Goal: Communication & Community: Answer question/provide support

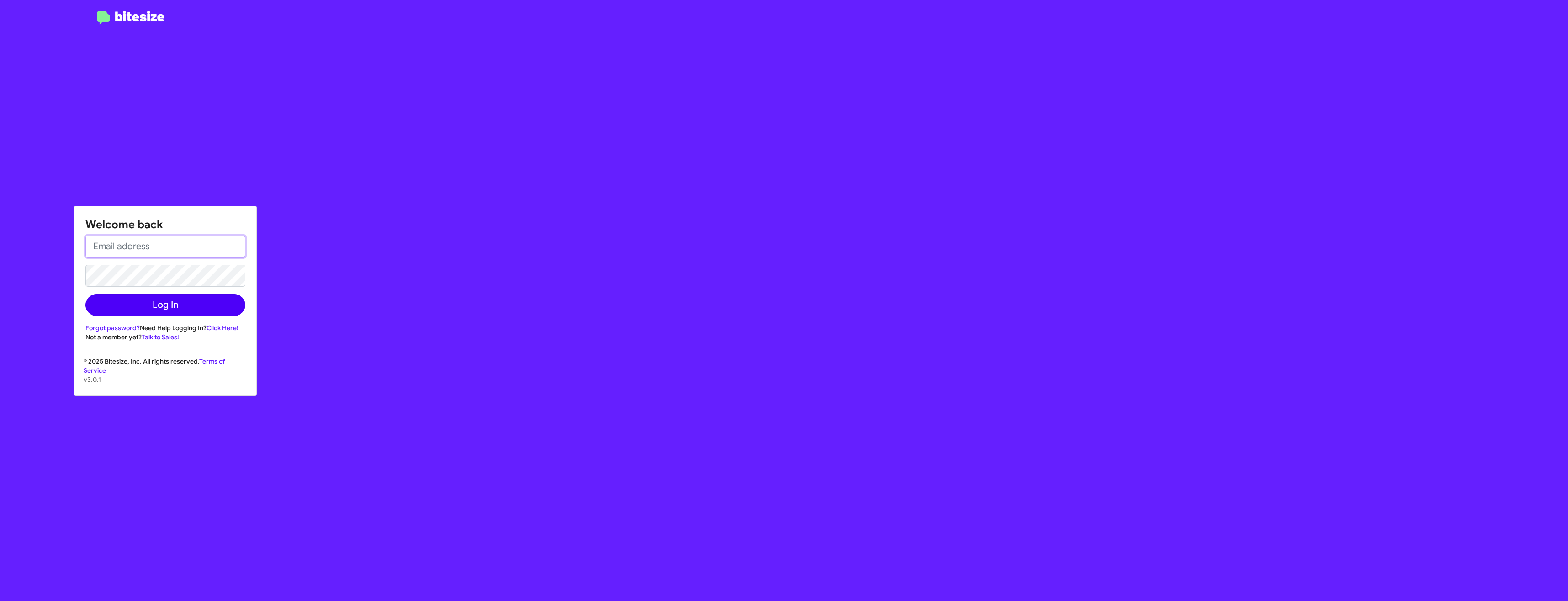
type input "[EMAIL_ADDRESS][DOMAIN_NAME]"
click at [155, 303] on button "Log In" at bounding box center [165, 305] width 160 height 22
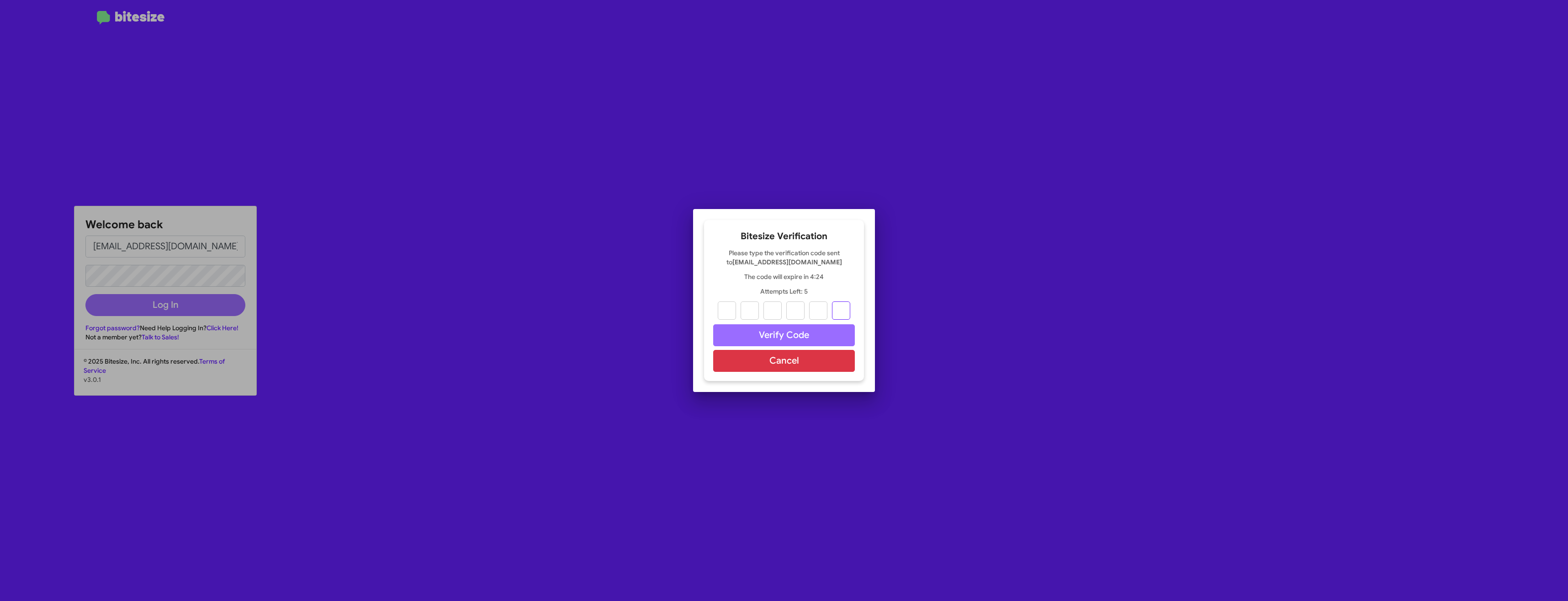
paste input "4"
type input "7"
type input "4"
type input "6"
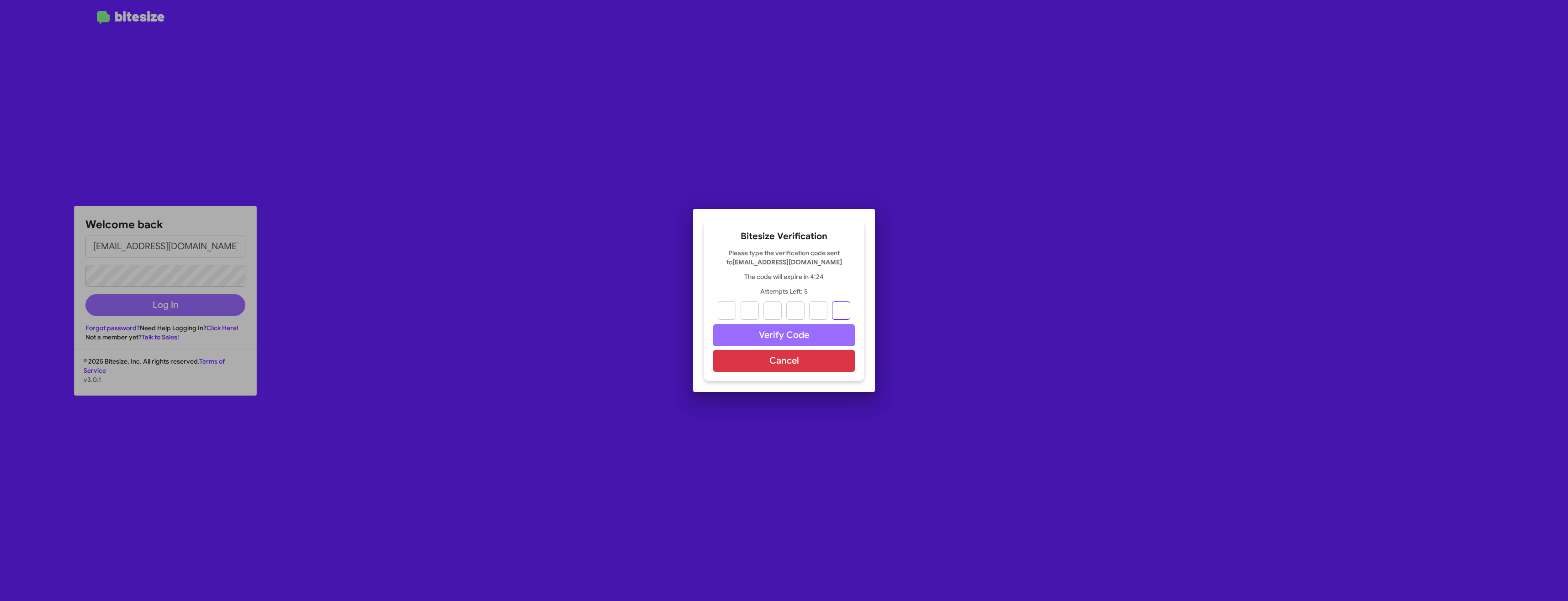
type input "2"
type input "4"
click at [777, 336] on button "Verify Code" at bounding box center [784, 335] width 142 height 22
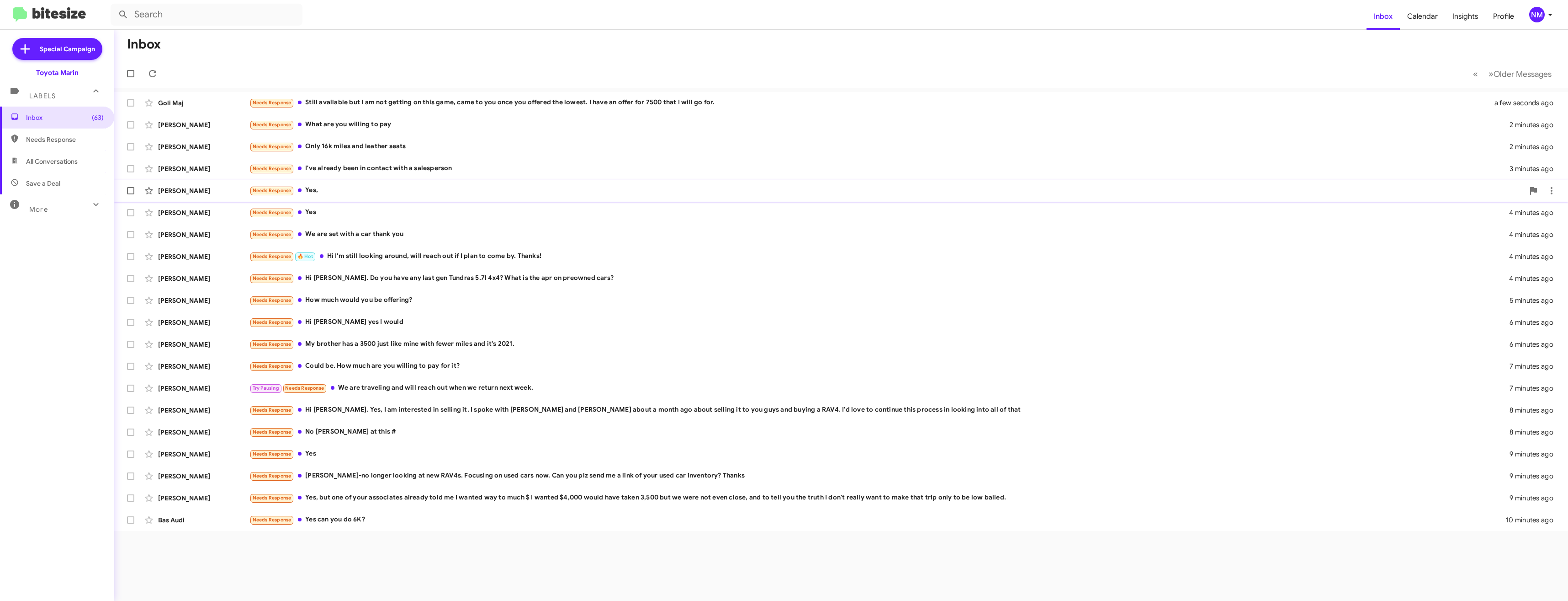
click at [319, 192] on div "Needs Response Yes," at bounding box center [886, 190] width 1275 height 11
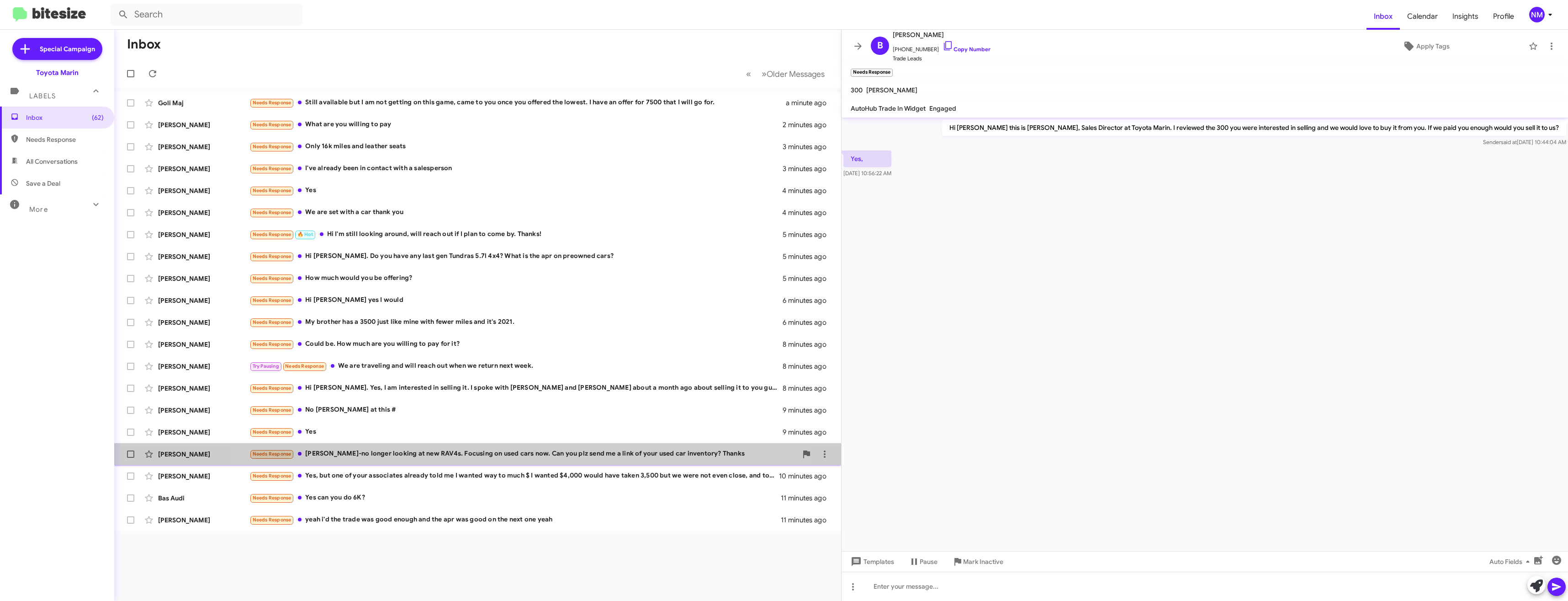
click at [512, 448] on div "[PERSON_NAME] Needs Response [PERSON_NAME]-no longer looking at new RAV4s. Focu…" at bounding box center [478, 454] width 712 height 18
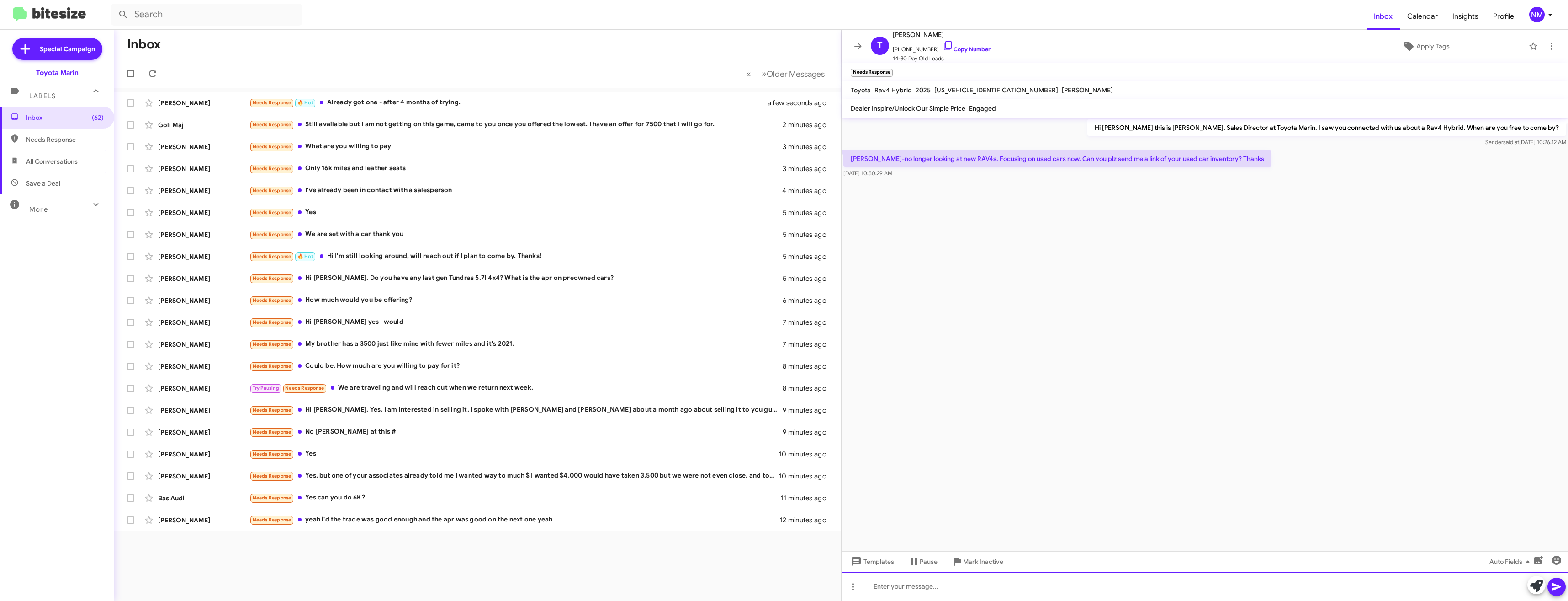
click at [970, 587] on div at bounding box center [1204, 585] width 726 height 29
paste div
click at [1558, 584] on icon at bounding box center [1556, 586] width 11 height 11
click at [1565, 588] on button at bounding box center [1556, 586] width 18 height 18
click at [394, 191] on div "Needs Response I've already been in contact with a salesperson" at bounding box center [523, 190] width 548 height 11
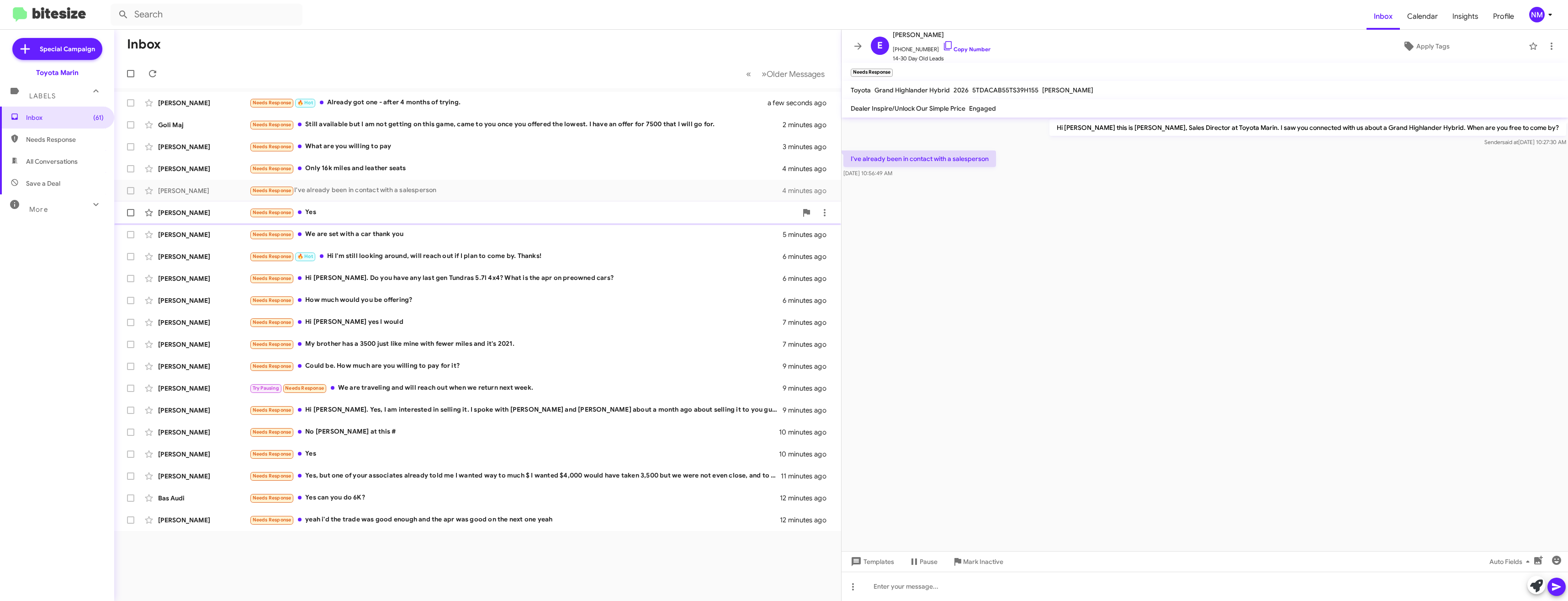
click at [393, 219] on div "[PERSON_NAME] Needs Response Yes 5 minutes ago" at bounding box center [478, 212] width 712 height 18
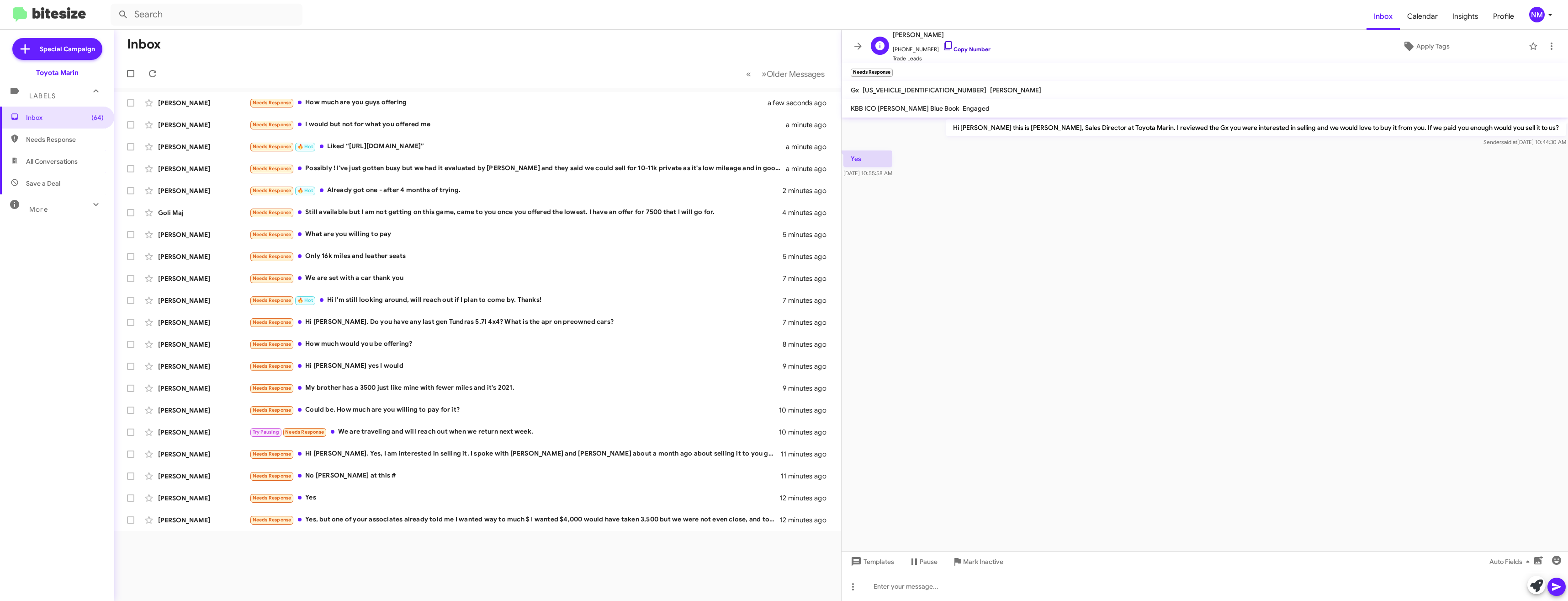
click at [943, 47] on icon at bounding box center [948, 46] width 11 height 11
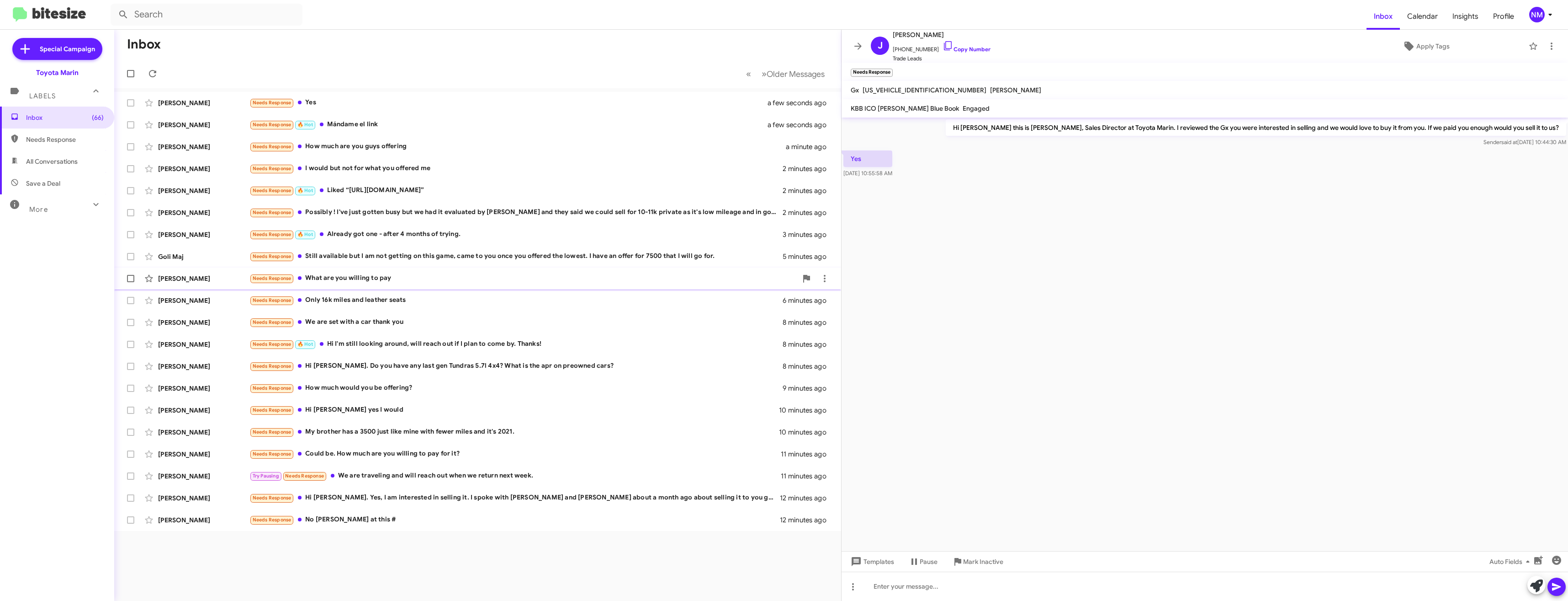
click at [363, 273] on div "Needs Response What are you willing to pay" at bounding box center [523, 278] width 548 height 11
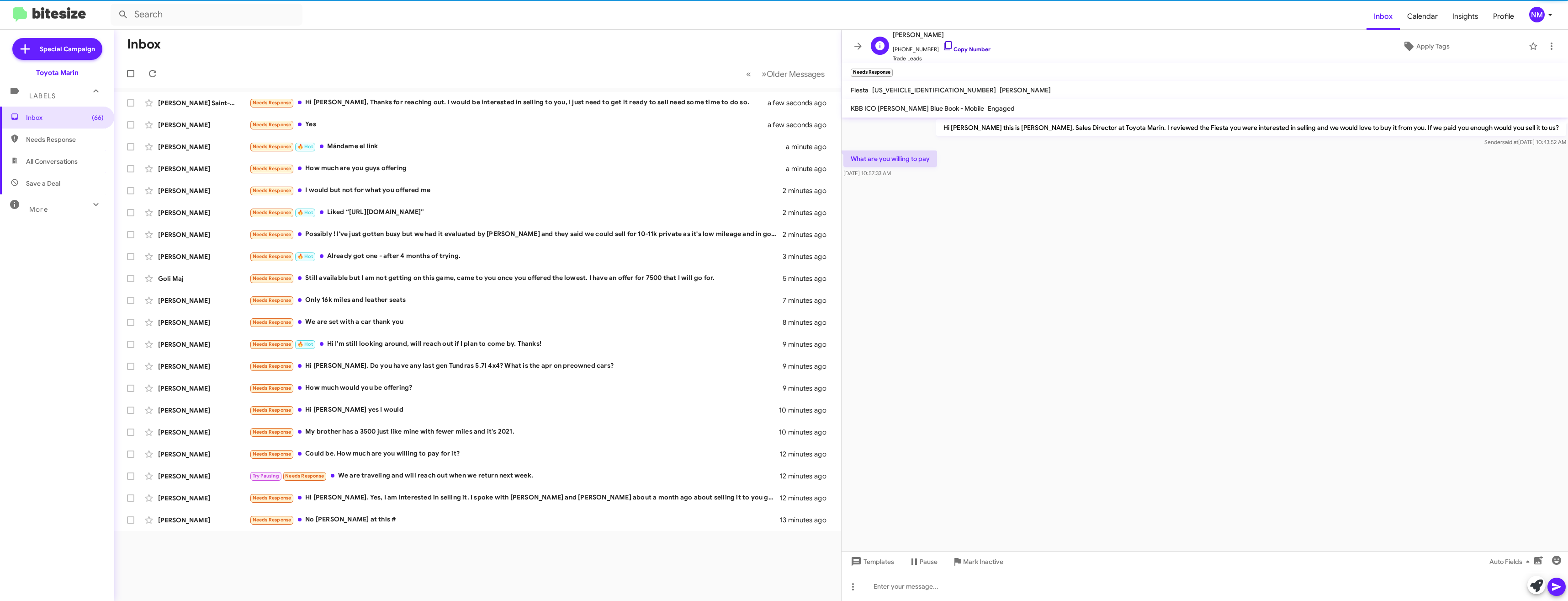
click at [943, 47] on icon at bounding box center [948, 46] width 11 height 11
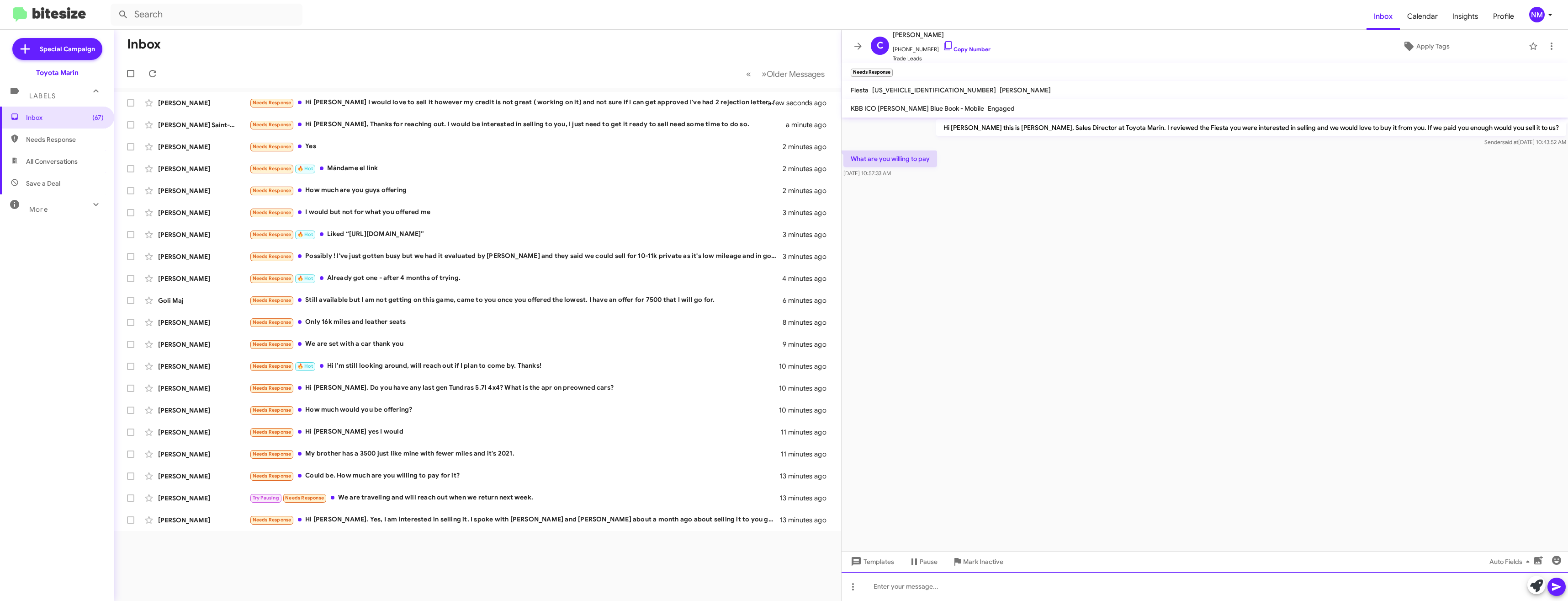
click at [904, 599] on div at bounding box center [1204, 585] width 726 height 29
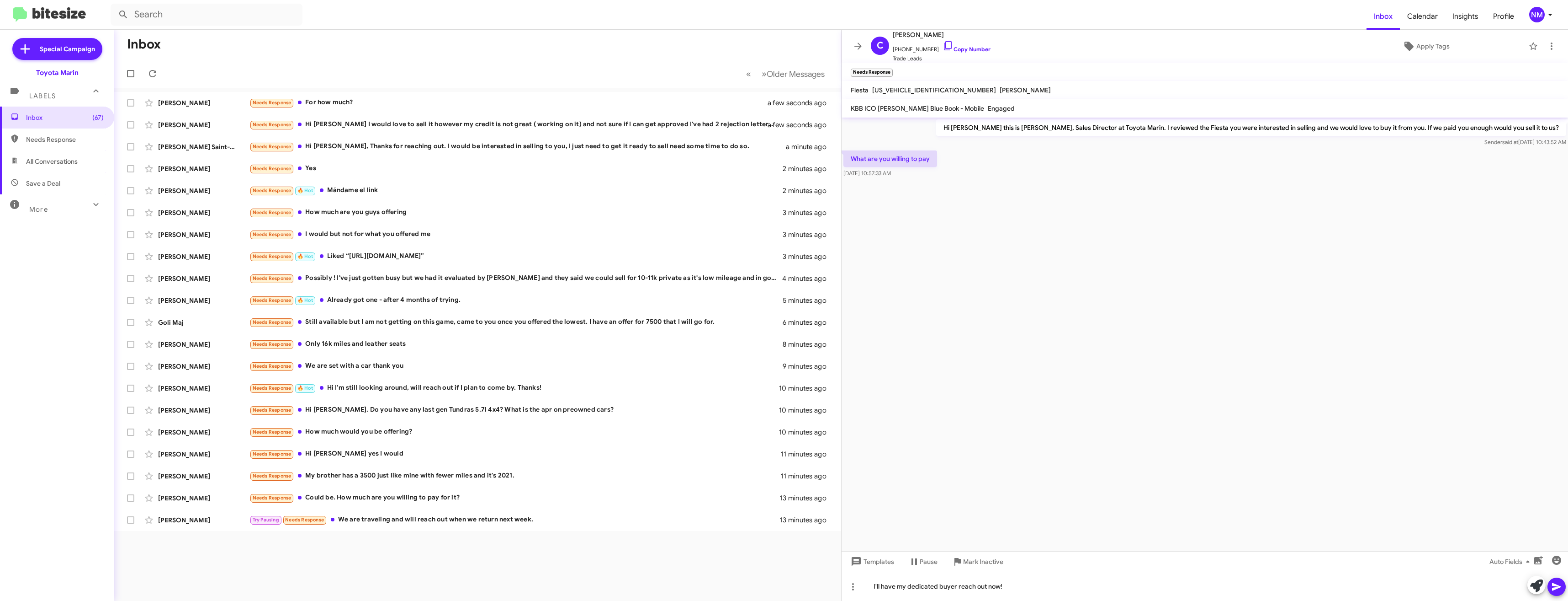
click at [1554, 588] on icon at bounding box center [1556, 586] width 8 height 7
click at [316, 101] on div "Needs Response For how much?" at bounding box center [523, 102] width 548 height 11
click at [943, 47] on icon at bounding box center [948, 46] width 11 height 11
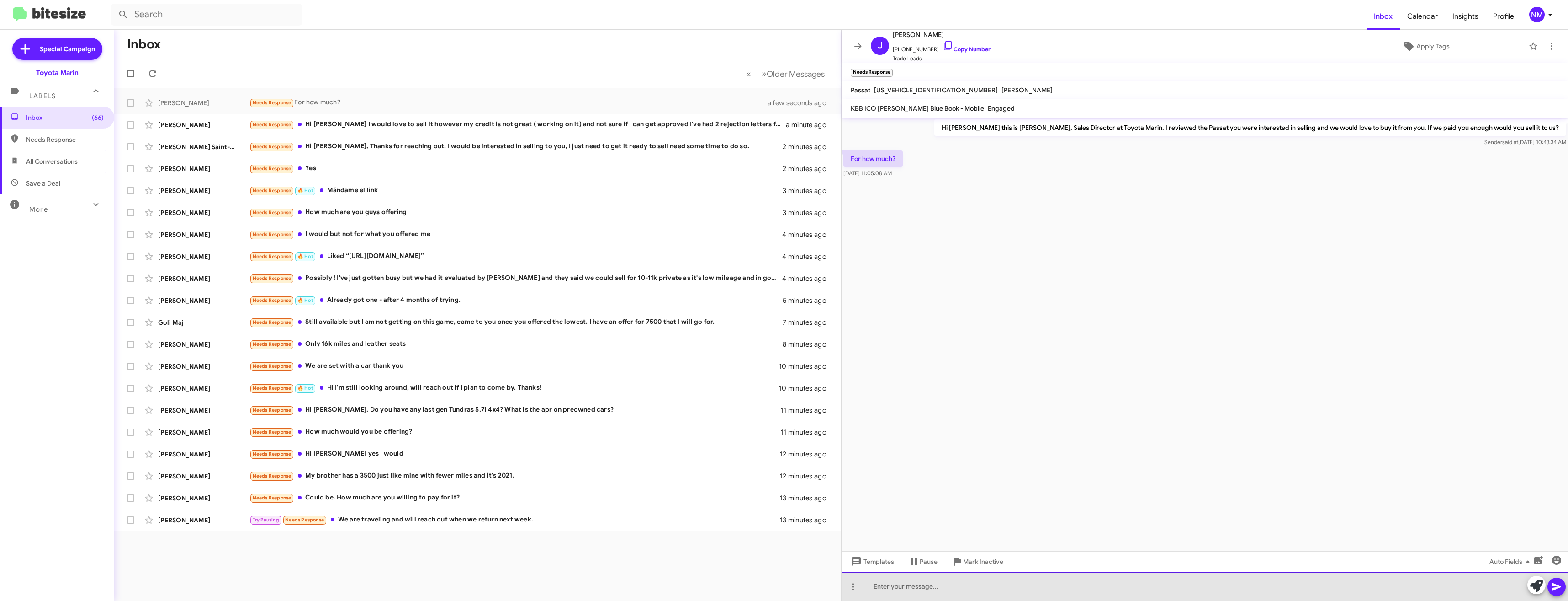
click at [926, 592] on div at bounding box center [1204, 585] width 726 height 29
click at [958, 589] on div at bounding box center [1204, 585] width 726 height 29
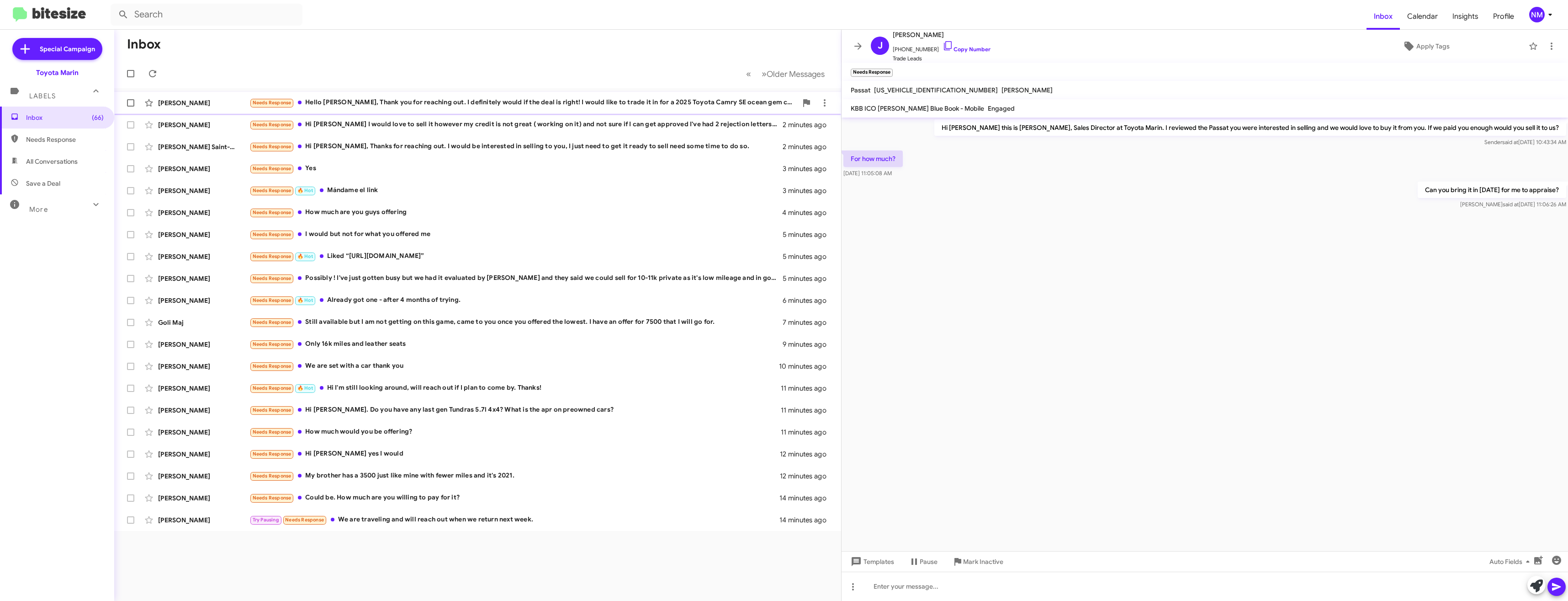
click at [393, 106] on div "Needs Response Hello [PERSON_NAME], Thank you for reaching out. I definitely wo…" at bounding box center [523, 102] width 548 height 11
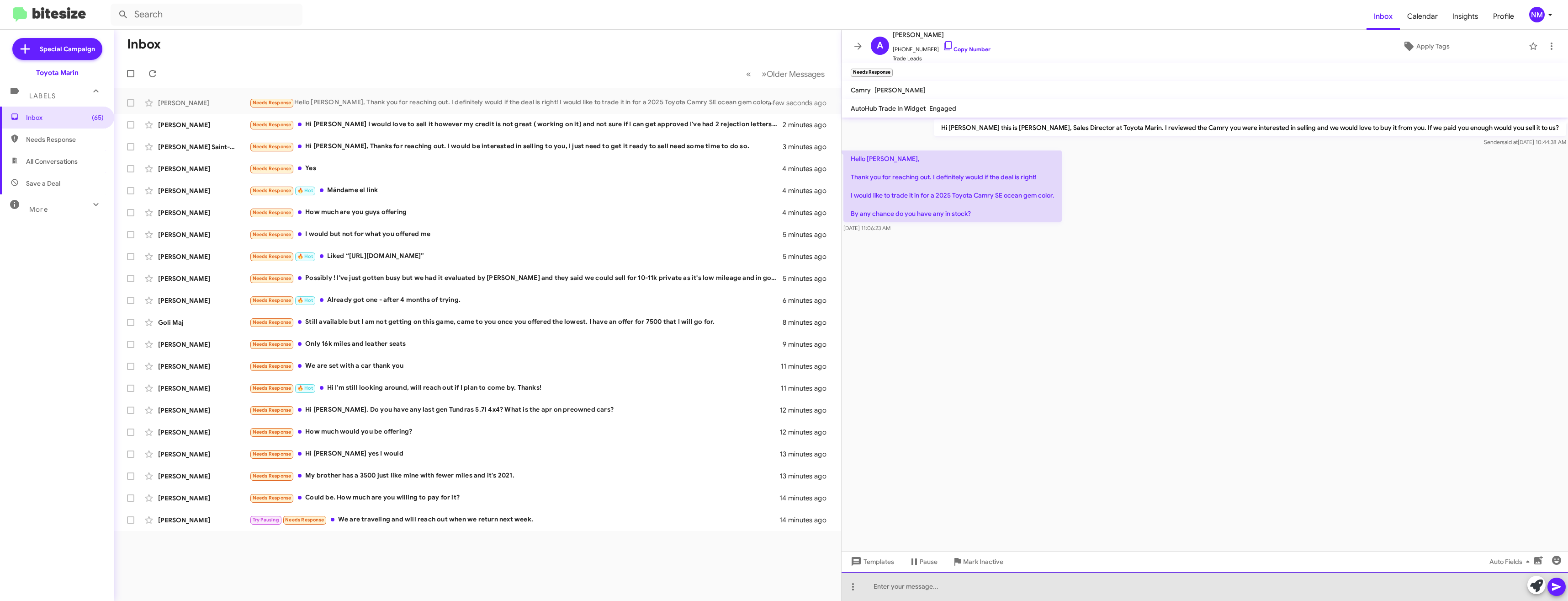
click at [930, 584] on div at bounding box center [1204, 585] width 726 height 29
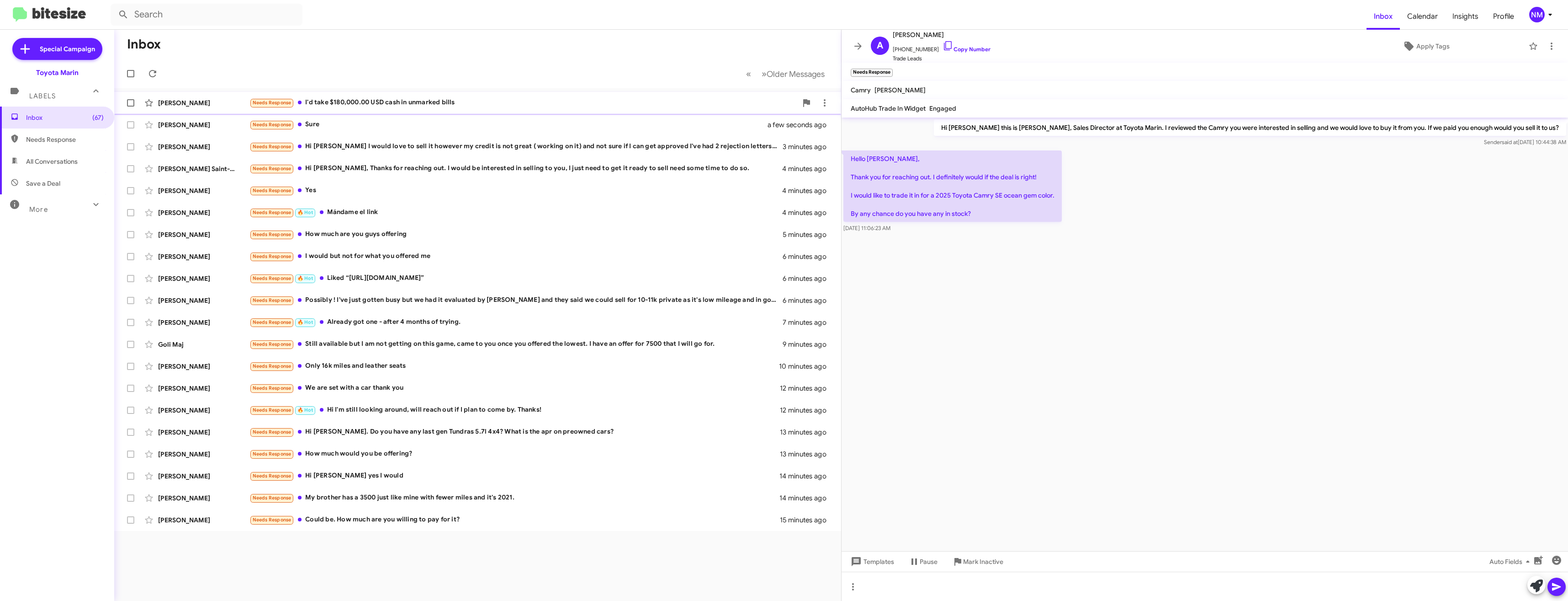
click at [396, 101] on div "Needs Response I'd take $180,000.00 USD cash in unmarked bills" at bounding box center [523, 102] width 548 height 11
click at [422, 99] on div "Needs Response I'd take $180,000.00 USD cash in unmarked bills" at bounding box center [523, 102] width 548 height 11
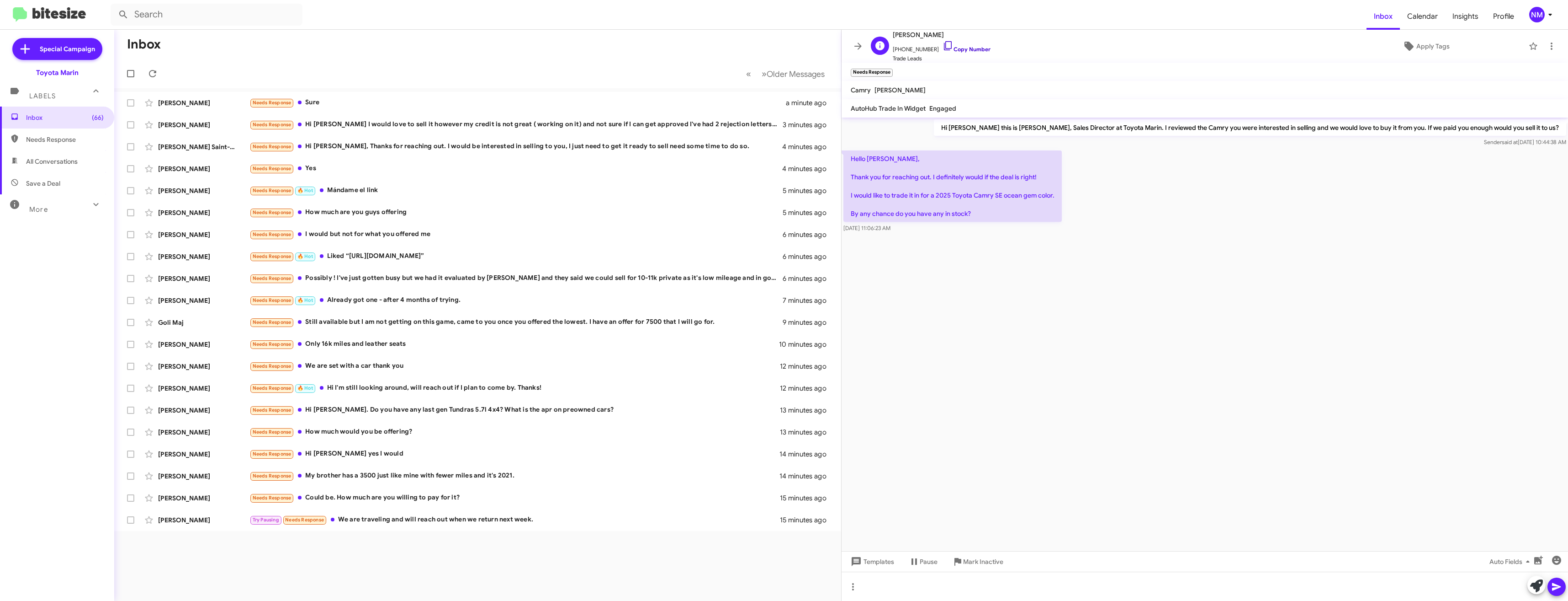
click at [943, 46] on icon at bounding box center [948, 46] width 11 height 11
click at [943, 46] on icon at bounding box center [948, 46] width 11 height 11
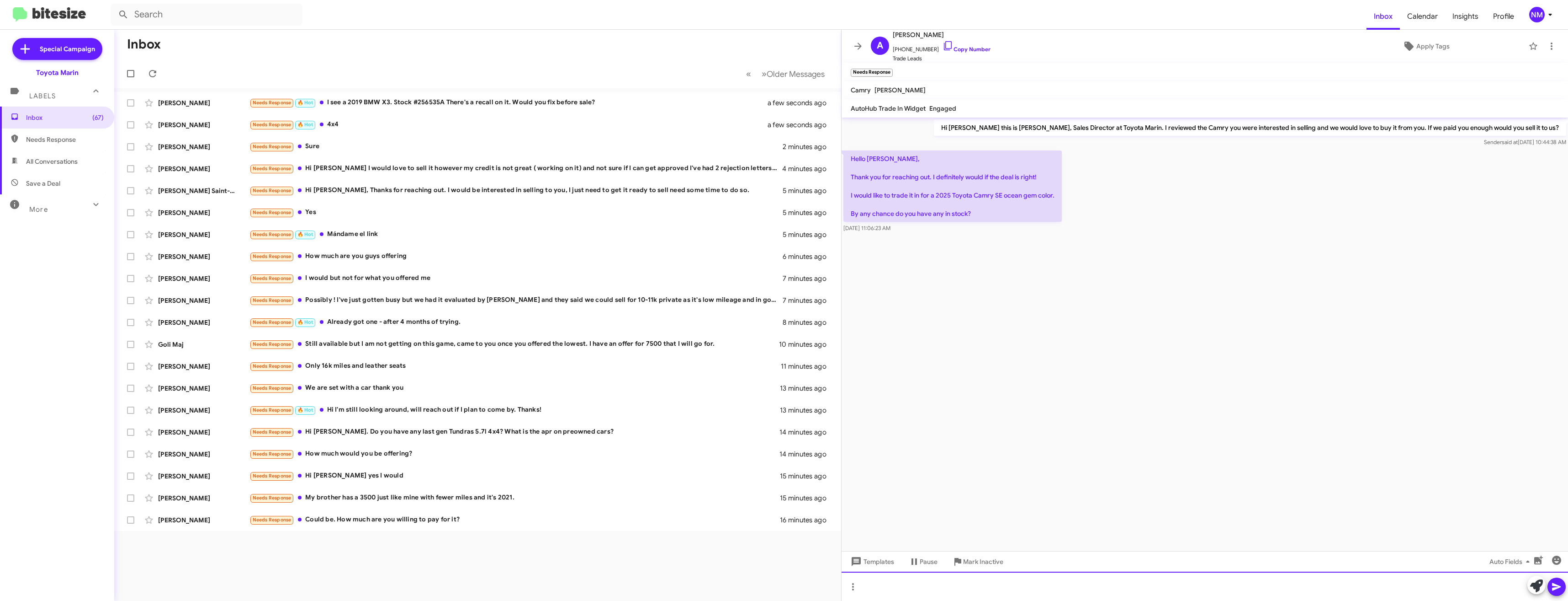
click at [902, 580] on div at bounding box center [1204, 585] width 726 height 29
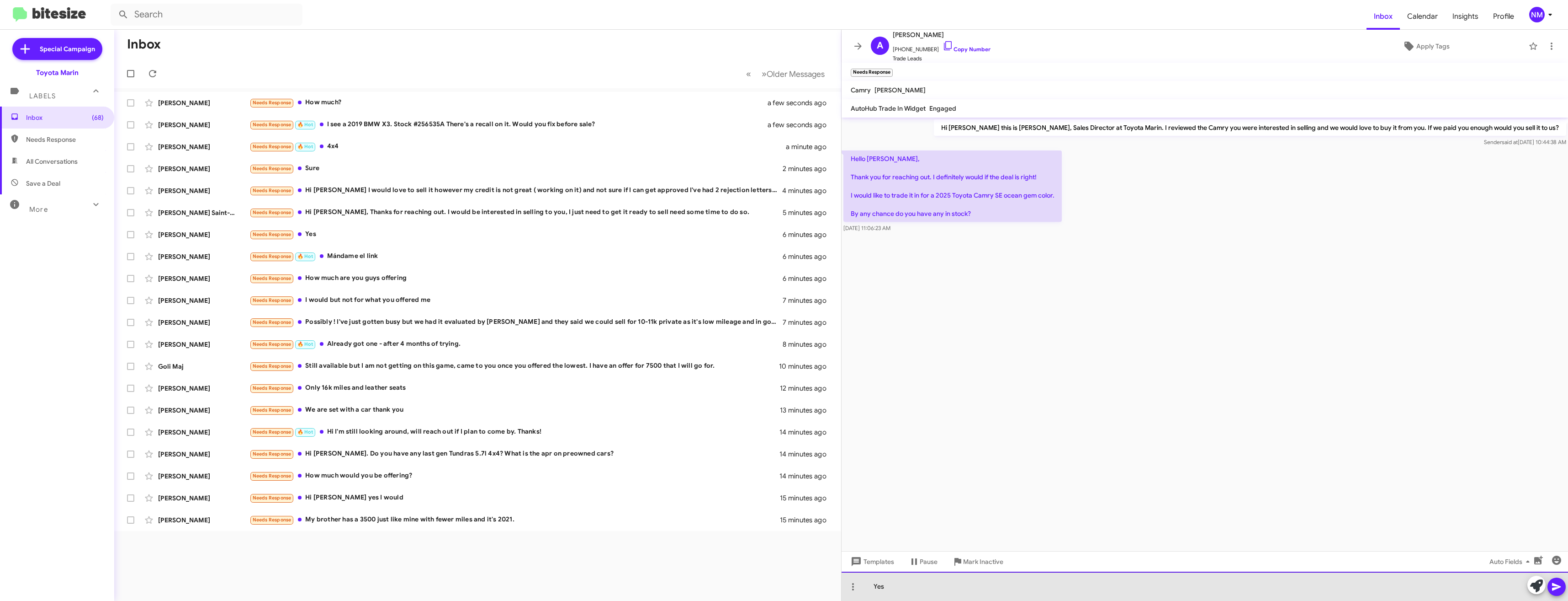
click at [924, 577] on div "Yes" at bounding box center [1204, 585] width 726 height 29
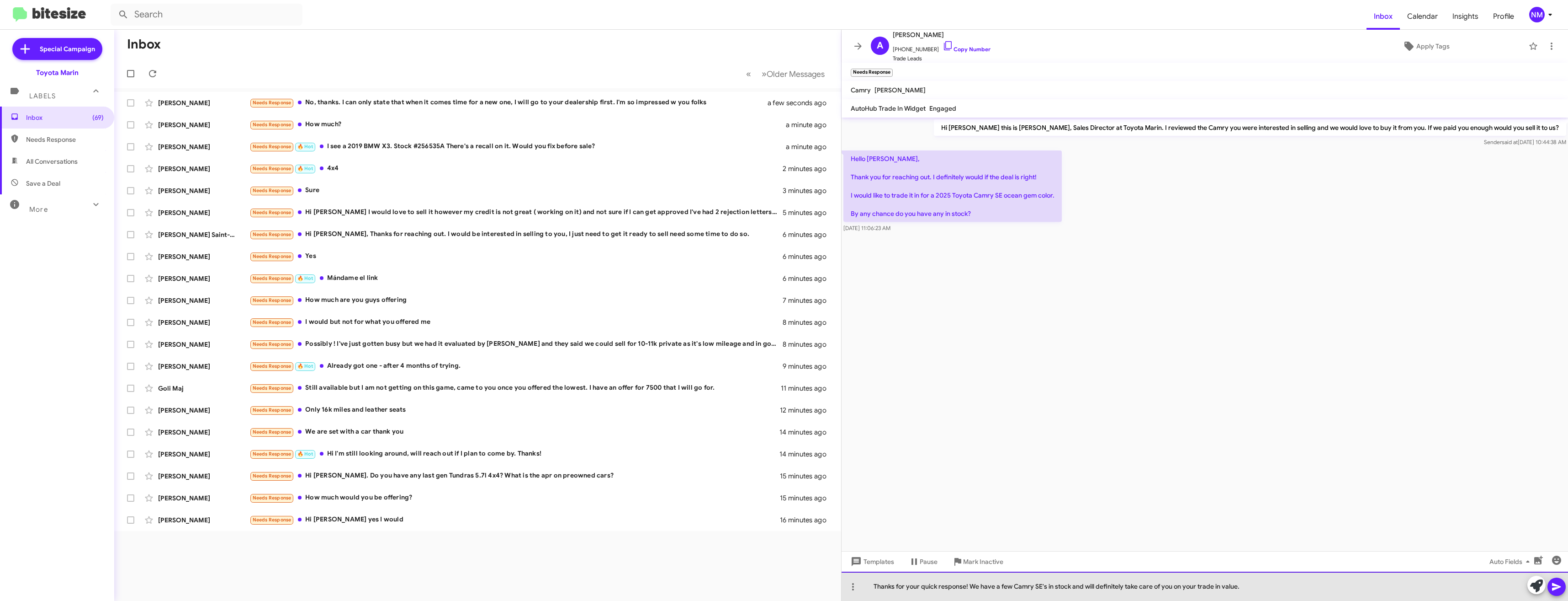
click at [1300, 585] on div "Thanks for your quick response! We have a few Camry SE's in stock and will defi…" at bounding box center [1204, 585] width 726 height 29
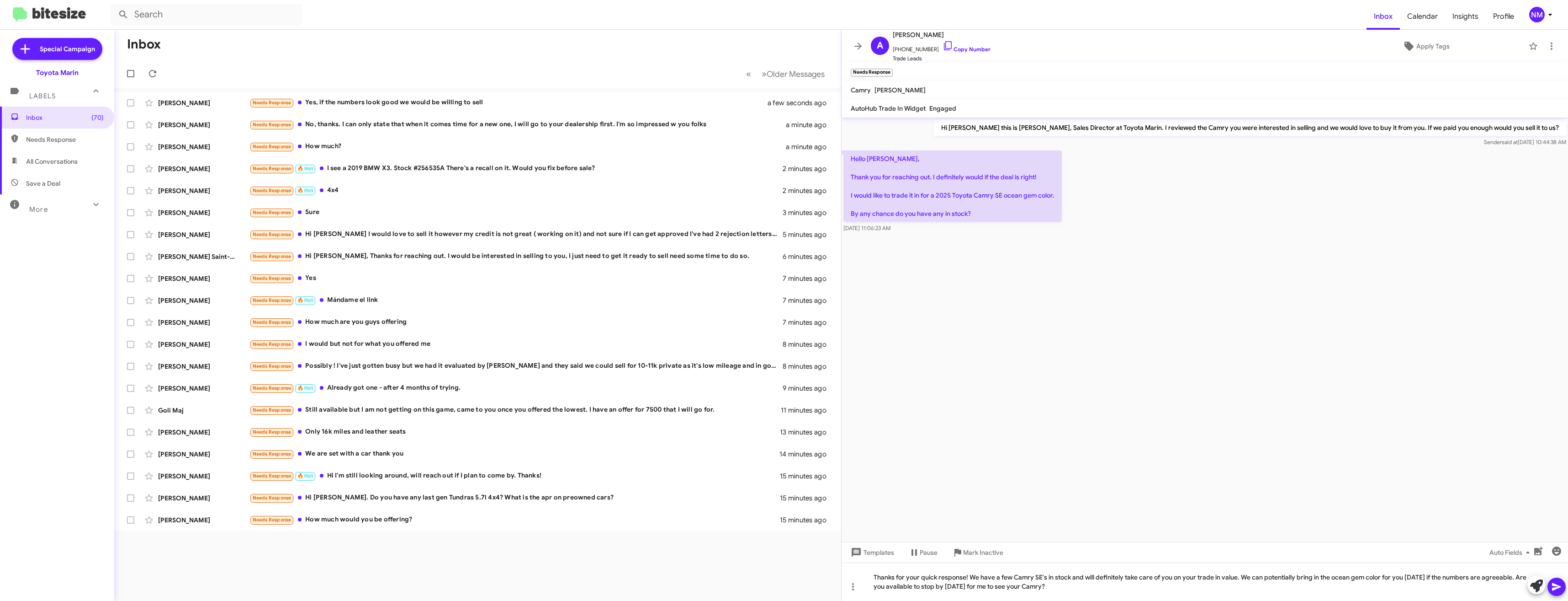
click at [1554, 587] on icon at bounding box center [1556, 586] width 11 height 11
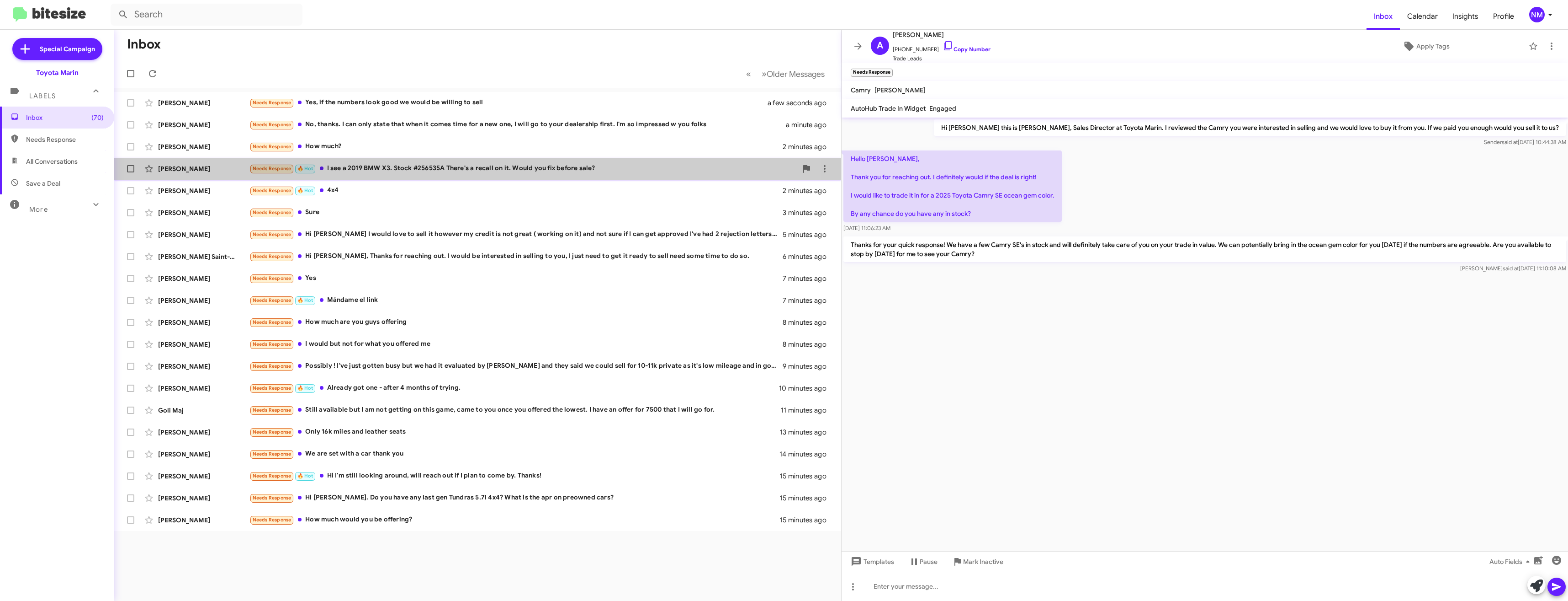
click at [424, 172] on div "Needs Response 🔥 Hot I see a 2019 BMW X3. Stock #256535A There's a recall on it…" at bounding box center [523, 168] width 548 height 11
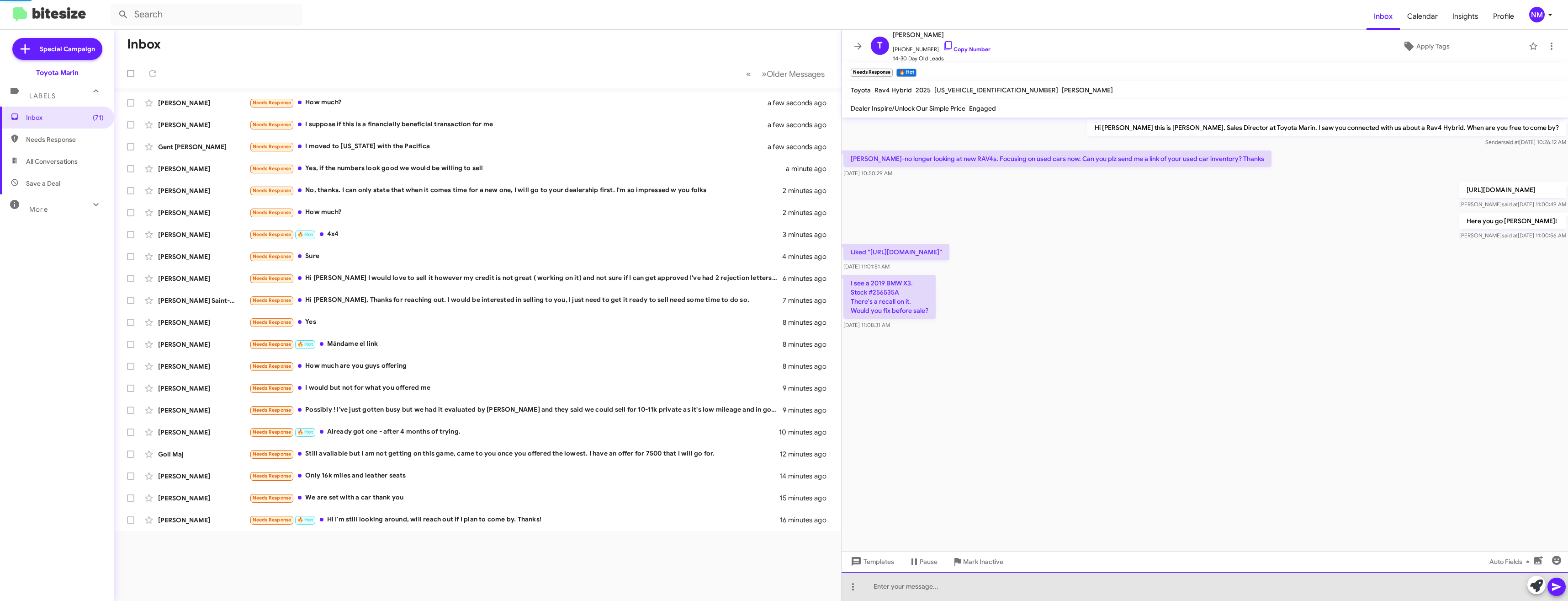
click at [947, 592] on div at bounding box center [1204, 585] width 726 height 29
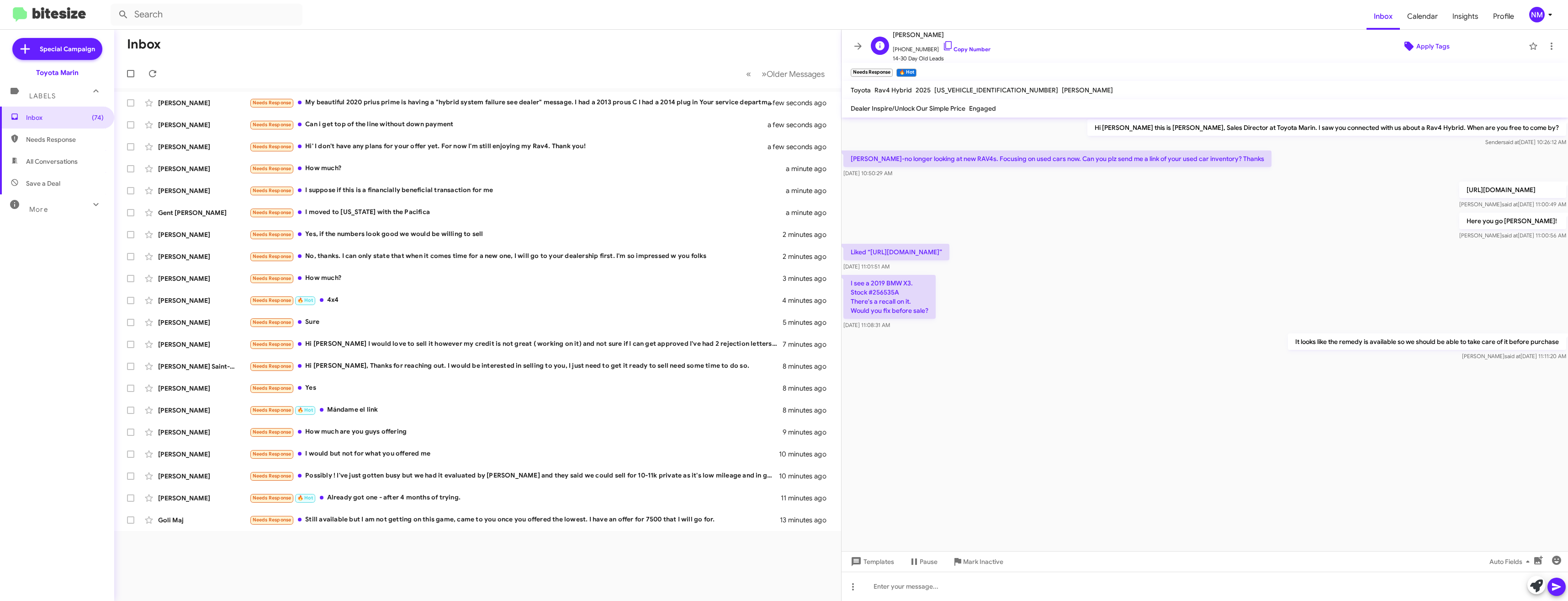
click at [1420, 48] on span "Apply Tags" at bounding box center [1432, 46] width 33 height 17
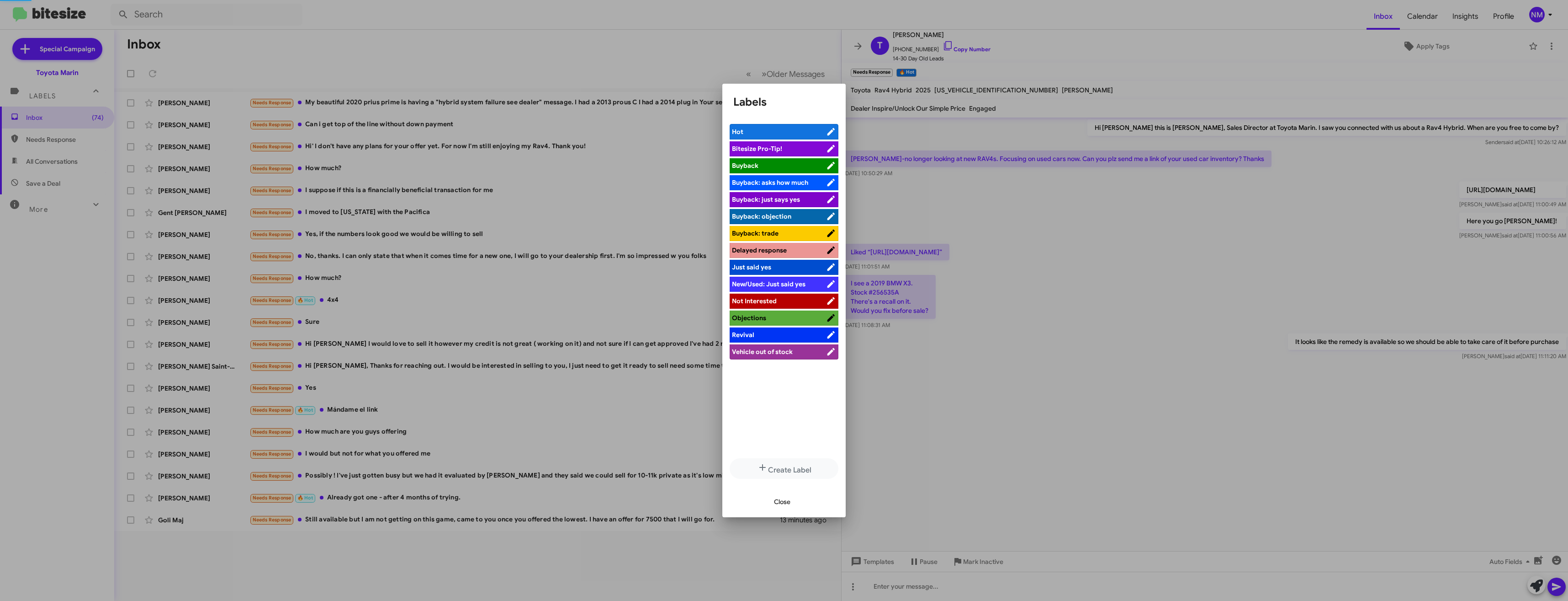
click at [786, 133] on span "Hot" at bounding box center [779, 131] width 94 height 9
click at [655, 62] on div at bounding box center [784, 300] width 1568 height 601
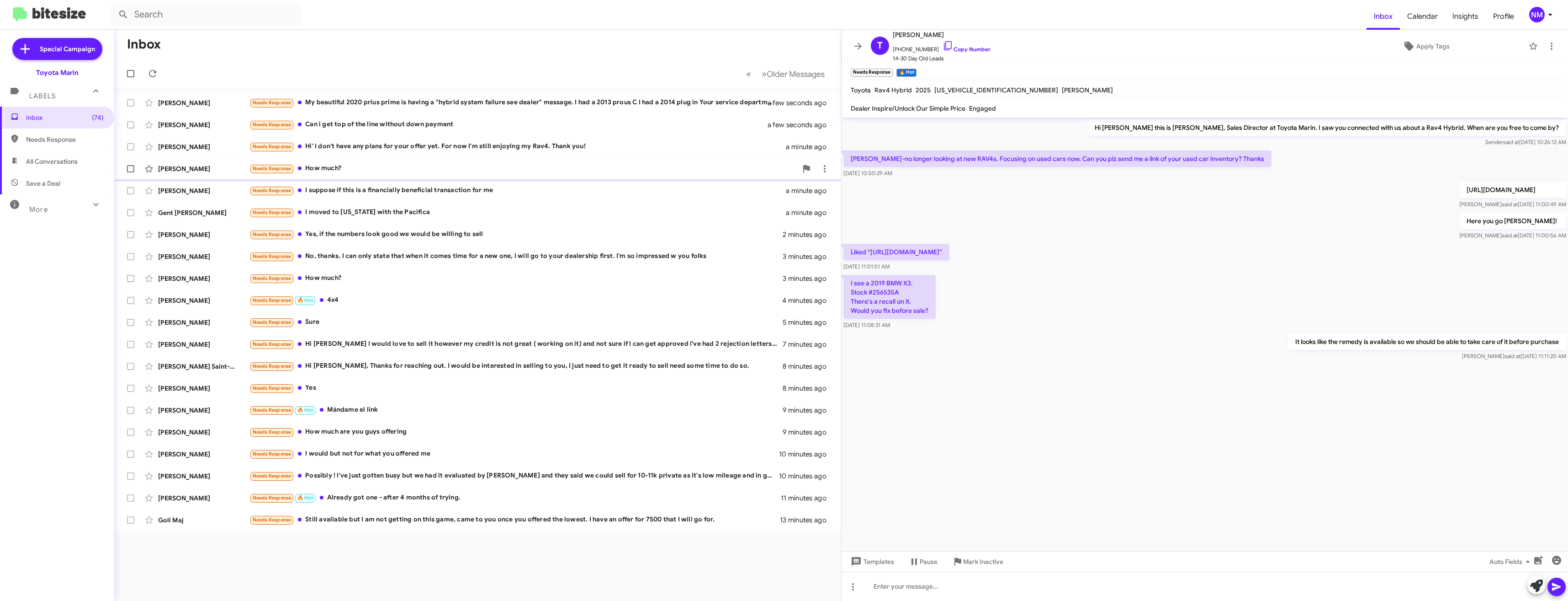
click at [347, 167] on div "Needs Response How much?" at bounding box center [523, 168] width 548 height 11
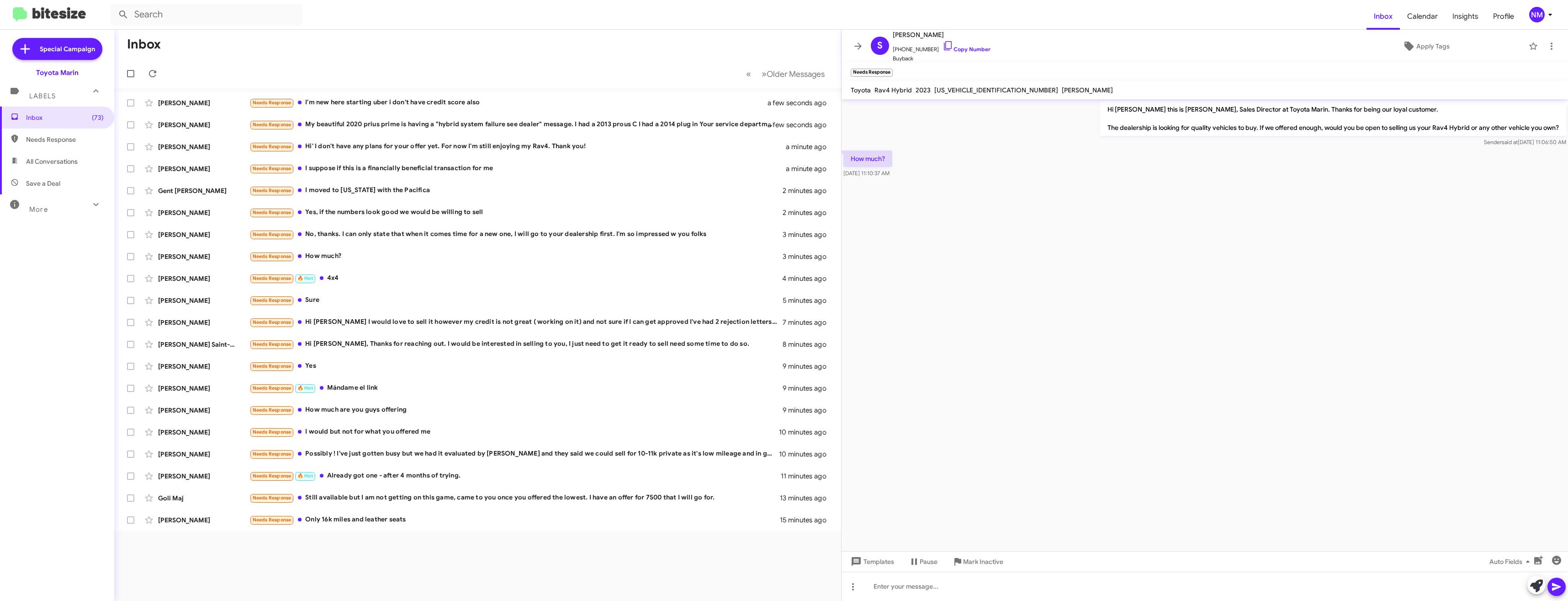
drag, startPoint x: 938, startPoint y: 43, endPoint x: 935, endPoint y: 143, distance: 100.0
click at [943, 43] on icon at bounding box center [948, 46] width 11 height 11
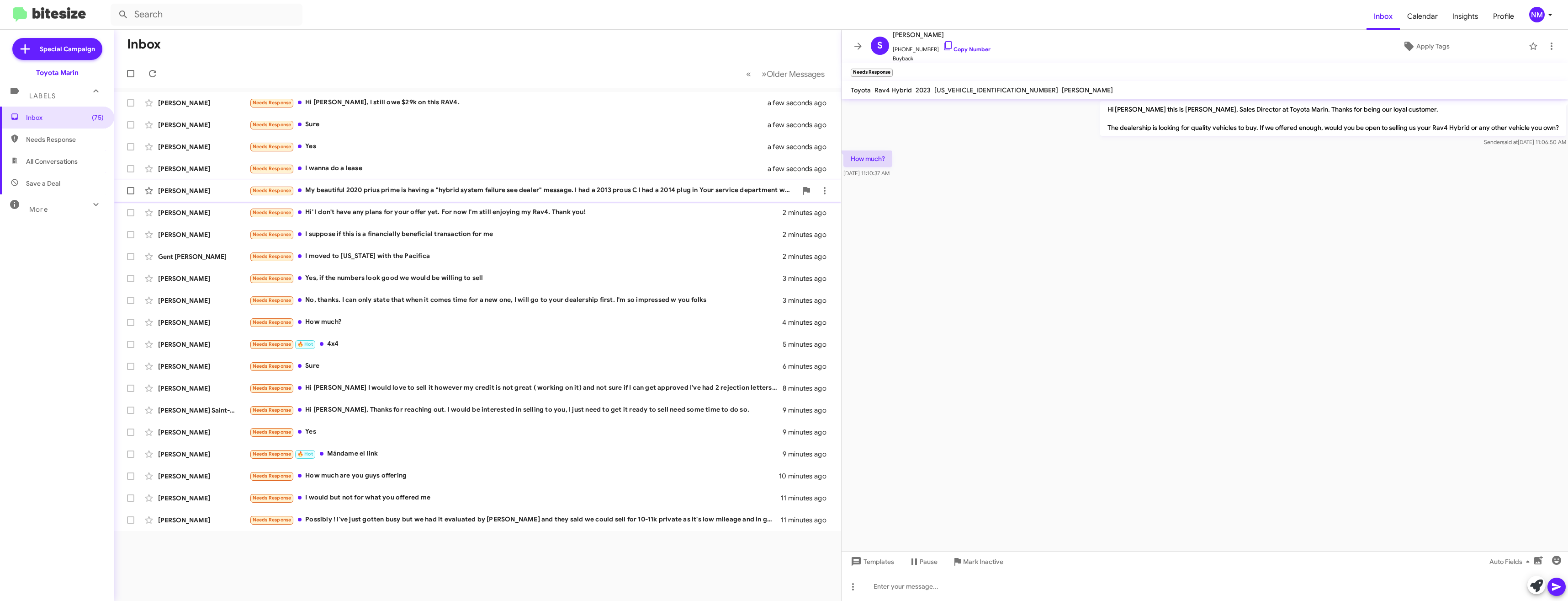
click at [561, 191] on div "Needs Response My beautiful 2020 prius prime is having a "hybrid system failure…" at bounding box center [523, 190] width 548 height 11
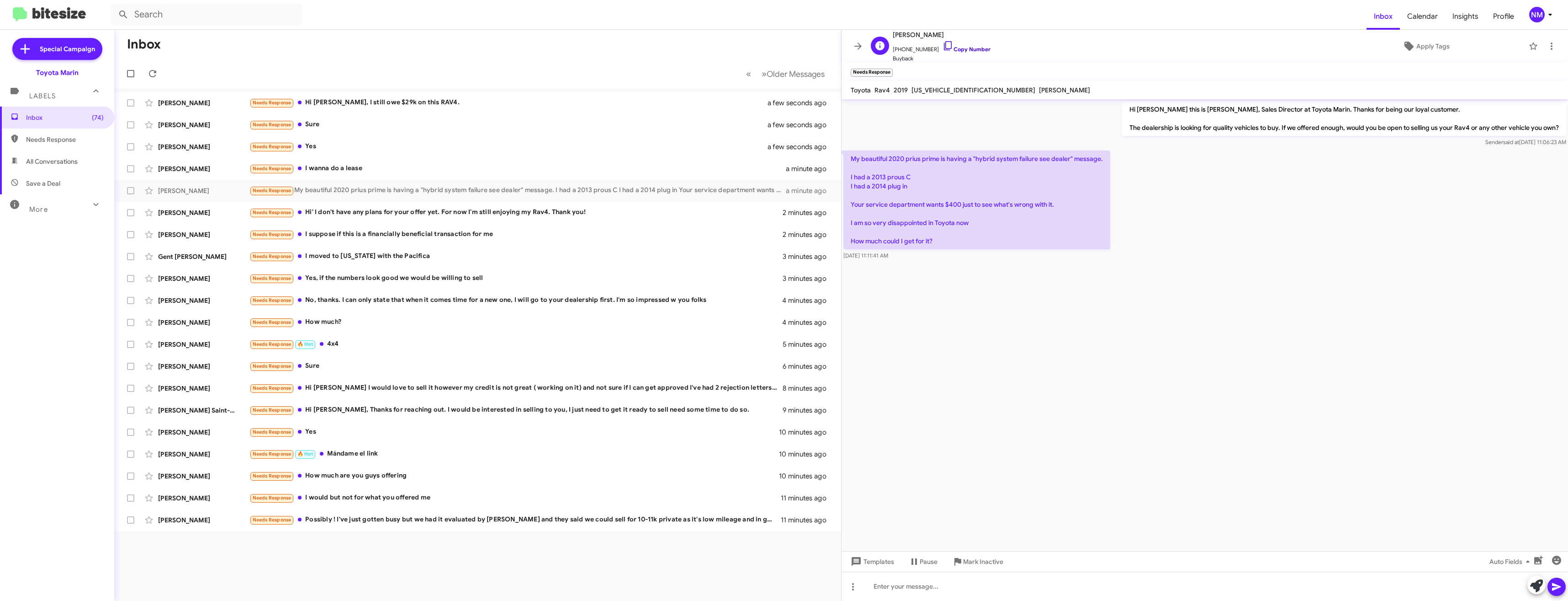
click at [943, 42] on icon at bounding box center [948, 46] width 11 height 11
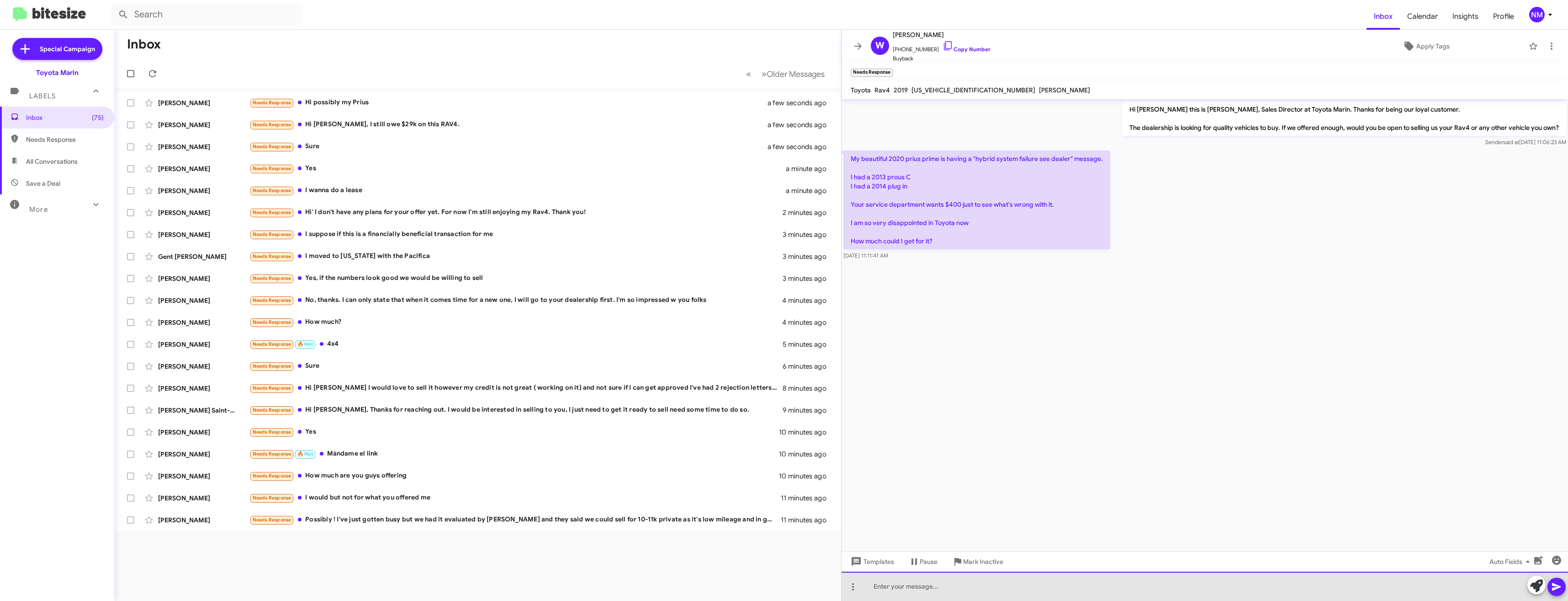
click at [953, 594] on div at bounding box center [1204, 585] width 726 height 29
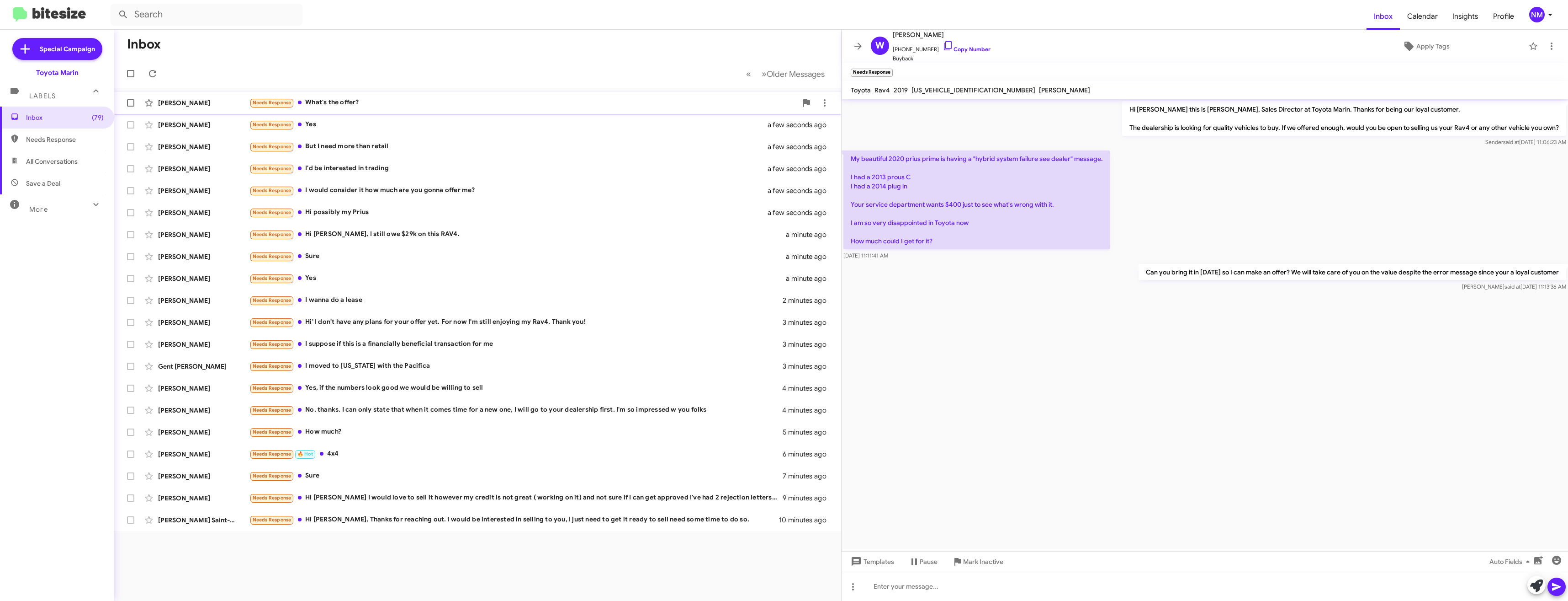
click at [328, 102] on div "Needs Response What's the offer?" at bounding box center [523, 102] width 548 height 11
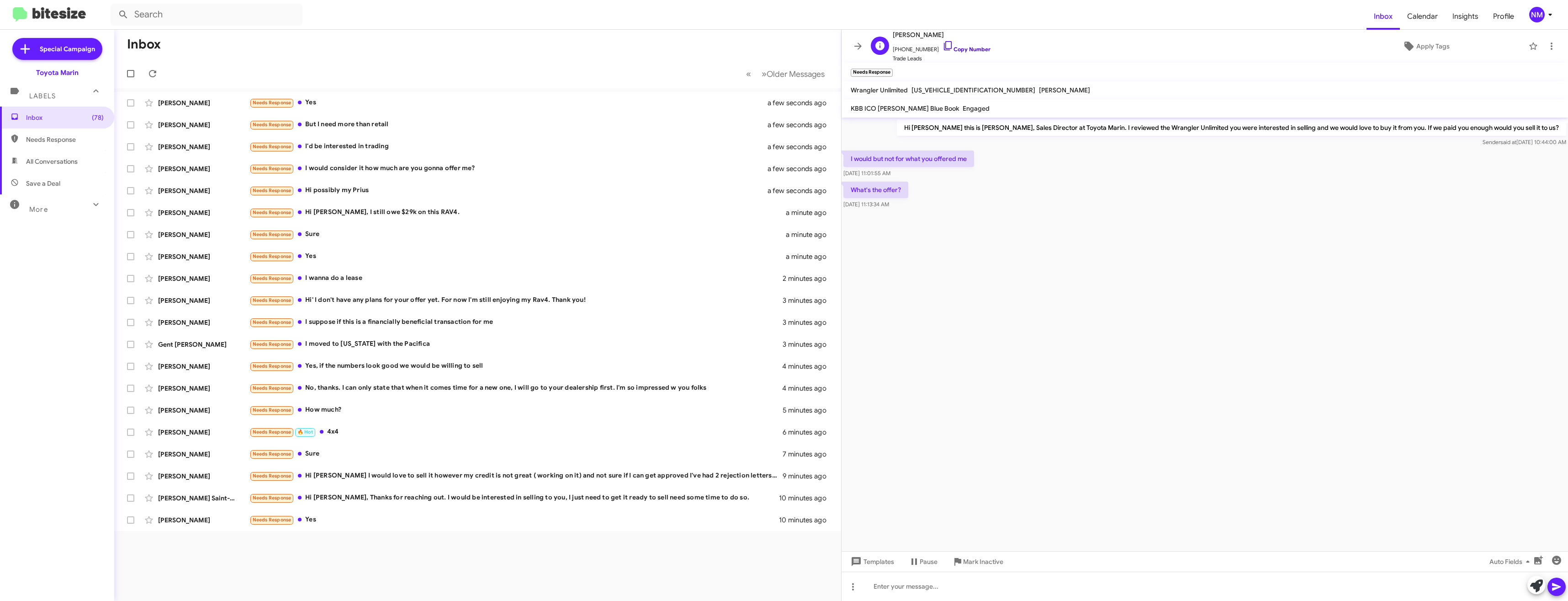
click at [943, 45] on icon at bounding box center [948, 46] width 11 height 11
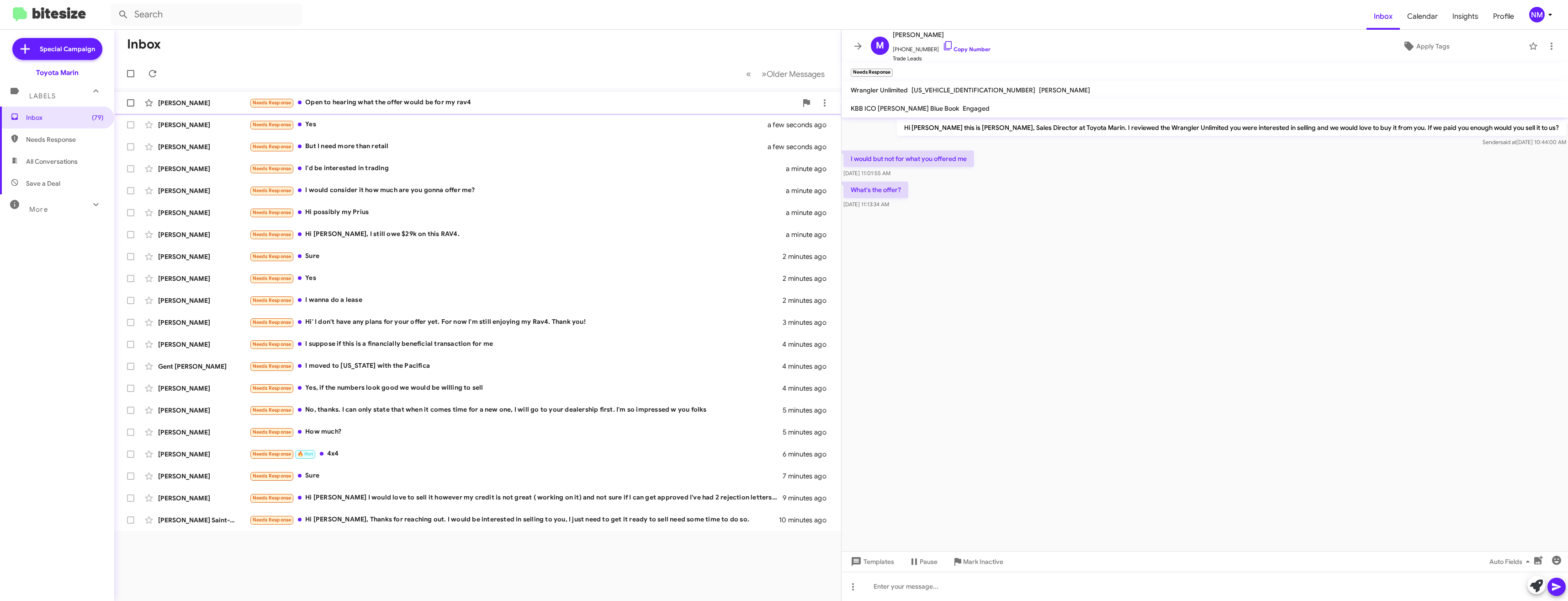
click at [468, 104] on div "Needs Response Open to hearing what the offer would be for my rav4" at bounding box center [523, 102] width 548 height 11
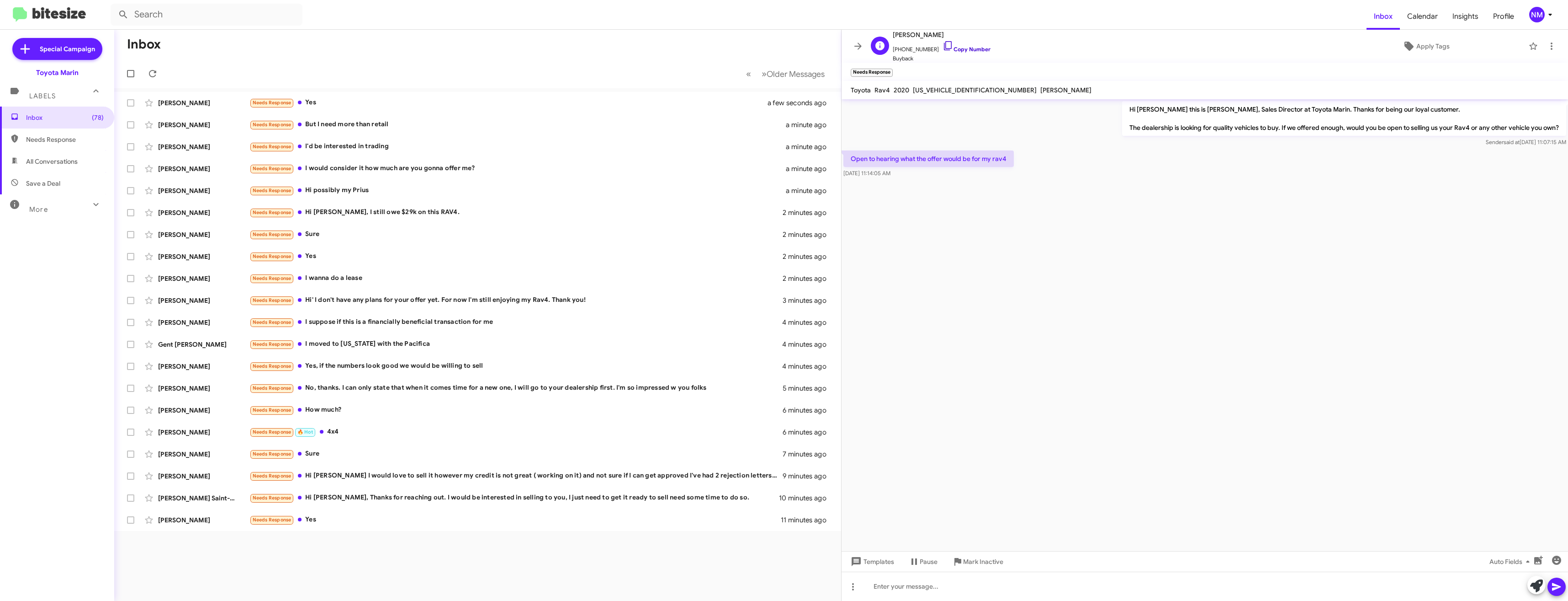
click at [943, 46] on icon at bounding box center [947, 46] width 7 height 9
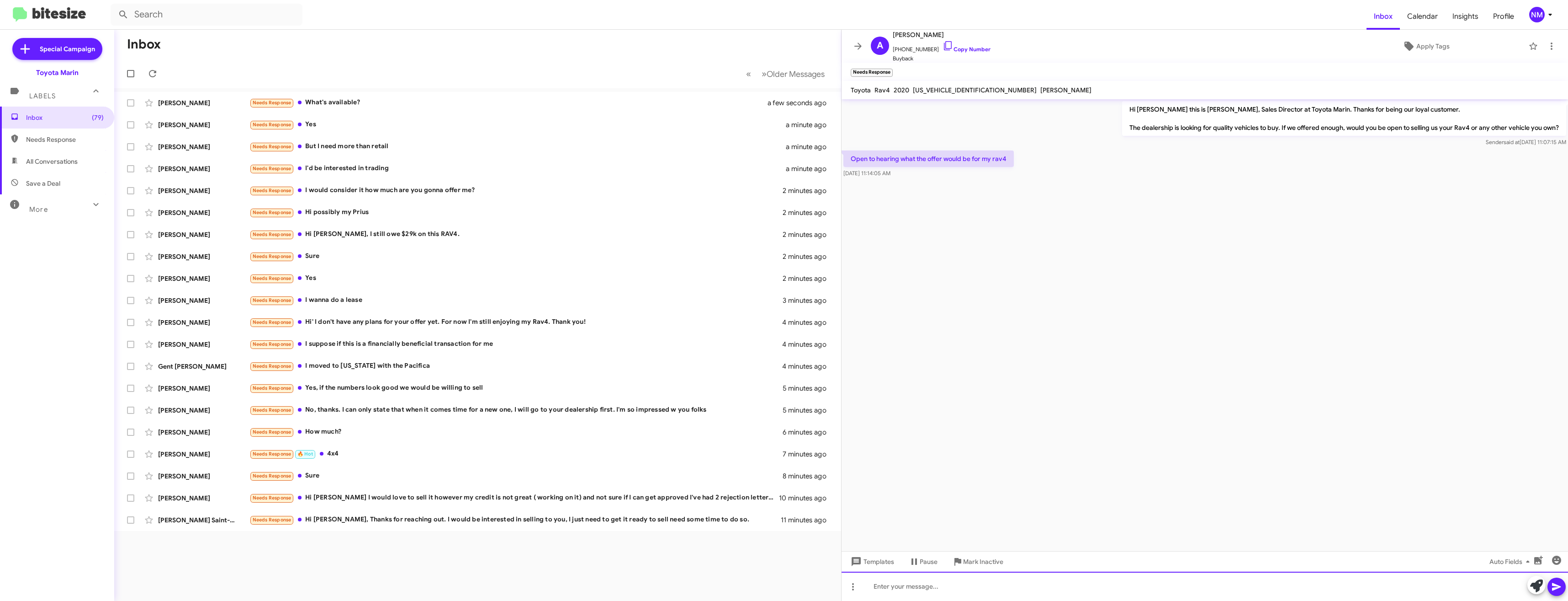
click at [963, 589] on div at bounding box center [1204, 585] width 726 height 29
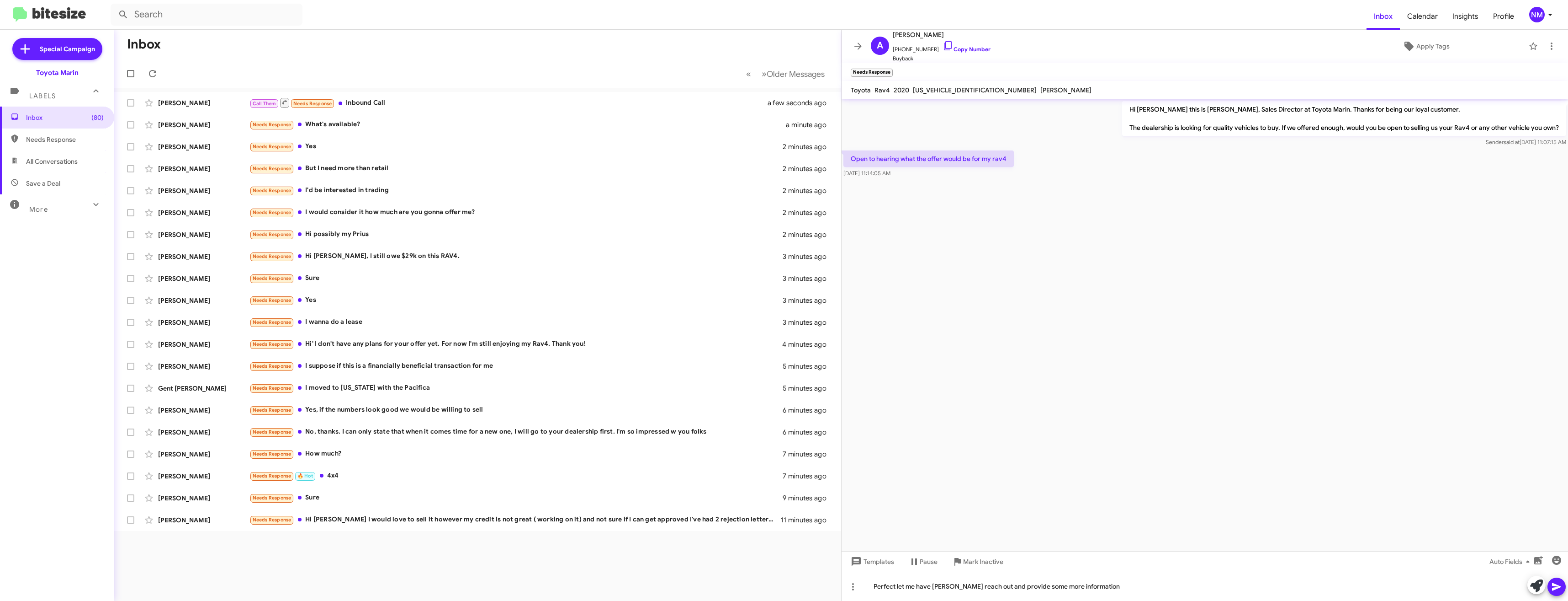
click at [1556, 590] on icon at bounding box center [1556, 586] width 11 height 11
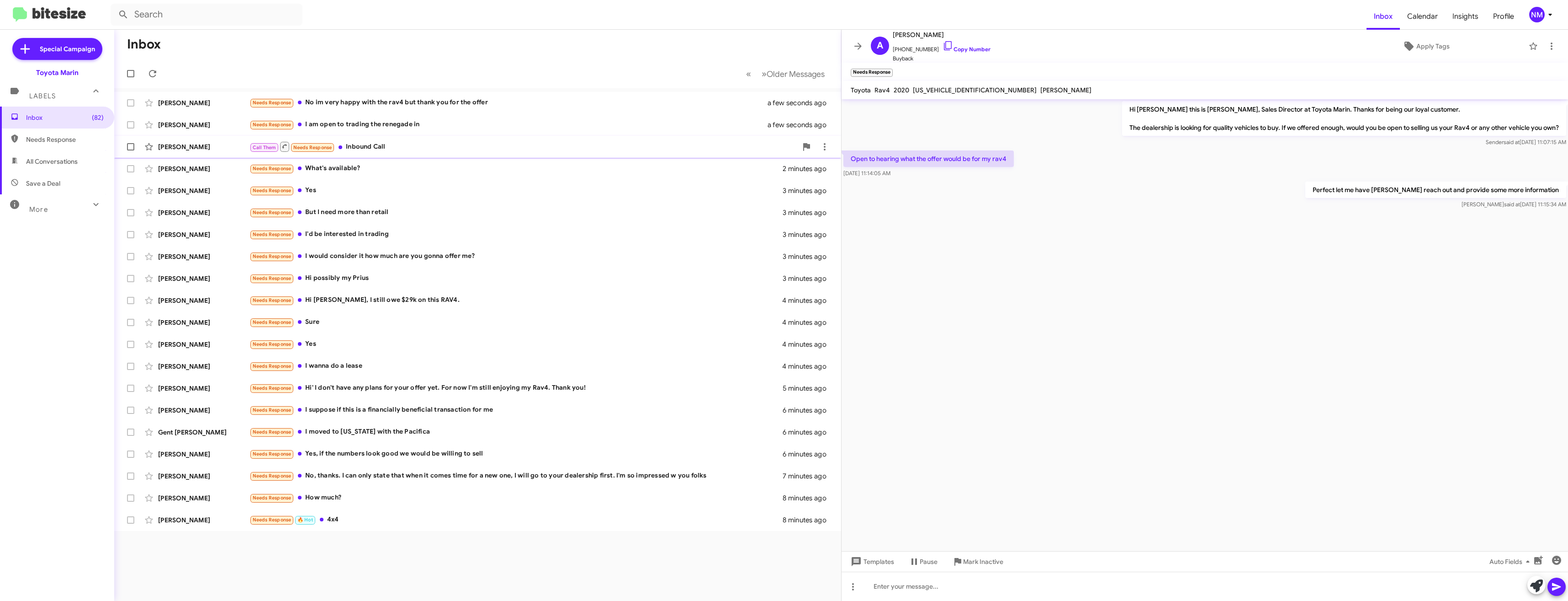
click at [414, 142] on div "Call Them Needs Response Inbound Call" at bounding box center [523, 147] width 548 height 12
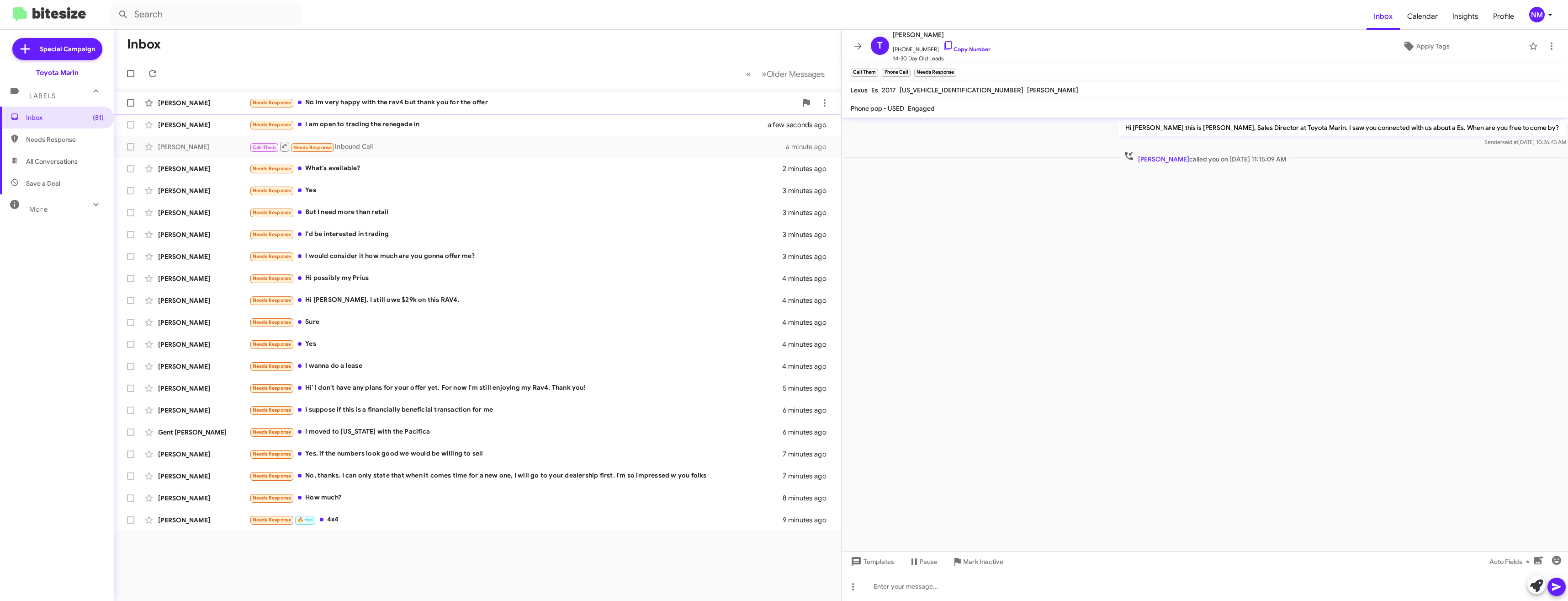
click at [393, 97] on div "Needs Response No im very happy with the rav4 but thank you for the offer" at bounding box center [523, 102] width 548 height 11
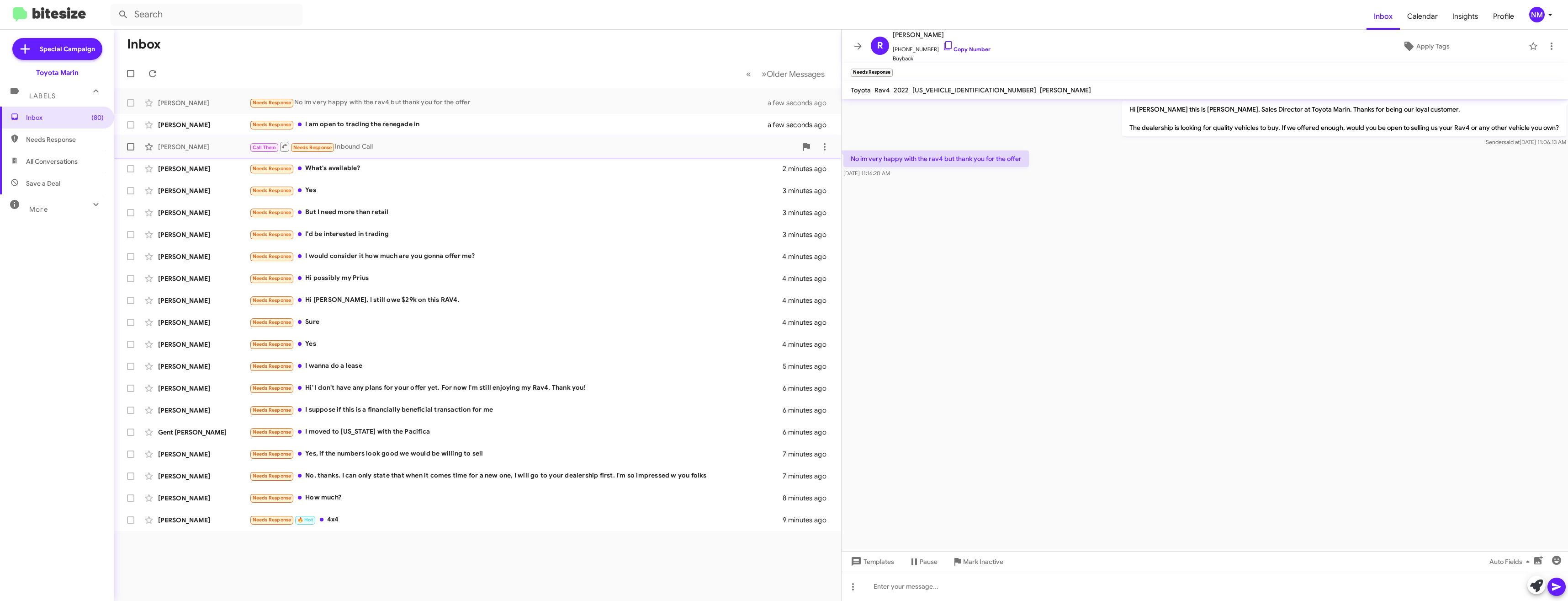
click at [364, 146] on div "Call Them Needs Response Inbound Call" at bounding box center [523, 147] width 548 height 12
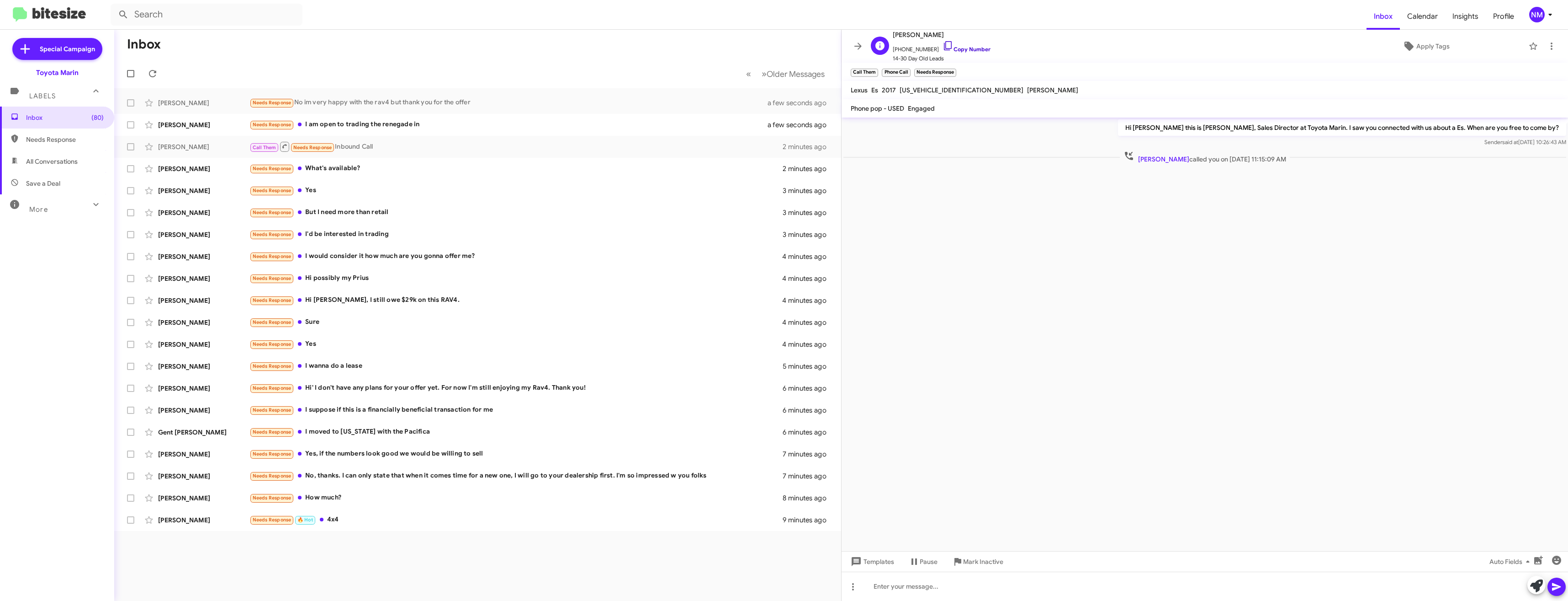
click at [943, 47] on icon at bounding box center [947, 46] width 7 height 9
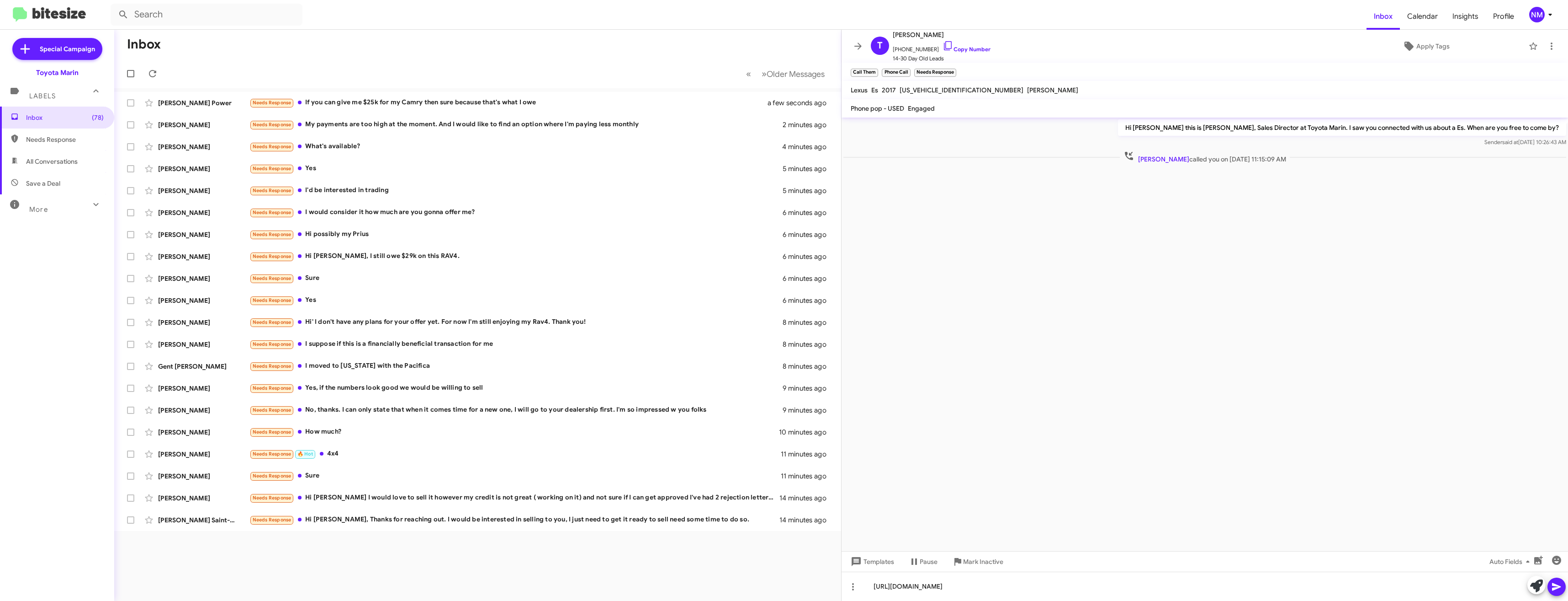
click at [1562, 591] on button at bounding box center [1556, 586] width 18 height 18
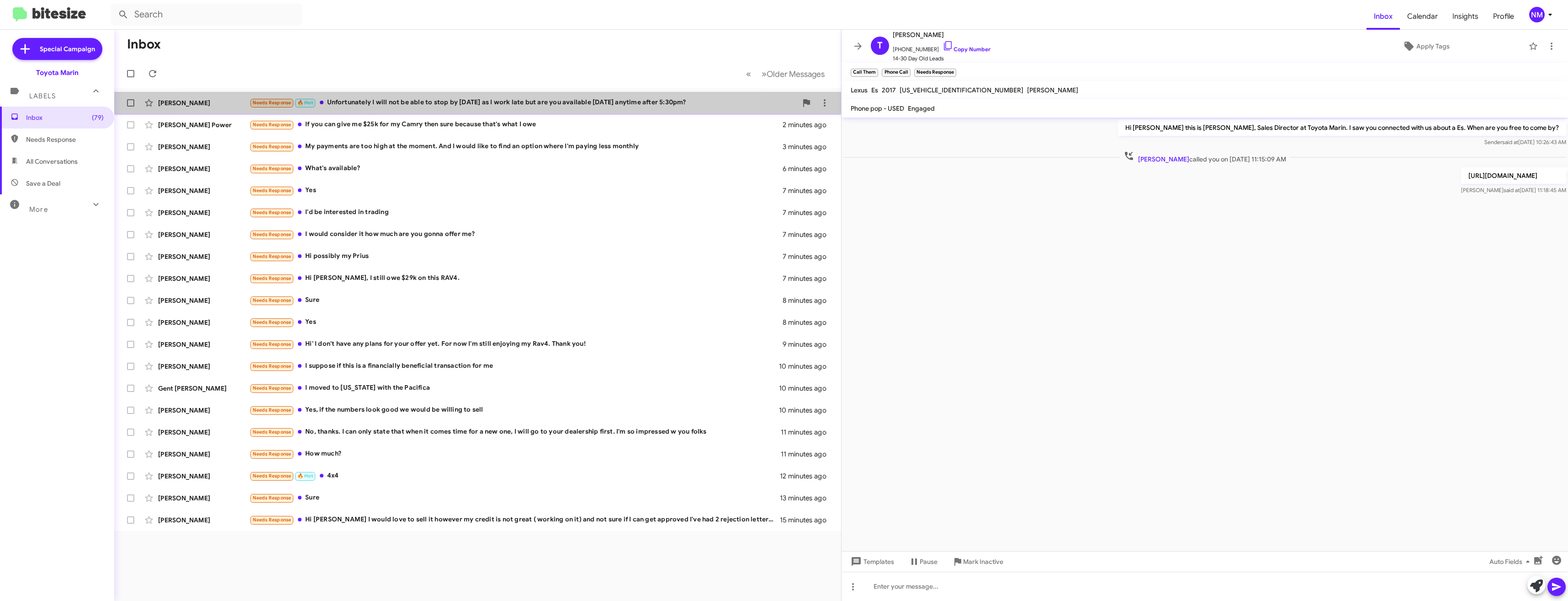
click at [452, 109] on div "[PERSON_NAME] Needs Response 🔥 Hot Unfortunately I will not be able to stop by …" at bounding box center [478, 103] width 712 height 18
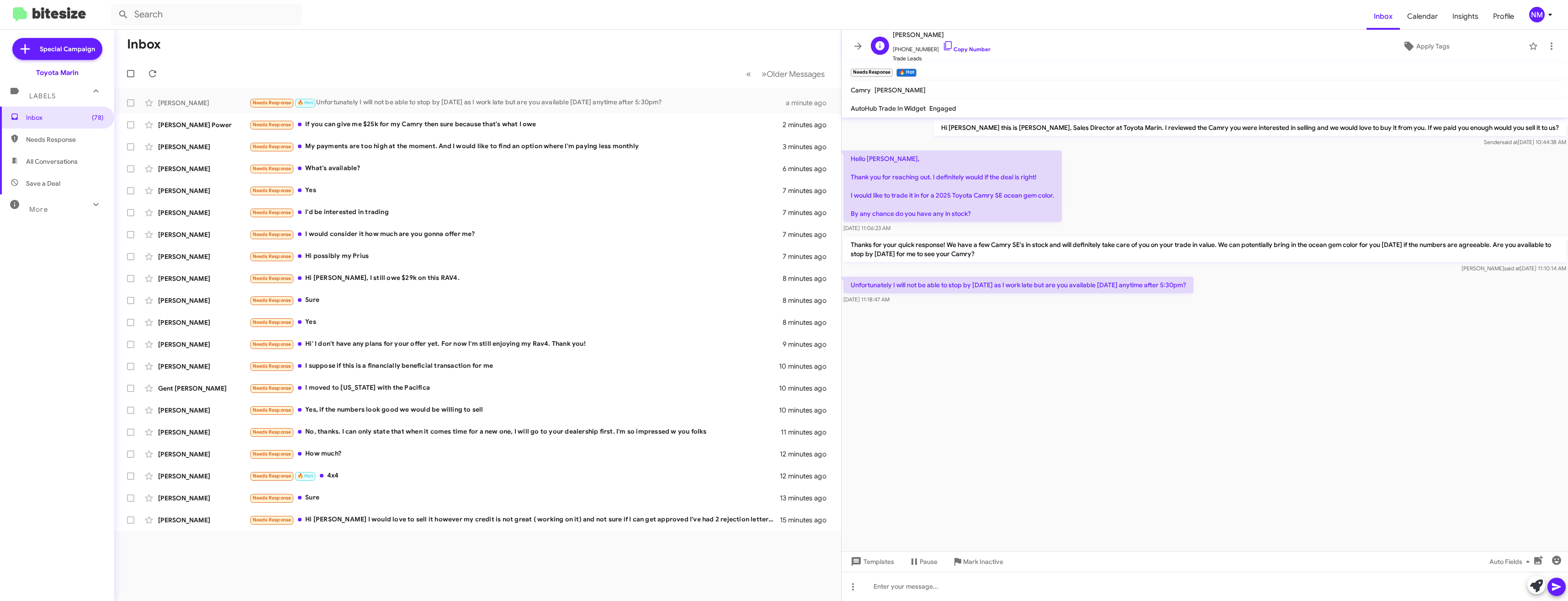
click at [948, 45] on span "[PHONE_NUMBER] Copy Number" at bounding box center [942, 47] width 98 height 14
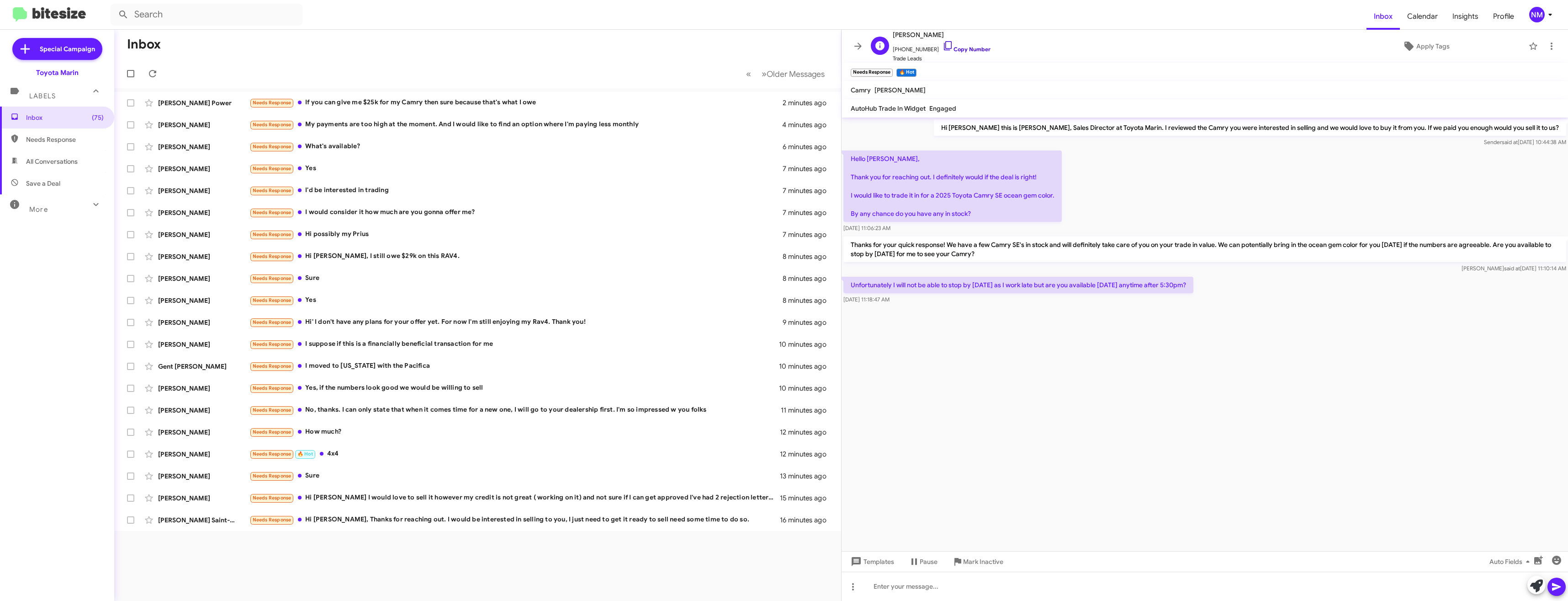
click at [948, 50] on link "Copy Number" at bounding box center [967, 49] width 48 height 7
click at [943, 44] on icon at bounding box center [948, 46] width 11 height 11
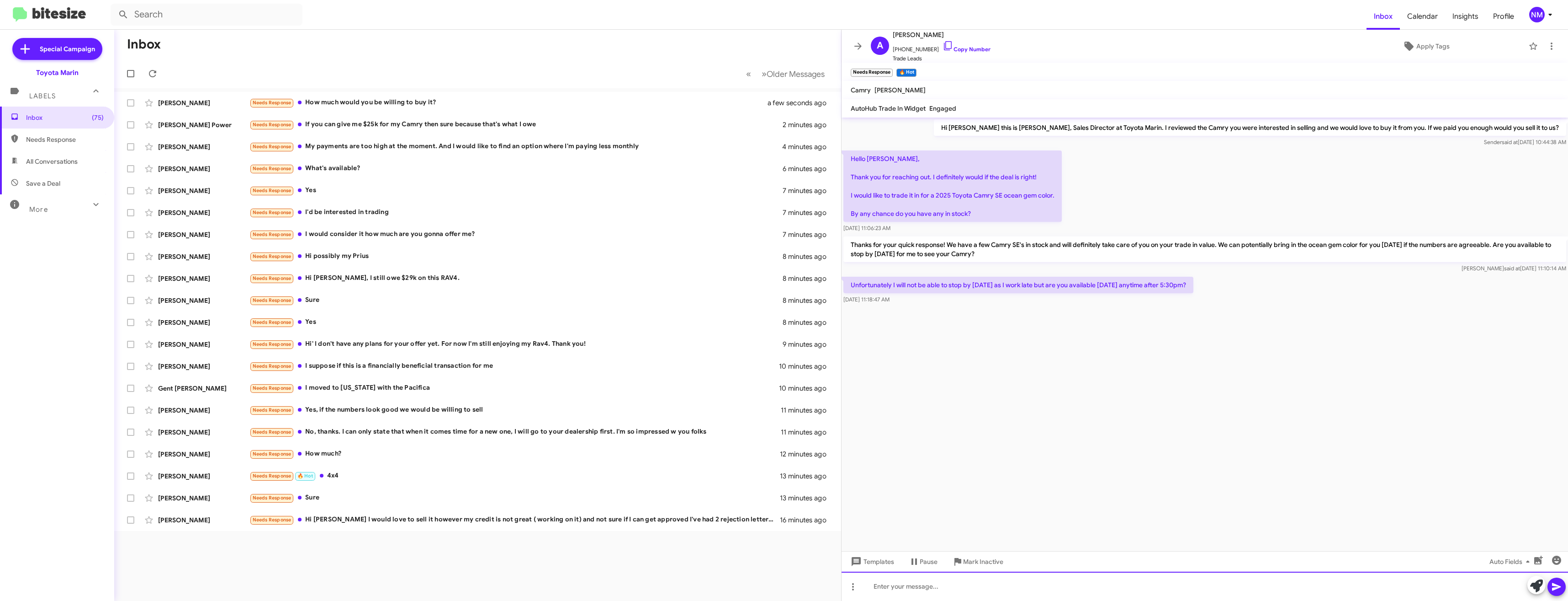
click at [941, 585] on div at bounding box center [1204, 585] width 726 height 29
click at [1559, 589] on icon at bounding box center [1556, 586] width 11 height 11
click at [359, 383] on div "Needs Response I moved to [US_STATE] with the Pacifica" at bounding box center [523, 388] width 548 height 11
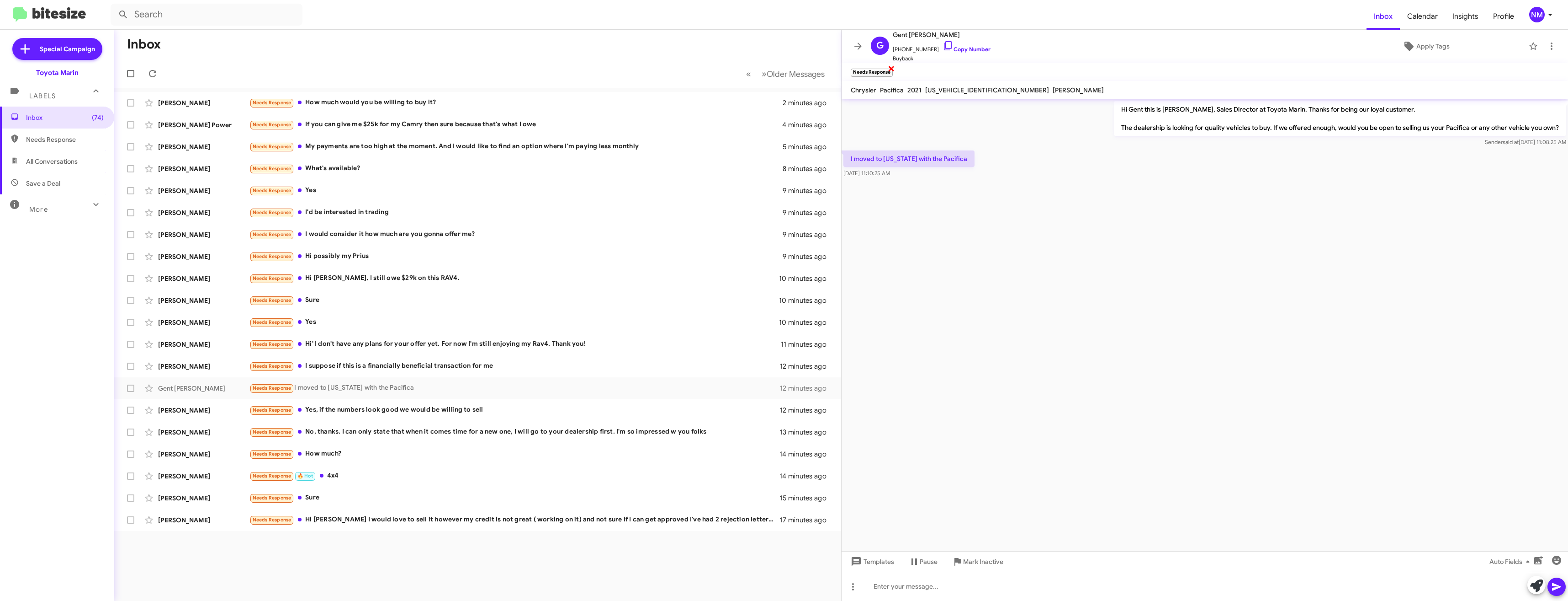
click at [862, 74] on small "Needs Response" at bounding box center [871, 73] width 42 height 8
click at [1546, 47] on icon at bounding box center [1551, 46] width 11 height 11
click at [885, 71] on div at bounding box center [784, 300] width 1568 height 601
click at [893, 70] on span "×" at bounding box center [890, 68] width 7 height 11
click at [890, 69] on span "×" at bounding box center [890, 68] width 7 height 11
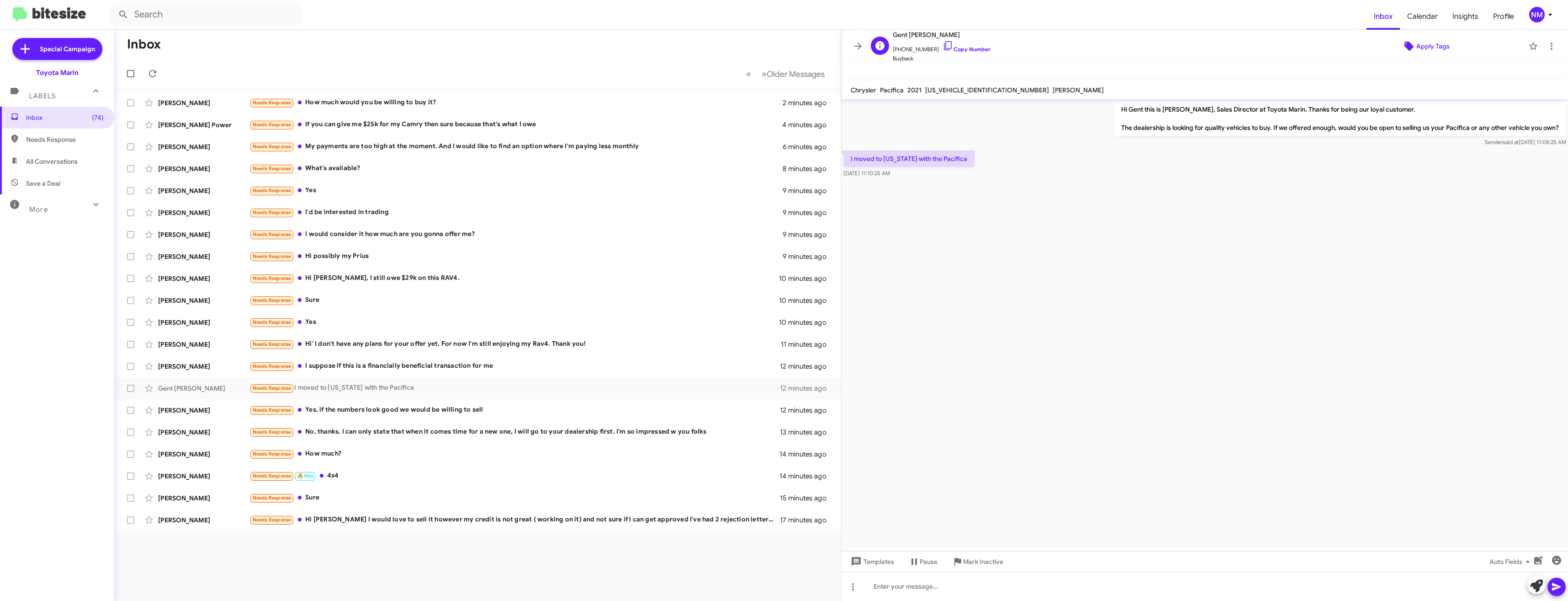
click at [1448, 42] on span "Apply Tags" at bounding box center [1426, 46] width 182 height 17
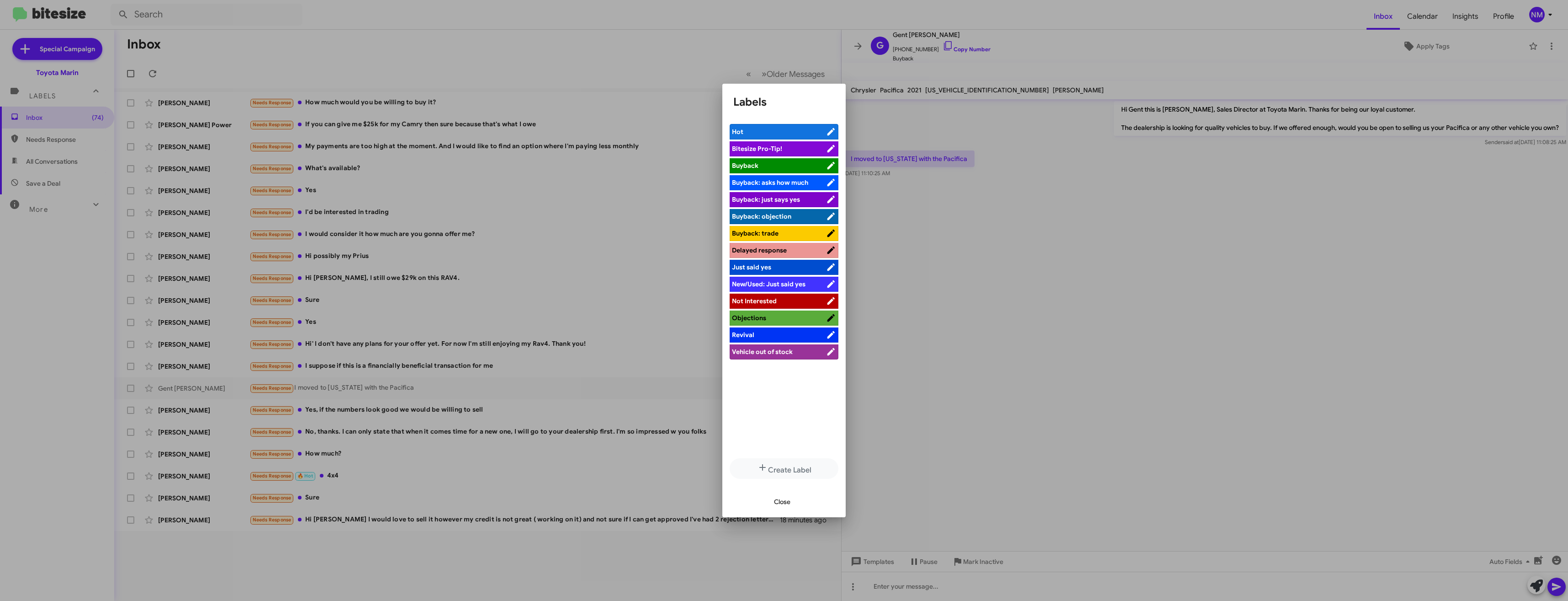
click at [1110, 441] on div at bounding box center [784, 300] width 1568 height 601
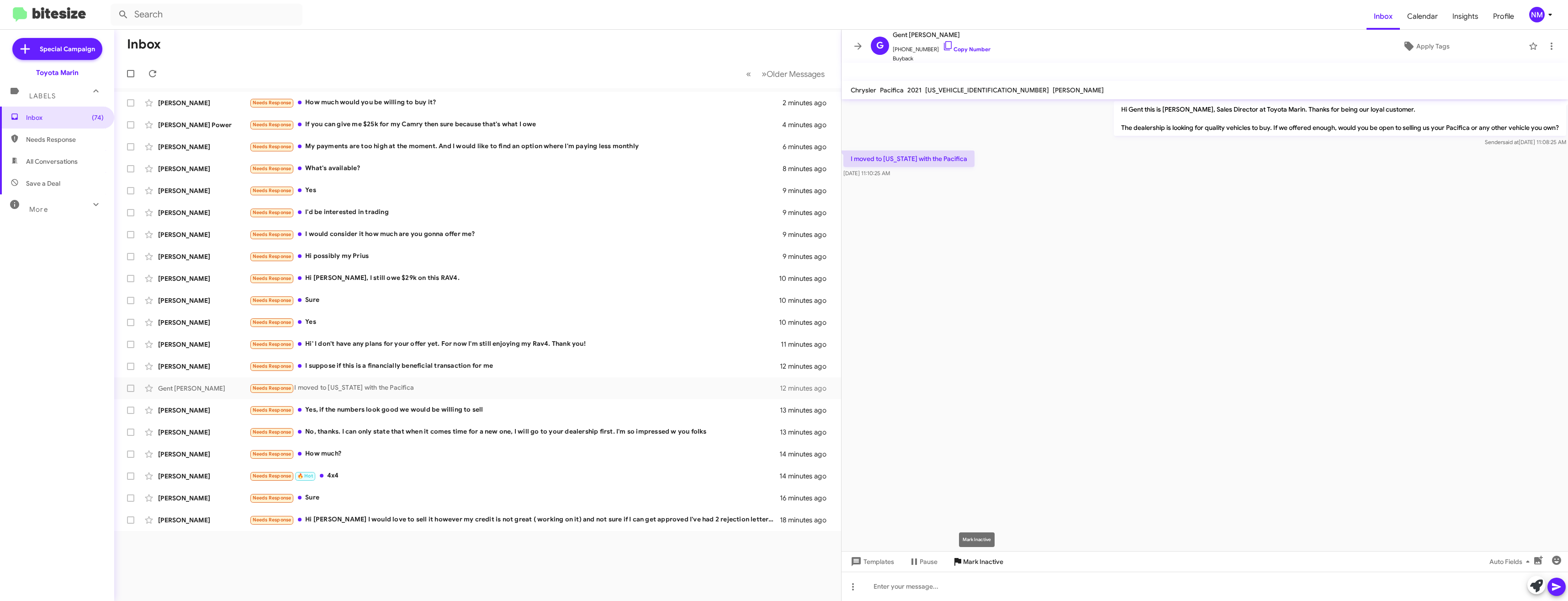
click at [998, 557] on span "Mark Inactive" at bounding box center [982, 561] width 41 height 17
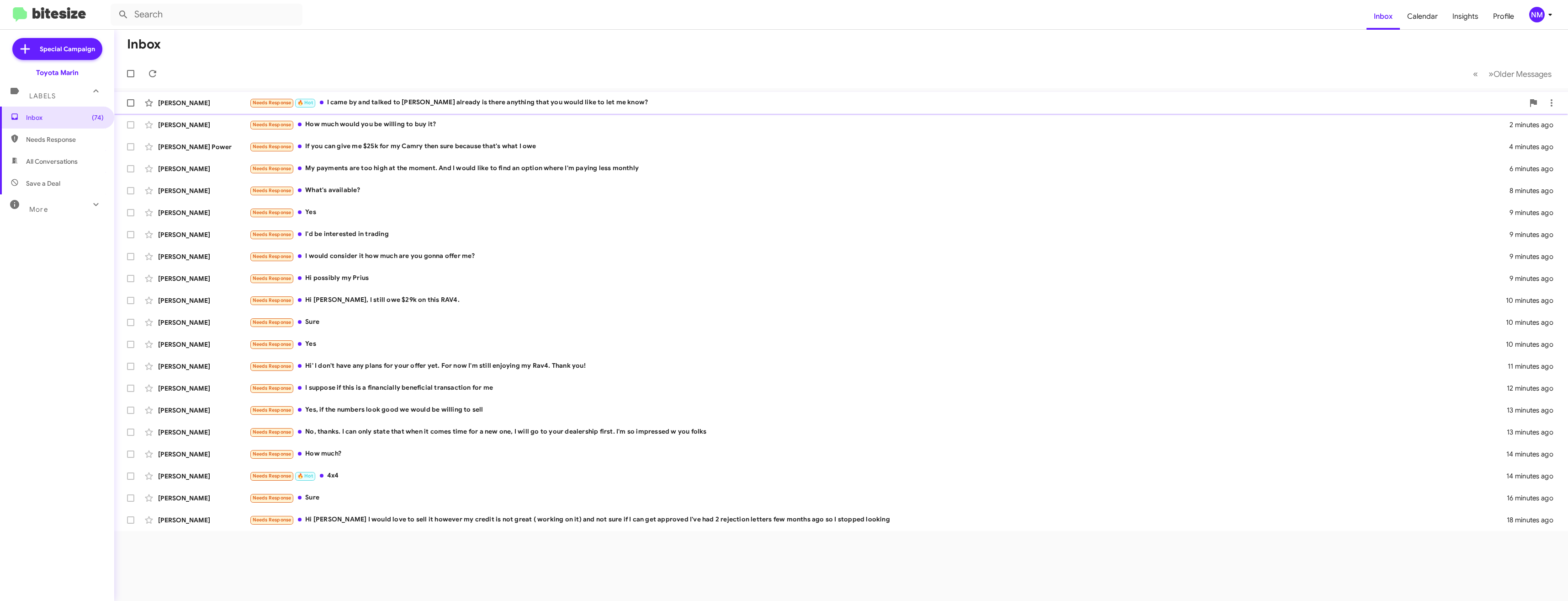
click at [443, 108] on div "Needs Response 🔥 Hot I came by and talked to [PERSON_NAME] already is there any…" at bounding box center [886, 102] width 1275 height 11
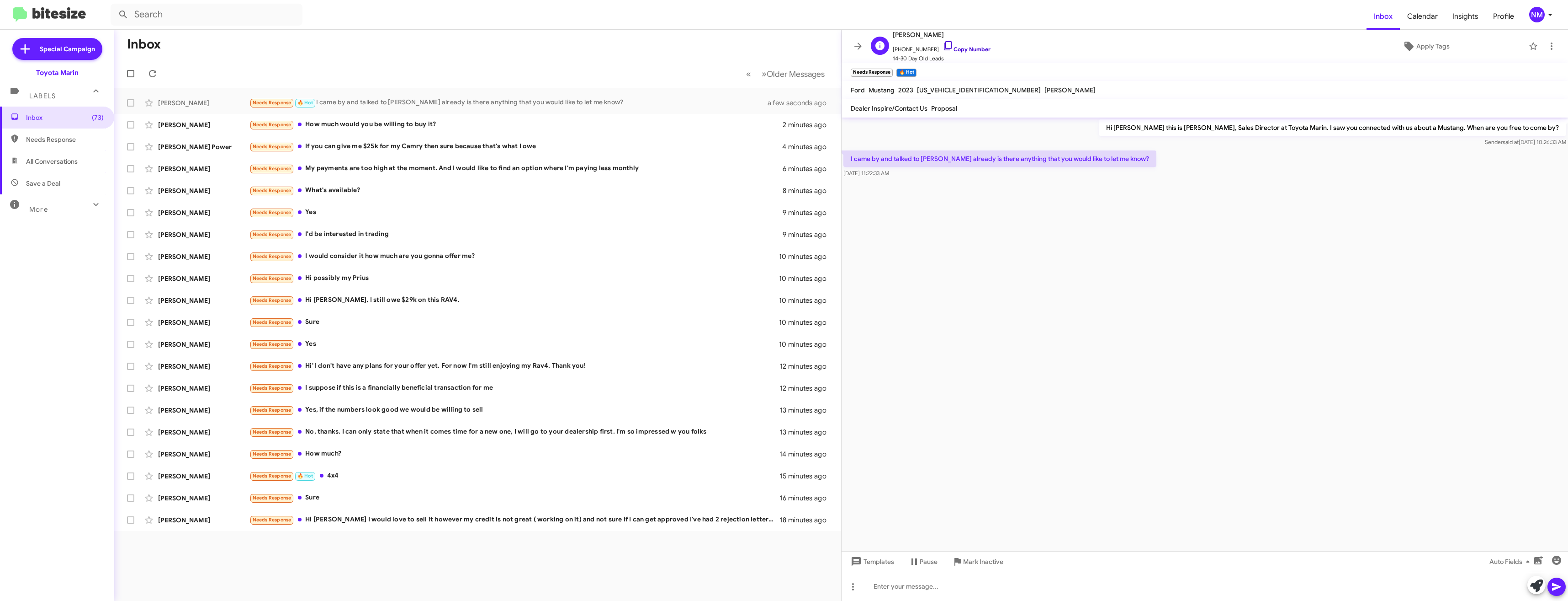
click at [943, 46] on icon at bounding box center [948, 46] width 11 height 11
click at [964, 46] on link "Copy Number" at bounding box center [967, 49] width 48 height 7
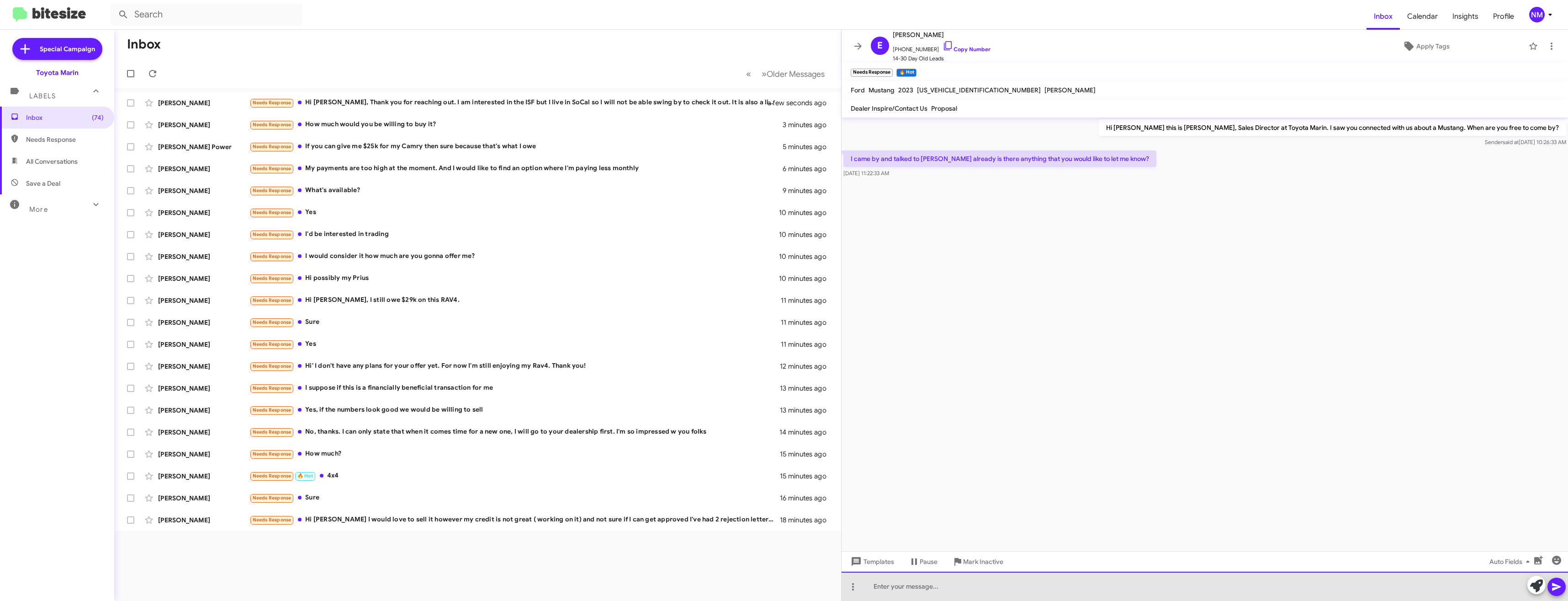
click at [921, 584] on div at bounding box center [1204, 585] width 726 height 29
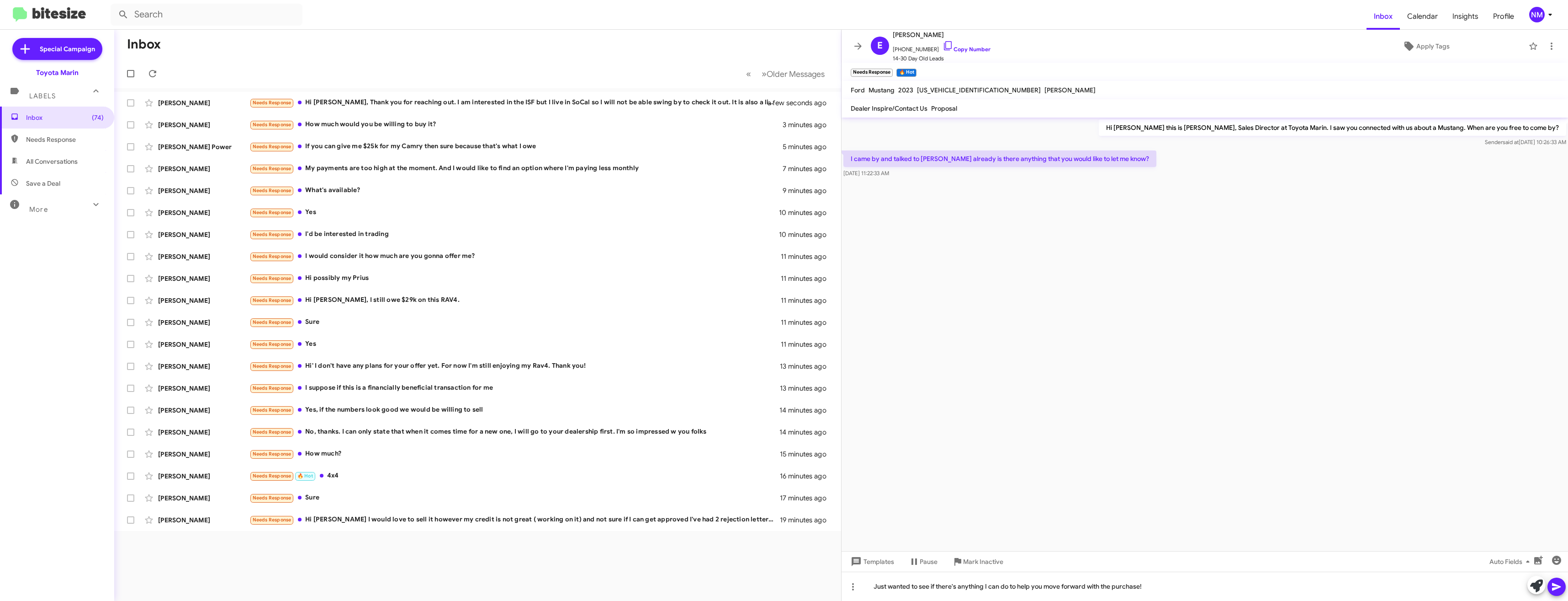
click at [1561, 586] on icon at bounding box center [1556, 586] width 11 height 11
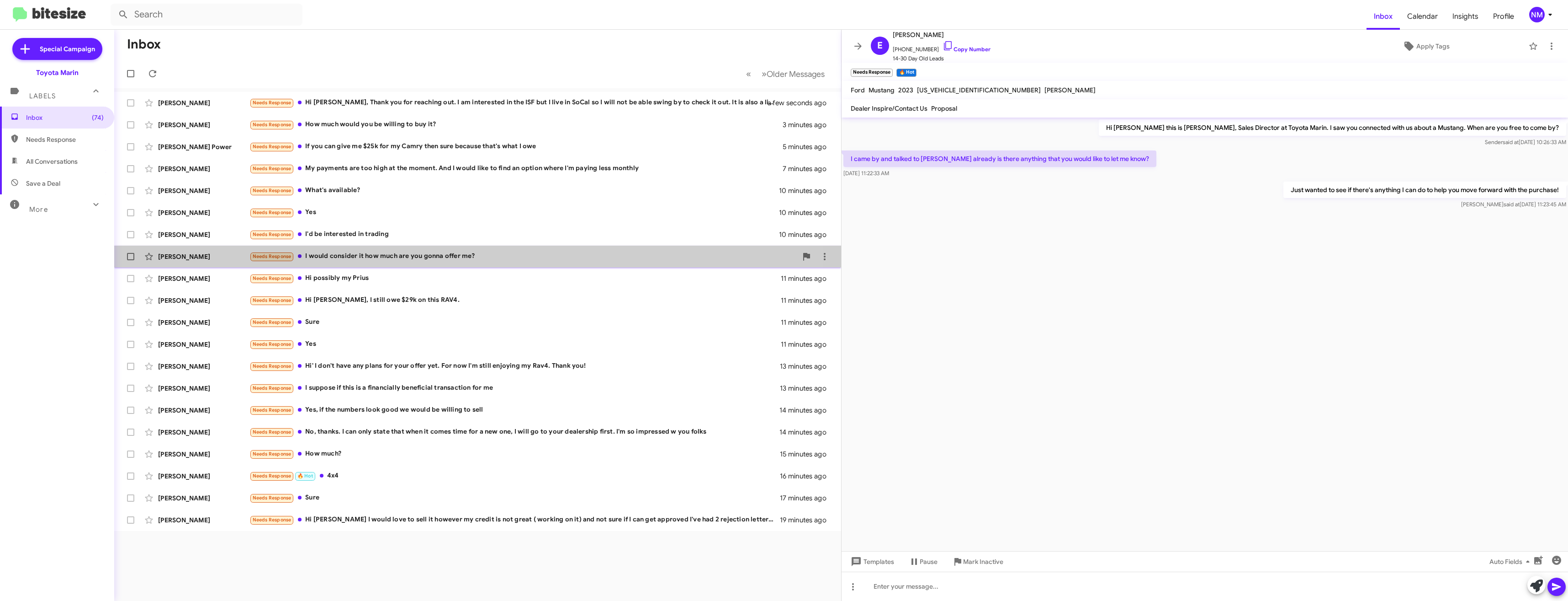
click at [368, 251] on div "Needs Response I would consider it how much are you gonna offer me?" at bounding box center [523, 256] width 548 height 11
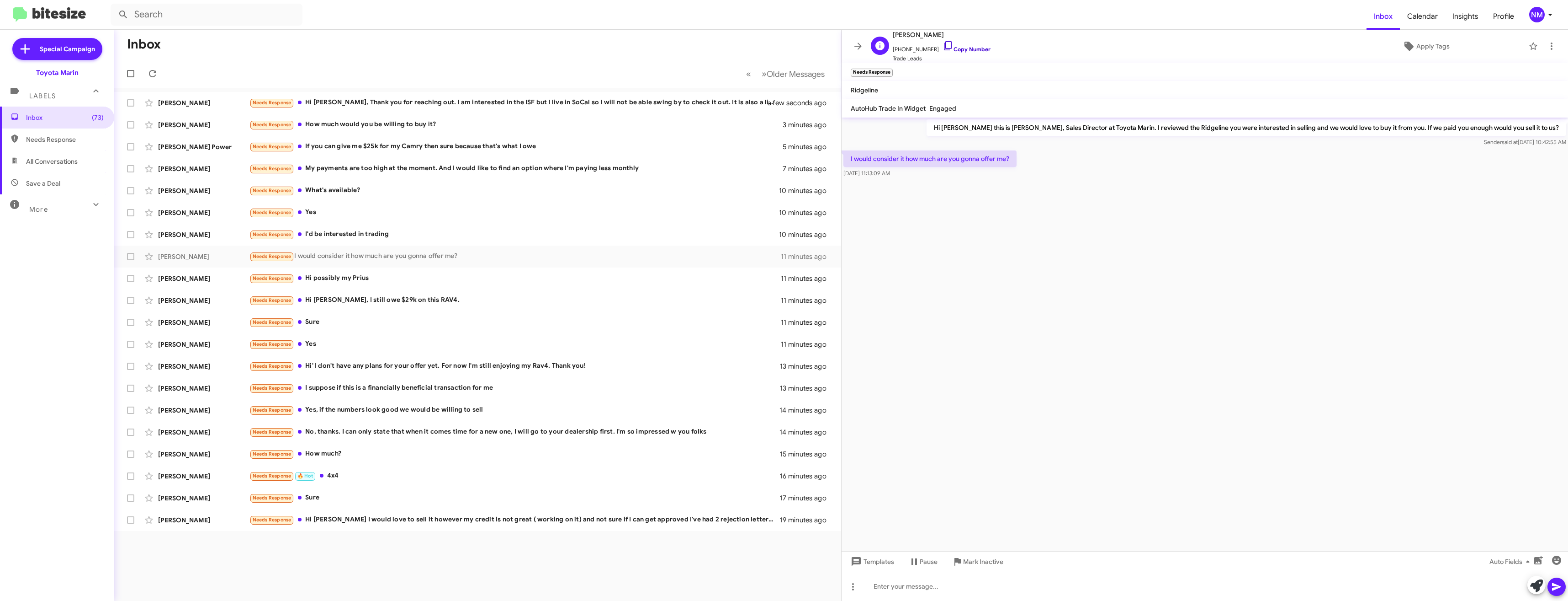
click at [957, 50] on link "Copy Number" at bounding box center [967, 49] width 48 height 7
click at [915, 567] on span "Pause" at bounding box center [923, 561] width 29 height 17
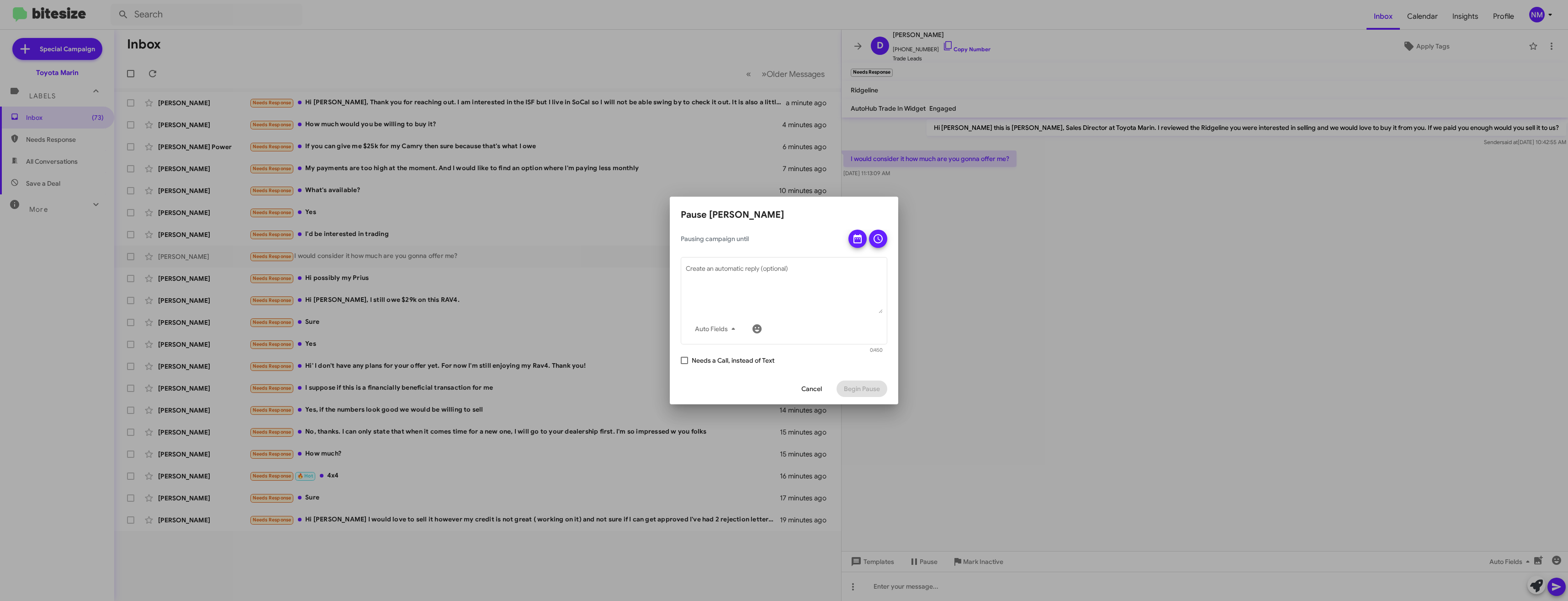
click at [807, 392] on span "Cancel" at bounding box center [811, 389] width 21 height 17
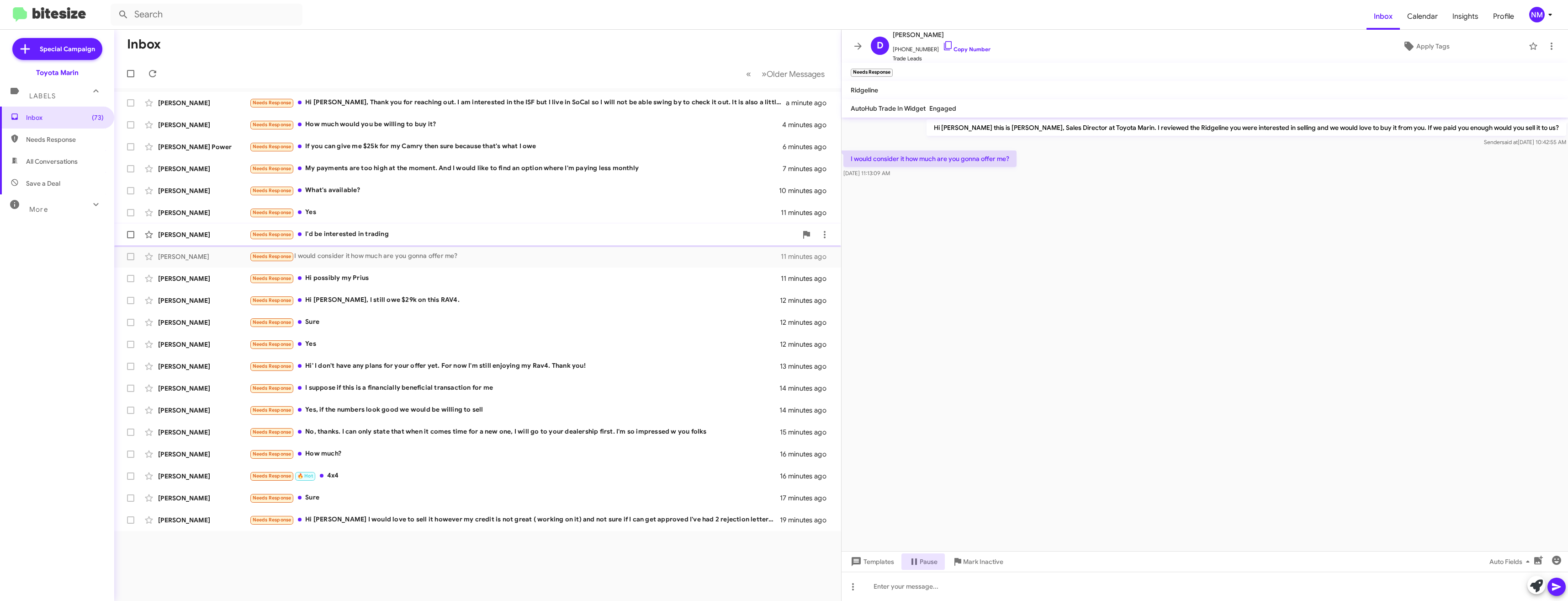
click at [329, 228] on div "[PERSON_NAME] Needs Response I'd be interested in trading 11 minutes ago" at bounding box center [478, 235] width 712 height 18
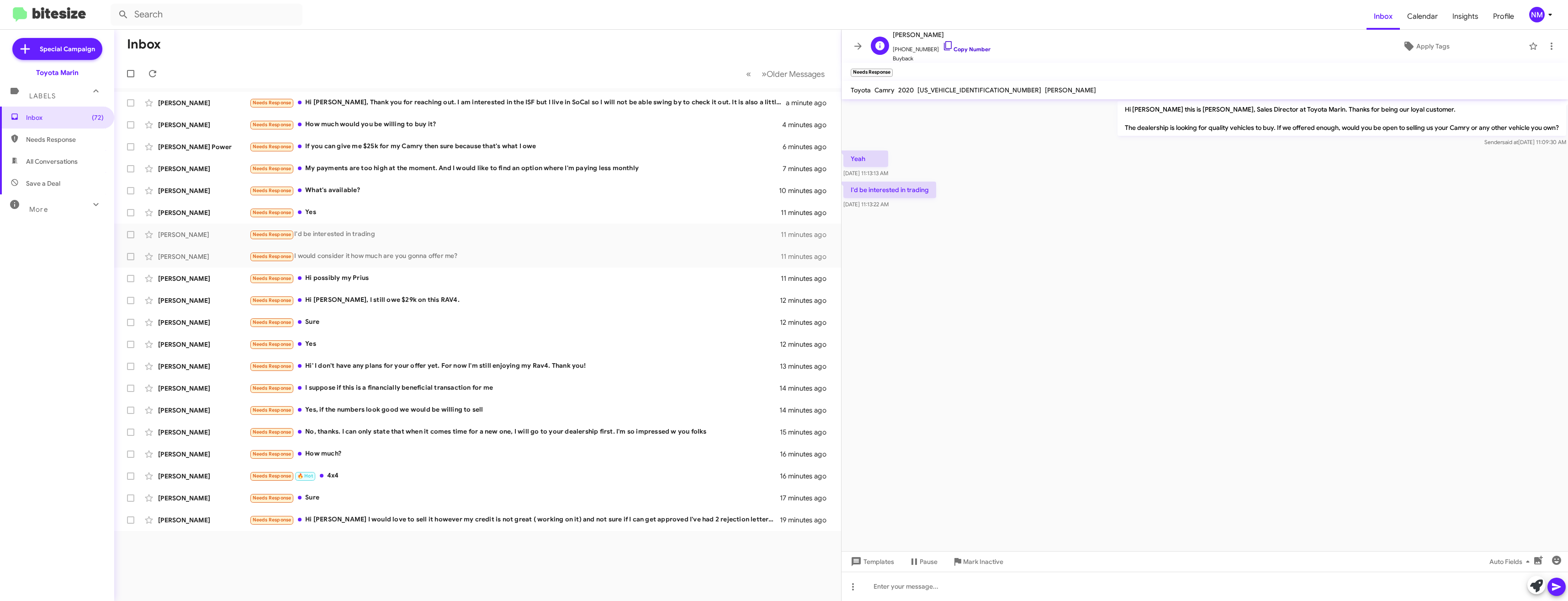
click at [948, 46] on link "Copy Number" at bounding box center [967, 49] width 48 height 7
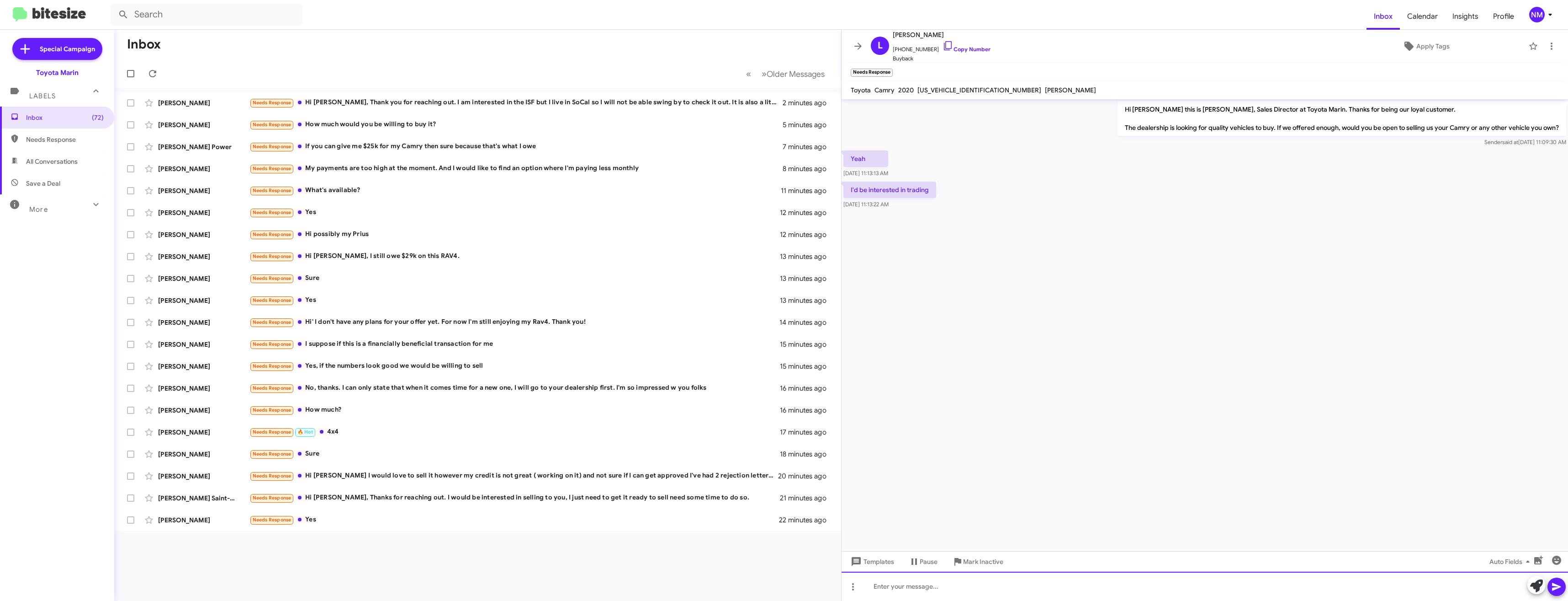
click at [928, 585] on div at bounding box center [1204, 585] width 726 height 29
click at [1561, 590] on button at bounding box center [1556, 586] width 18 height 18
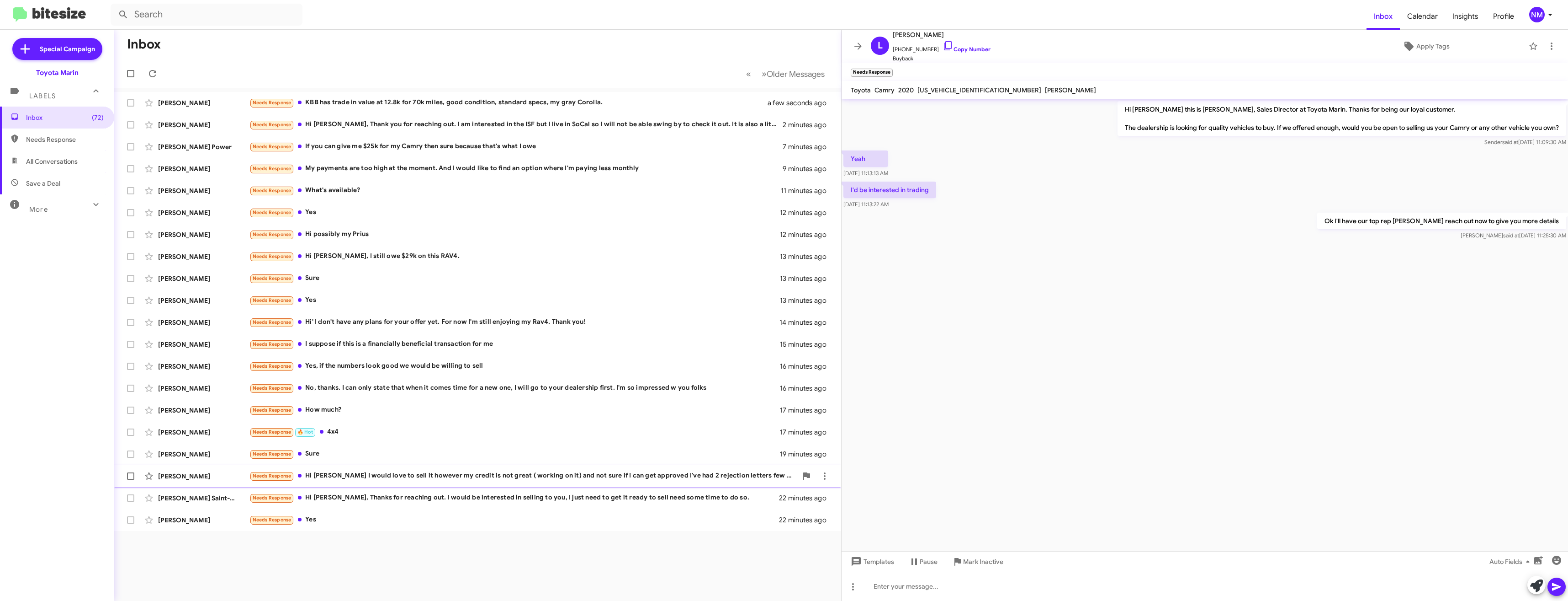
click at [432, 476] on div "Needs Response Hi [PERSON_NAME] I would love to sell it however my credit is no…" at bounding box center [523, 475] width 548 height 11
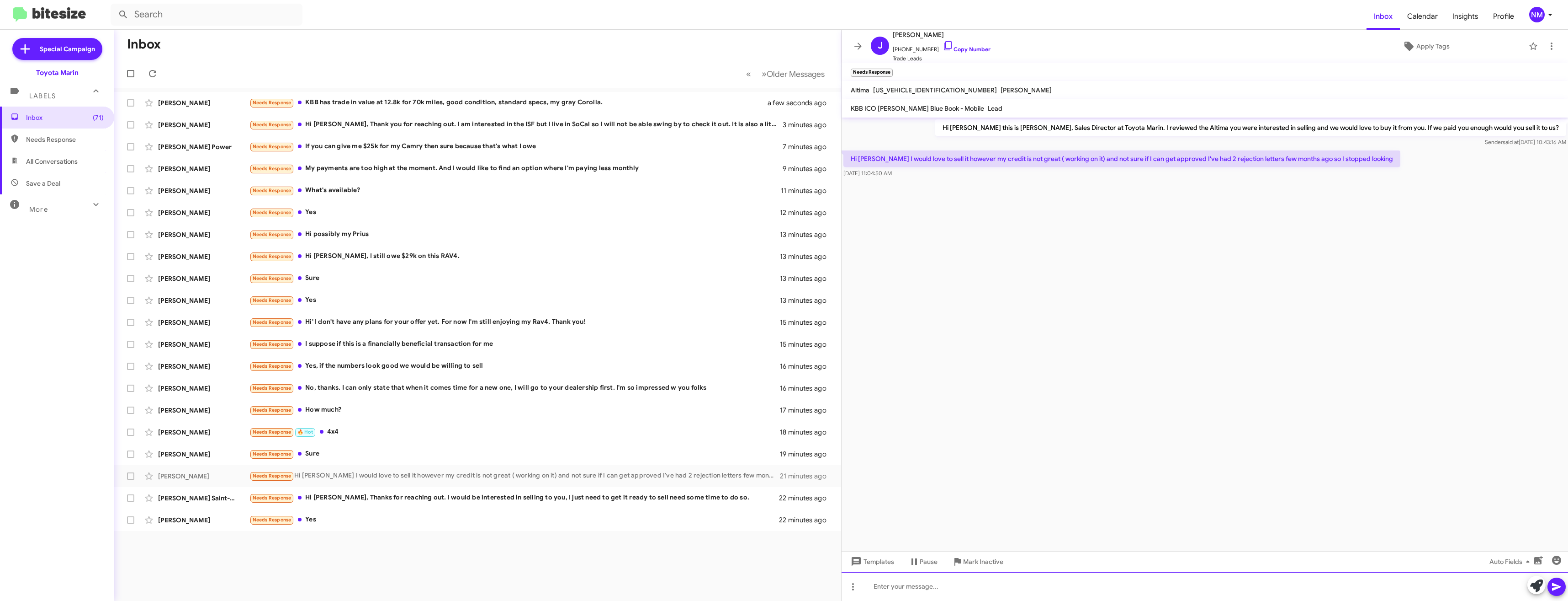
click at [912, 595] on div at bounding box center [1204, 585] width 726 height 29
click at [1552, 590] on icon at bounding box center [1556, 586] width 11 height 11
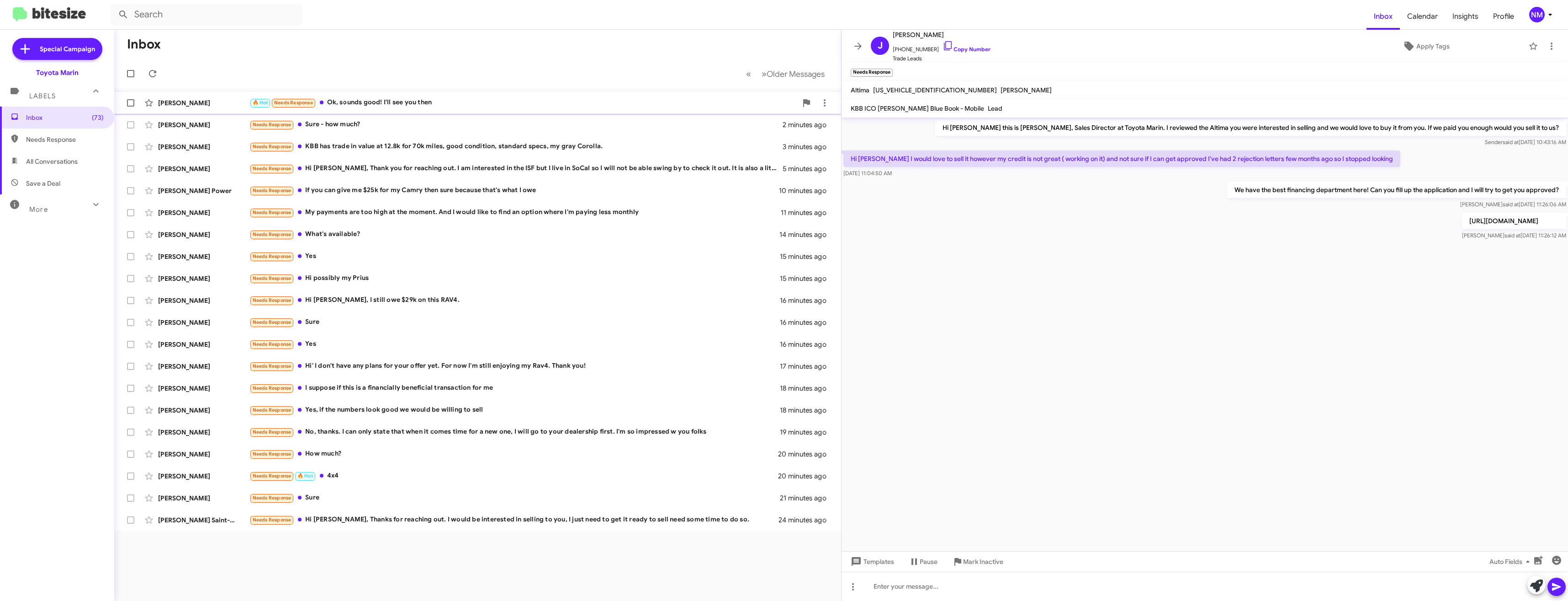
click at [386, 95] on div "[PERSON_NAME] 🔥 Hot Needs Response Ok, sounds good! I'll see you then 2 minutes…" at bounding box center [478, 103] width 712 height 18
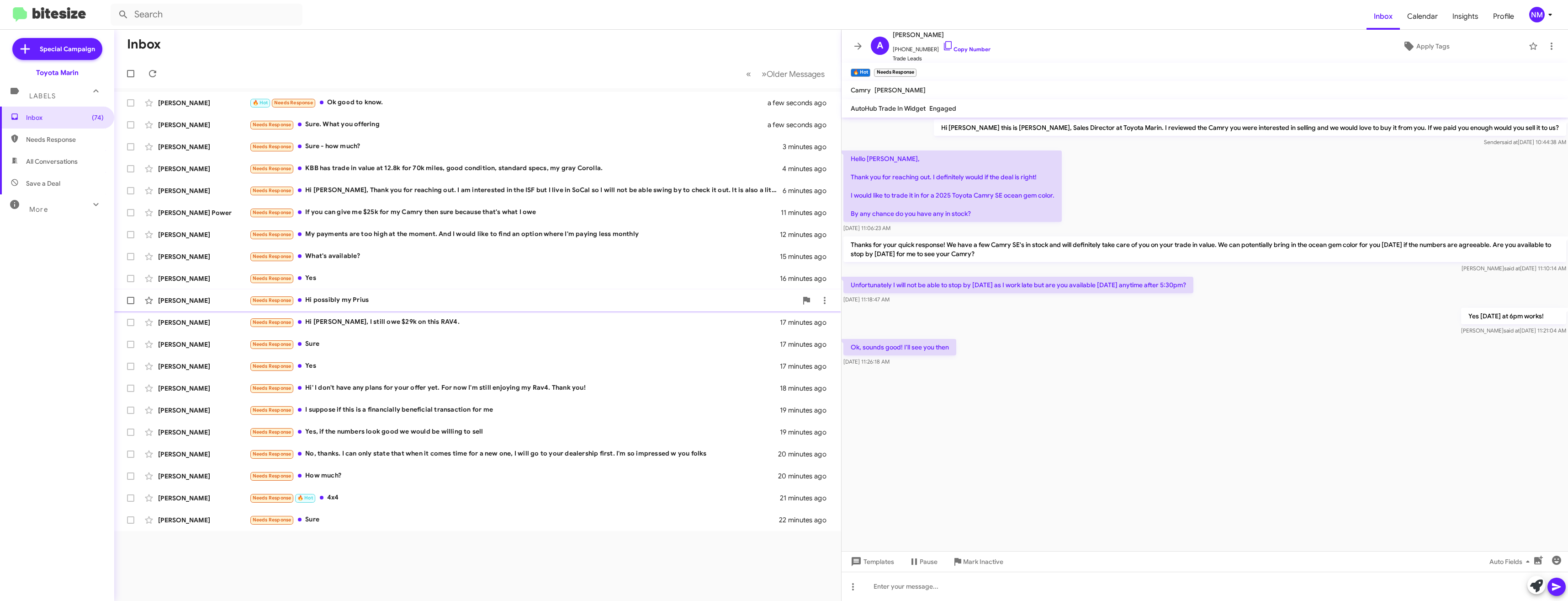
click at [340, 293] on div "[PERSON_NAME] Needs Response Hi possibly my Prius 16 minutes ago" at bounding box center [478, 300] width 712 height 18
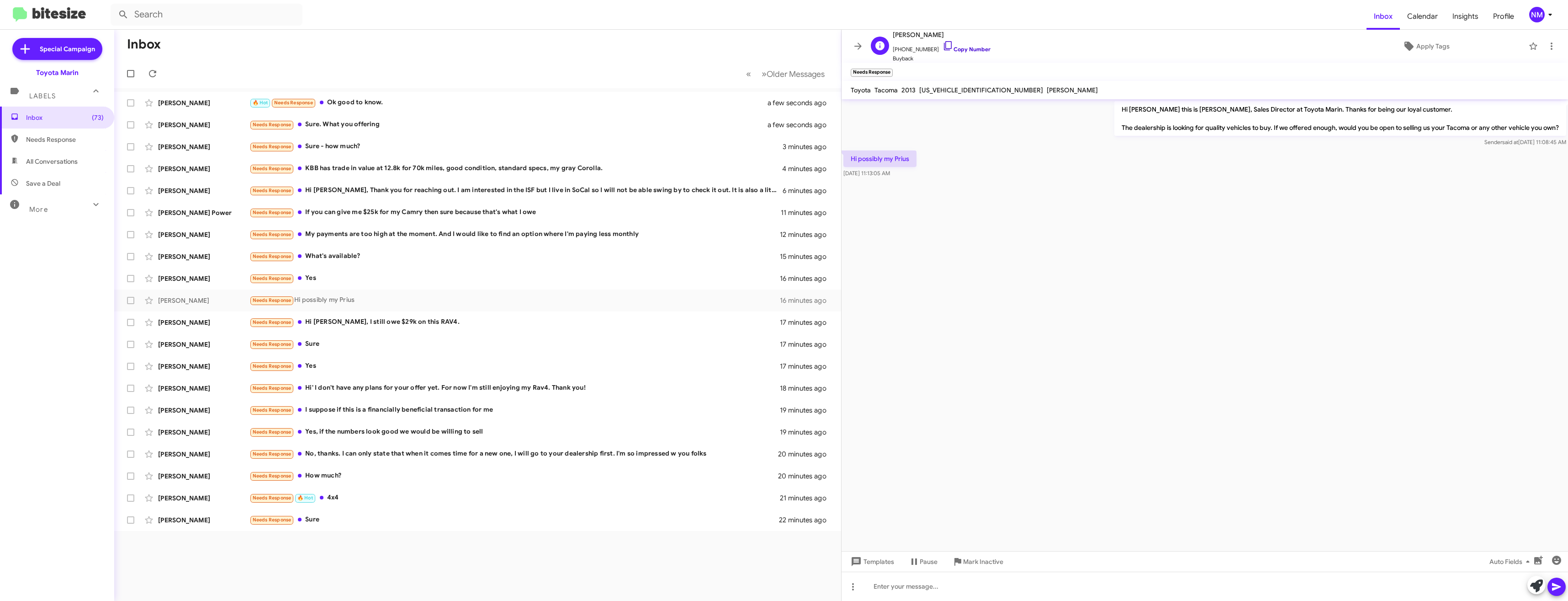
click at [943, 48] on icon at bounding box center [948, 46] width 11 height 11
click at [350, 348] on div "Needs Response Sure" at bounding box center [523, 344] width 548 height 11
click at [943, 46] on icon at bounding box center [948, 46] width 11 height 11
click at [364, 358] on div "[PERSON_NAME] Needs Response Yes 18 minutes ago" at bounding box center [478, 366] width 712 height 18
click at [943, 47] on icon at bounding box center [947, 46] width 7 height 9
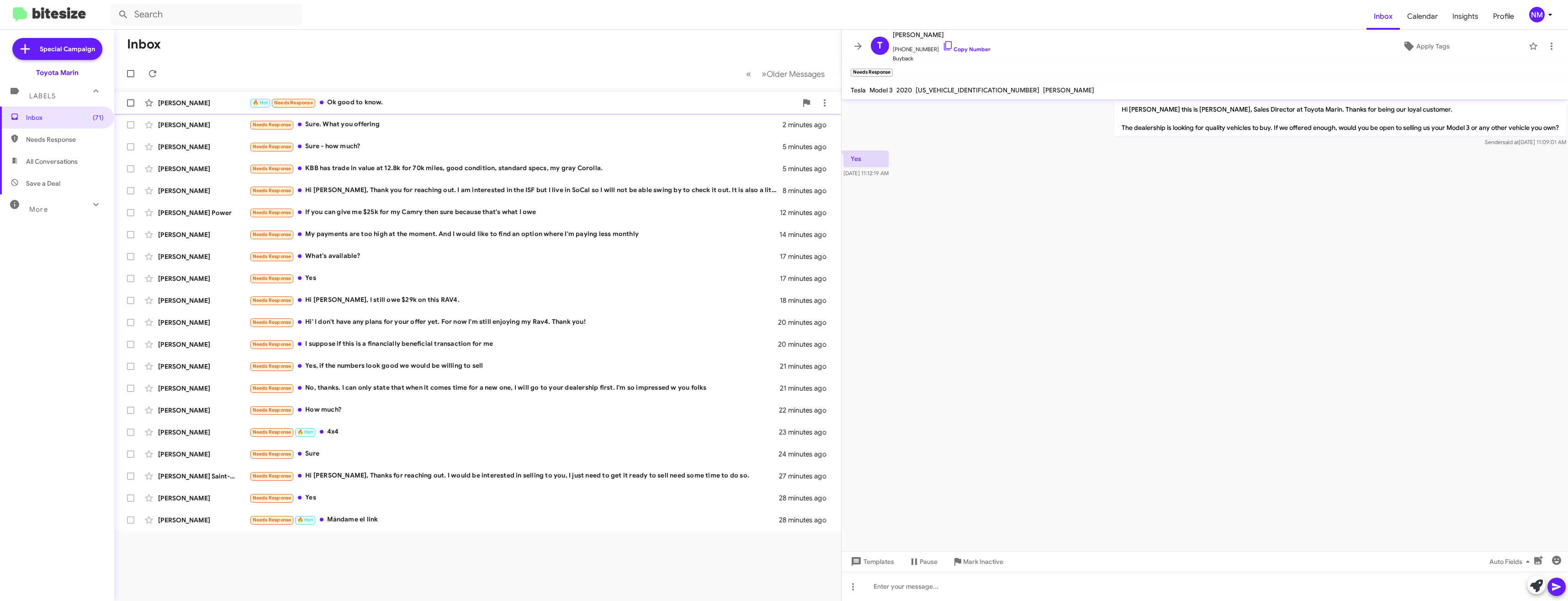
click at [359, 104] on div "🔥 Hot Needs Response Ok good to know." at bounding box center [523, 102] width 548 height 11
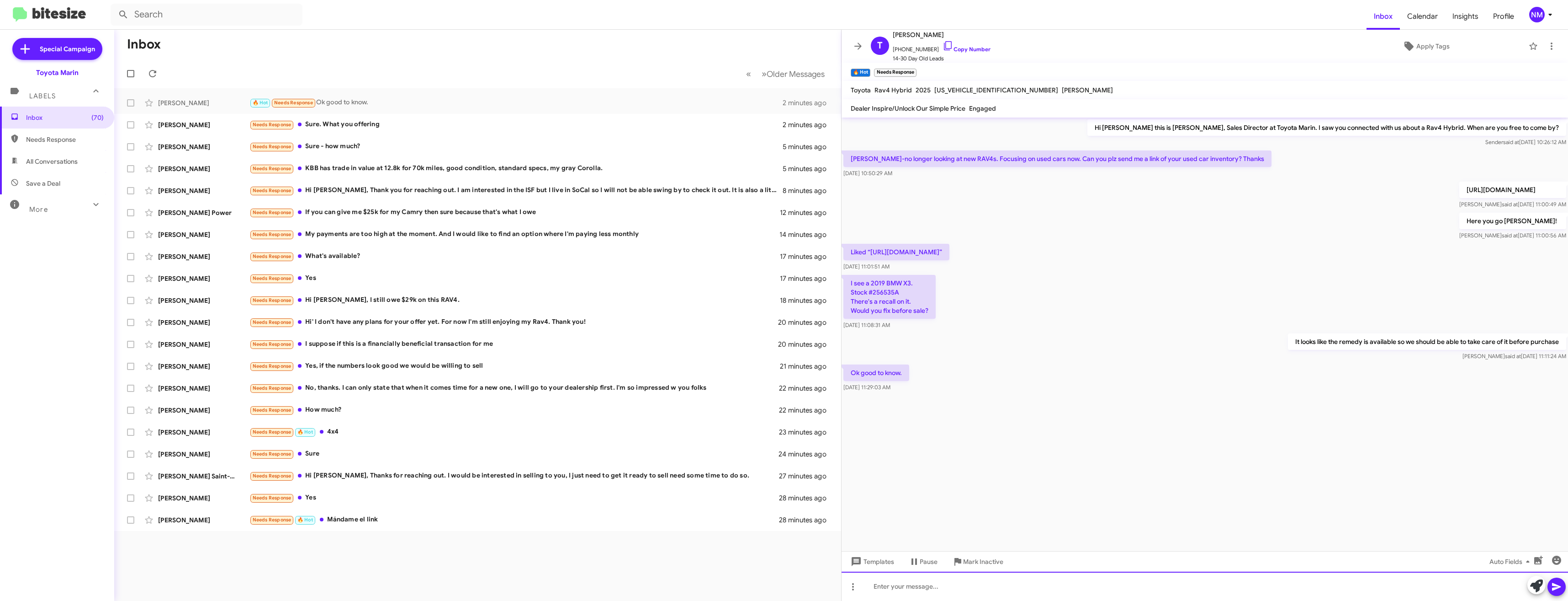
click at [971, 582] on div at bounding box center [1204, 585] width 726 height 29
click at [412, 215] on div "Needs Response If you can give me $25k for my Camry then sure because that's wh…" at bounding box center [523, 212] width 548 height 11
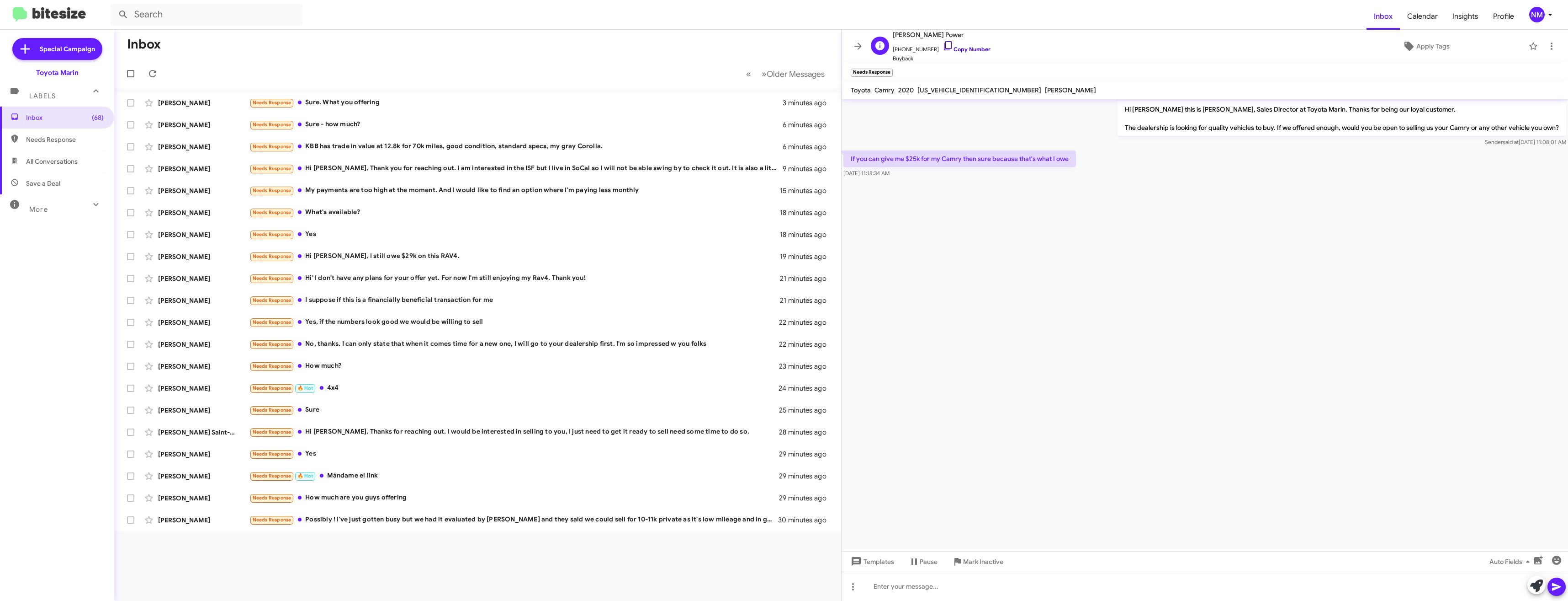
click at [943, 45] on icon at bounding box center [948, 46] width 11 height 11
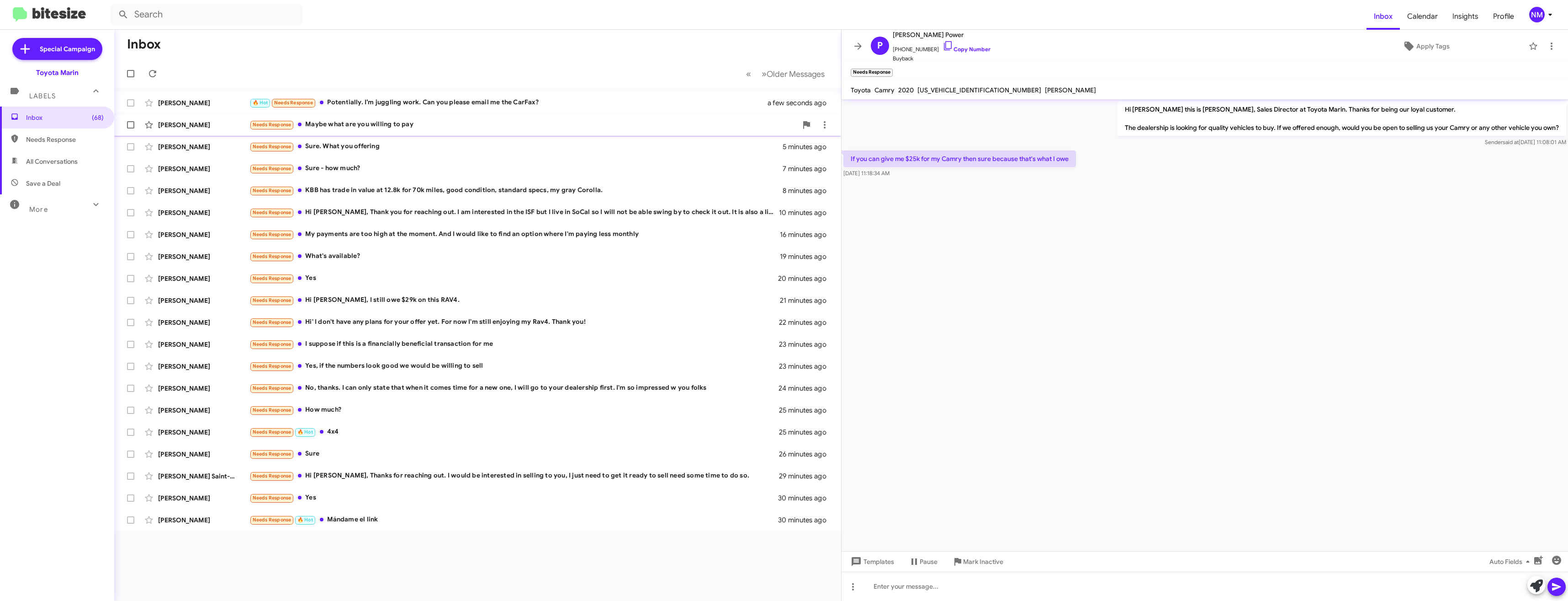
click at [380, 125] on div "Needs Response Maybe what are you willing to pay" at bounding box center [523, 124] width 548 height 11
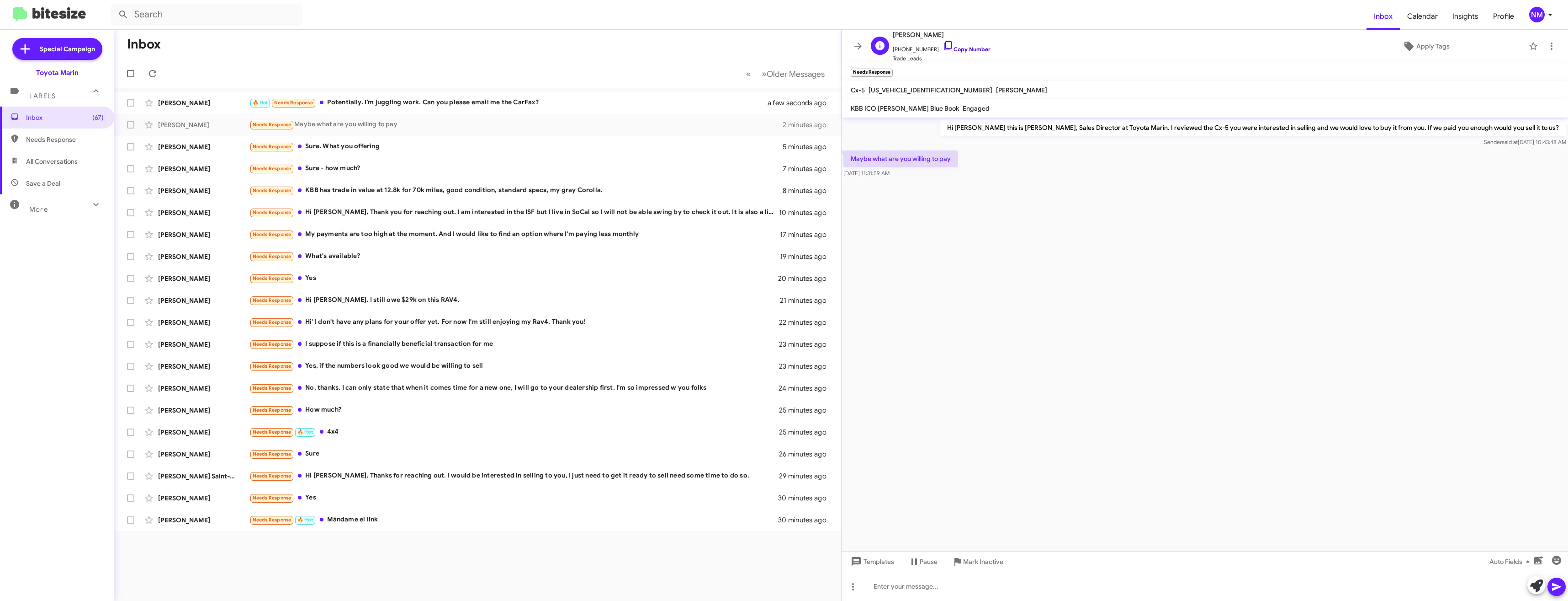
click at [943, 50] on link "Copy Number" at bounding box center [967, 49] width 48 height 7
click at [415, 99] on div "🔥 Hot Needs Response Potentially. I’m juggling work. Can you please email me th…" at bounding box center [523, 102] width 548 height 11
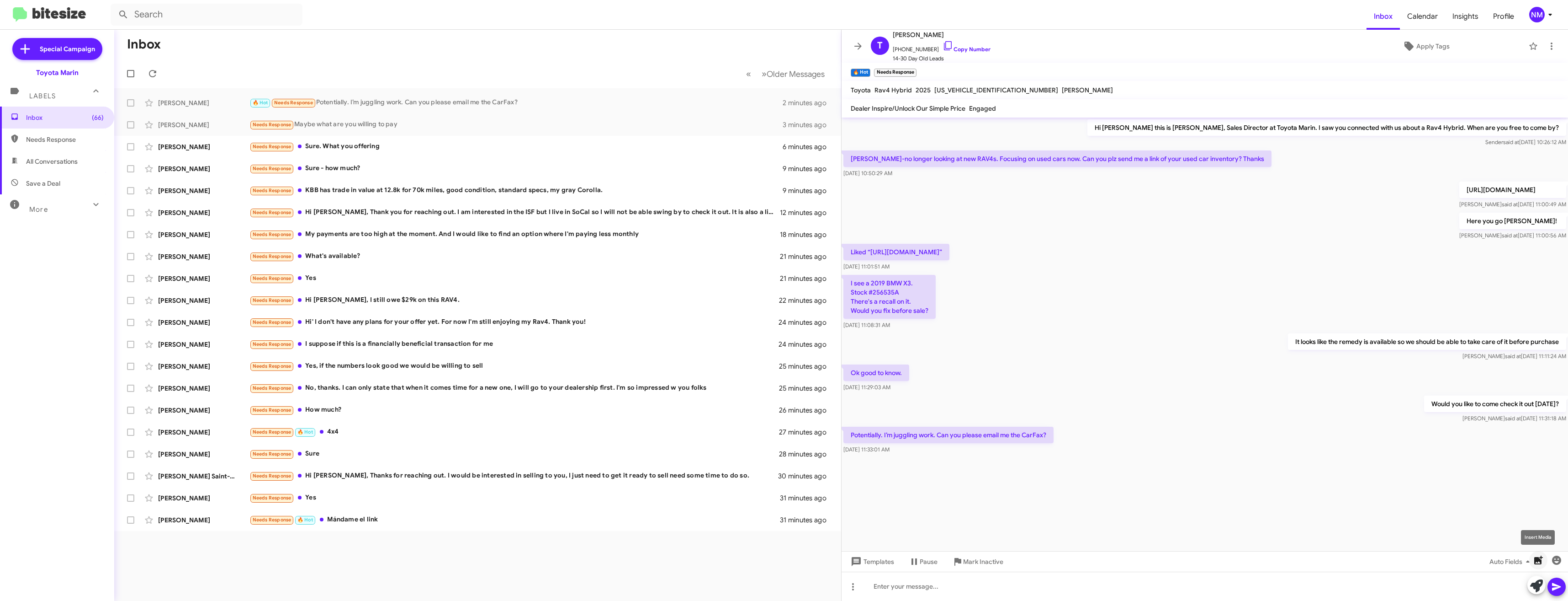
click at [1538, 562] on icon "button" at bounding box center [1537, 560] width 11 height 11
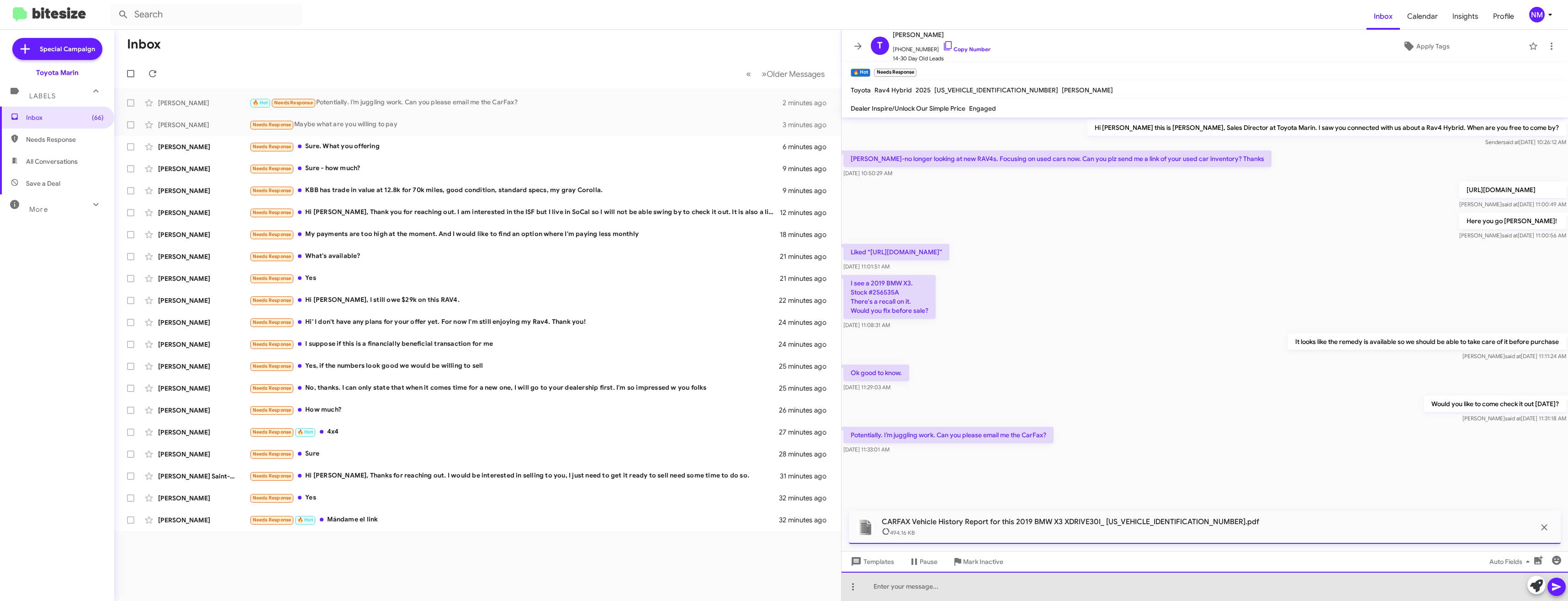
click at [923, 583] on div at bounding box center [1204, 585] width 726 height 29
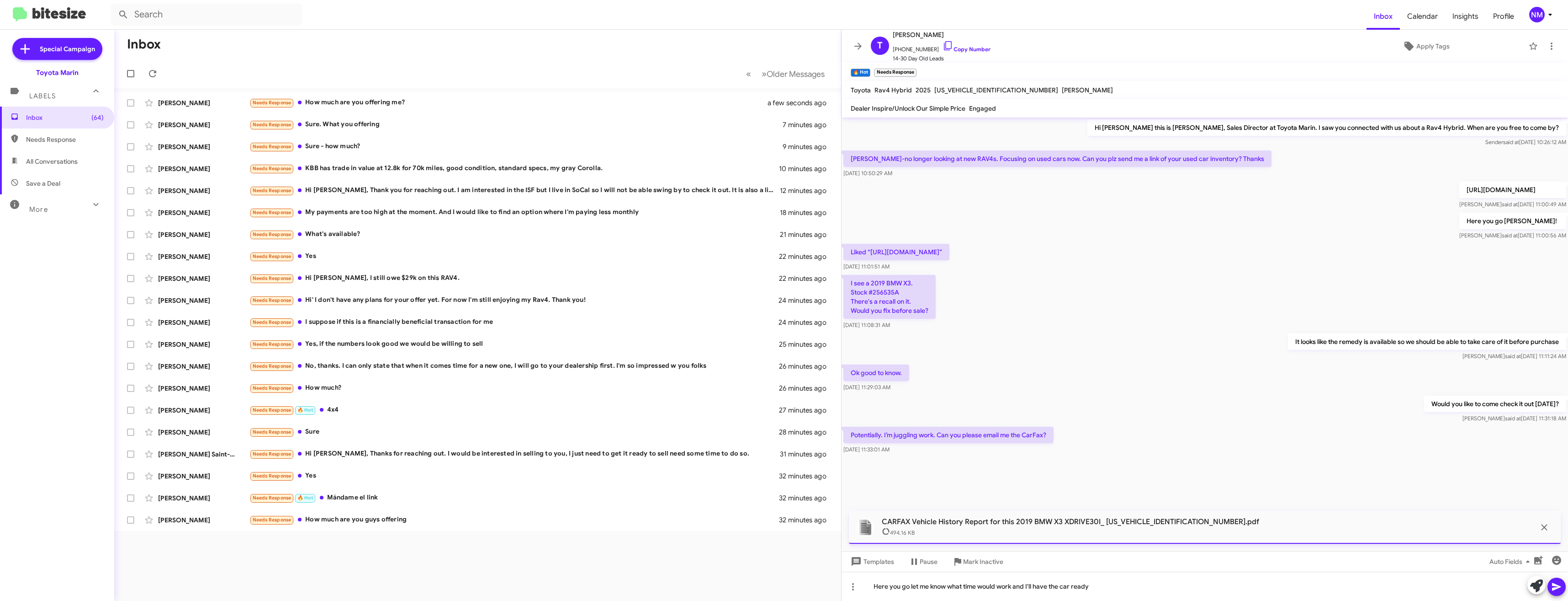
click at [1557, 586] on icon at bounding box center [1556, 586] width 11 height 11
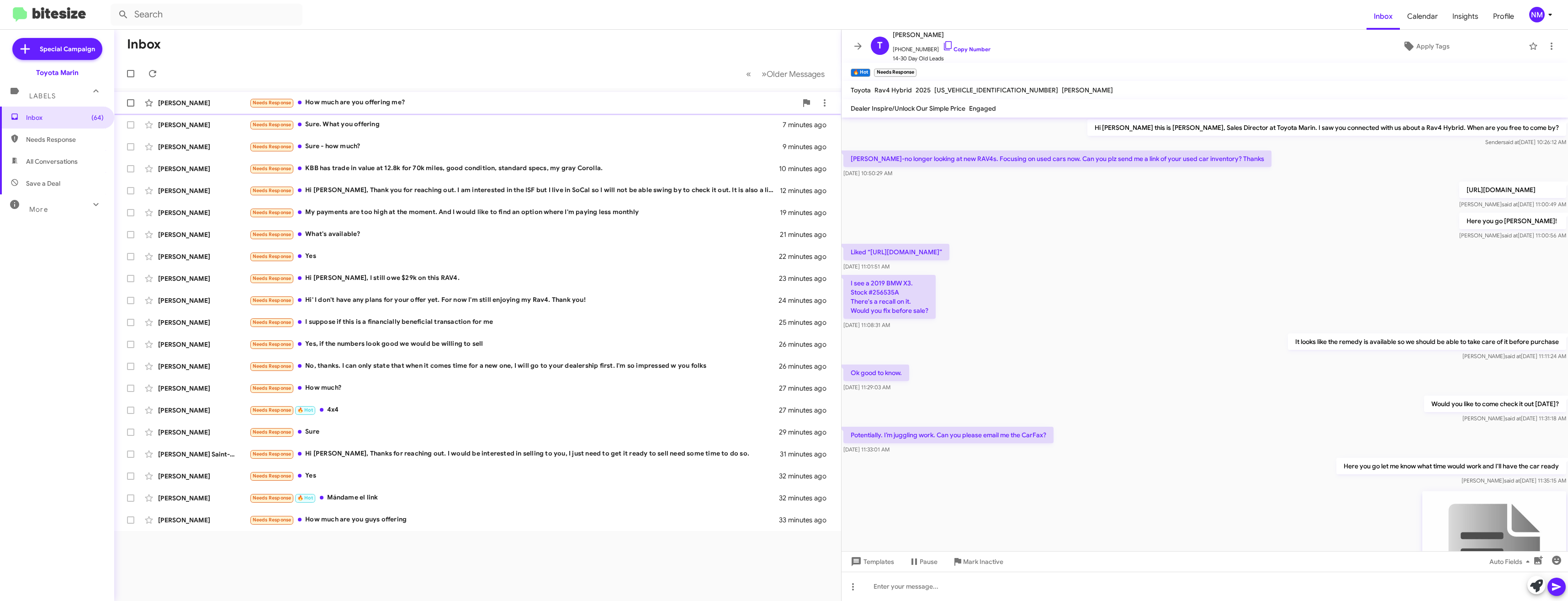
click at [335, 103] on div "Needs Response How much are you offering me?" at bounding box center [523, 102] width 548 height 11
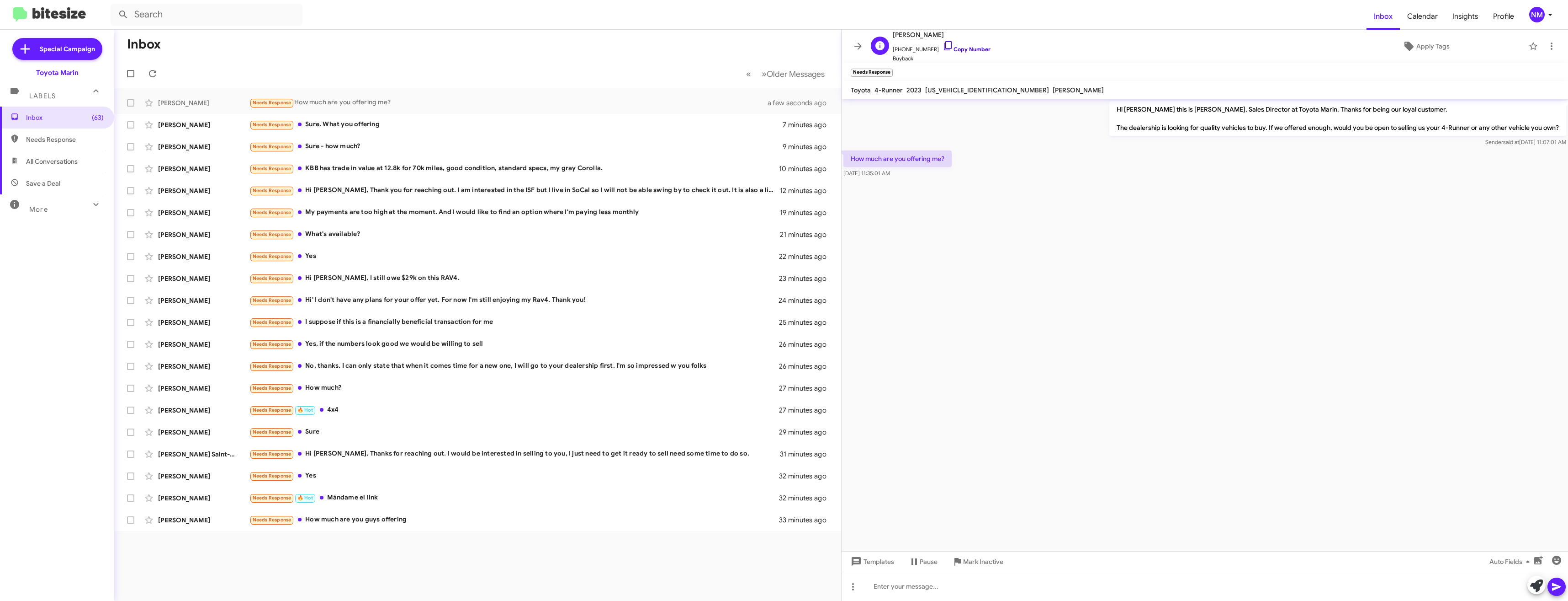
click at [958, 50] on link "Copy Number" at bounding box center [967, 49] width 48 height 7
click at [946, 47] on link "Copy Number" at bounding box center [967, 49] width 48 height 7
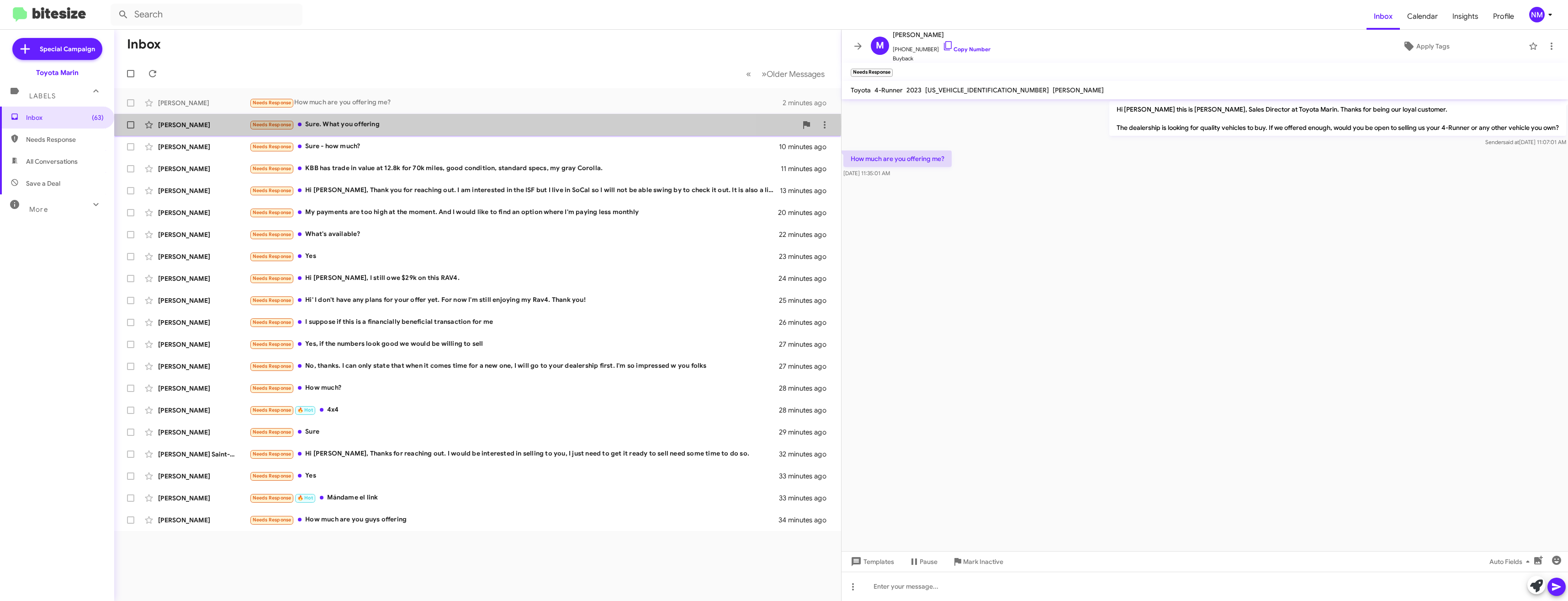
click at [334, 126] on div "Needs Response Sure. What you offering" at bounding box center [523, 124] width 548 height 11
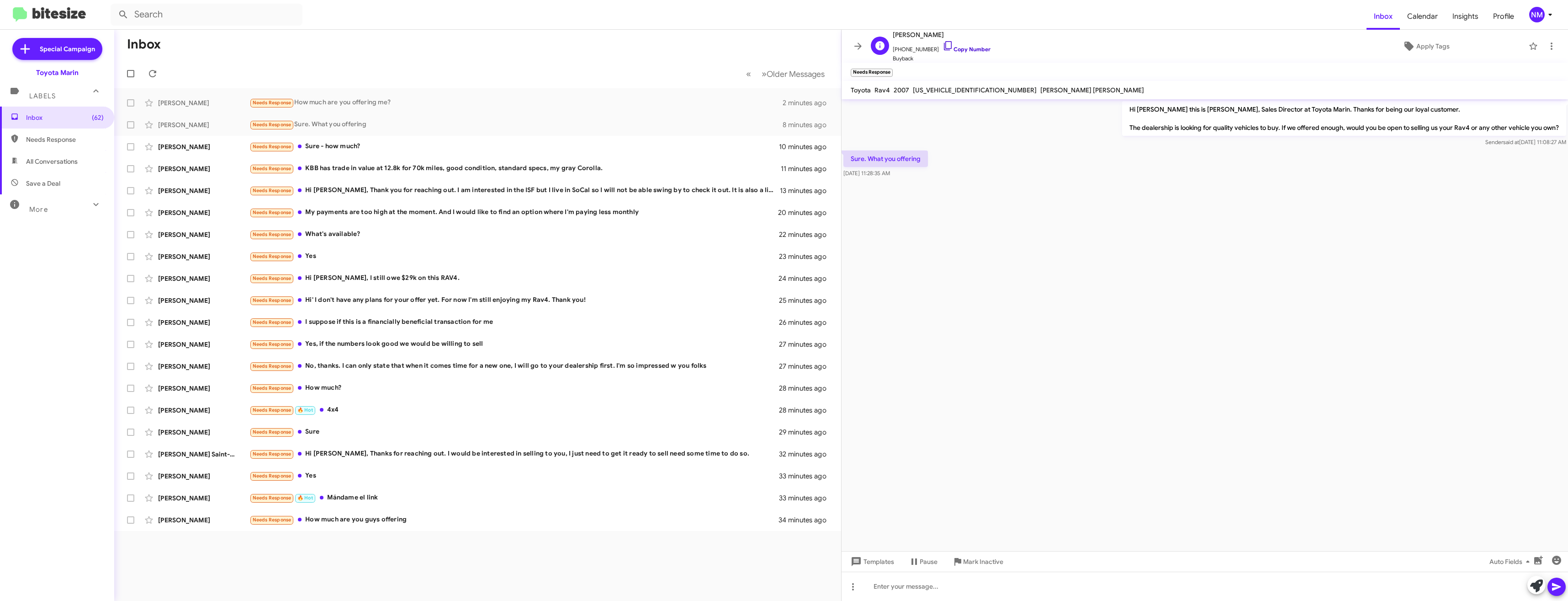
click at [963, 50] on link "Copy Number" at bounding box center [967, 49] width 48 height 7
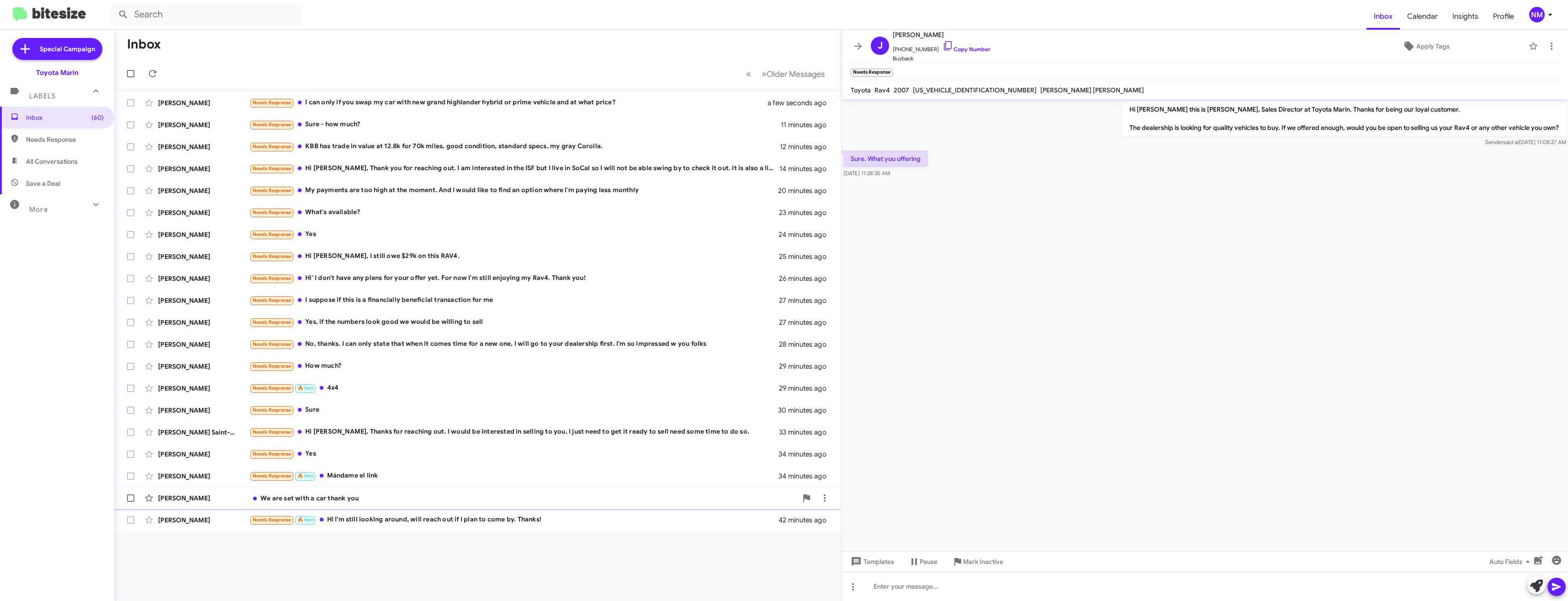
click at [316, 499] on div "We are set with a car thank you" at bounding box center [523, 497] width 548 height 9
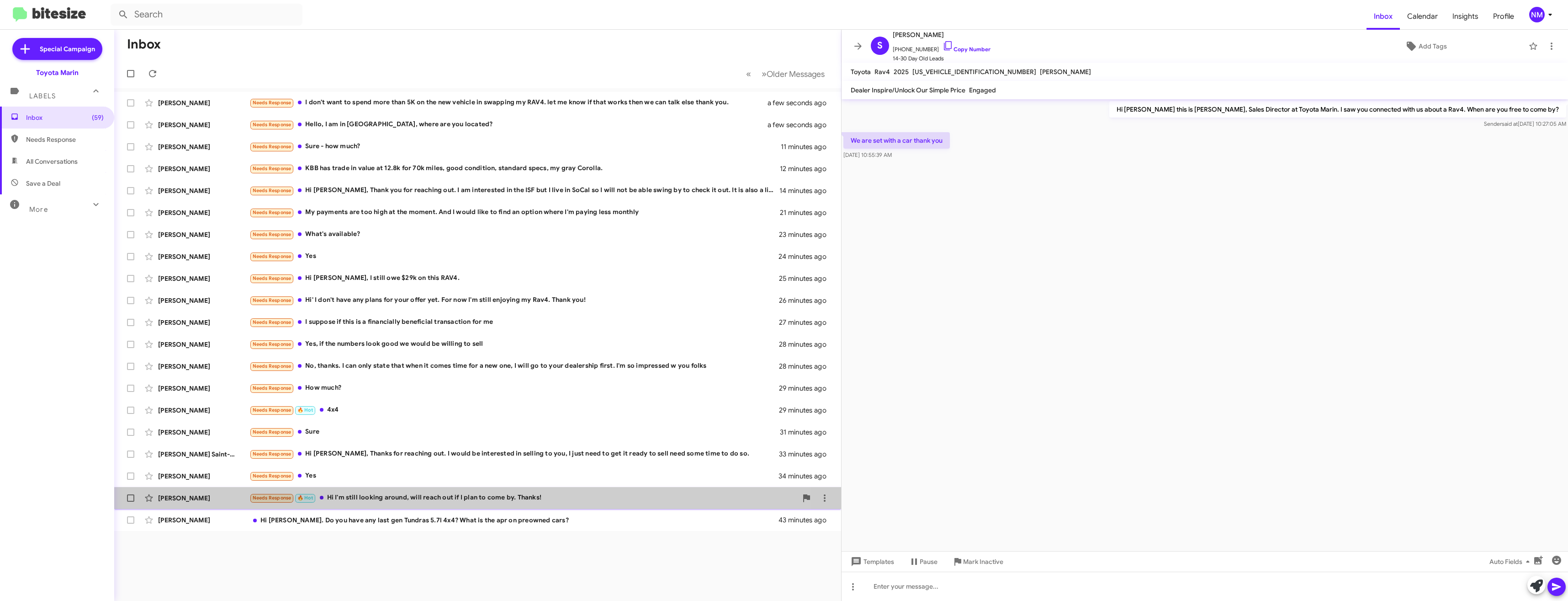
click at [485, 495] on div "Needs Response 🔥 Hot Hi I'm still looking around, will reach out if I plan to c…" at bounding box center [523, 497] width 548 height 11
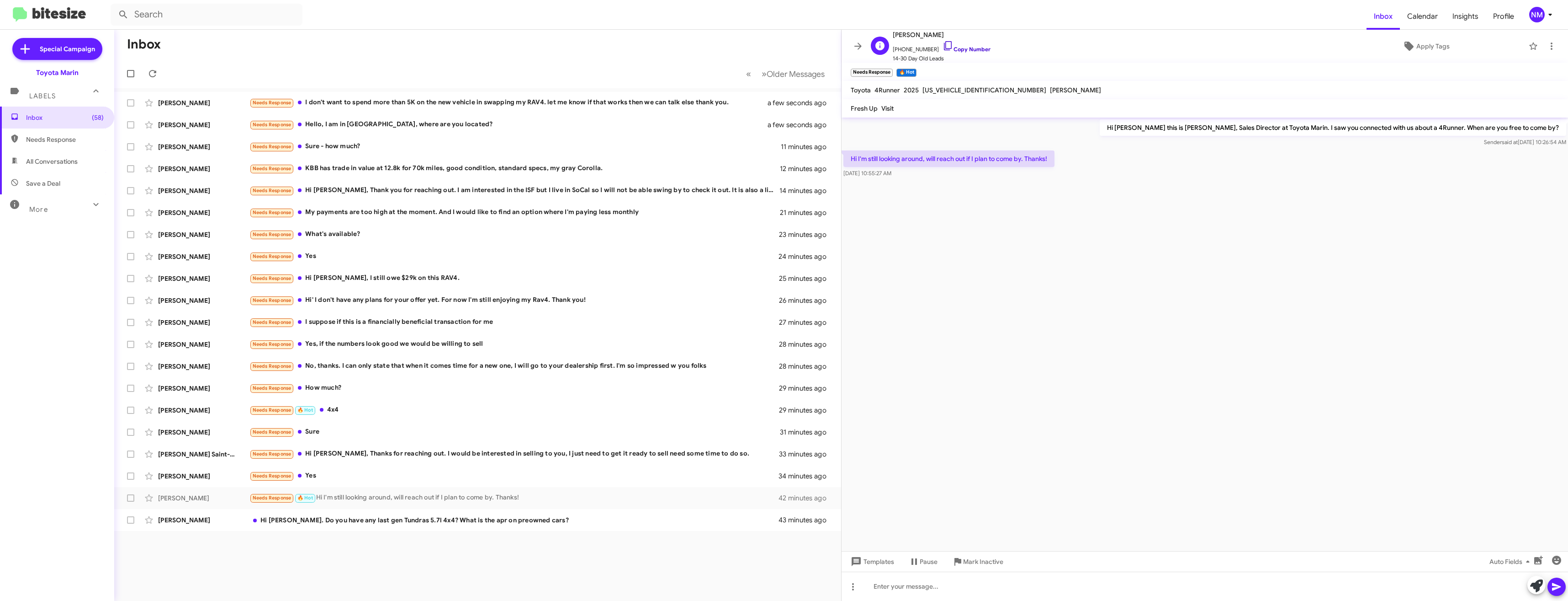
click at [951, 49] on link "Copy Number" at bounding box center [967, 49] width 48 height 7
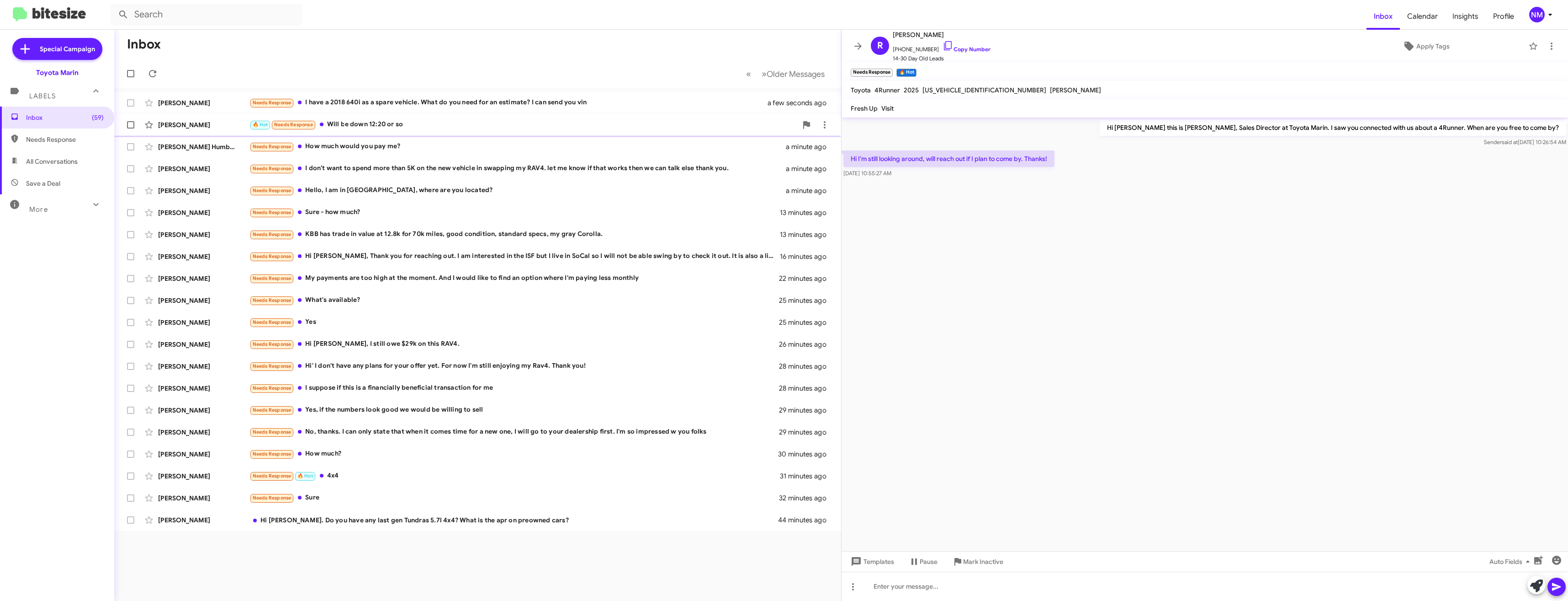
click at [344, 123] on div "🔥 Hot Needs Response Will be down 12:20 or so" at bounding box center [523, 124] width 548 height 11
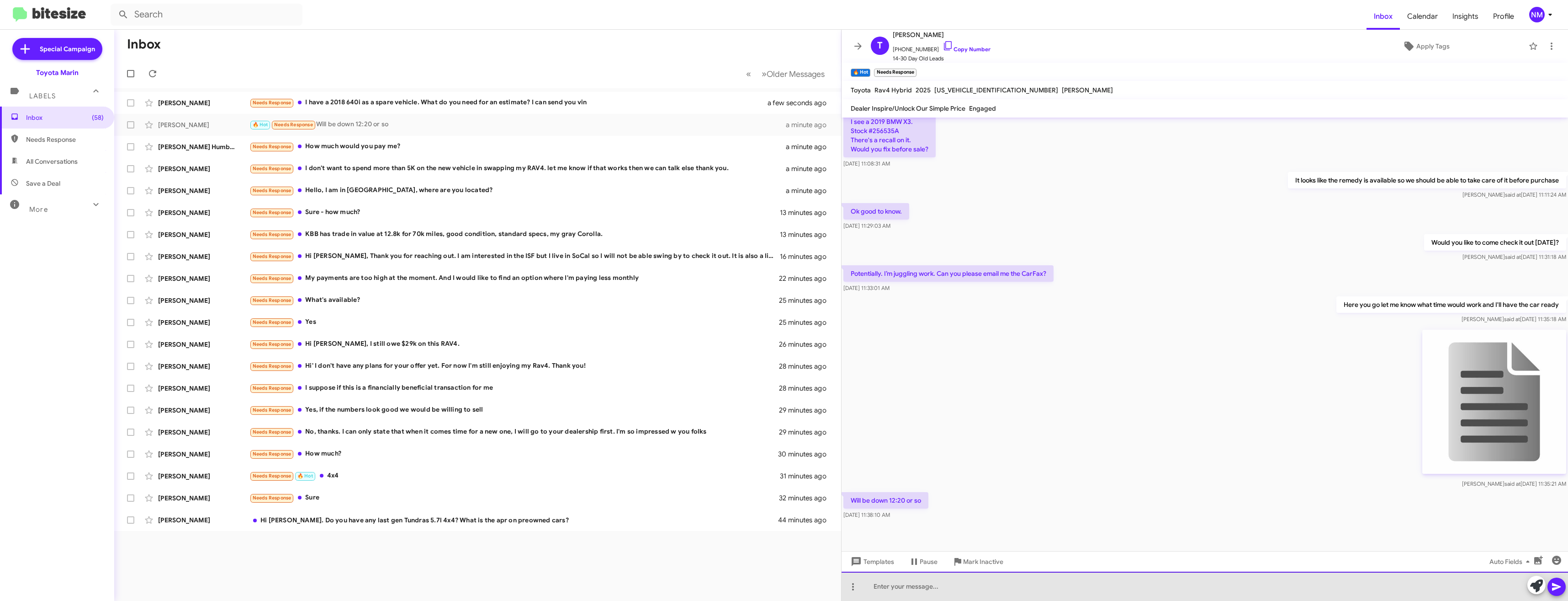
click at [947, 594] on div at bounding box center [1204, 585] width 726 height 29
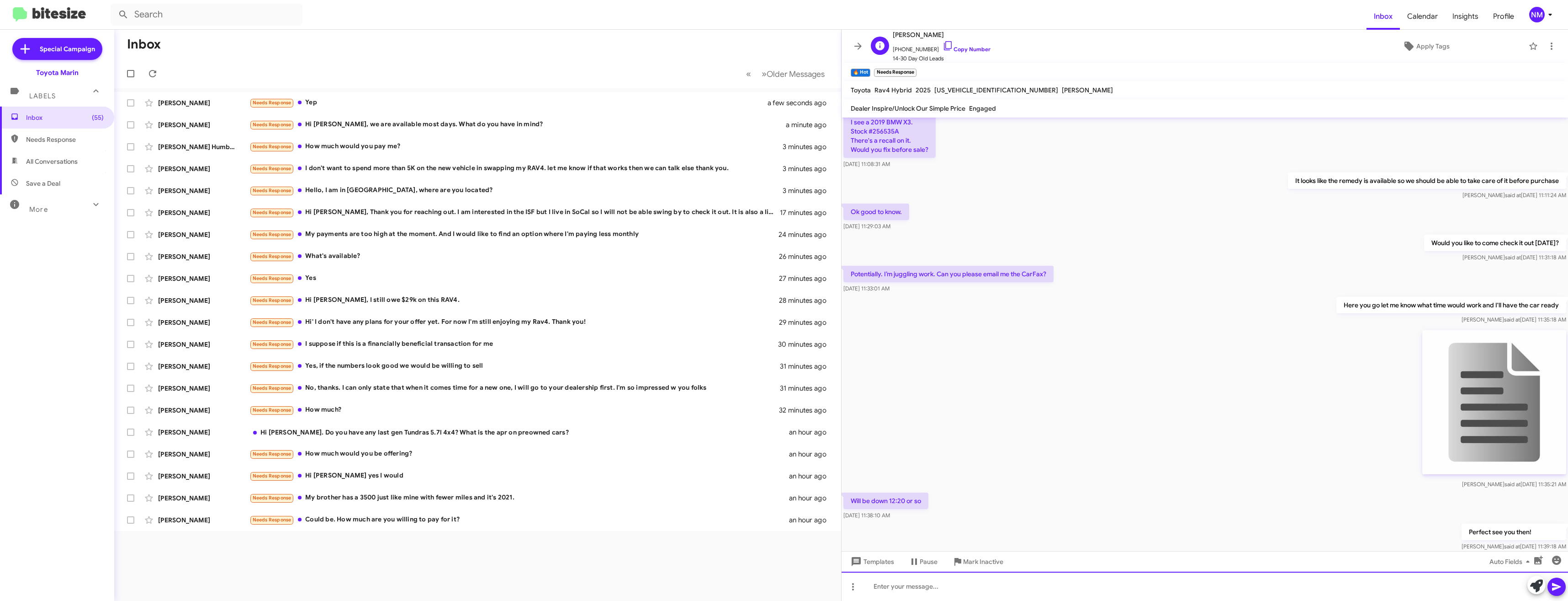
scroll to position [104, 0]
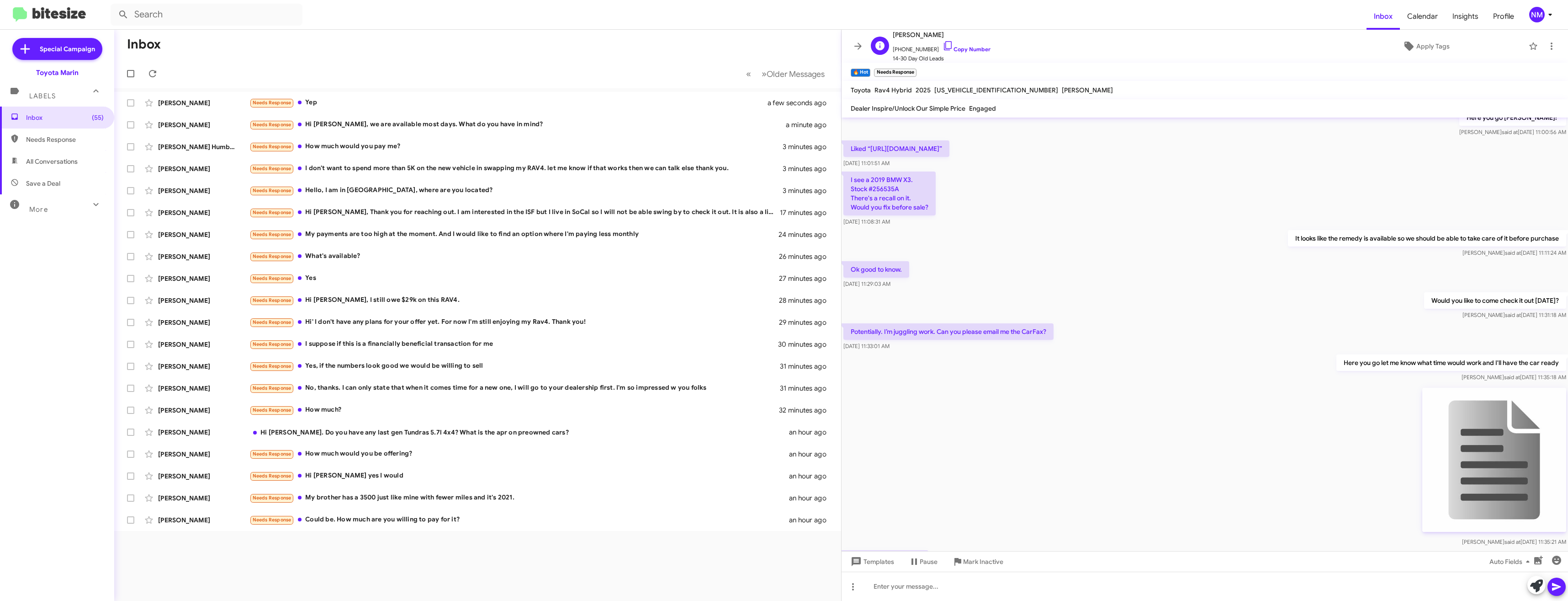
click at [942, 45] on span "[PHONE_NUMBER] Copy Number" at bounding box center [942, 47] width 98 height 14
click at [943, 46] on icon at bounding box center [948, 46] width 11 height 11
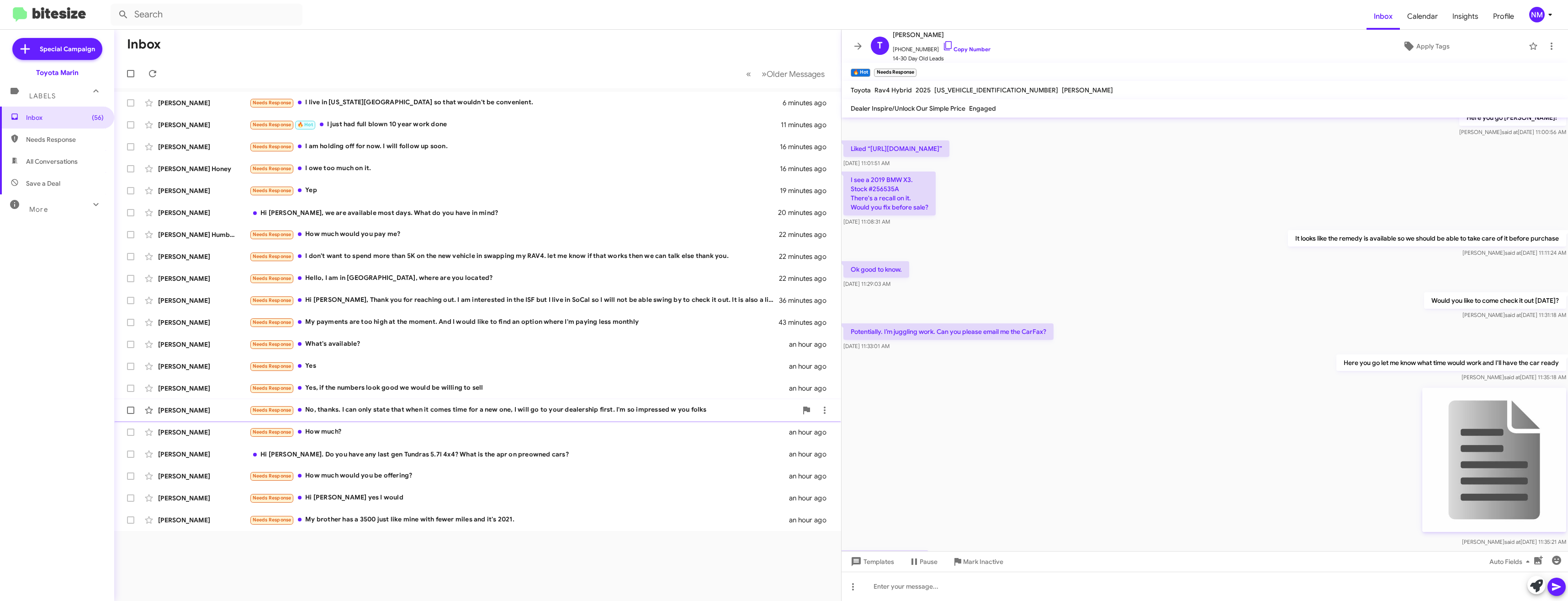
click at [542, 413] on div "Needs Response No, thanks. I can only state that when it comes time for a new o…" at bounding box center [523, 410] width 548 height 11
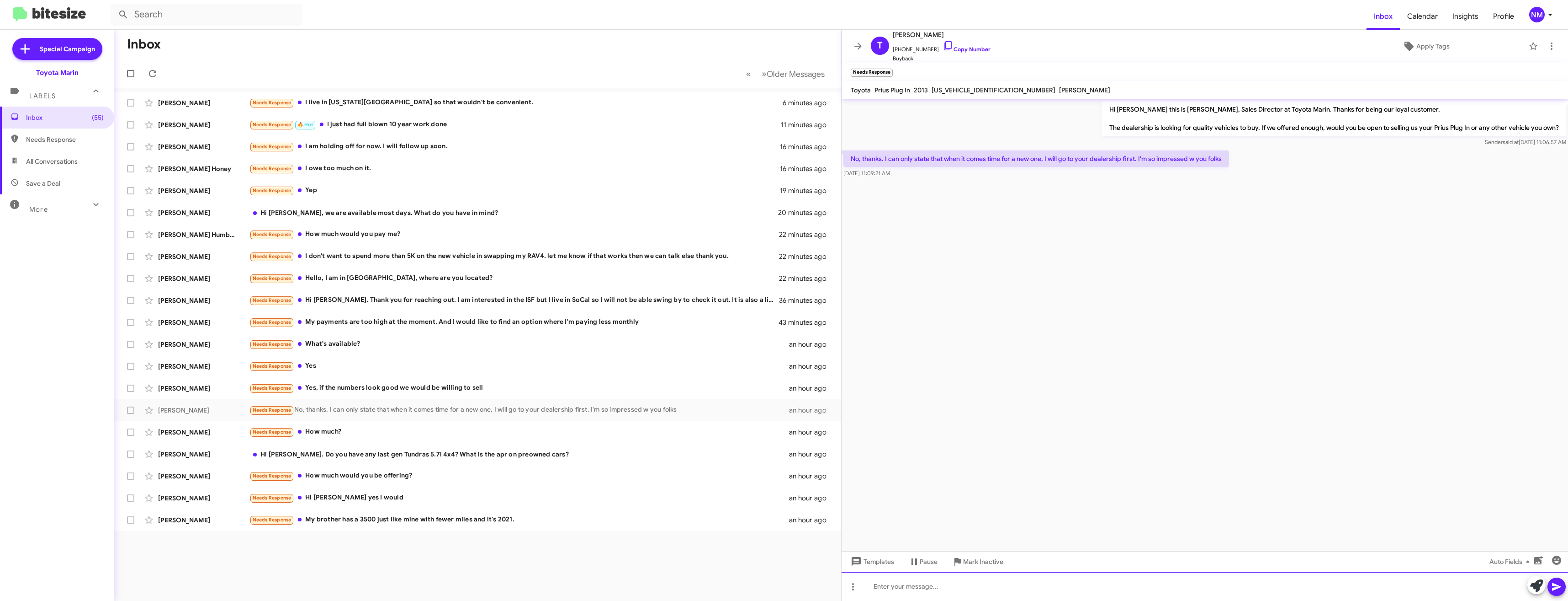
click at [987, 576] on div at bounding box center [1204, 585] width 726 height 29
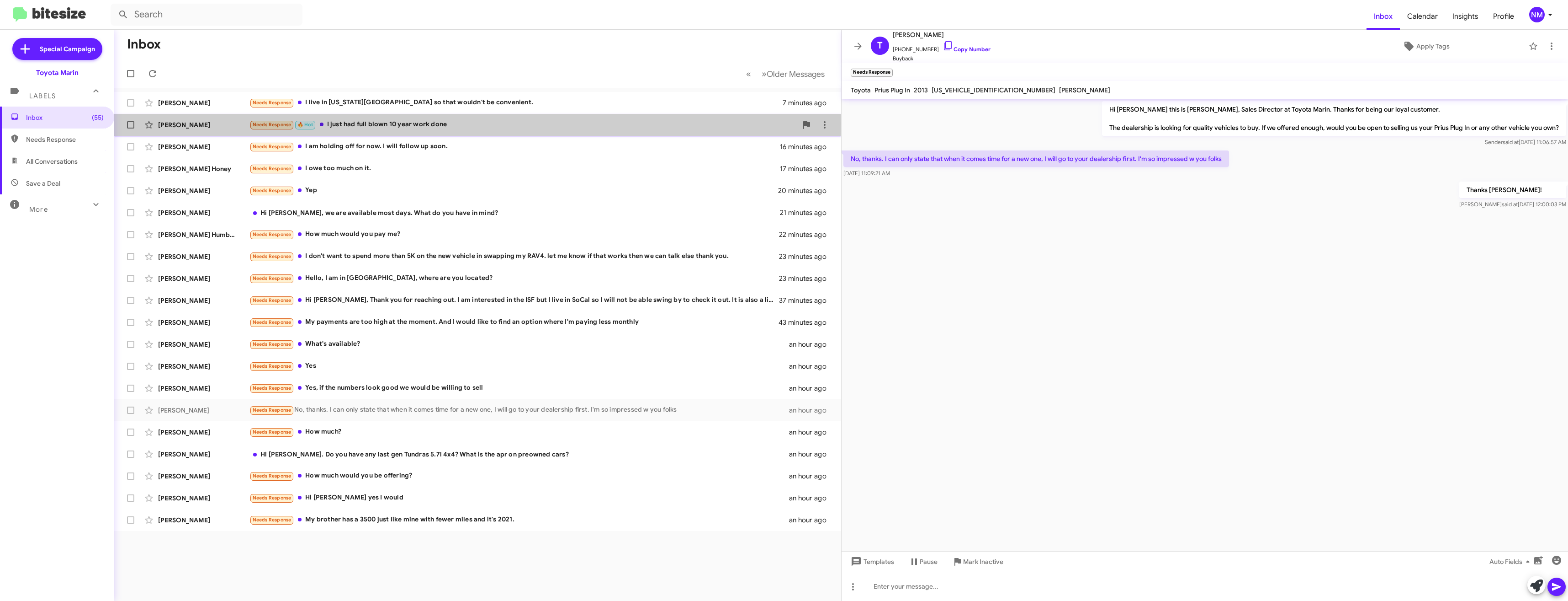
click at [356, 124] on div "Needs Response 🔥 Hot I just had full blown 10 year work done" at bounding box center [523, 124] width 548 height 11
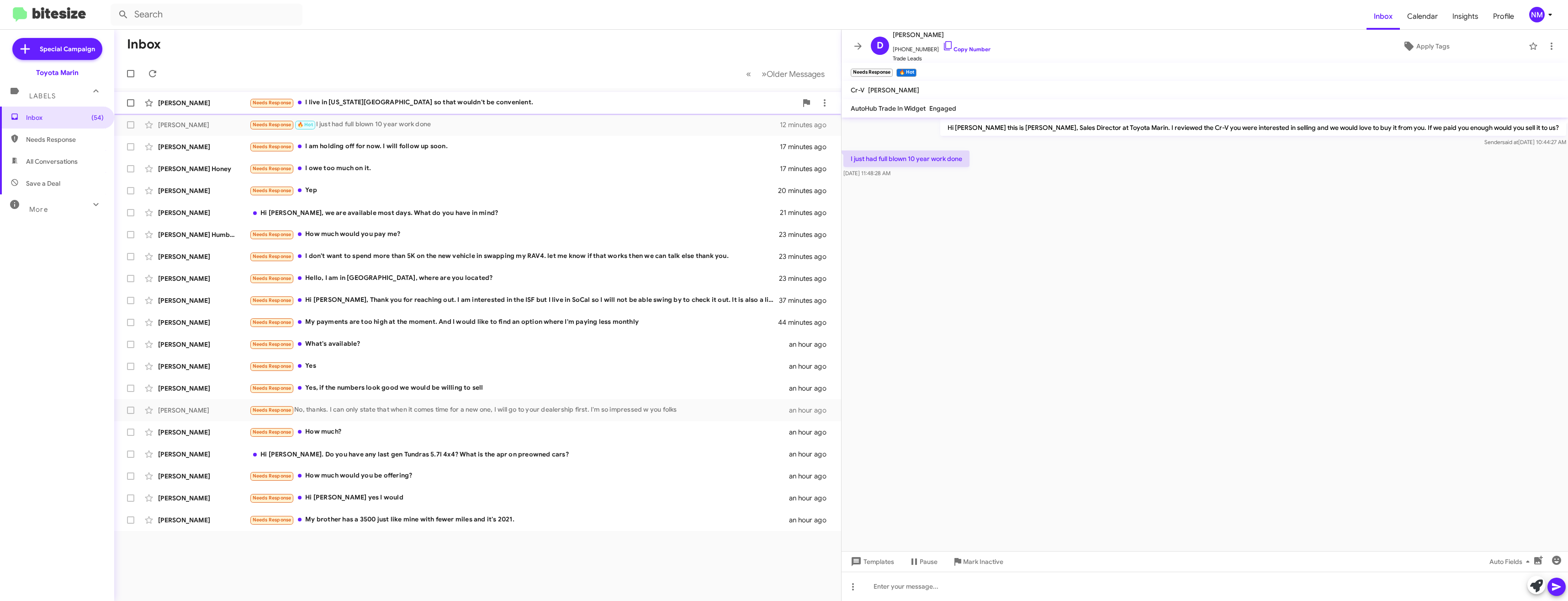
click at [423, 106] on div "Needs Response I live in [US_STATE][GEOGRAPHIC_DATA] so that wouldn't be conven…" at bounding box center [523, 102] width 548 height 11
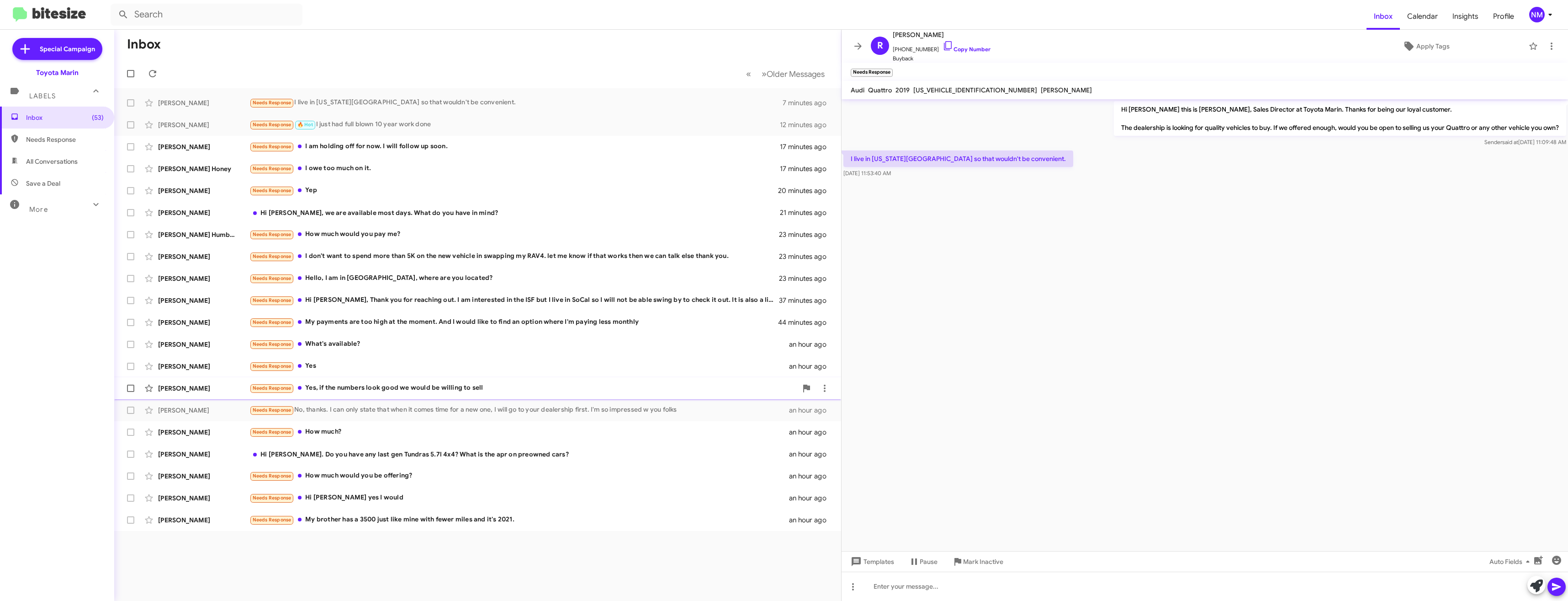
click at [471, 387] on div "Needs Response Yes, if the numbers look good we would be willing to sell" at bounding box center [523, 388] width 548 height 11
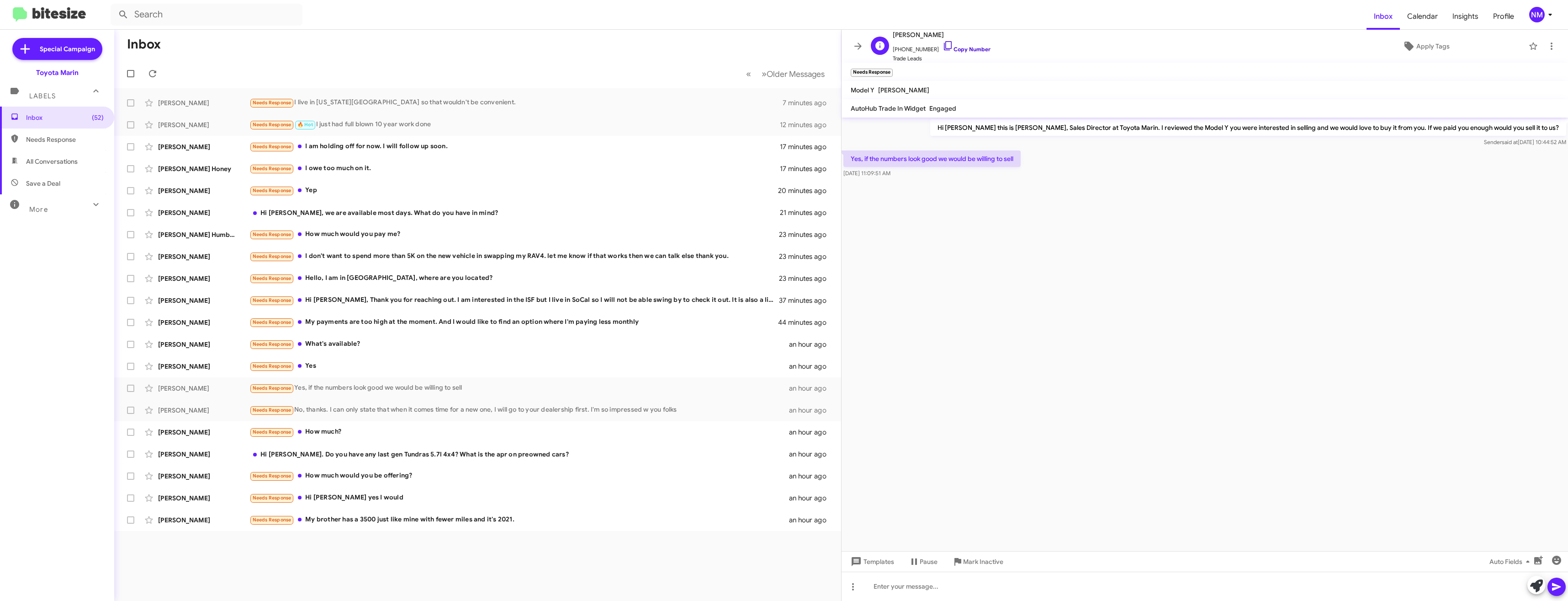
click at [945, 46] on link "Copy Number" at bounding box center [967, 49] width 48 height 7
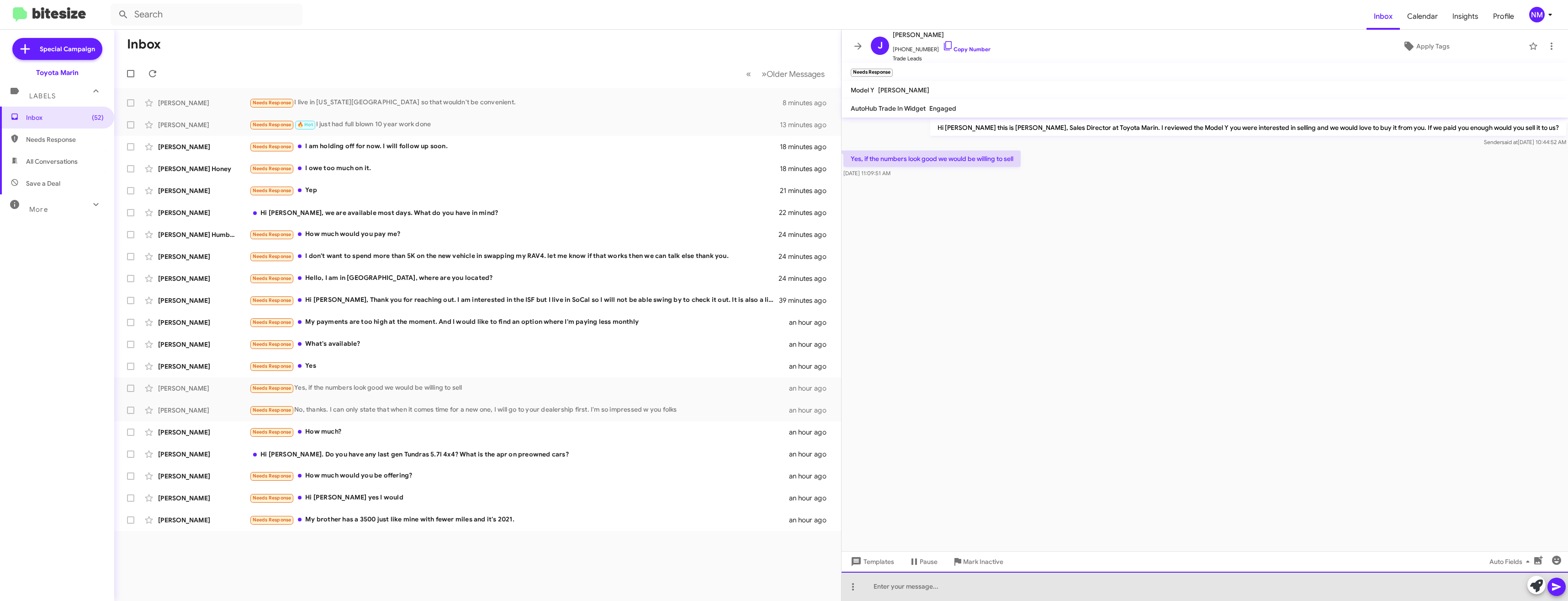
click at [968, 575] on div at bounding box center [1204, 585] width 726 height 29
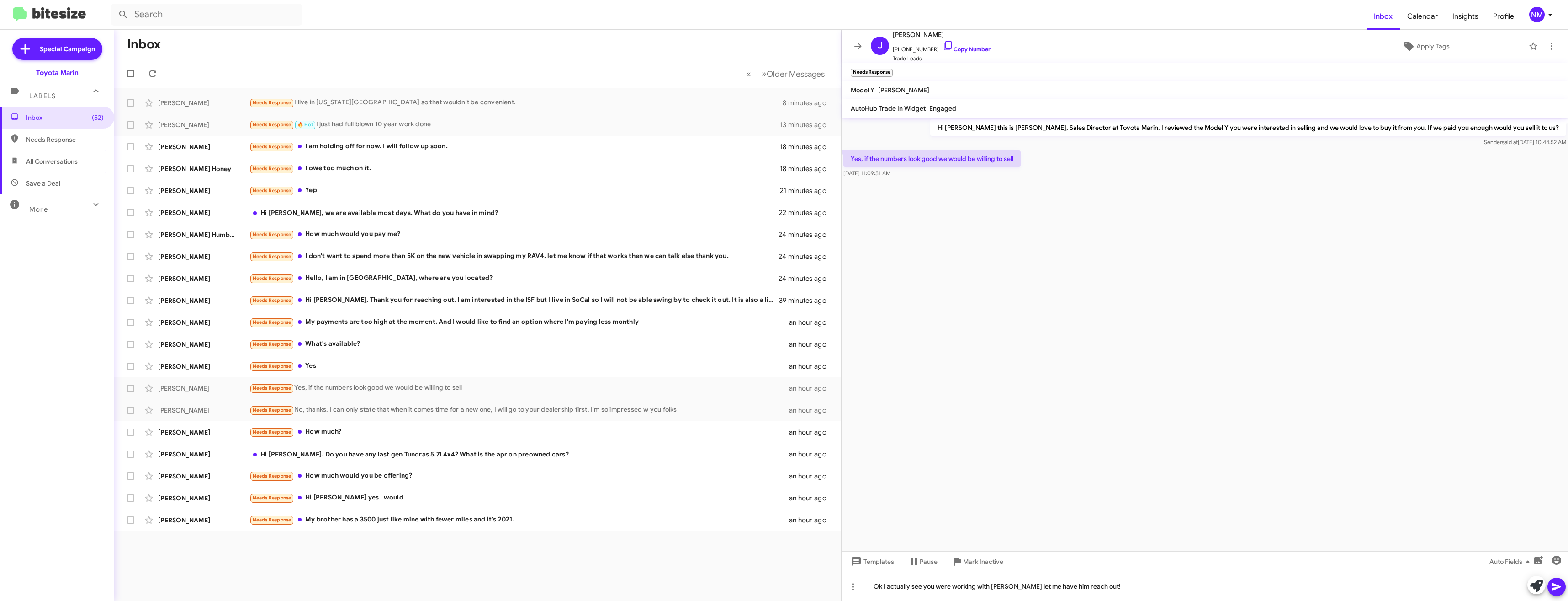
click at [1561, 583] on icon at bounding box center [1556, 586] width 11 height 11
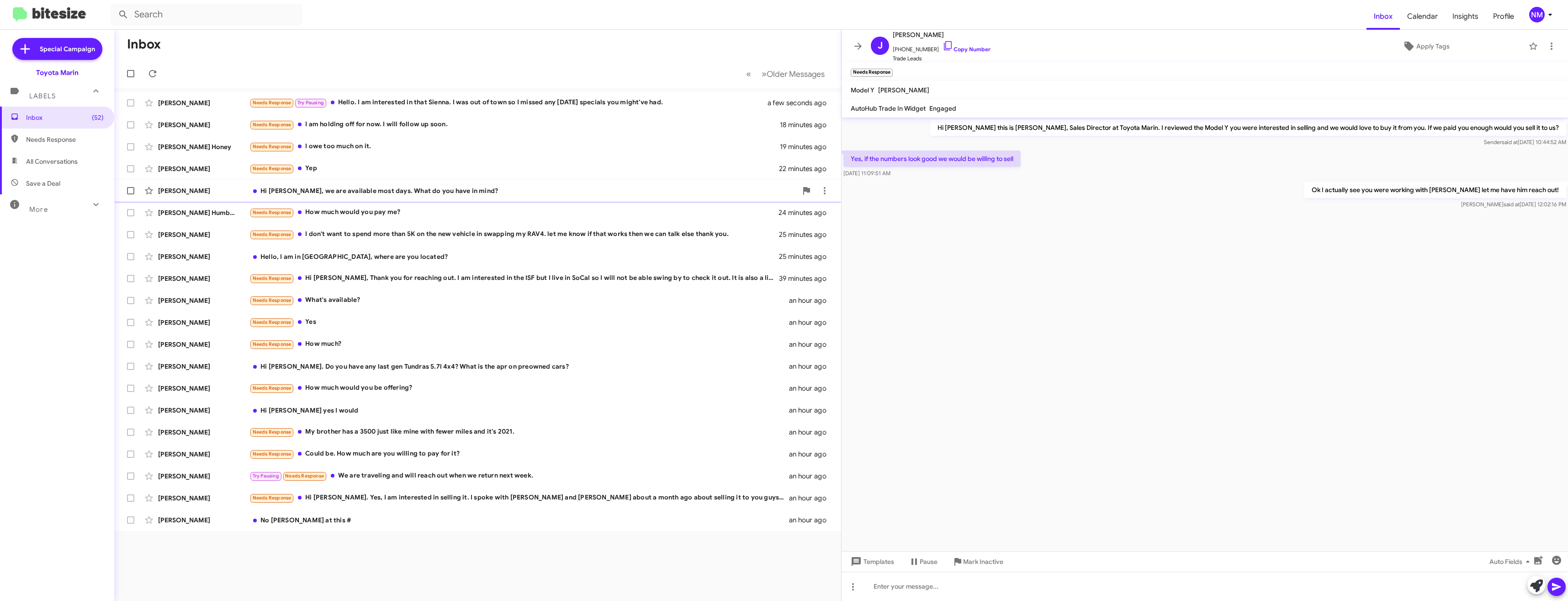
click at [387, 192] on div "Hi [PERSON_NAME], we are available most days. What do you have in mind?" at bounding box center [523, 190] width 548 height 9
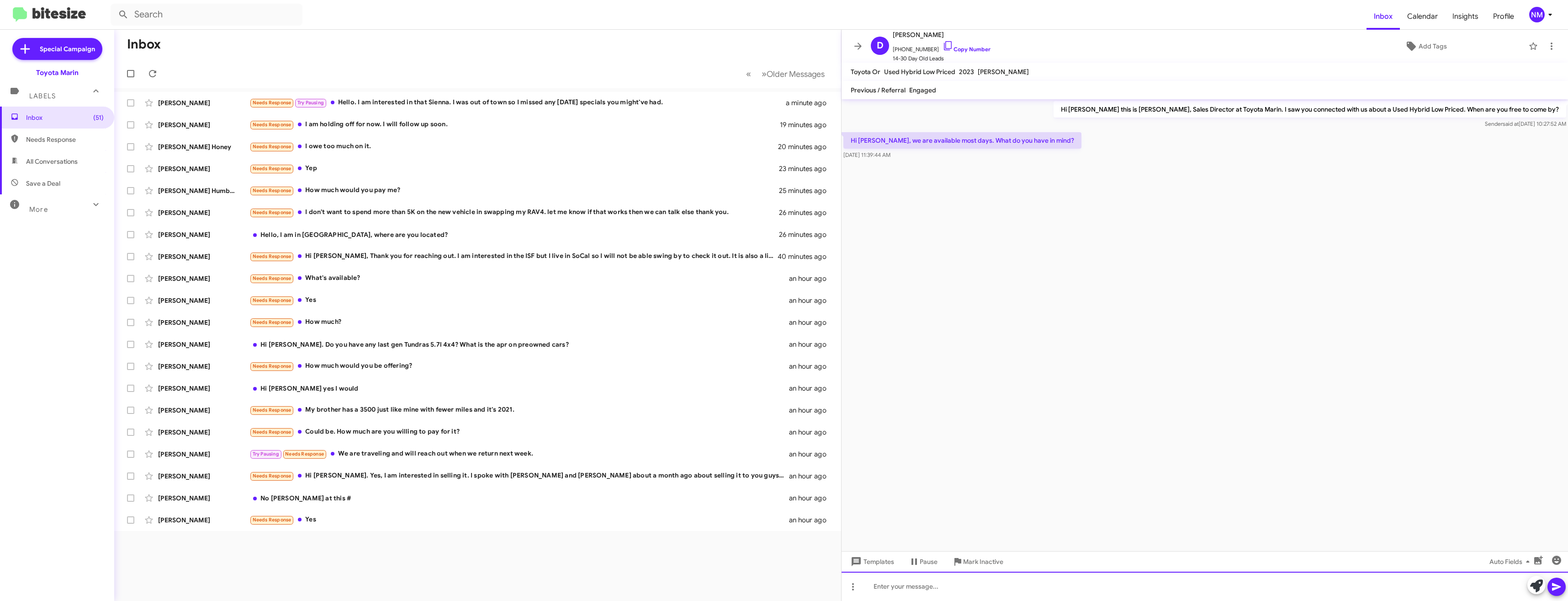
click at [948, 584] on div at bounding box center [1204, 585] width 726 height 29
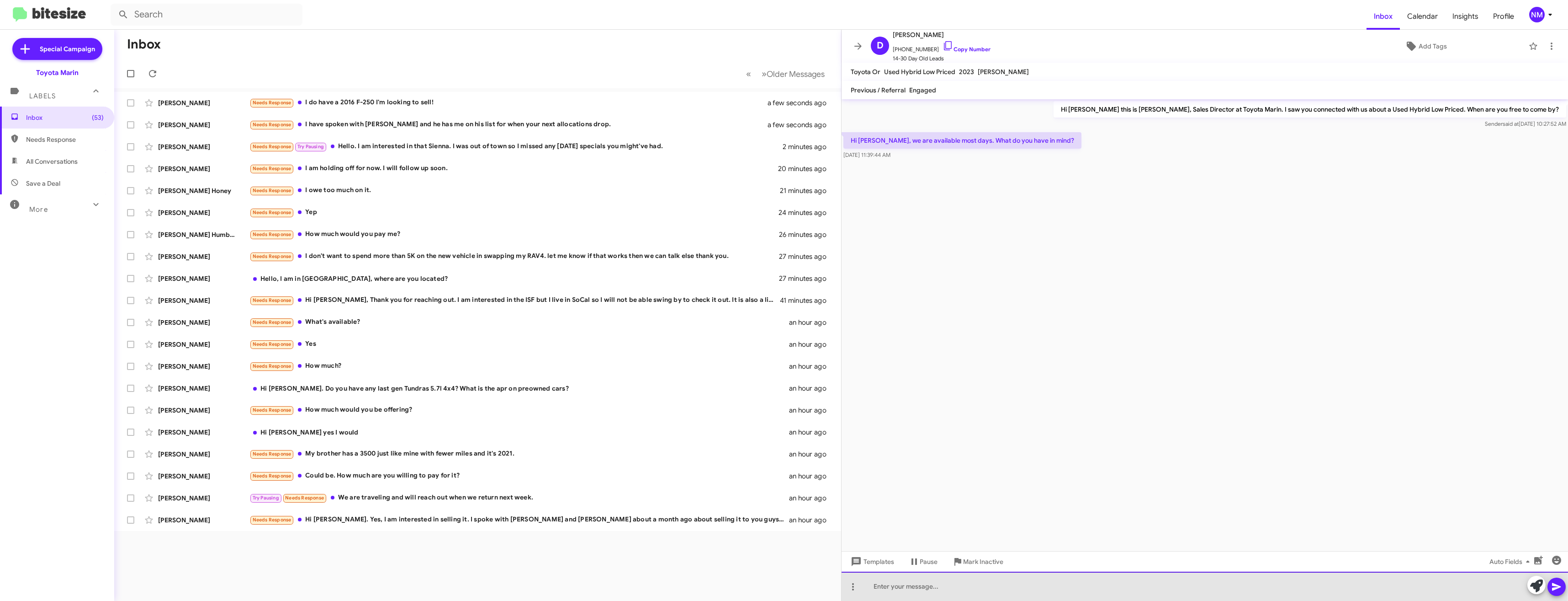
click at [920, 585] on div at bounding box center [1204, 585] width 726 height 29
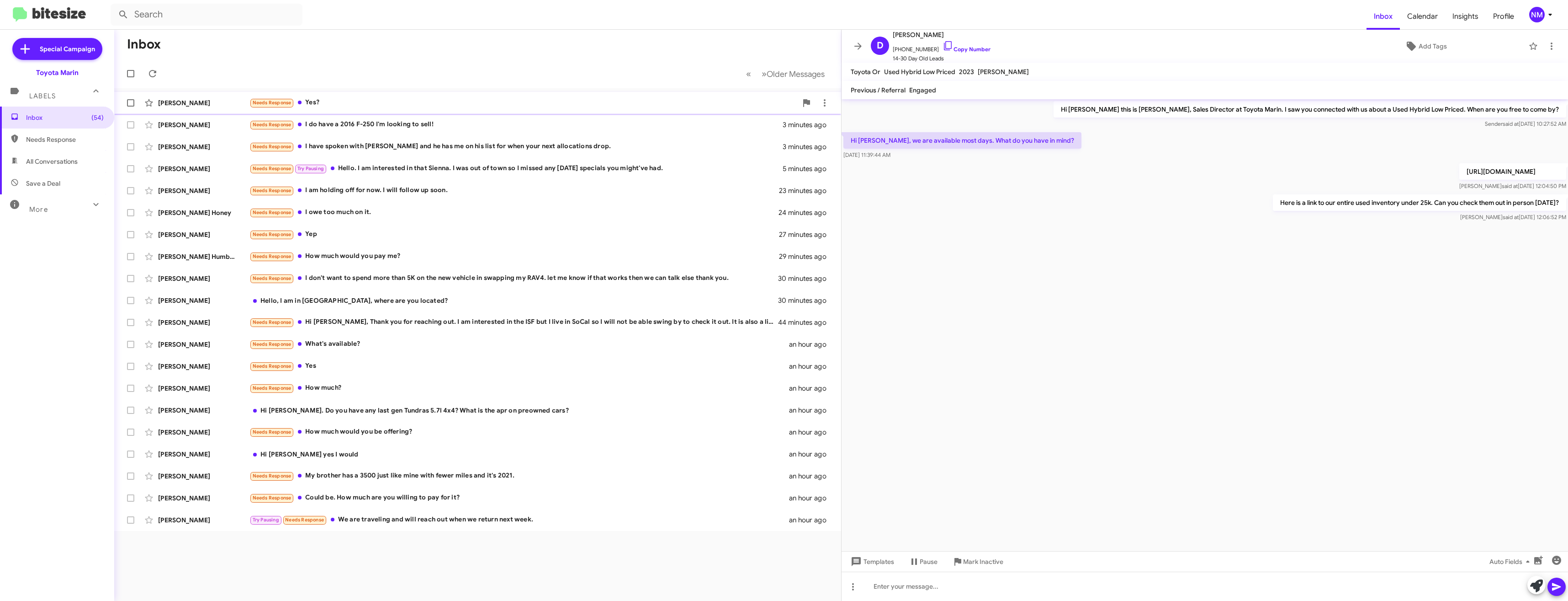
click at [323, 109] on div "[PERSON_NAME] Needs Response Yes? a few seconds ago" at bounding box center [478, 103] width 712 height 18
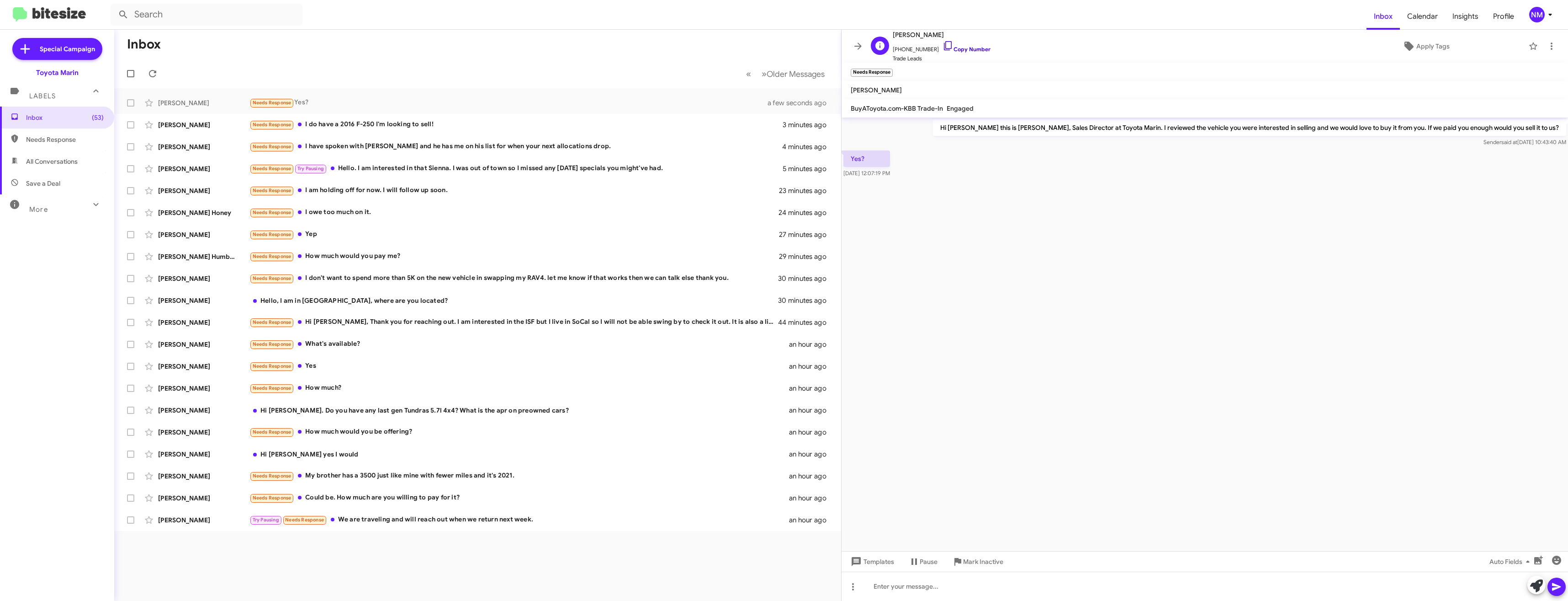
click at [943, 46] on icon at bounding box center [948, 46] width 11 height 11
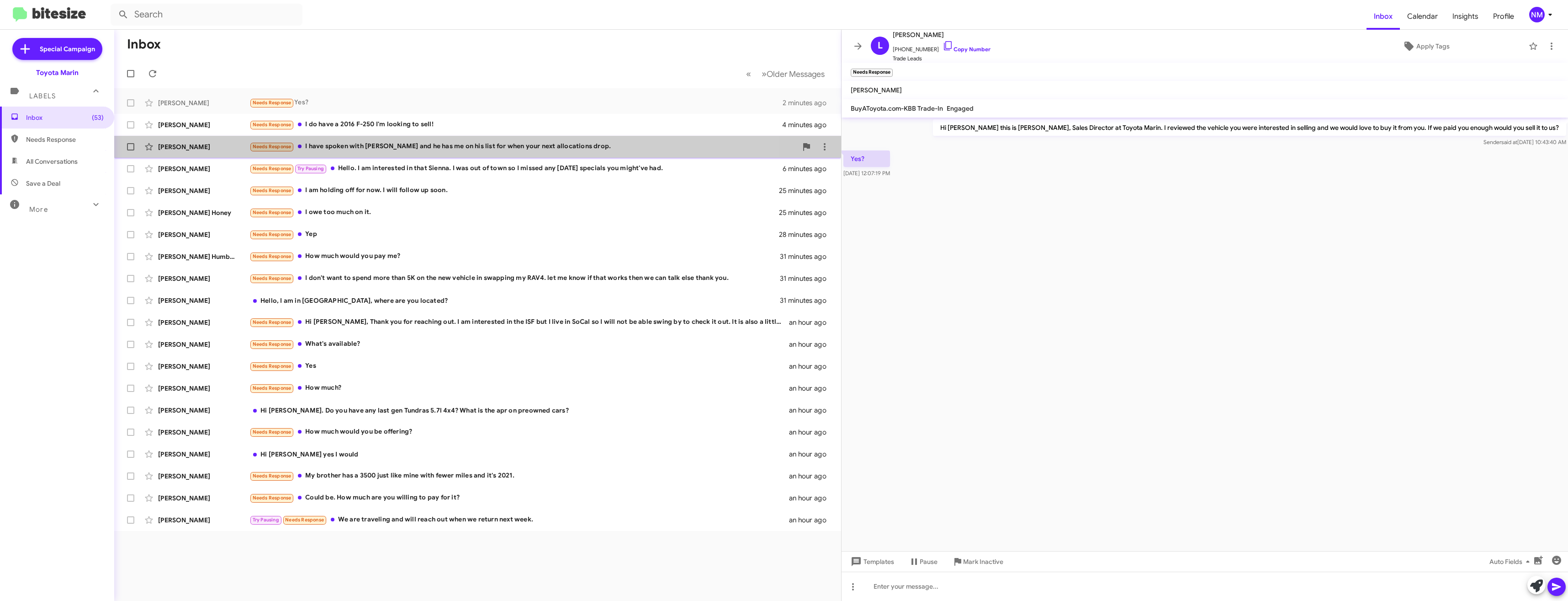
click at [403, 139] on div "[PERSON_NAME] Needs Response I have spoken with [PERSON_NAME] and he has me on …" at bounding box center [478, 147] width 712 height 18
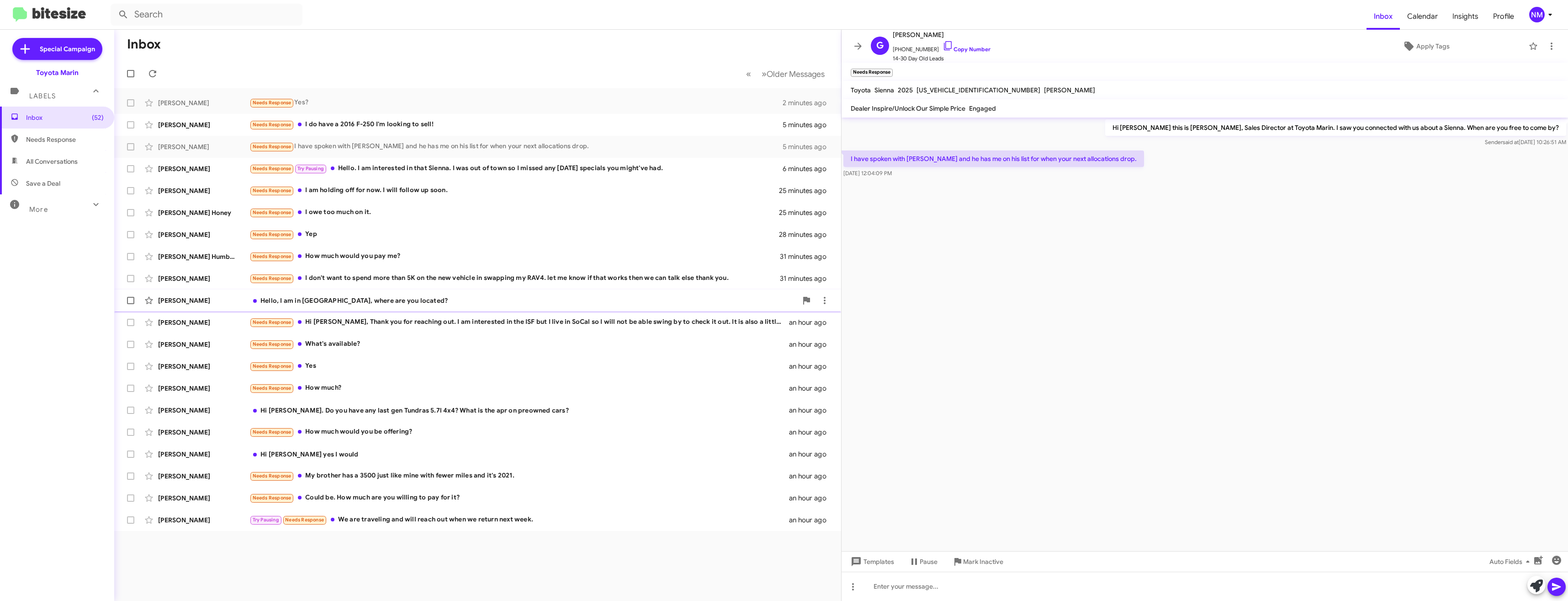
click at [432, 303] on div "Hello, I am in [GEOGRAPHIC_DATA], where are you located?" at bounding box center [523, 300] width 548 height 9
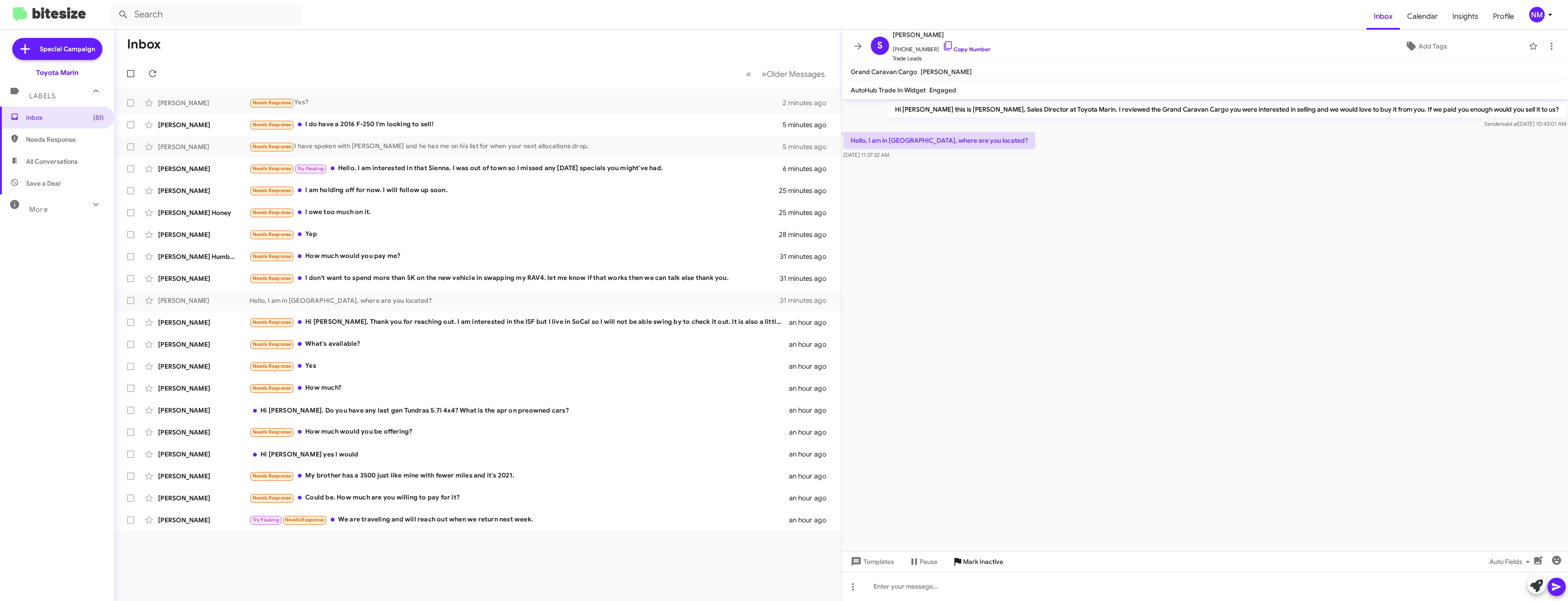
click at [1002, 563] on span "Mark Inactive" at bounding box center [982, 561] width 41 height 17
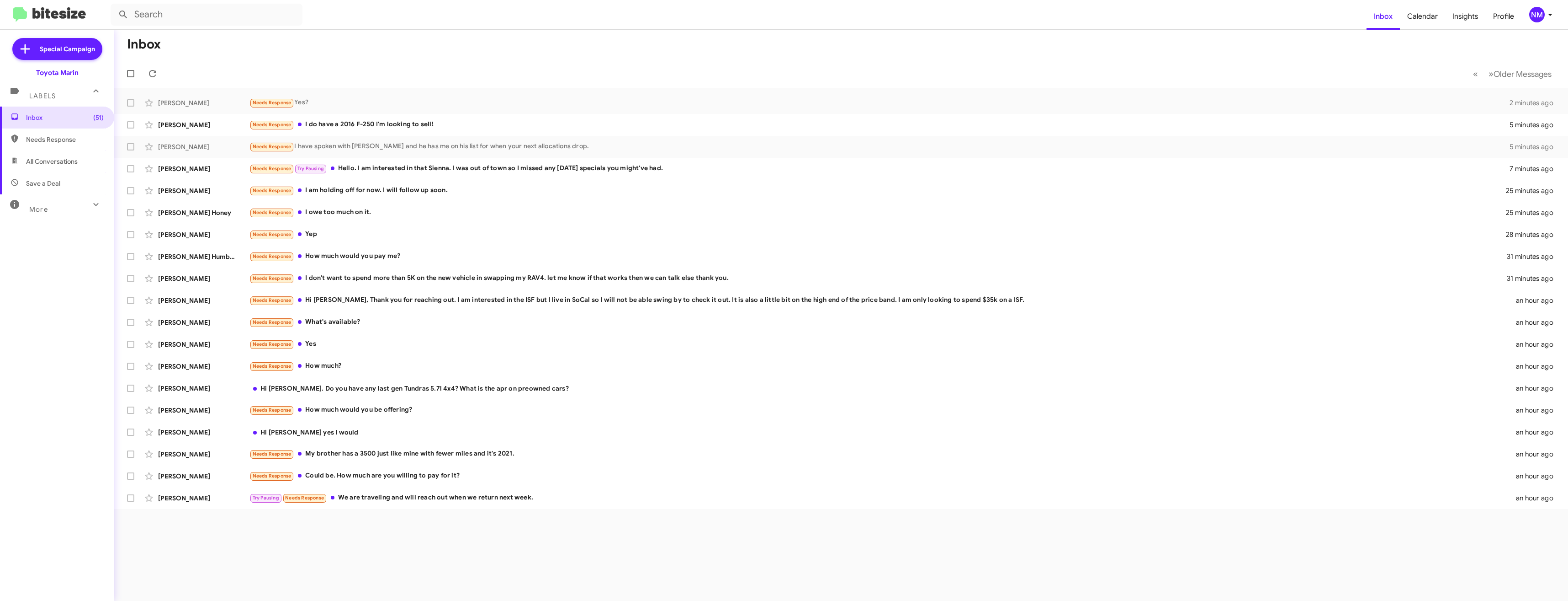
click at [59, 163] on span "All Conversations" at bounding box center [51, 161] width 51 height 9
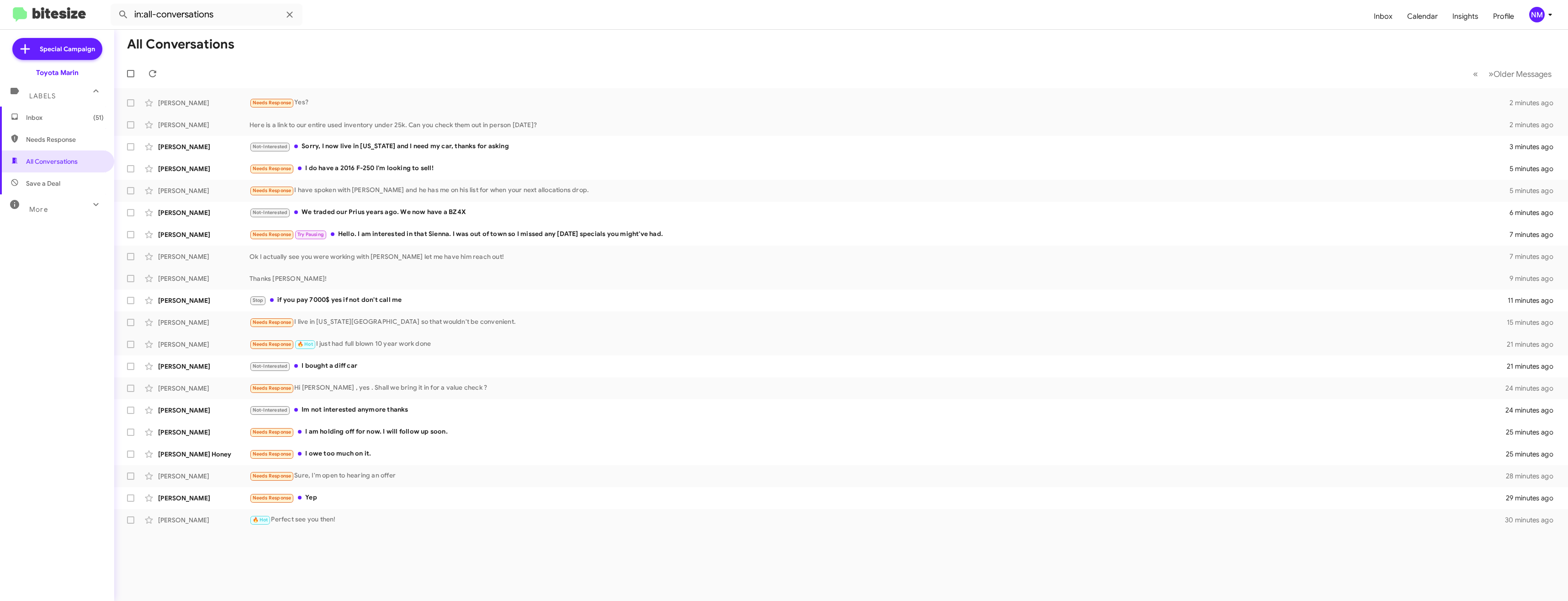
click at [33, 206] on span "More" at bounding box center [38, 210] width 19 height 8
click at [53, 214] on div "More" at bounding box center [48, 209] width 81 height 17
click at [69, 212] on div "More" at bounding box center [48, 206] width 81 height 17
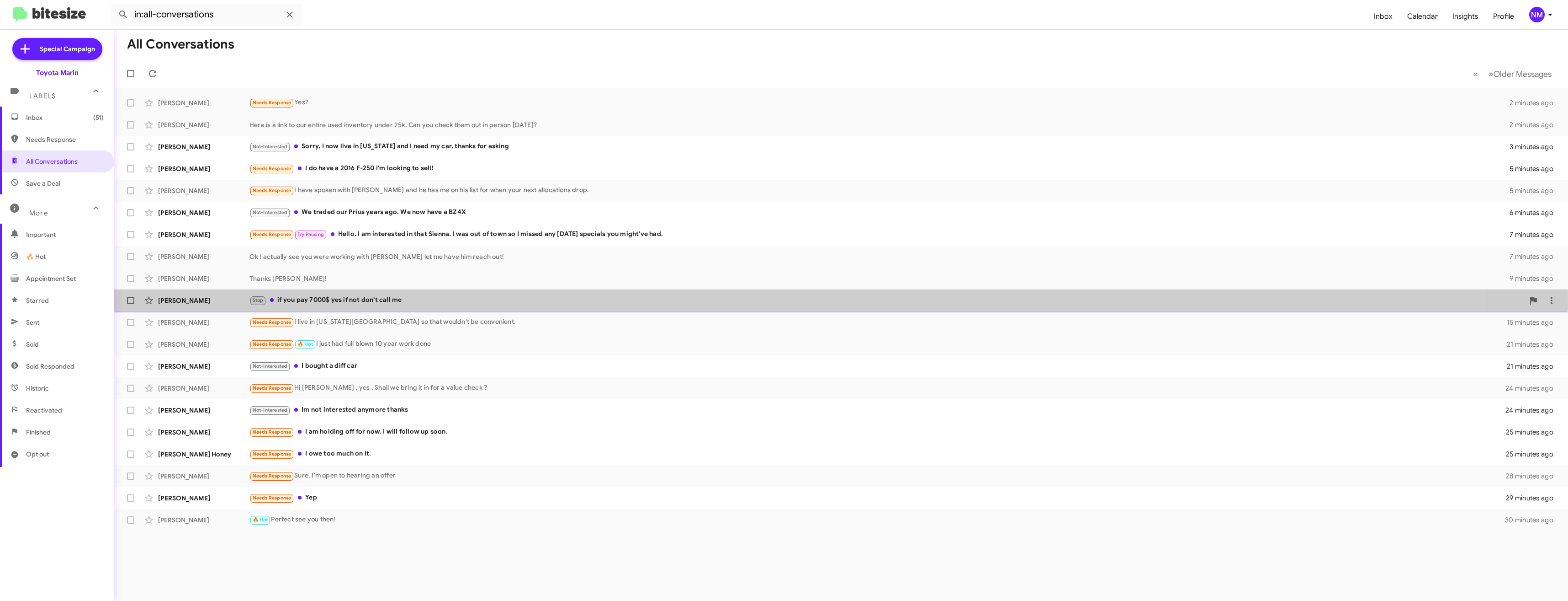
click at [366, 304] on div "Stop if you pay 7000$ yes if not don't call me" at bounding box center [886, 300] width 1275 height 11
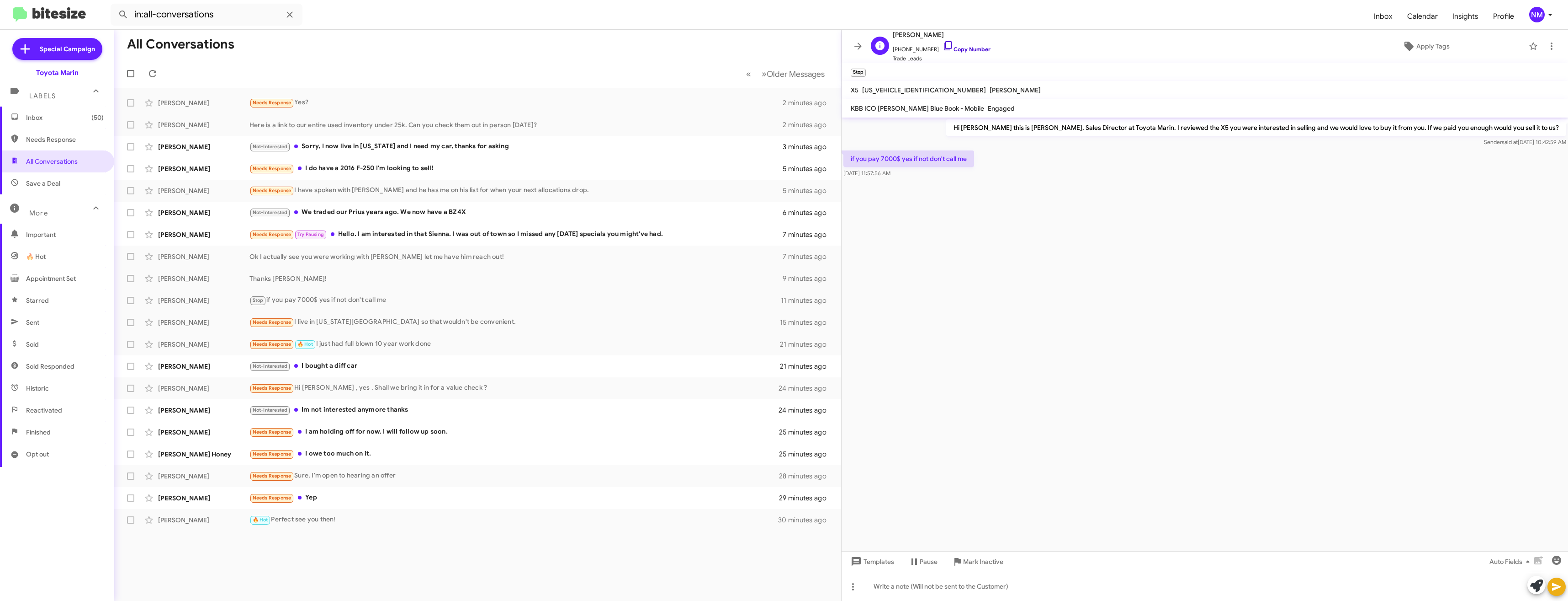
click at [948, 51] on link "Copy Number" at bounding box center [967, 49] width 48 height 7
click at [37, 407] on span "Reactivated" at bounding box center [44, 410] width 36 height 9
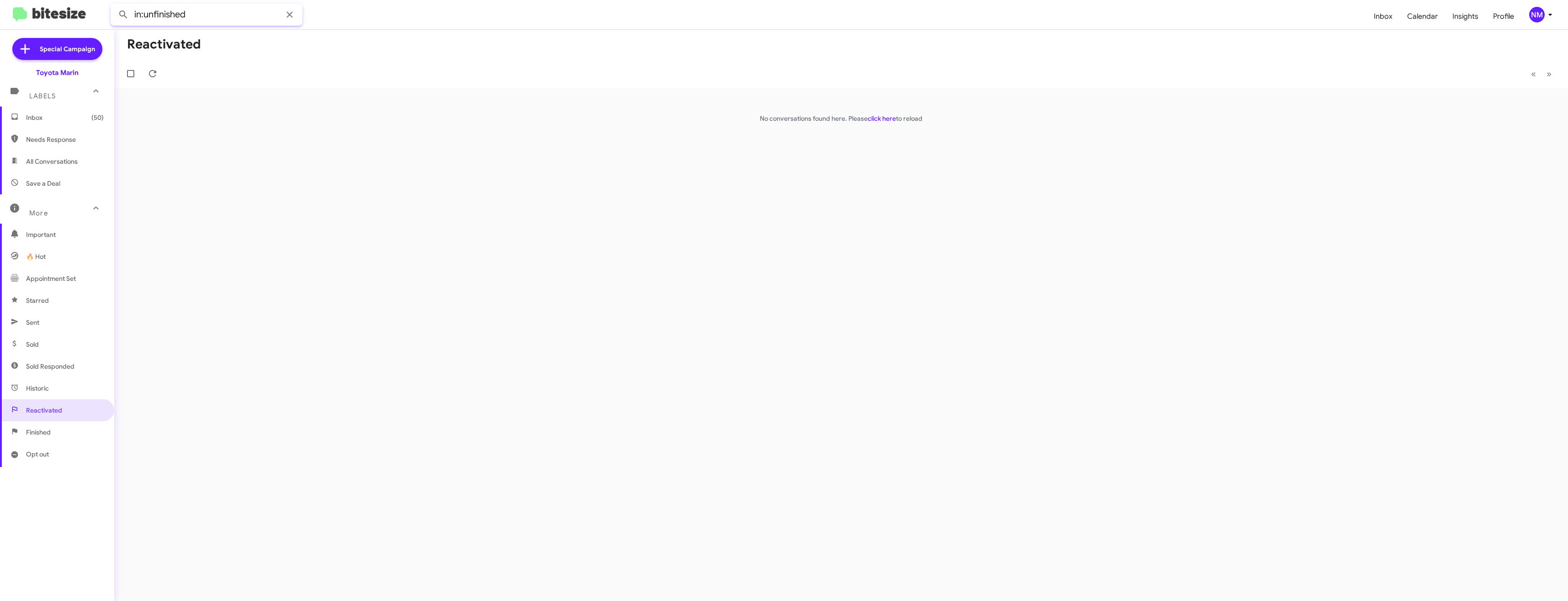
click at [219, 17] on input "in:unfinished" at bounding box center [206, 14] width 192 height 22
click at [211, 18] on input "in:unfinished" at bounding box center [206, 14] width 192 height 22
click at [114, 6] on button at bounding box center [123, 15] width 18 height 18
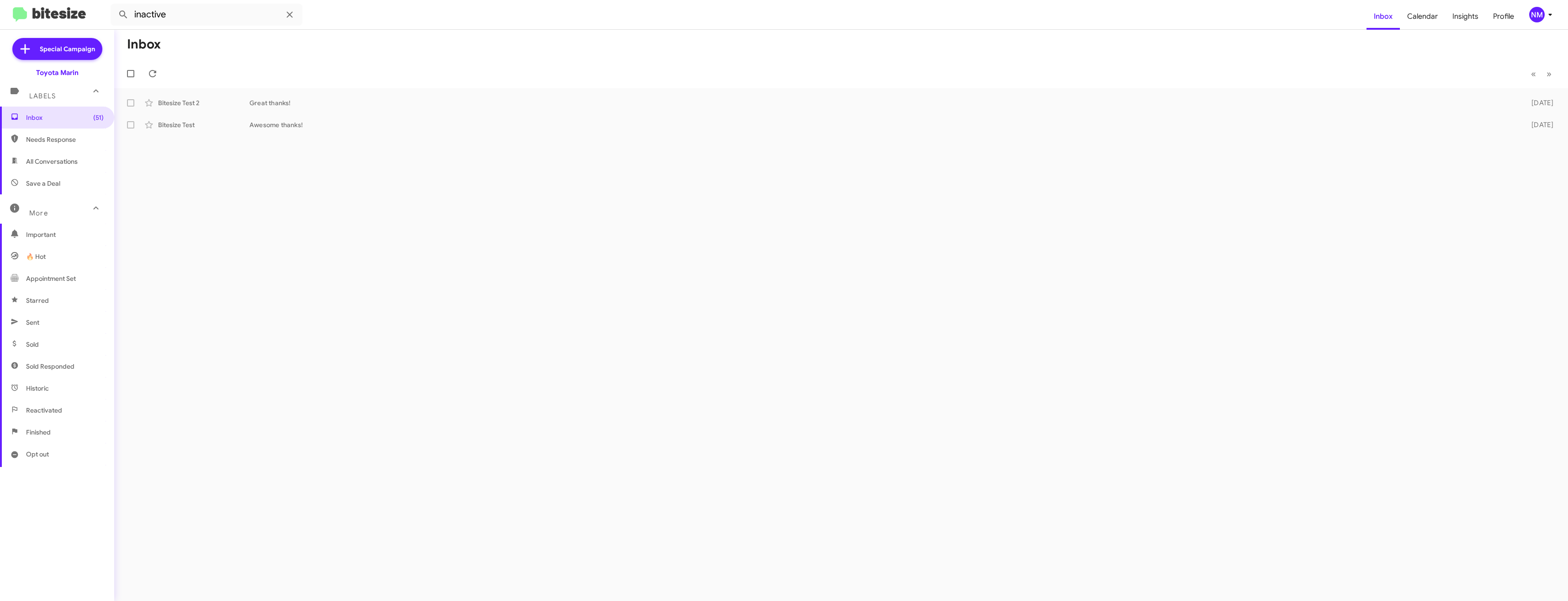
click at [59, 167] on span "All Conversations" at bounding box center [57, 161] width 114 height 22
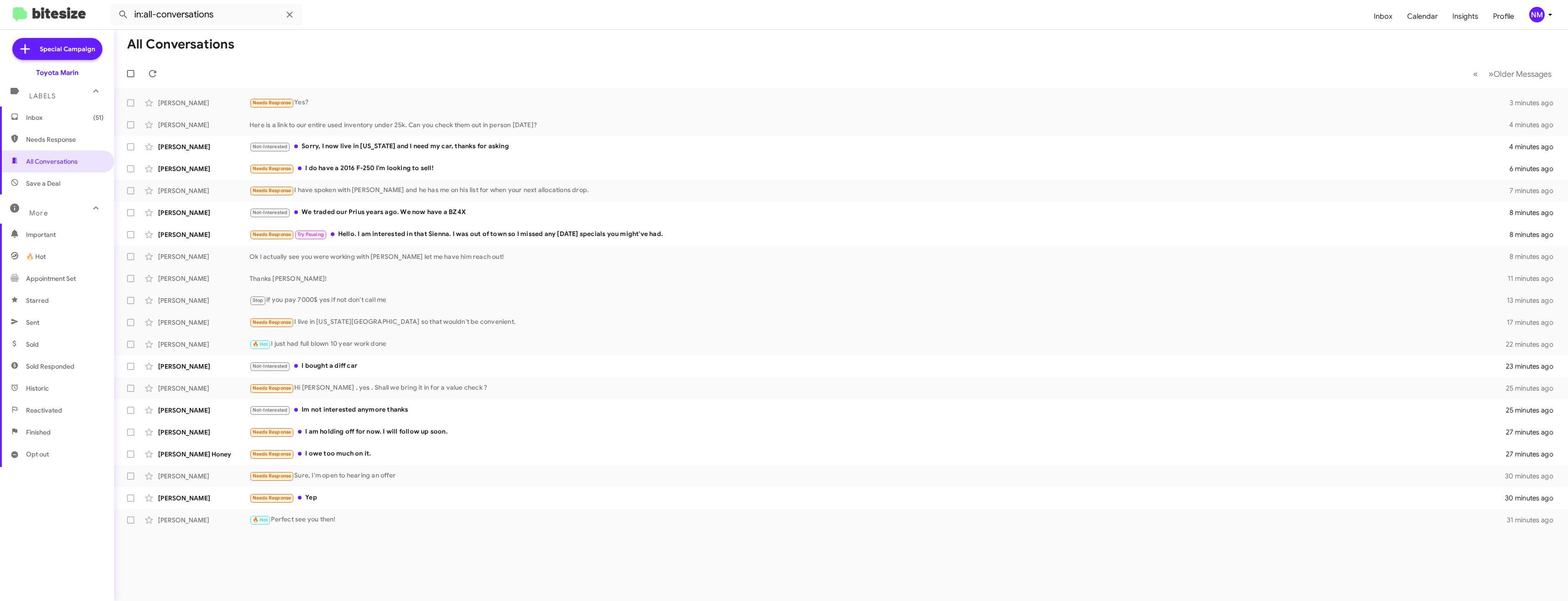
click at [26, 135] on span "Needs Response" at bounding box center [65, 139] width 78 height 9
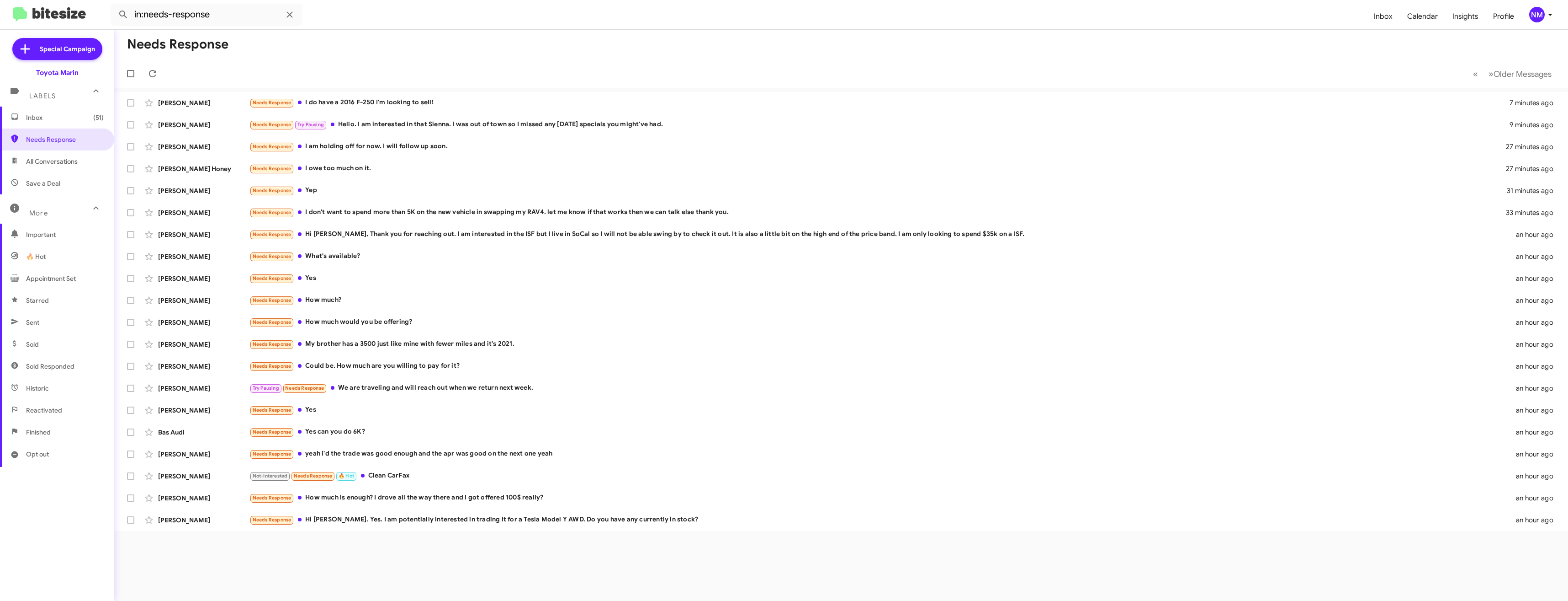
click at [25, 385] on span "Historic" at bounding box center [57, 388] width 114 height 22
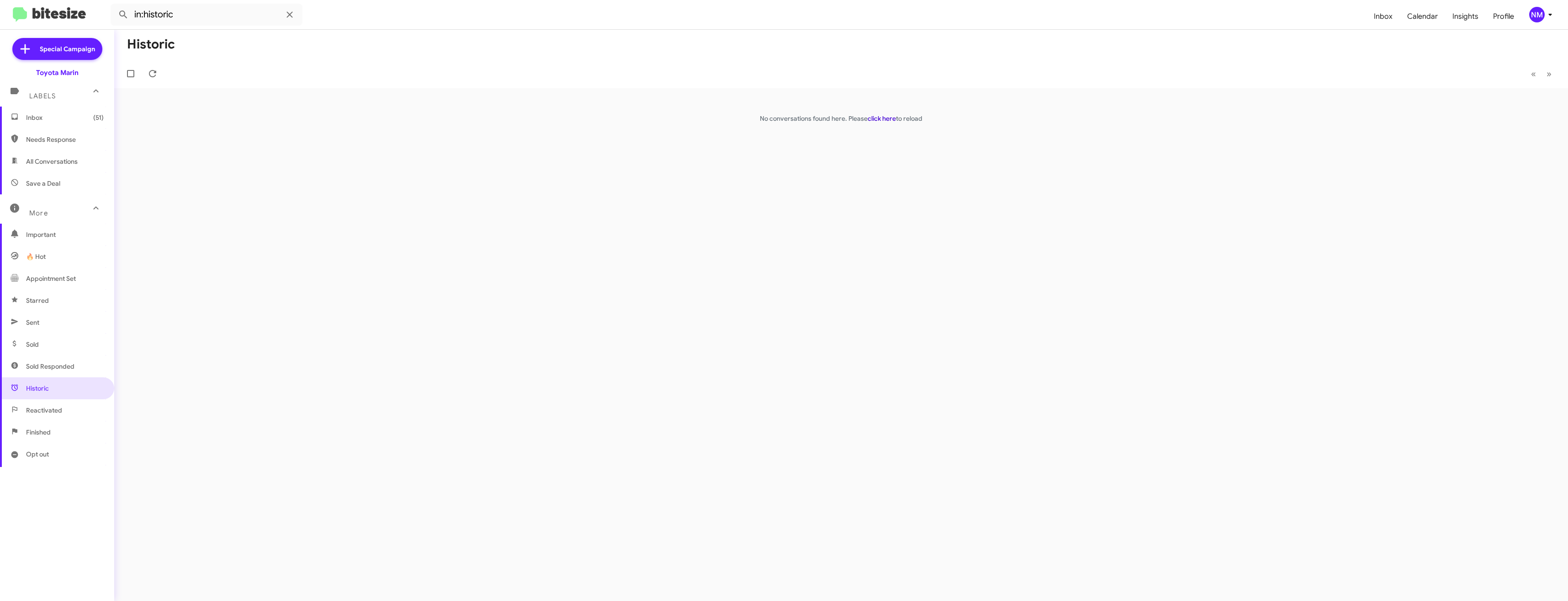
click at [887, 118] on link "click here" at bounding box center [881, 119] width 28 height 8
click at [34, 437] on span "Finished" at bounding box center [57, 432] width 114 height 22
type input "in:finished"
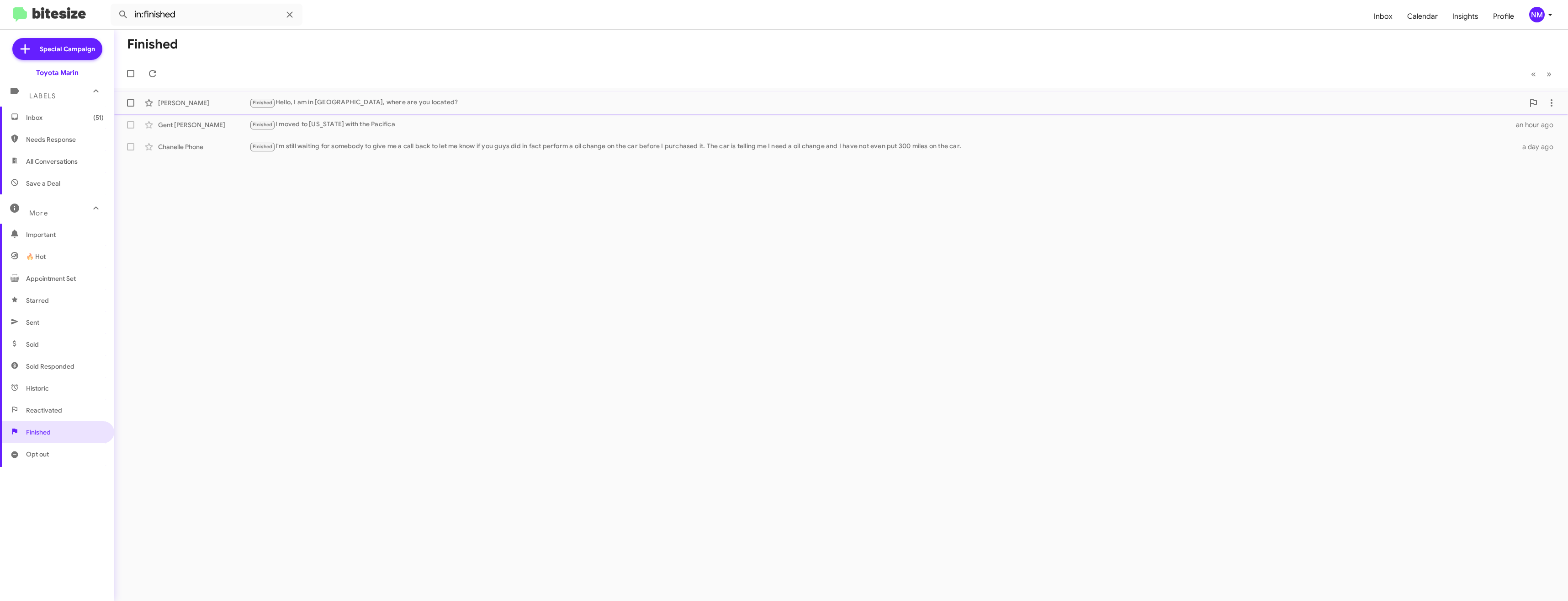
click at [324, 95] on div "[PERSON_NAME] Finished Hello, I am in [GEOGRAPHIC_DATA], where are you located?…" at bounding box center [841, 103] width 1439 height 18
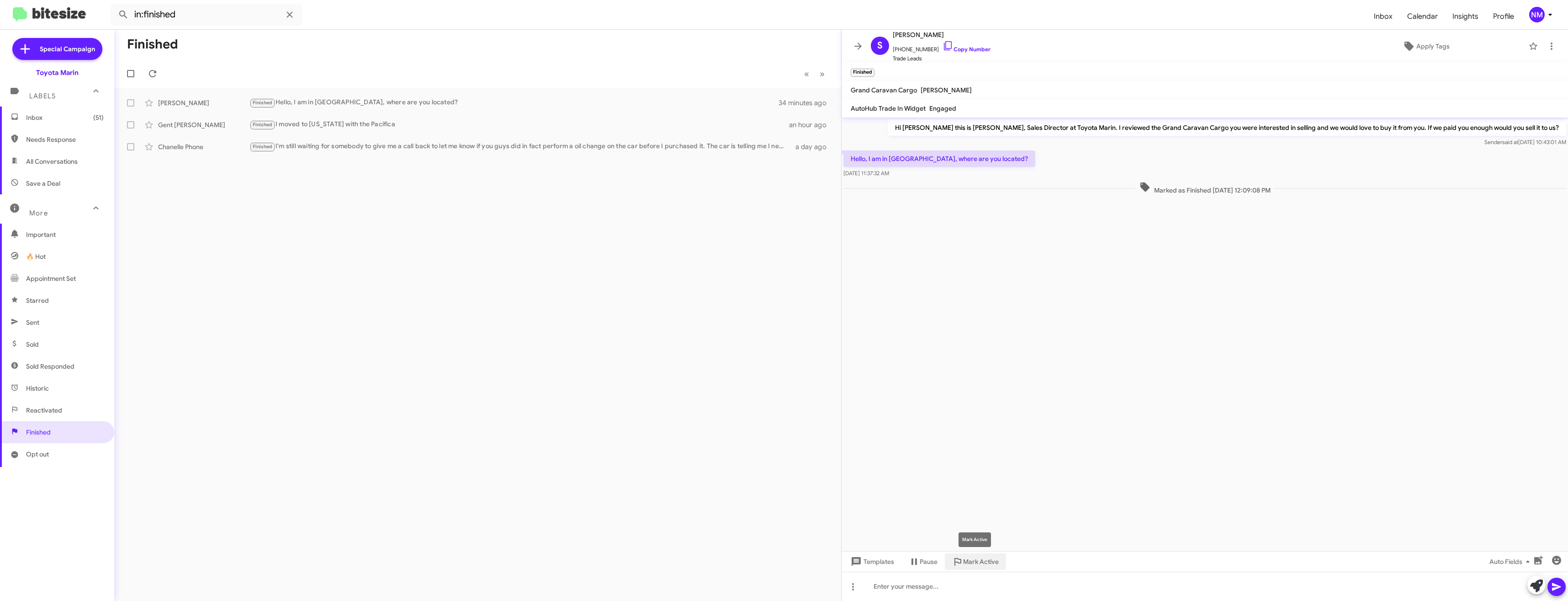
click at [964, 563] on span "Mark Active" at bounding box center [980, 561] width 36 height 17
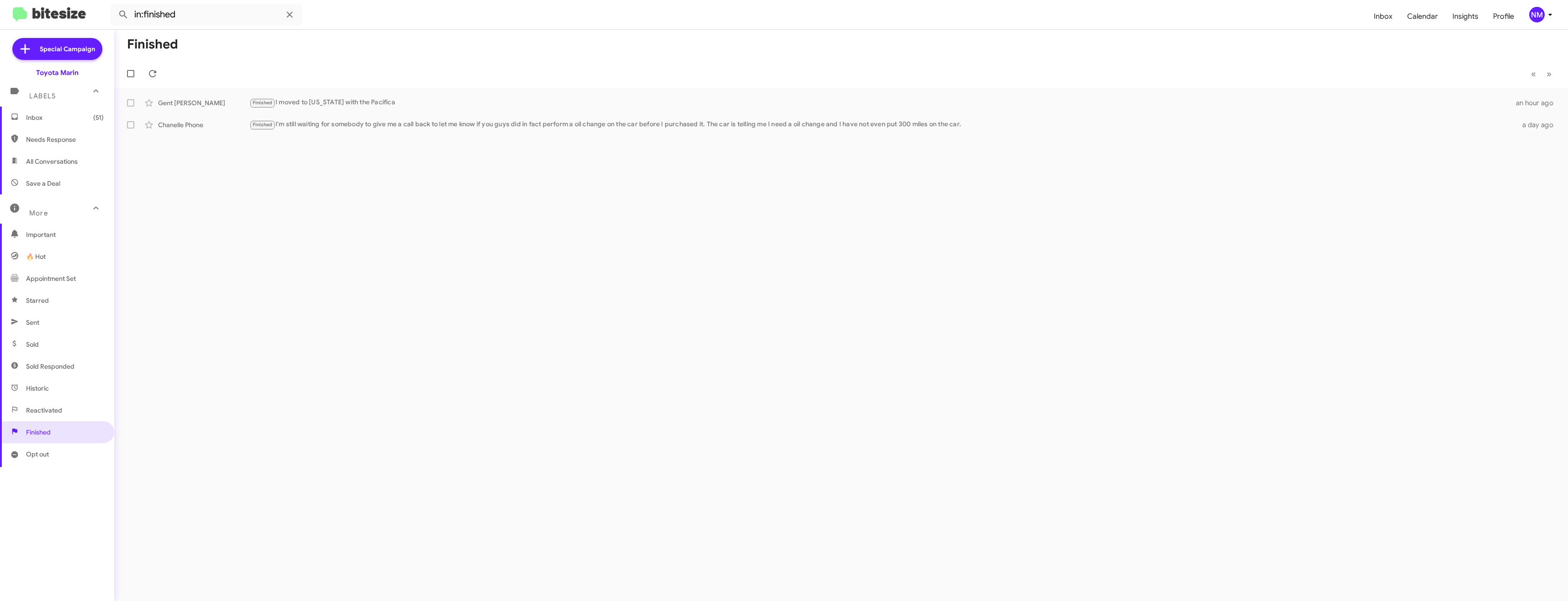
click at [38, 118] on span "Inbox (51)" at bounding box center [65, 117] width 78 height 9
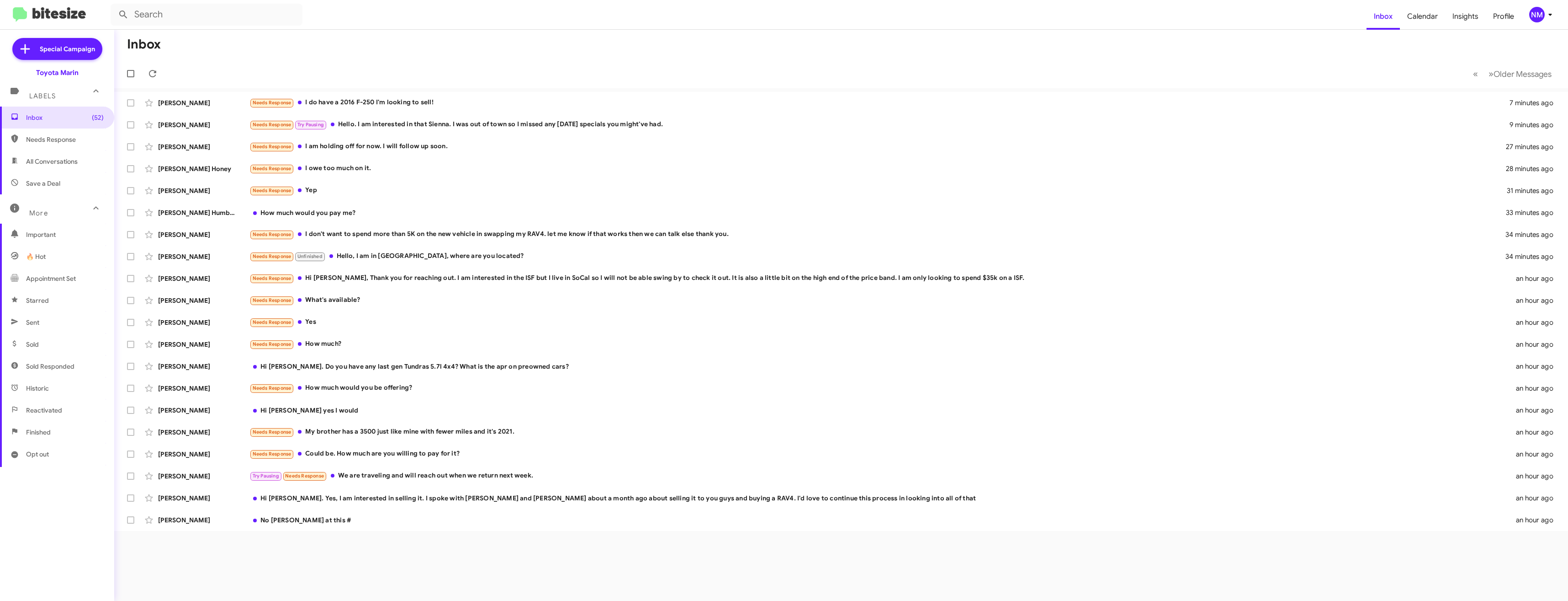
click at [31, 254] on span "🔥 Hot" at bounding box center [36, 256] width 20 height 9
type input "in:appointment"
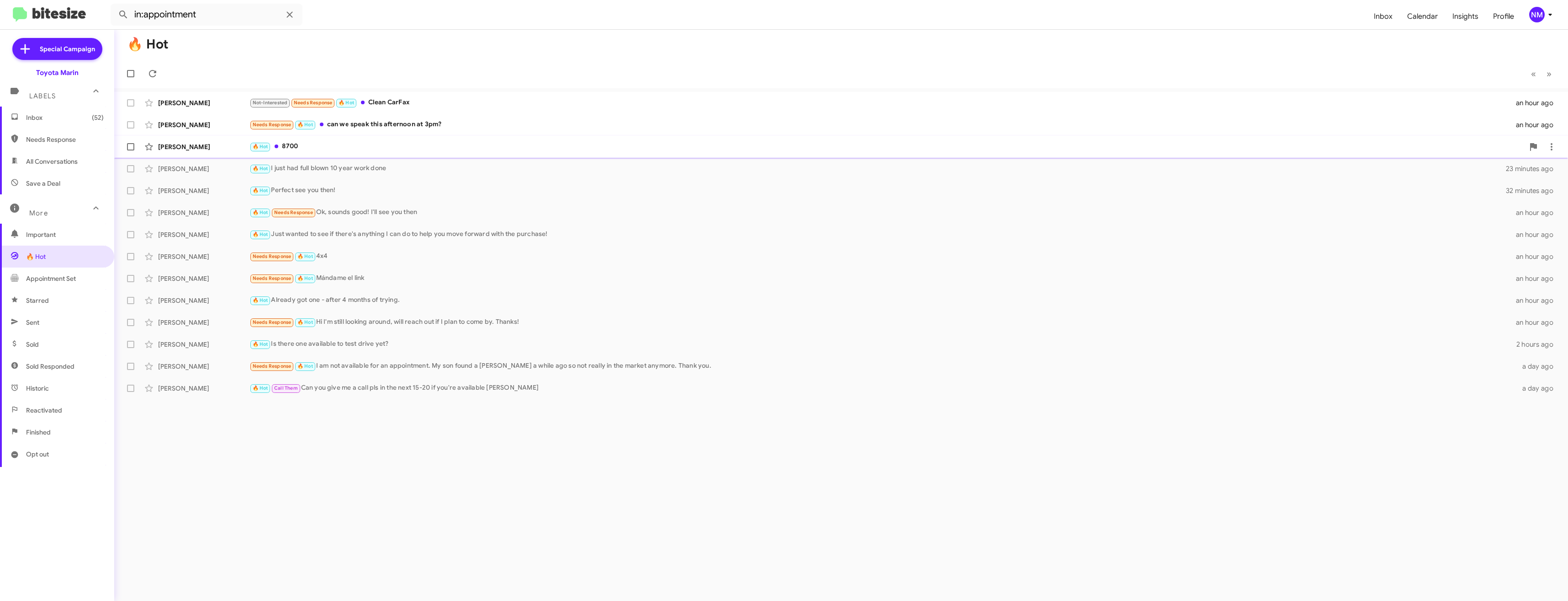
click at [303, 153] on div "Soufin [PERSON_NAME] 🔥 Hot 8700 an hour ago" at bounding box center [841, 147] width 1439 height 18
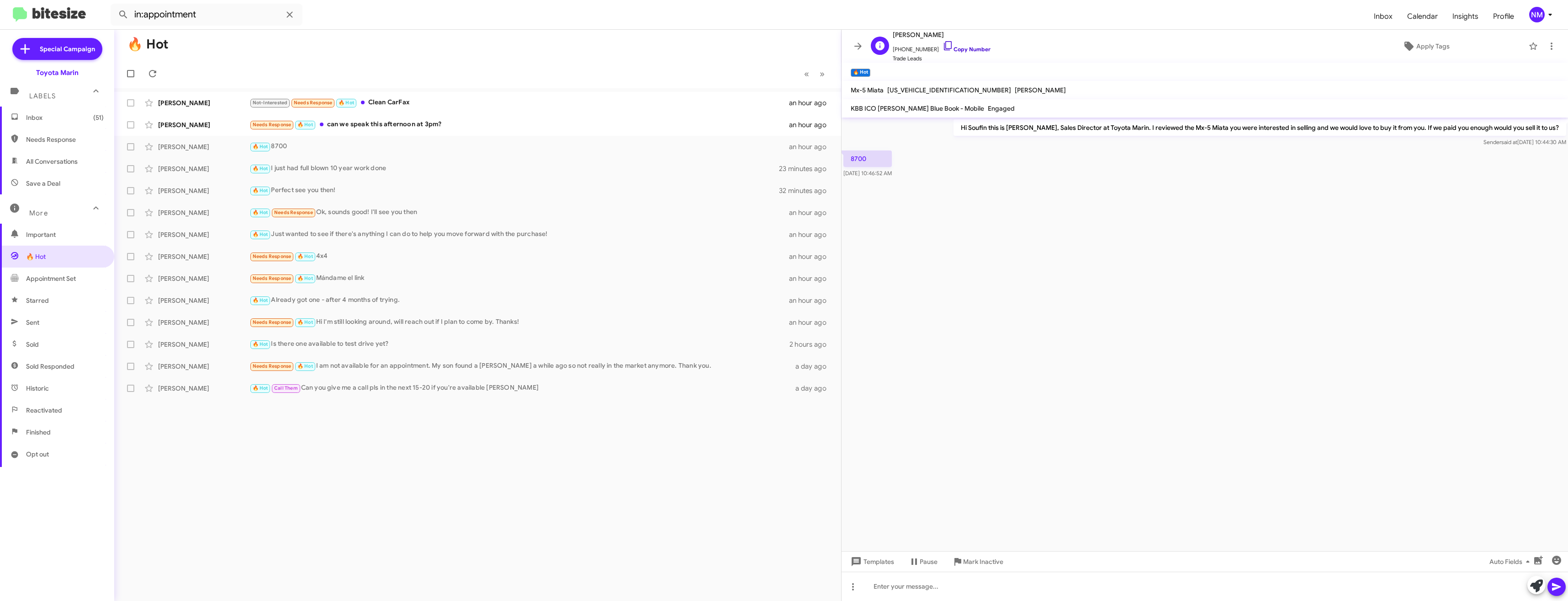
click at [943, 44] on icon at bounding box center [948, 46] width 11 height 11
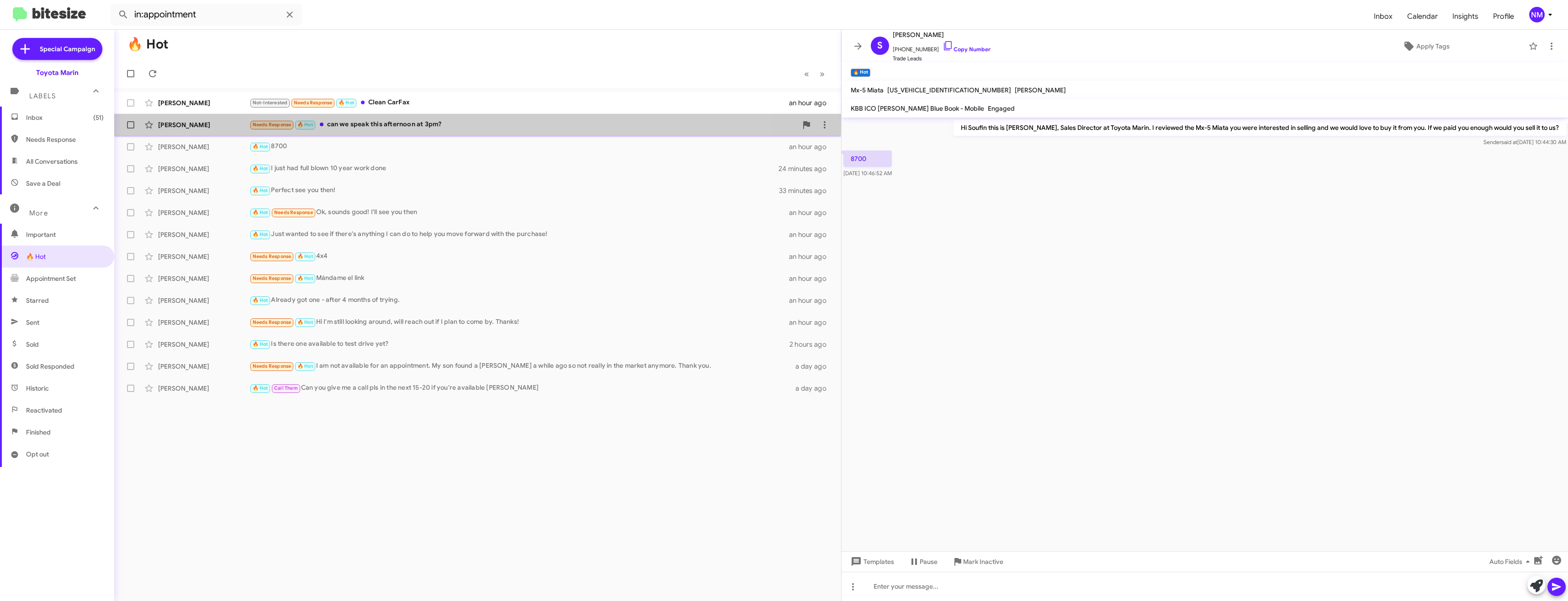
click at [400, 125] on div "Needs Response 🔥 Hot can we speak this afternoon at 3pm?" at bounding box center [523, 124] width 548 height 11
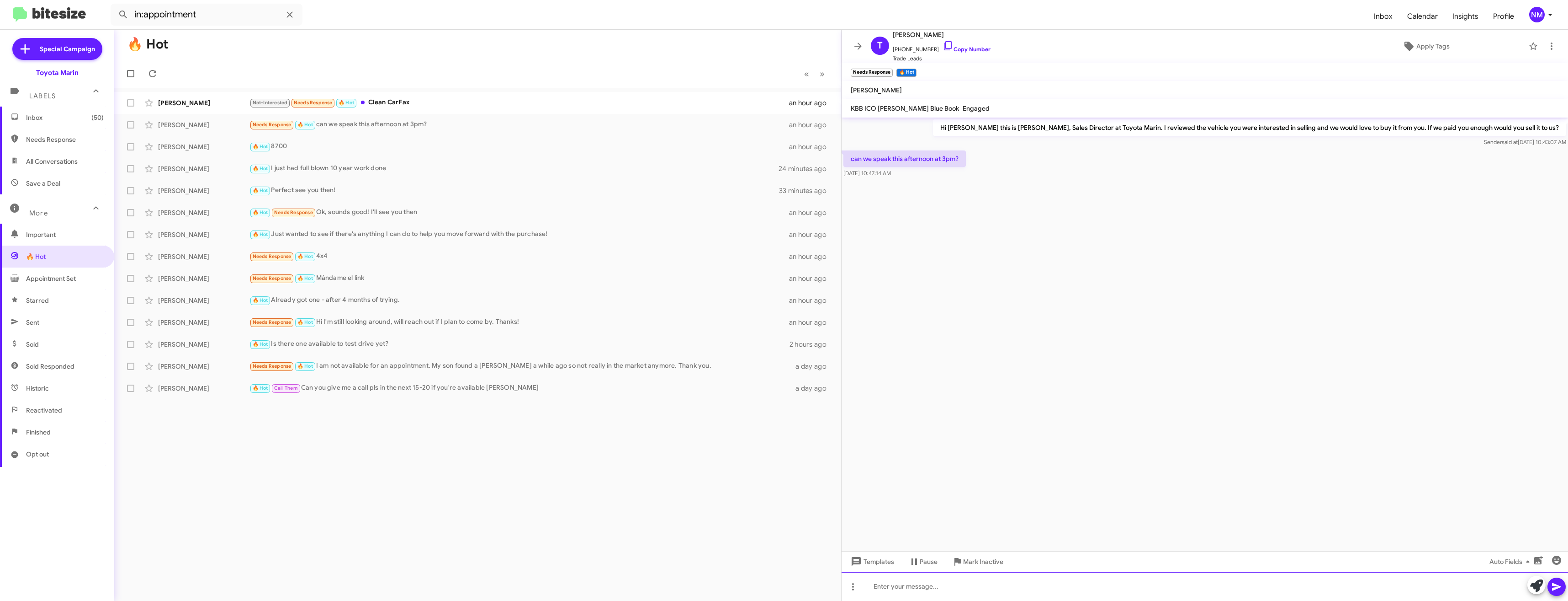
click at [891, 589] on div at bounding box center [1204, 585] width 726 height 29
click at [943, 43] on icon at bounding box center [948, 46] width 11 height 11
click at [907, 592] on div at bounding box center [1204, 585] width 726 height 29
click at [1556, 591] on icon at bounding box center [1556, 586] width 11 height 11
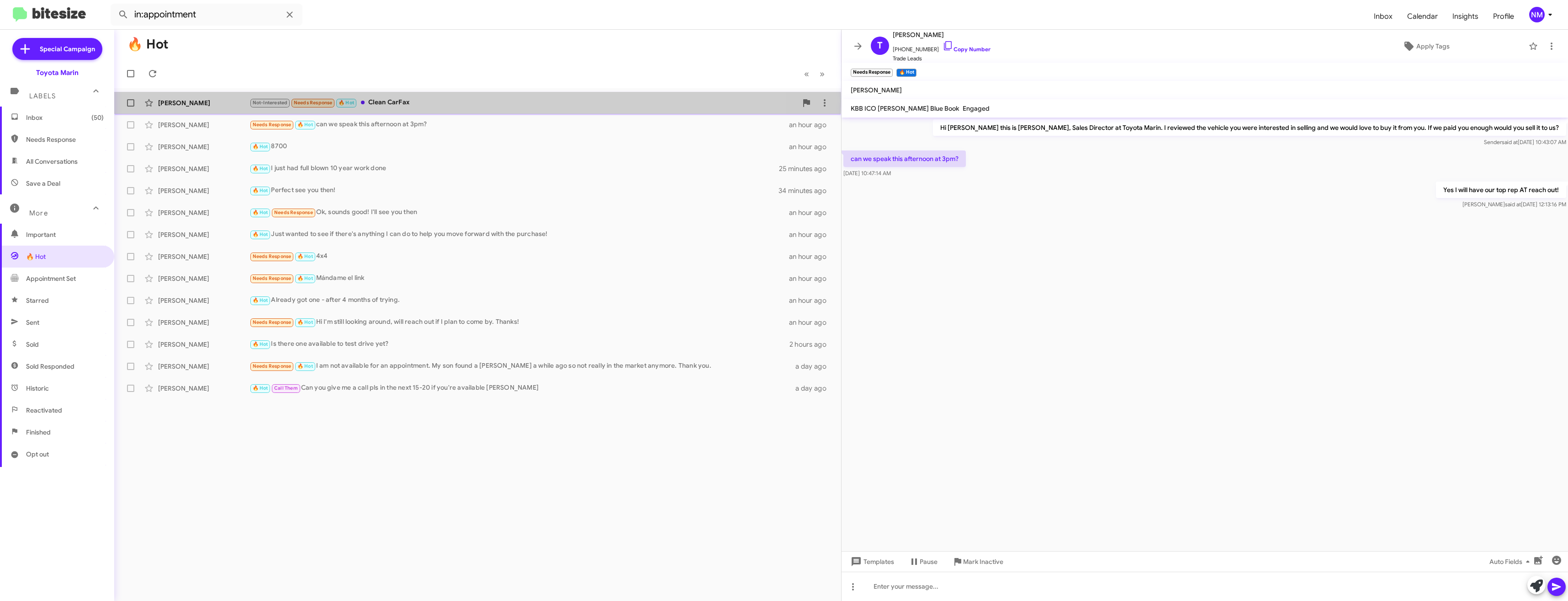
click at [407, 101] on div "Not-Interested Needs Response 🔥 Hot Clean CarFax" at bounding box center [523, 102] width 548 height 11
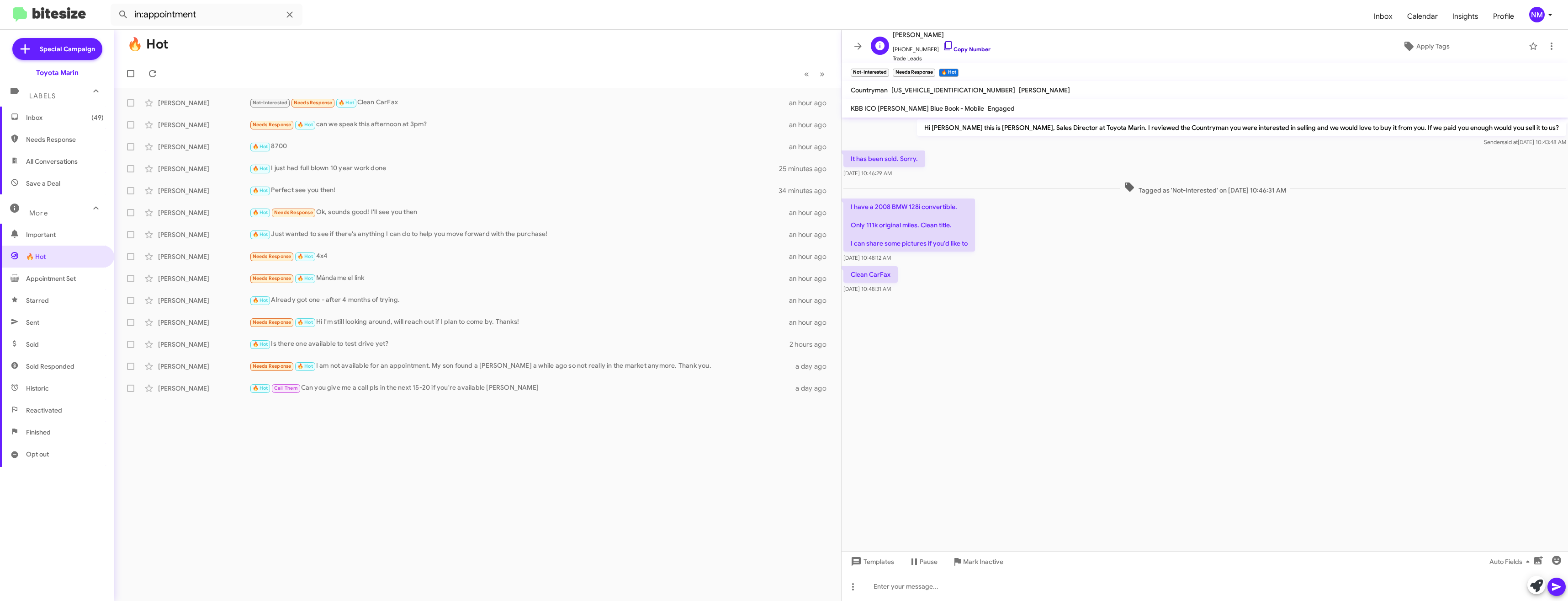
click at [944, 46] on link "Copy Number" at bounding box center [967, 49] width 48 height 7
click at [36, 120] on span "Inbox (49)" at bounding box center [65, 117] width 78 height 9
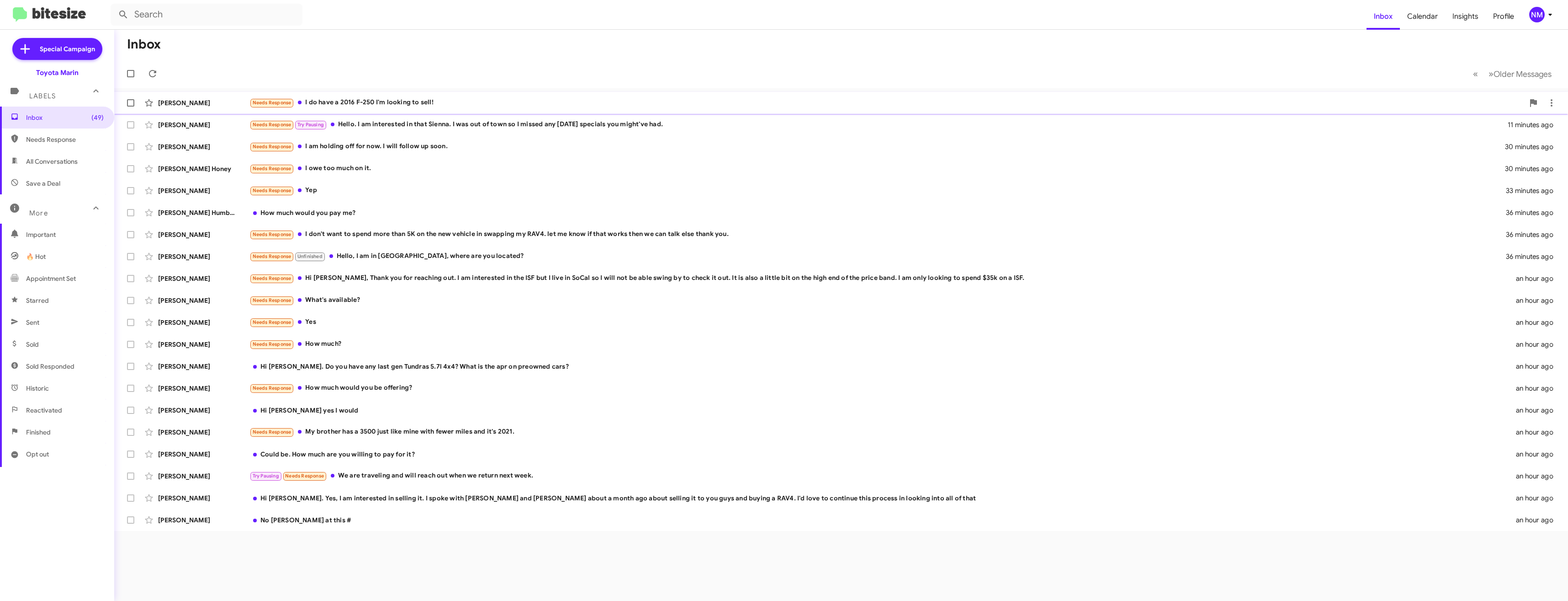
click at [375, 108] on div "Needs Response I do have a 2016 F-250 I'm looking to sell!" at bounding box center [886, 102] width 1275 height 11
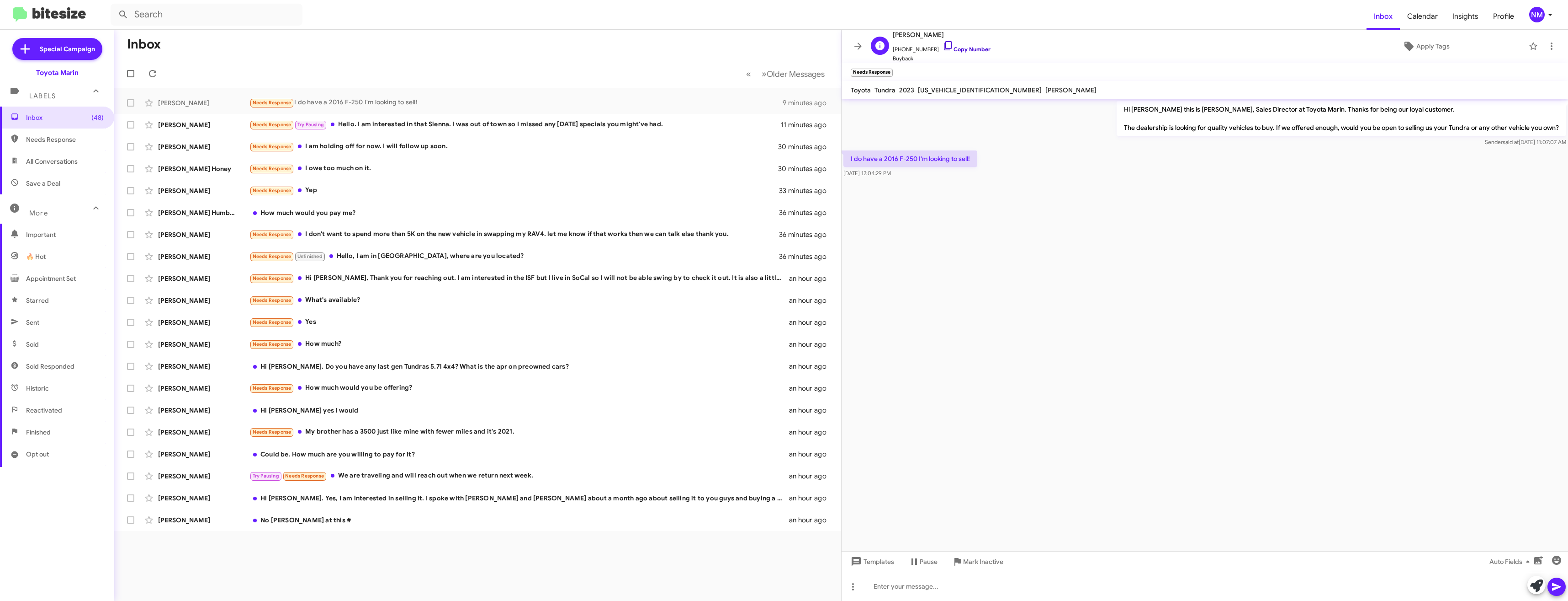
click at [951, 51] on link "Copy Number" at bounding box center [967, 49] width 48 height 7
click at [456, 255] on div "Needs Response Unfinished Hello, I am in [GEOGRAPHIC_DATA], where are you locat…" at bounding box center [523, 256] width 548 height 11
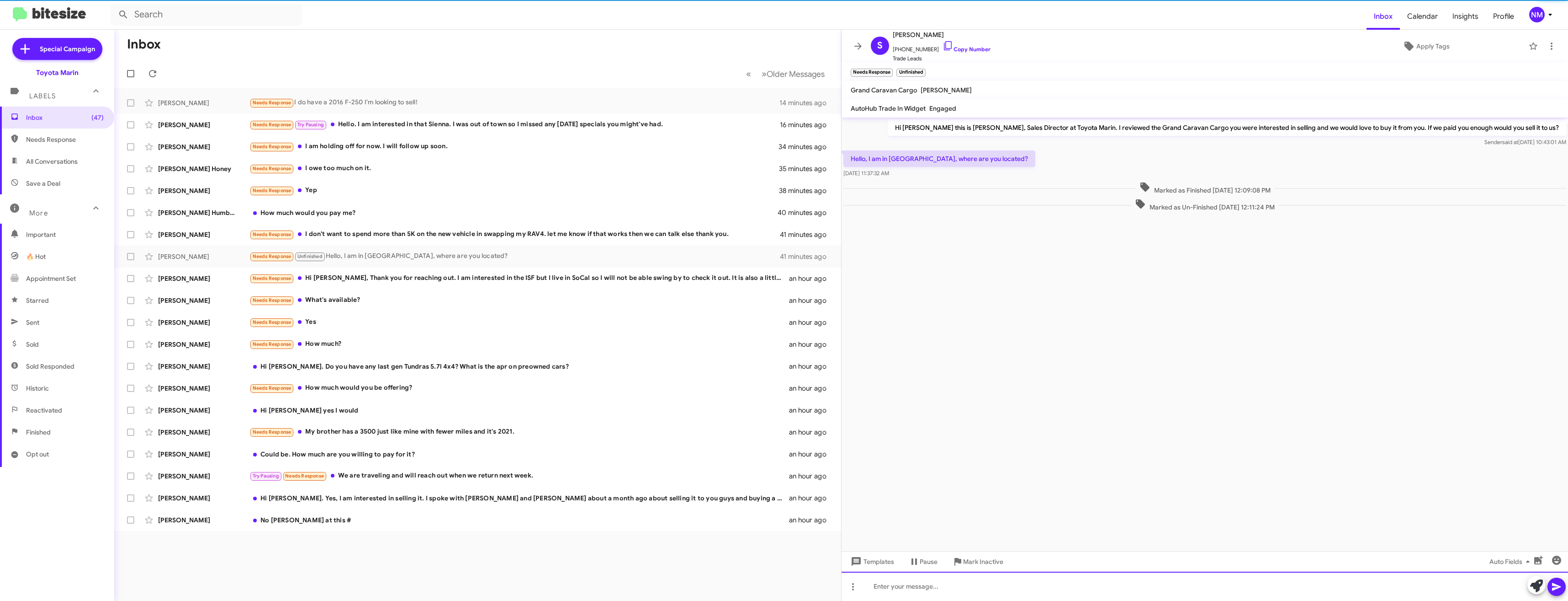
click at [976, 588] on div at bounding box center [1204, 585] width 726 height 29
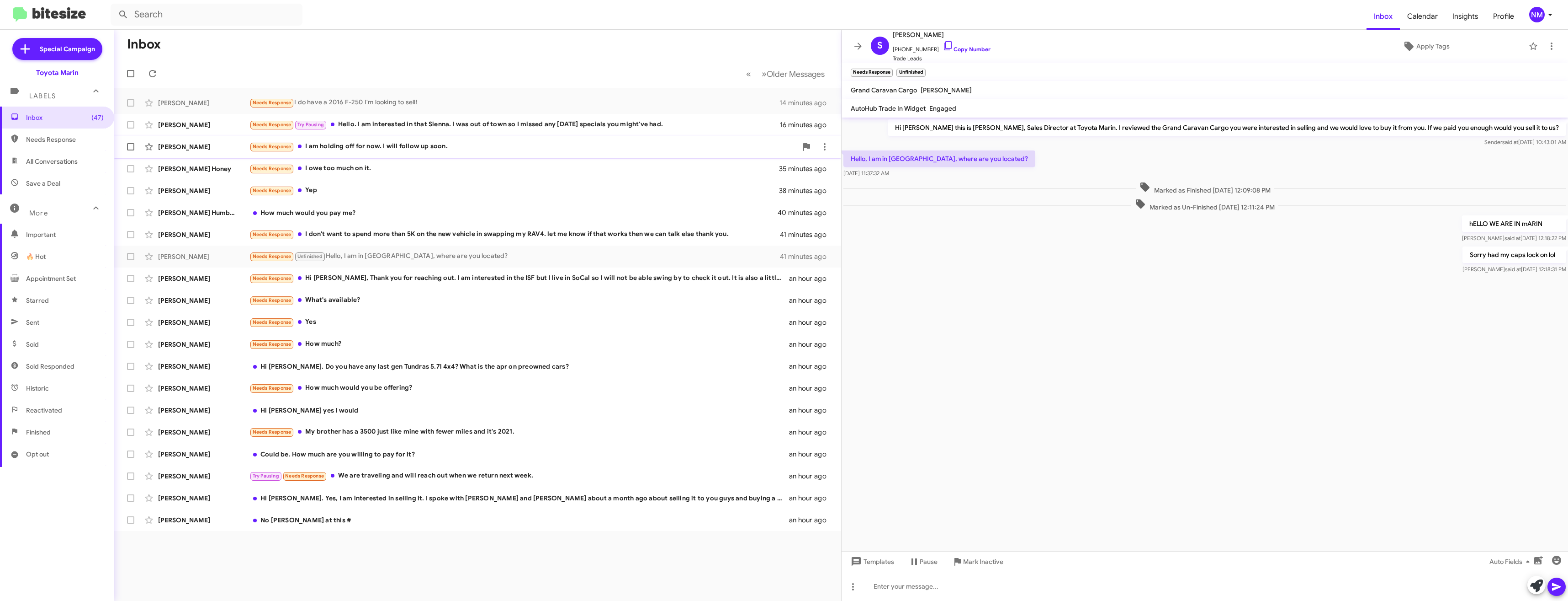
click at [381, 147] on div "Needs Response I am holding off for now. I will follow up soon." at bounding box center [523, 146] width 548 height 11
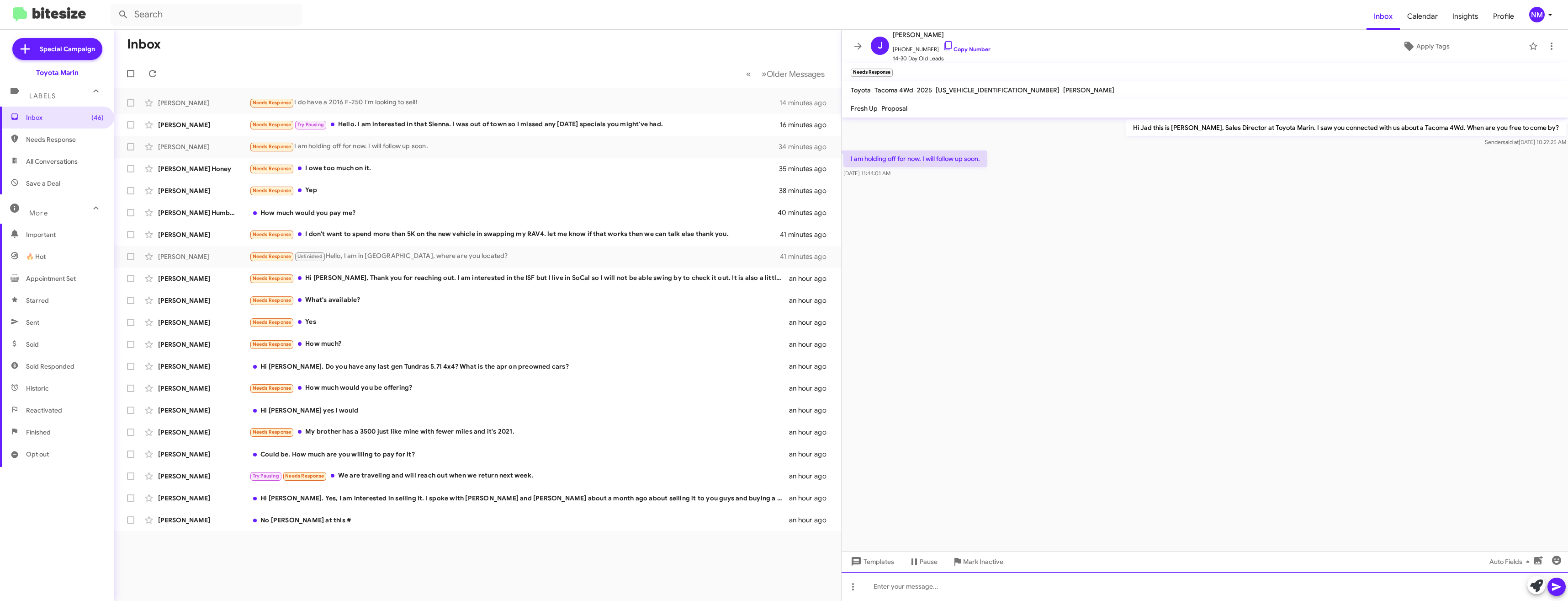
click at [890, 589] on div at bounding box center [1204, 585] width 726 height 29
click at [1561, 584] on icon at bounding box center [1556, 586] width 11 height 11
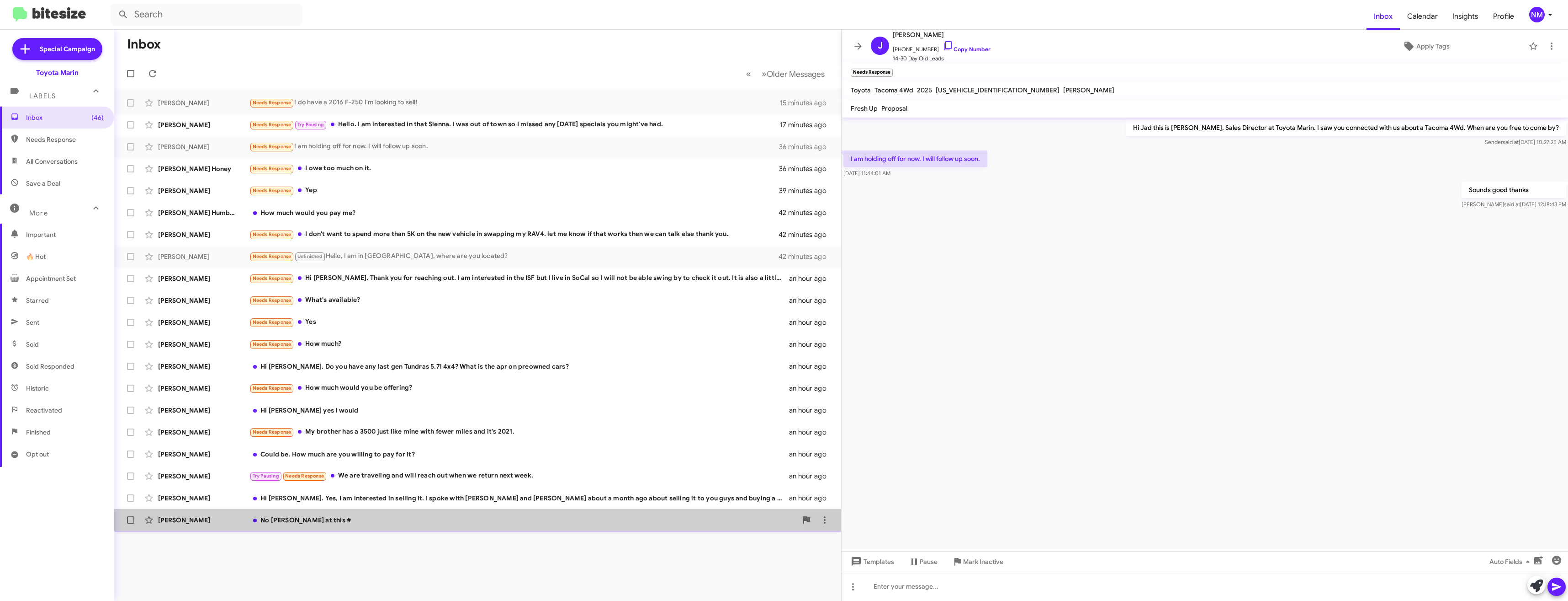
click at [301, 525] on div "[PERSON_NAME] No [PERSON_NAME] at this # an hour ago" at bounding box center [478, 520] width 712 height 18
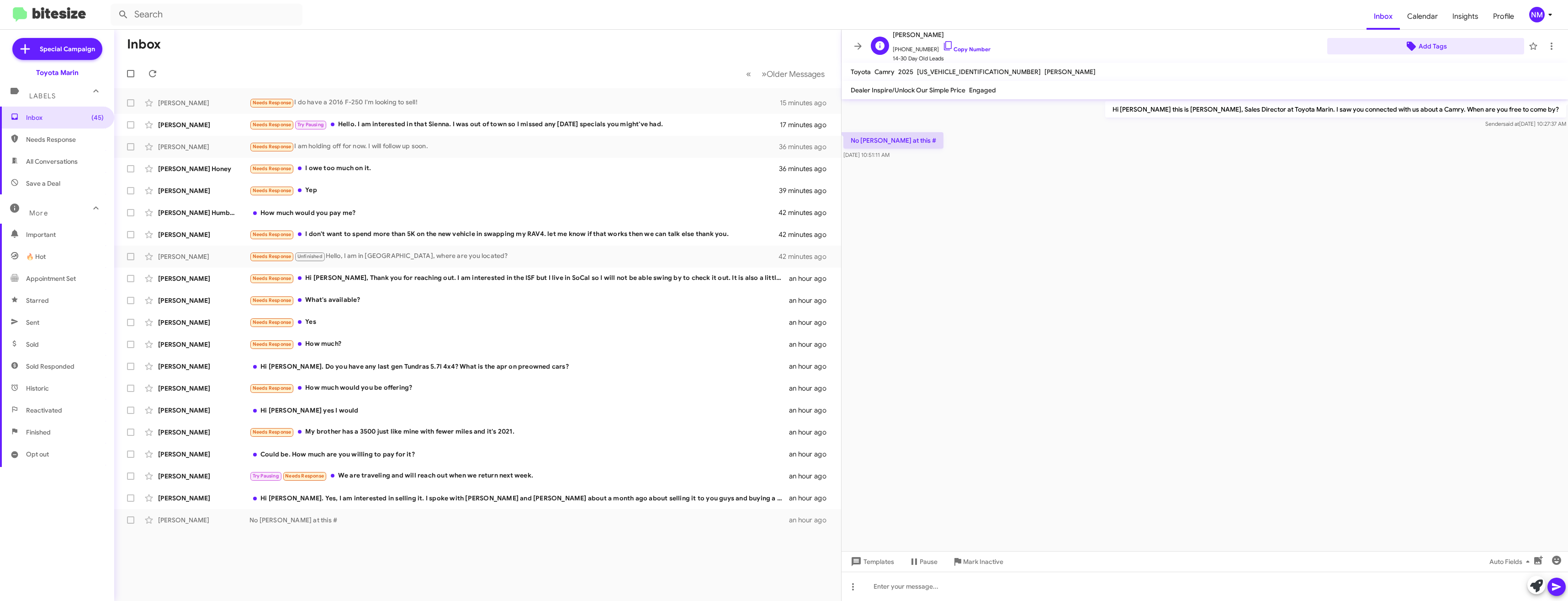
click at [1436, 43] on span "Add Tags" at bounding box center [1432, 46] width 28 height 17
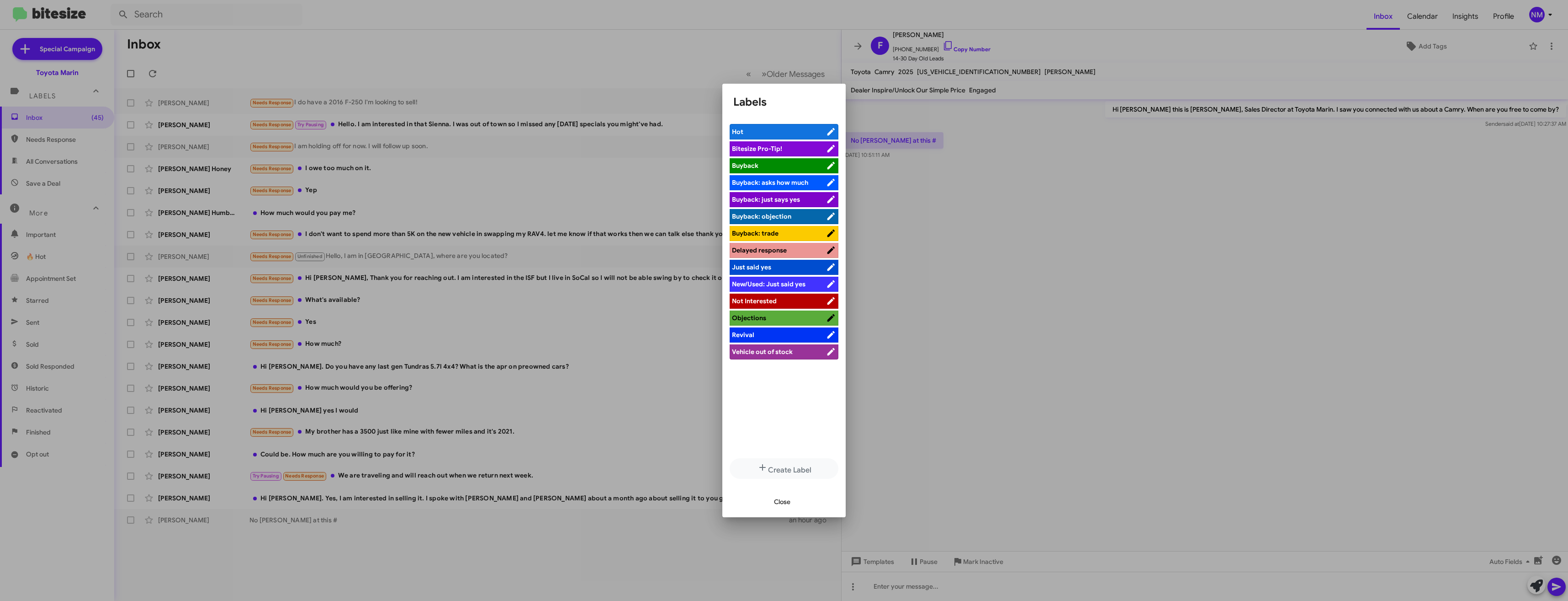
click at [765, 300] on span "Not Interested" at bounding box center [754, 301] width 45 height 8
click at [590, 50] on div at bounding box center [784, 300] width 1568 height 601
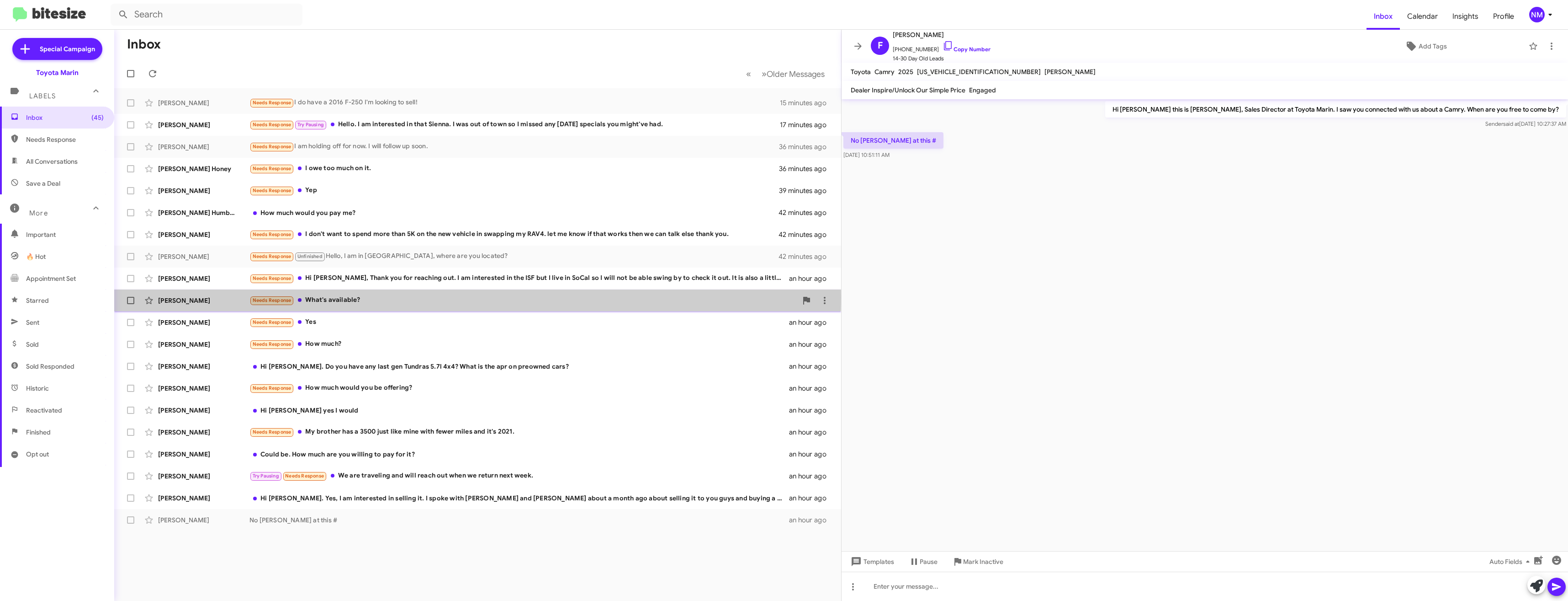
click at [374, 297] on div "Needs Response What's available?" at bounding box center [523, 300] width 548 height 11
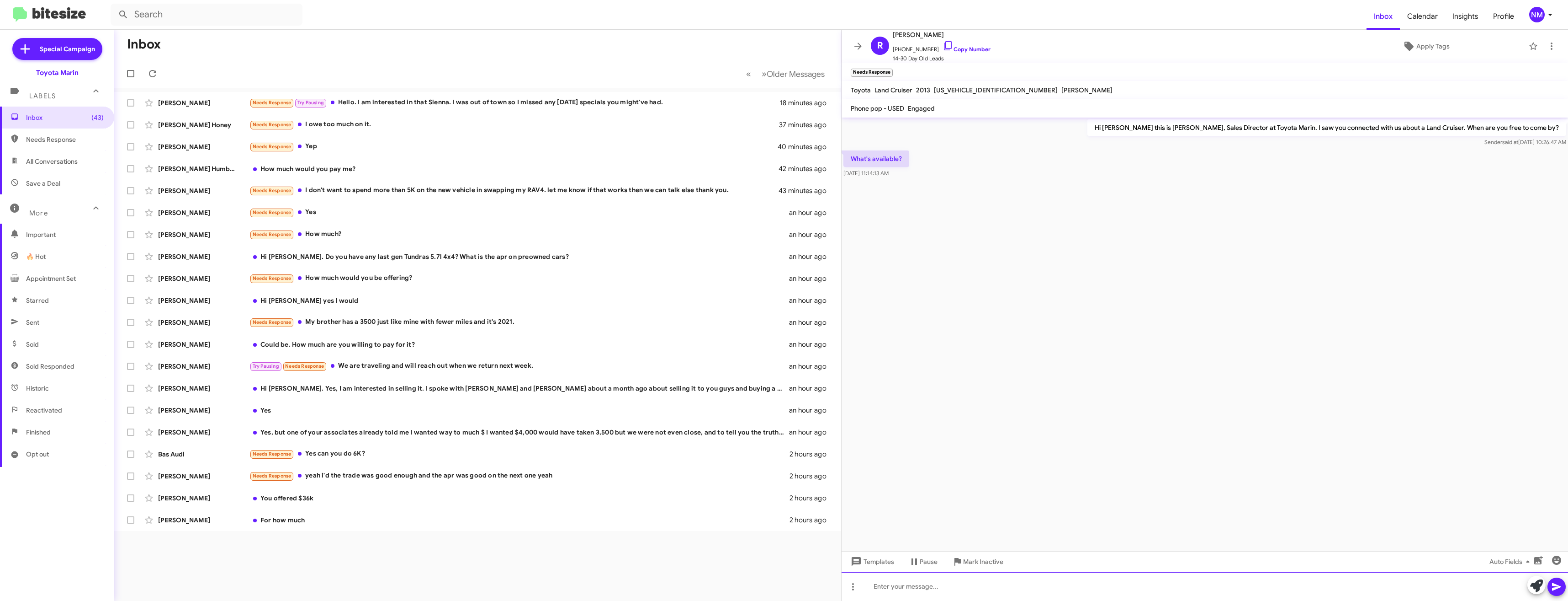
click at [918, 587] on div at bounding box center [1204, 585] width 726 height 29
click at [939, 581] on div at bounding box center [1204, 585] width 726 height 29
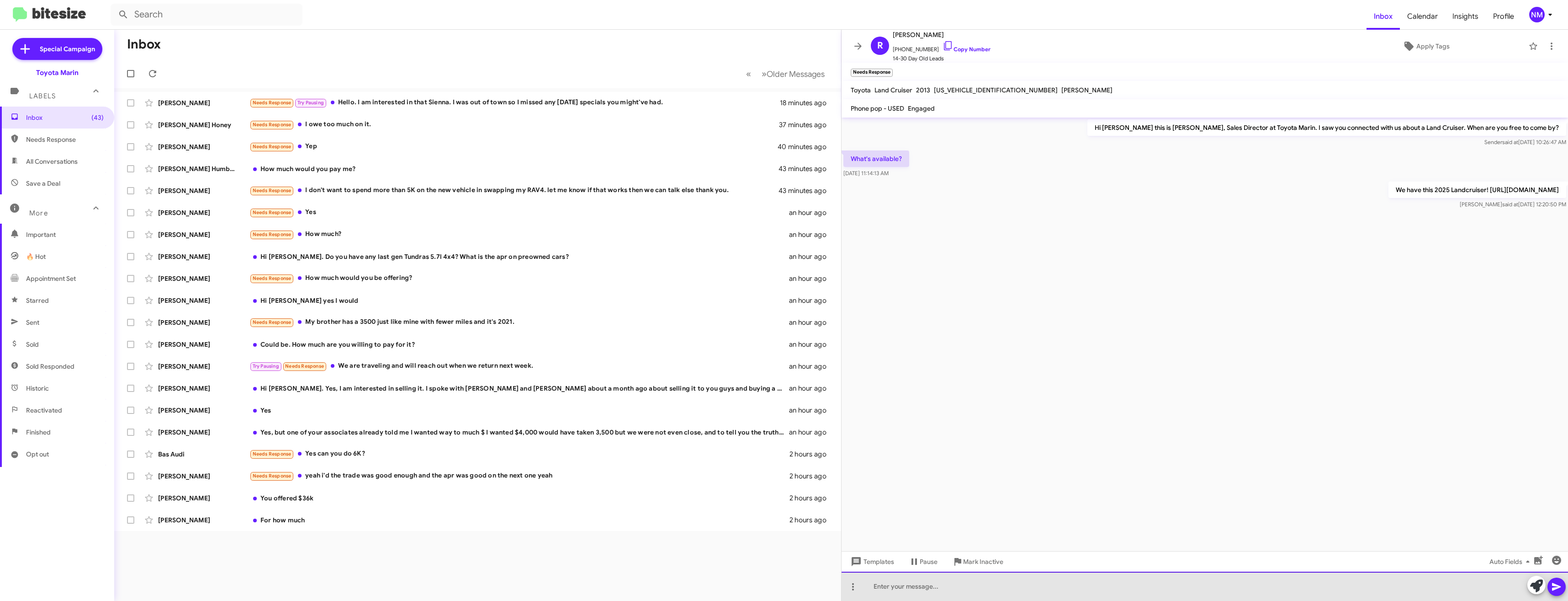
click at [939, 581] on div at bounding box center [1204, 585] width 726 height 29
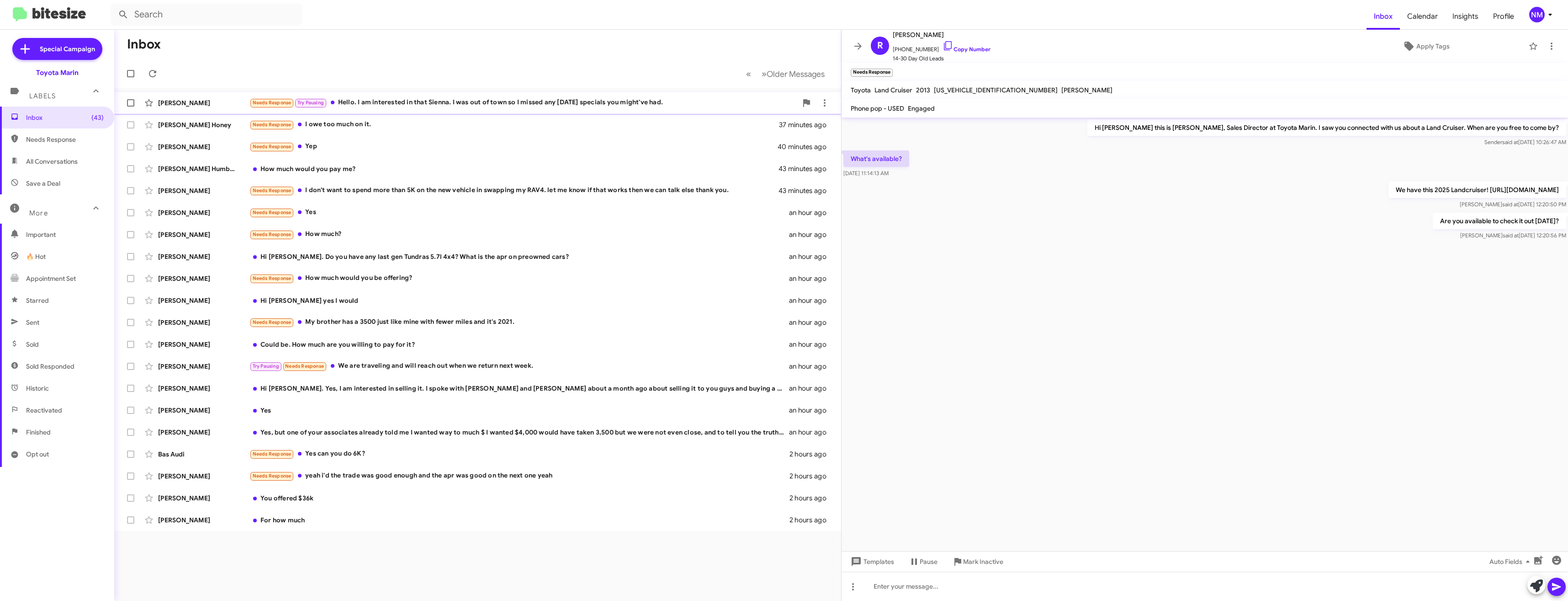
click at [426, 104] on div "Needs Response Try Pausing Hello. I am interested in that Sienna. I was out of …" at bounding box center [523, 102] width 548 height 11
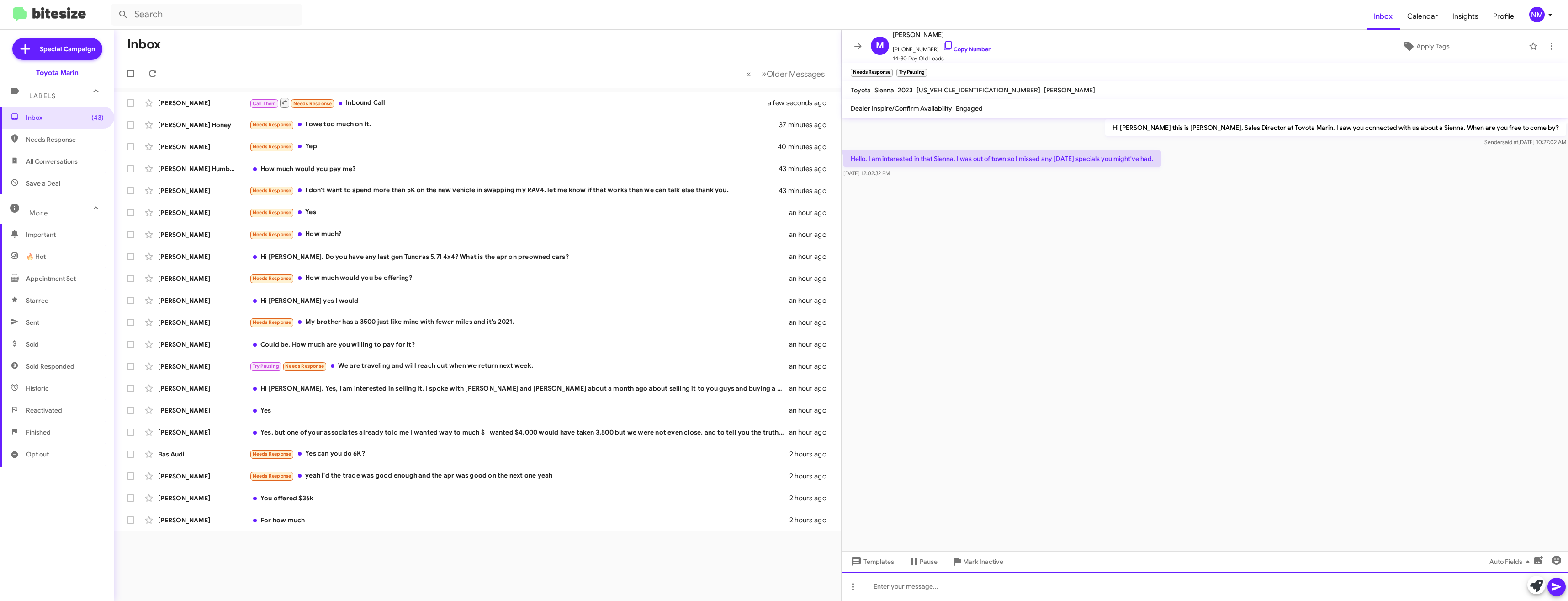
click at [929, 592] on div at bounding box center [1204, 585] width 726 height 29
click at [1551, 589] on icon at bounding box center [1556, 586] width 11 height 11
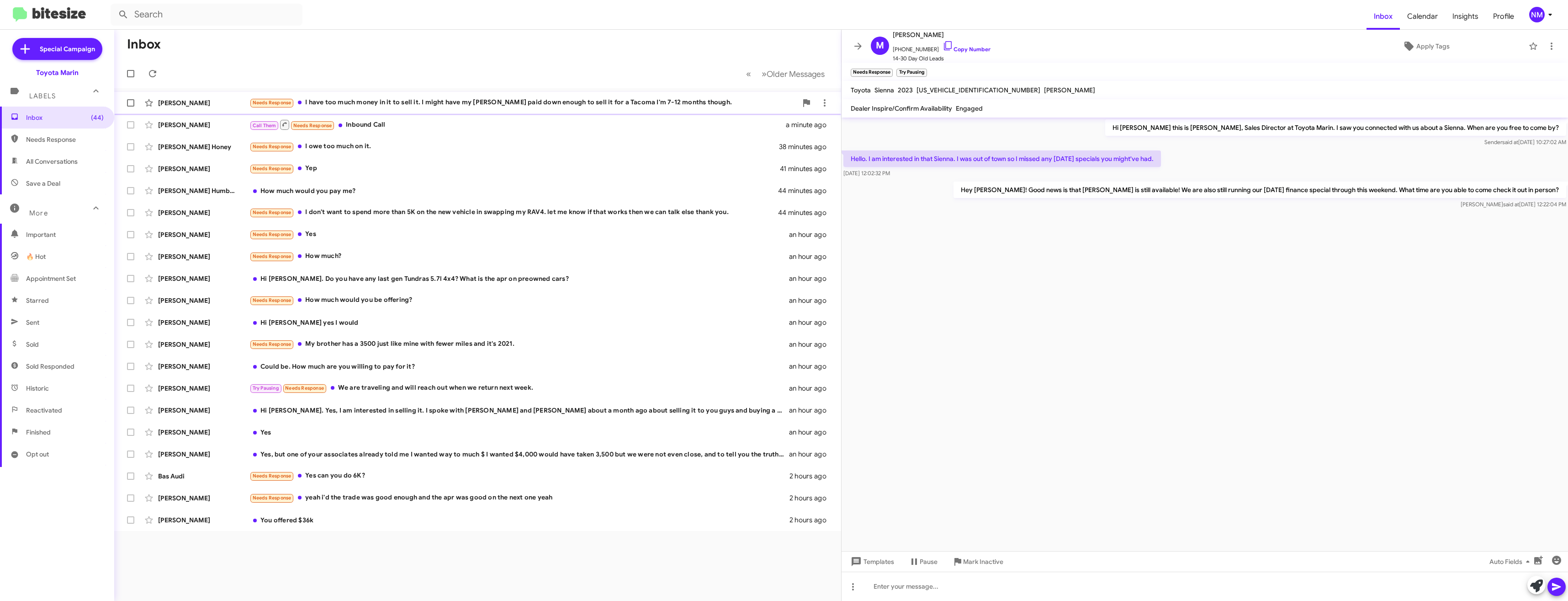
click at [463, 101] on div "Needs Response I have too much money in it to sell it. I might have my Tesla pa…" at bounding box center [523, 102] width 548 height 11
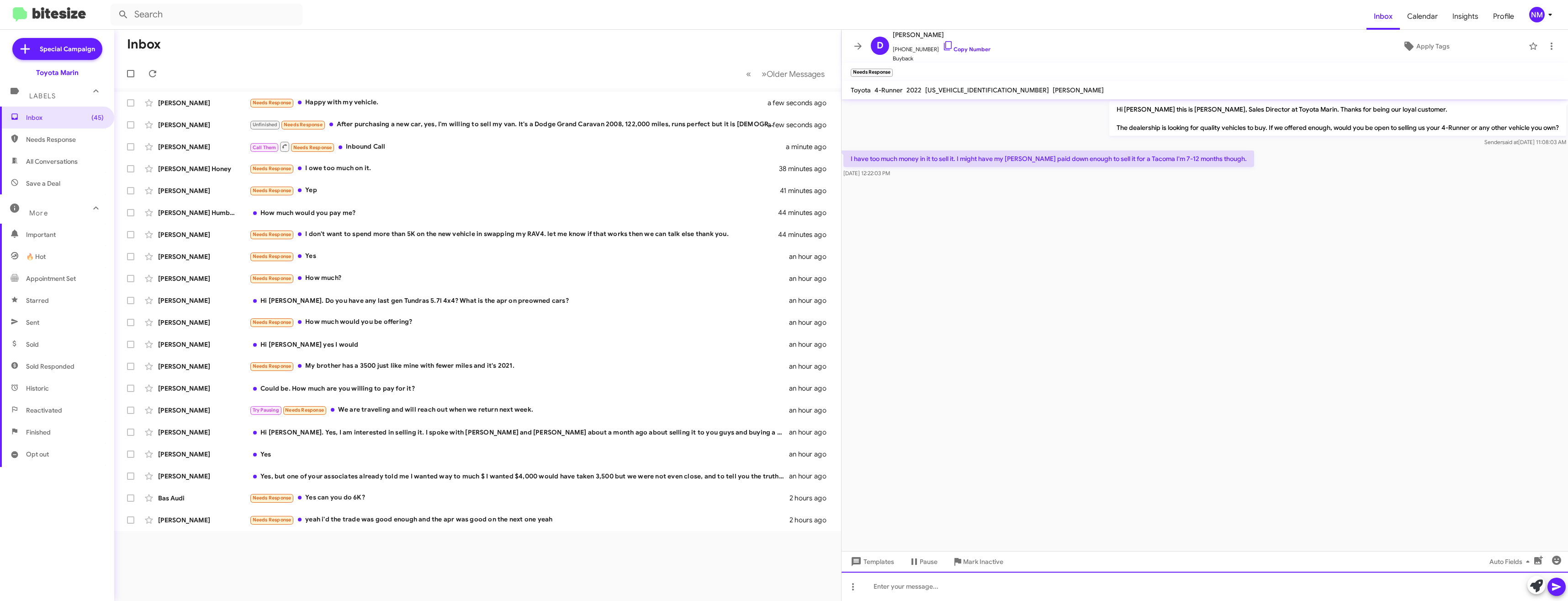
click at [972, 589] on div at bounding box center [1204, 585] width 726 height 29
click at [972, 589] on div "Sounds good please think of us then Derek!" at bounding box center [1204, 585] width 726 height 29
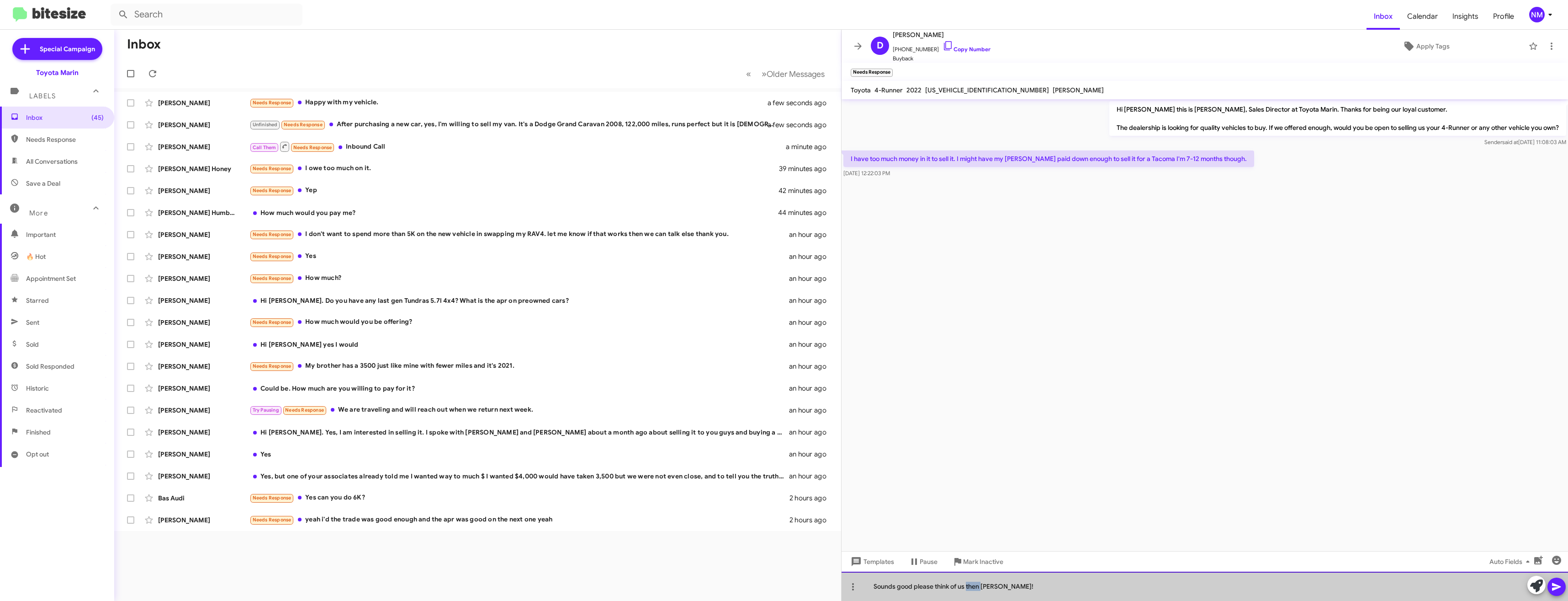
click at [972, 589] on div "Sounds good please think of us then Derek!" at bounding box center [1204, 585] width 726 height 29
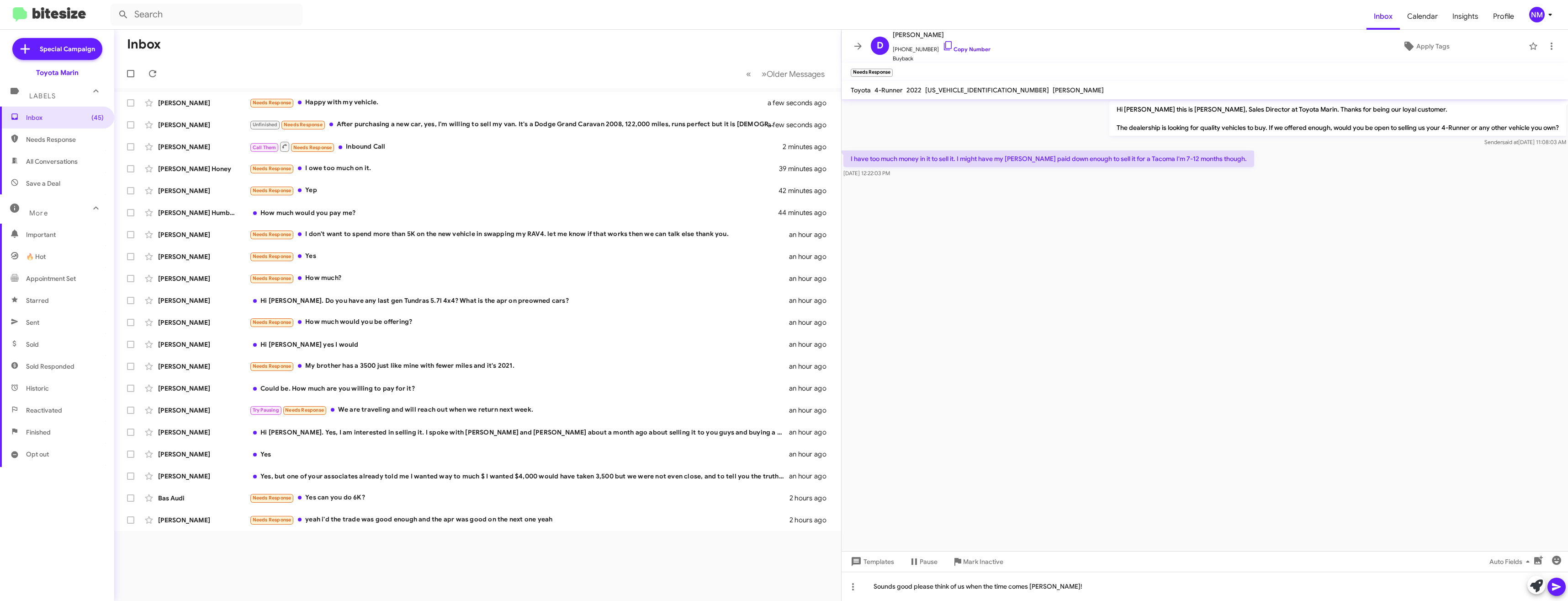
click at [1561, 594] on span at bounding box center [1556, 586] width 11 height 18
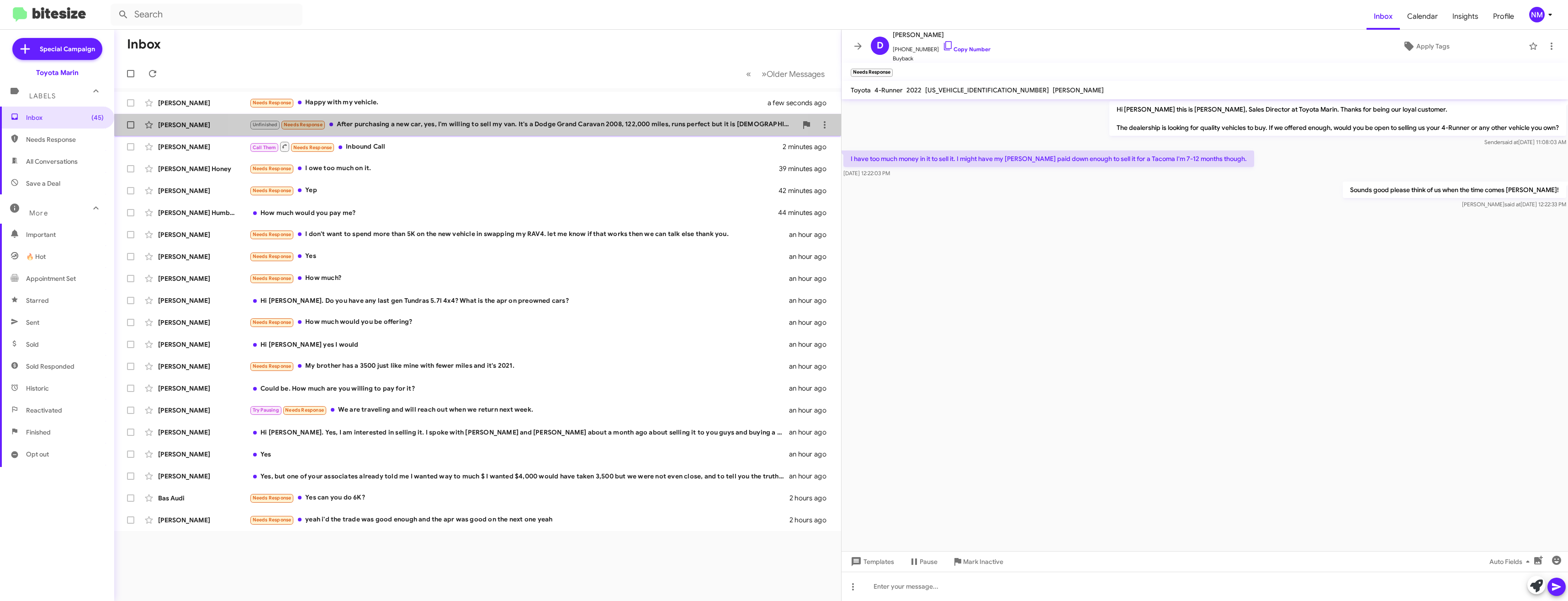
click at [476, 128] on div "Unfinished Needs Response After purchasing a new car, yes, I'm willing to sell …" at bounding box center [523, 124] width 548 height 11
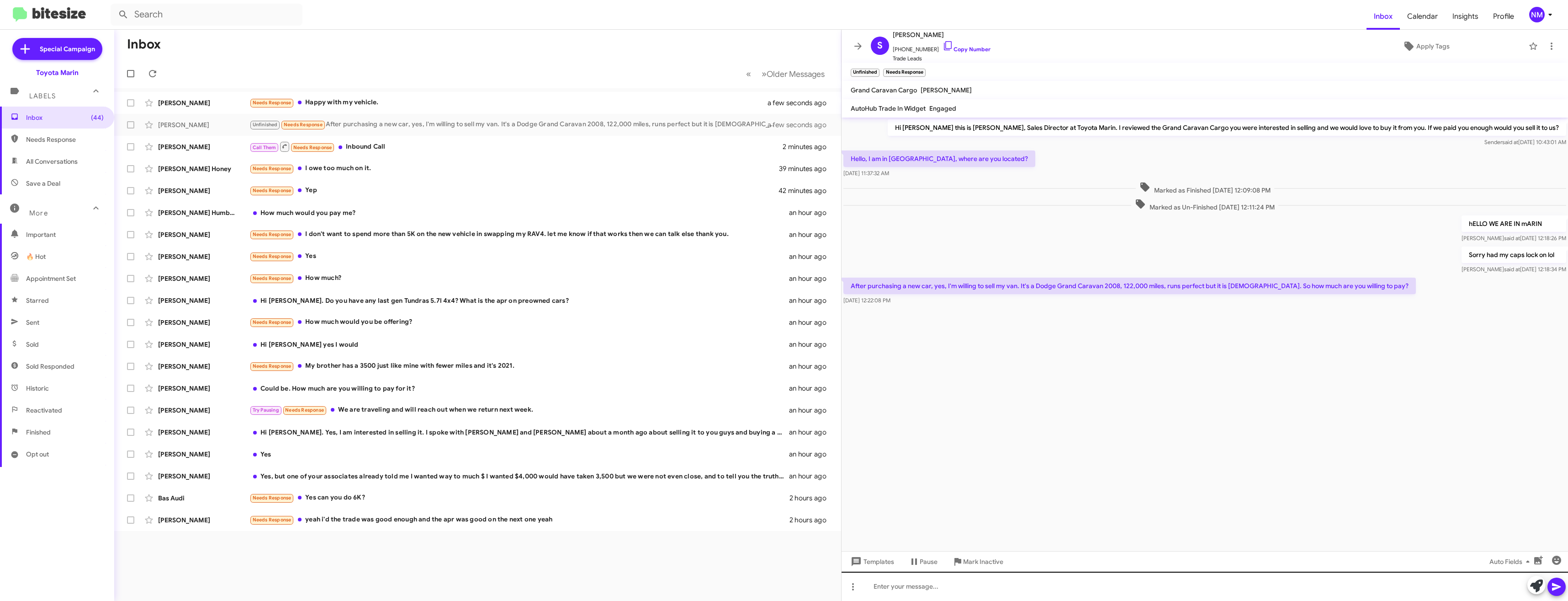
click at [1004, 571] on div "Templates Pause Mark Inactive Auto Fields" at bounding box center [1204, 560] width 726 height 21
click at [1019, 593] on div at bounding box center [1204, 585] width 726 height 29
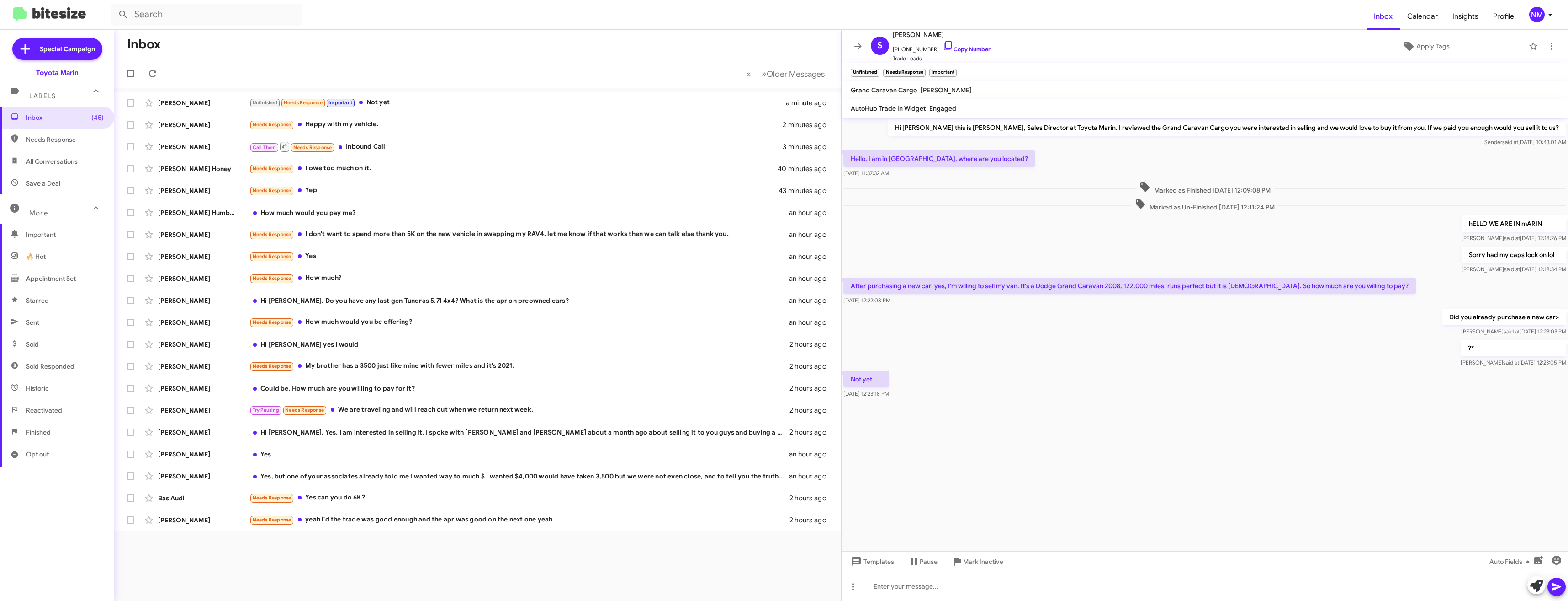
click at [1539, 21] on div "NM" at bounding box center [1537, 14] width 16 height 16
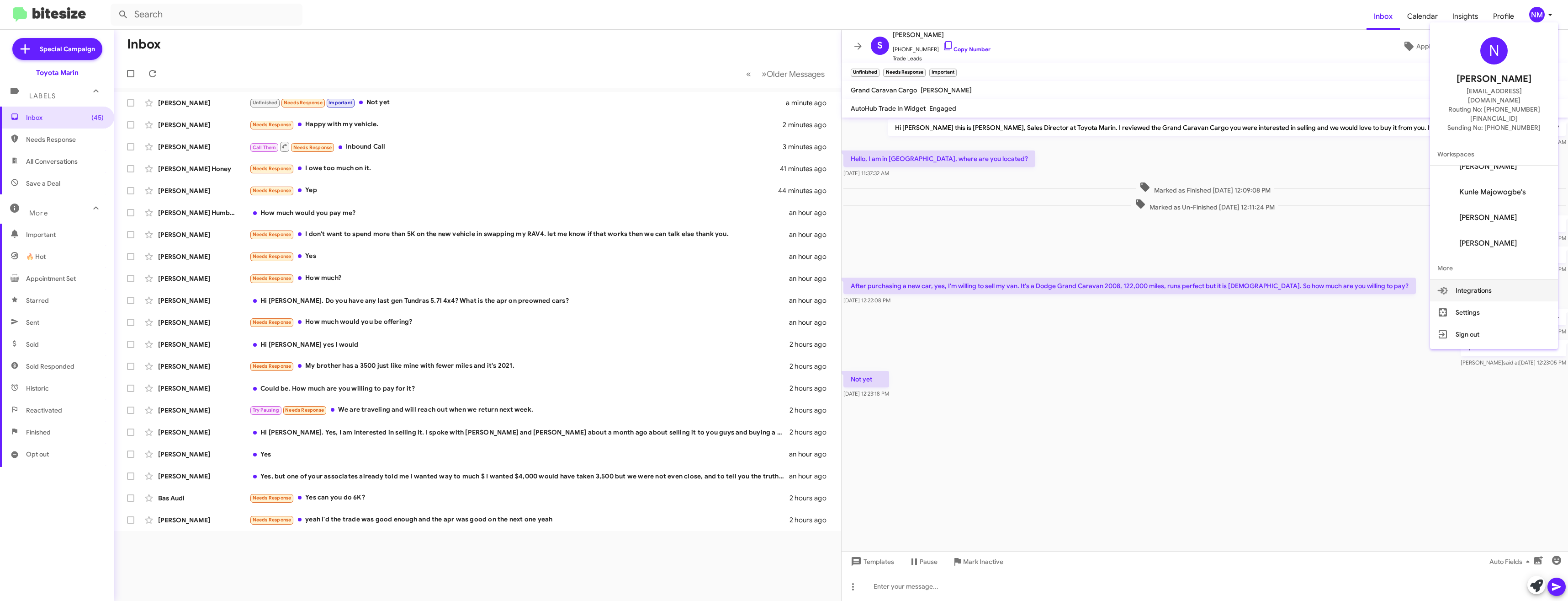
scroll to position [88, 0]
click at [1488, 301] on button "Settings" at bounding box center [1493, 312] width 128 height 22
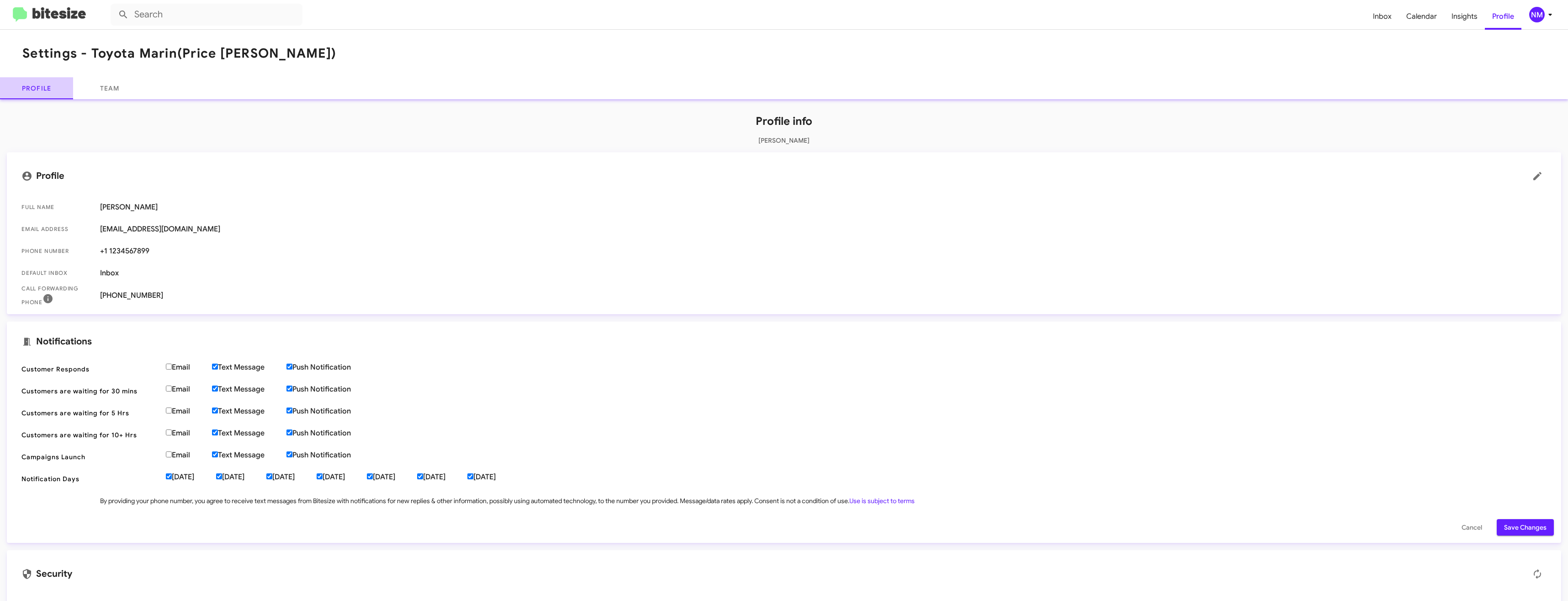
click at [46, 91] on link "Profile" at bounding box center [36, 88] width 73 height 22
click at [59, 25] on mat-toolbar "Inbox Calendar Insights Profile NM" at bounding box center [784, 14] width 1568 height 29
click at [55, 15] on img at bounding box center [49, 15] width 73 height 15
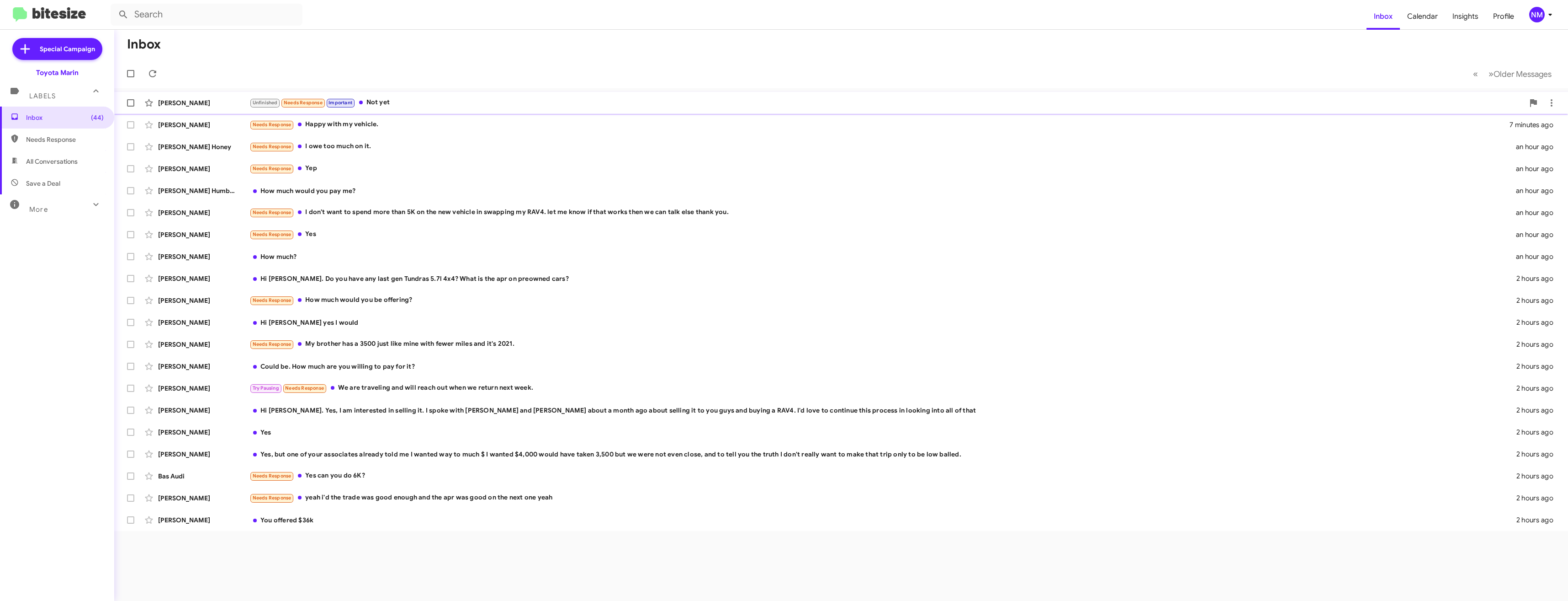
click at [413, 108] on div "Unfinished Needs Response Important Not yet" at bounding box center [886, 102] width 1275 height 11
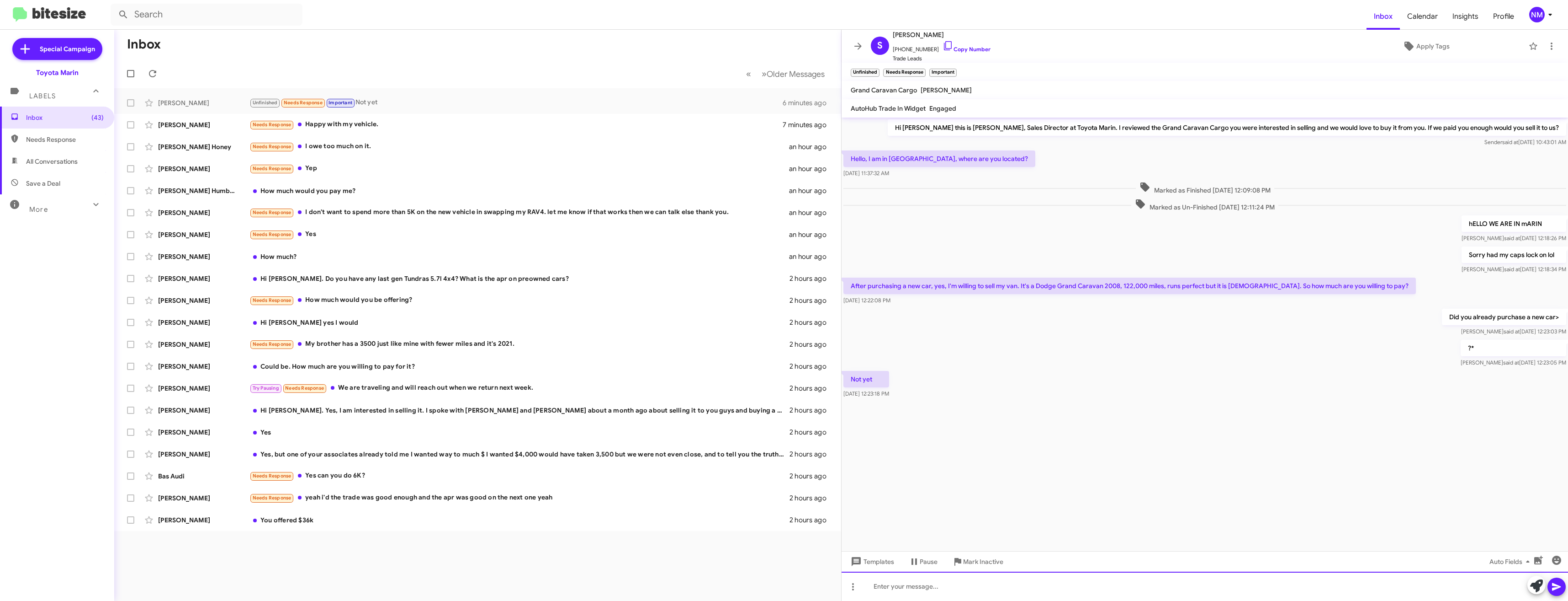
click at [890, 594] on div at bounding box center [1204, 585] width 726 height 29
click at [340, 126] on div "Needs Response Happy with my vehicle." at bounding box center [523, 124] width 548 height 11
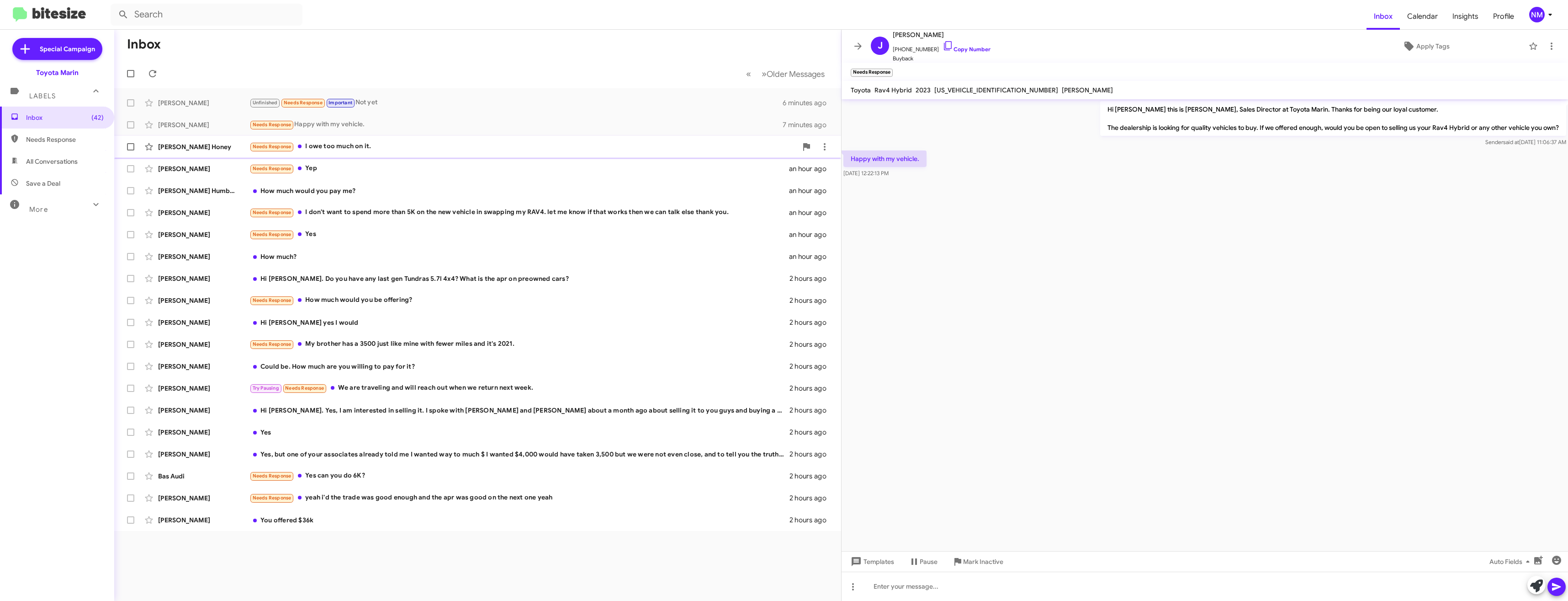
click at [338, 145] on div "Needs Response I owe too much on it." at bounding box center [523, 146] width 548 height 11
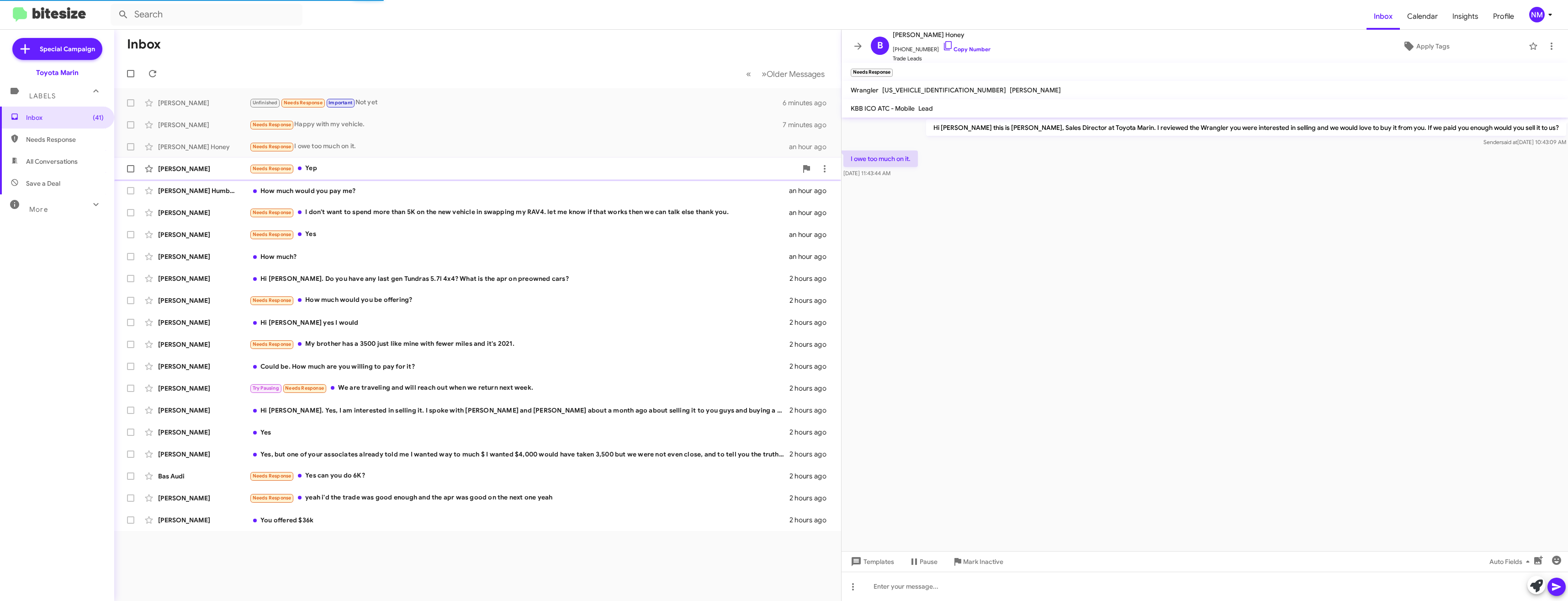
click at [340, 169] on div "Needs Response Yep" at bounding box center [523, 168] width 548 height 11
click at [361, 191] on div "How much would you pay me?" at bounding box center [523, 190] width 548 height 9
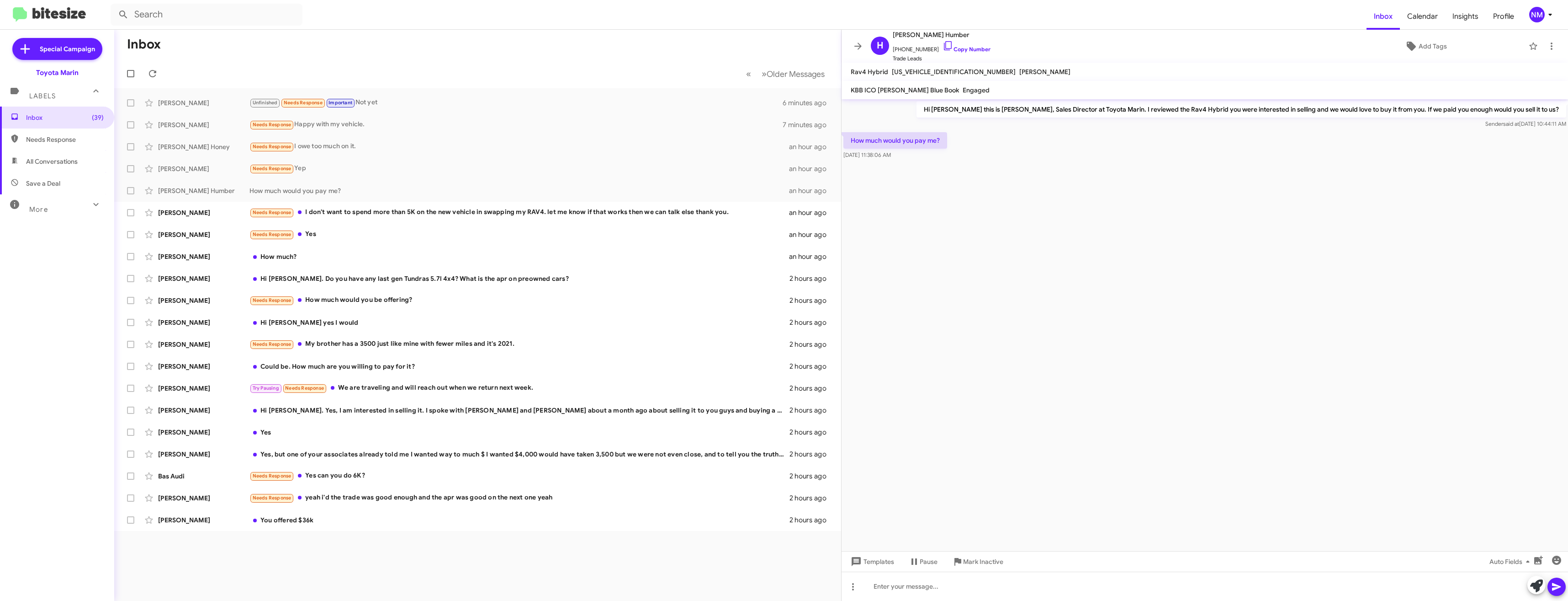
drag, startPoint x: 956, startPoint y: 50, endPoint x: 831, endPoint y: 48, distance: 125.0
click at [956, 50] on link "Copy Number" at bounding box center [967, 49] width 48 height 7
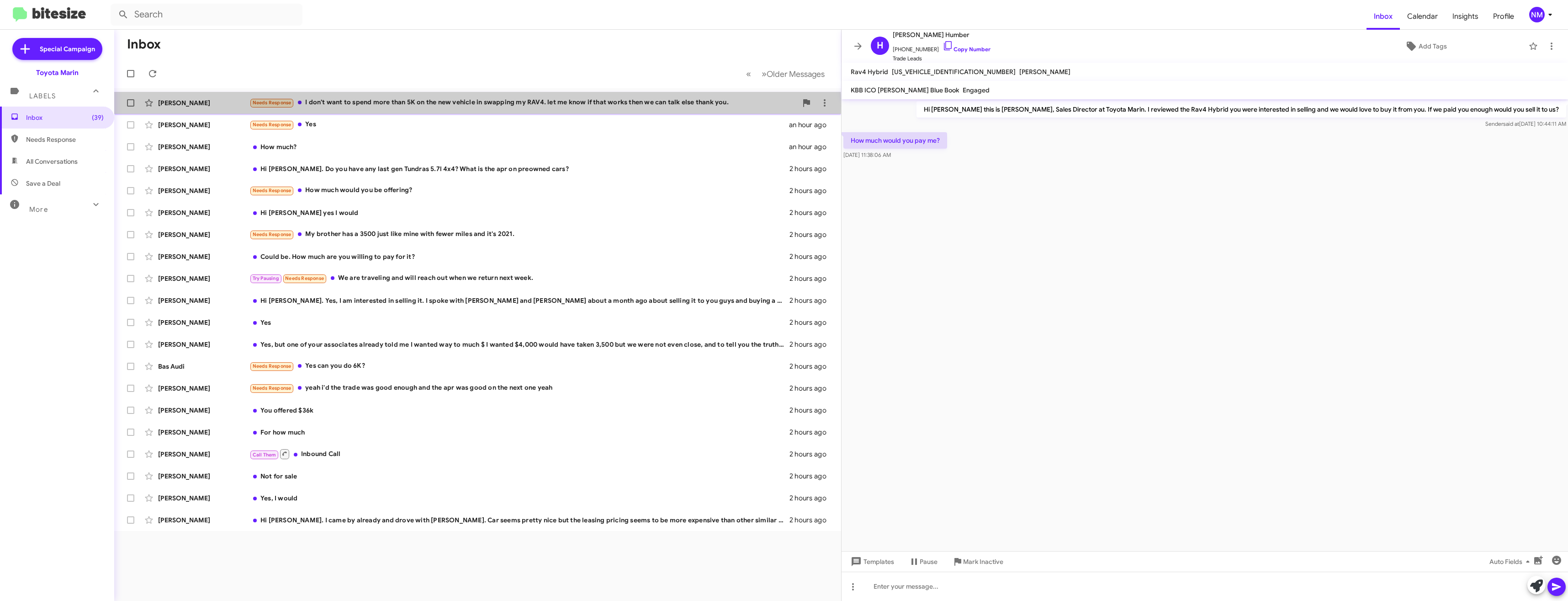
click at [414, 105] on div "Needs Response I don't want to spend more than 5K on the new vehicle in swappin…" at bounding box center [523, 102] width 548 height 11
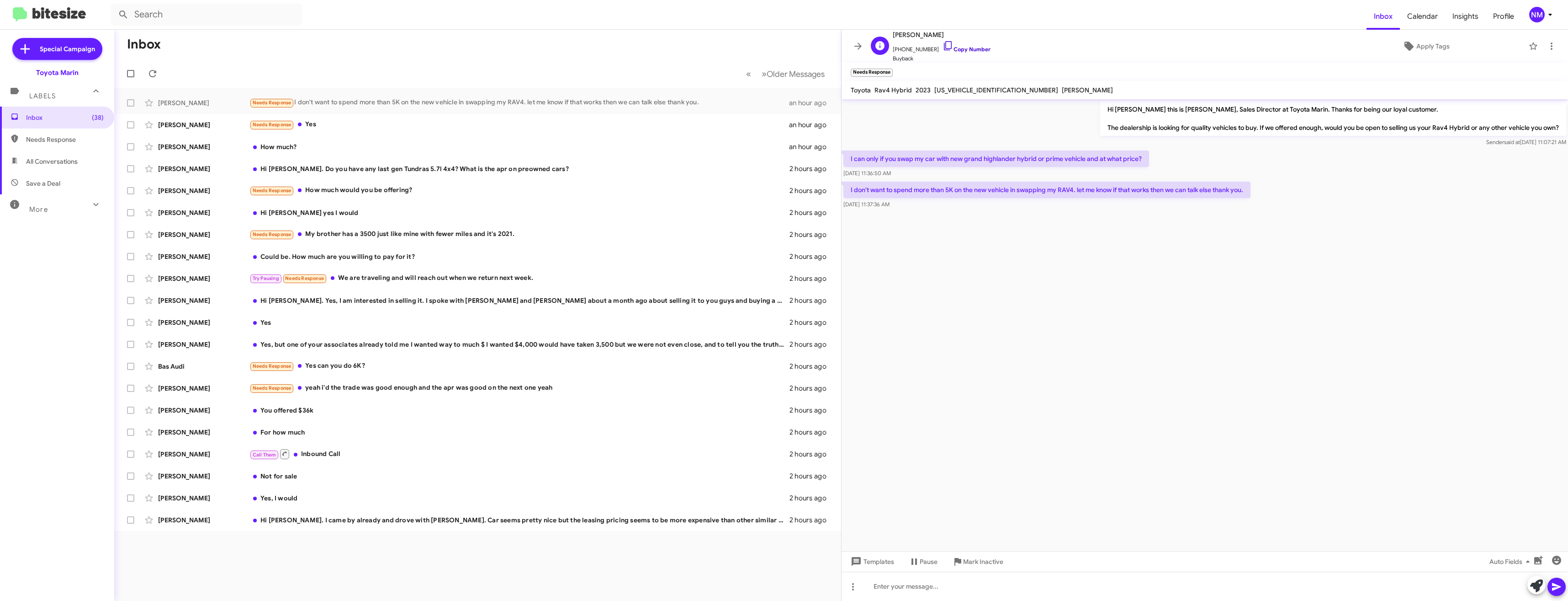
click at [943, 46] on icon at bounding box center [948, 46] width 11 height 11
click at [328, 127] on div "Needs Response Yes" at bounding box center [523, 124] width 548 height 11
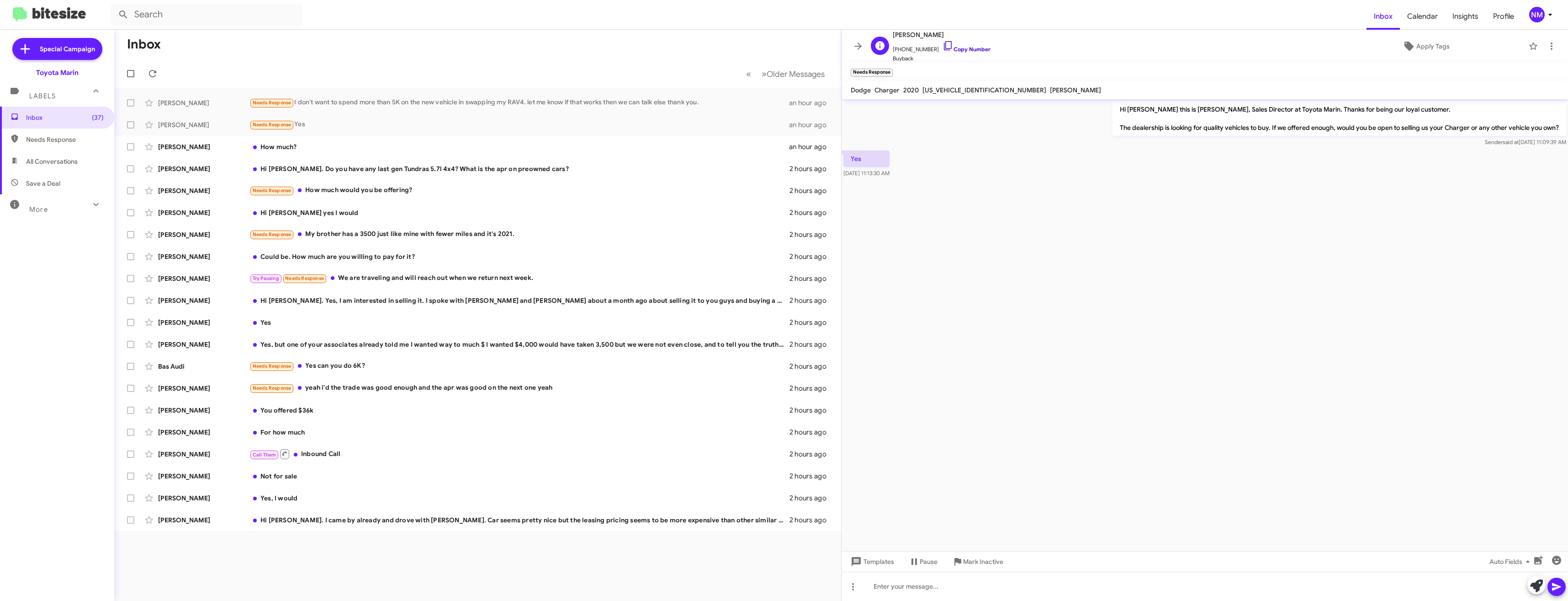
click at [943, 48] on icon at bounding box center [948, 46] width 11 height 11
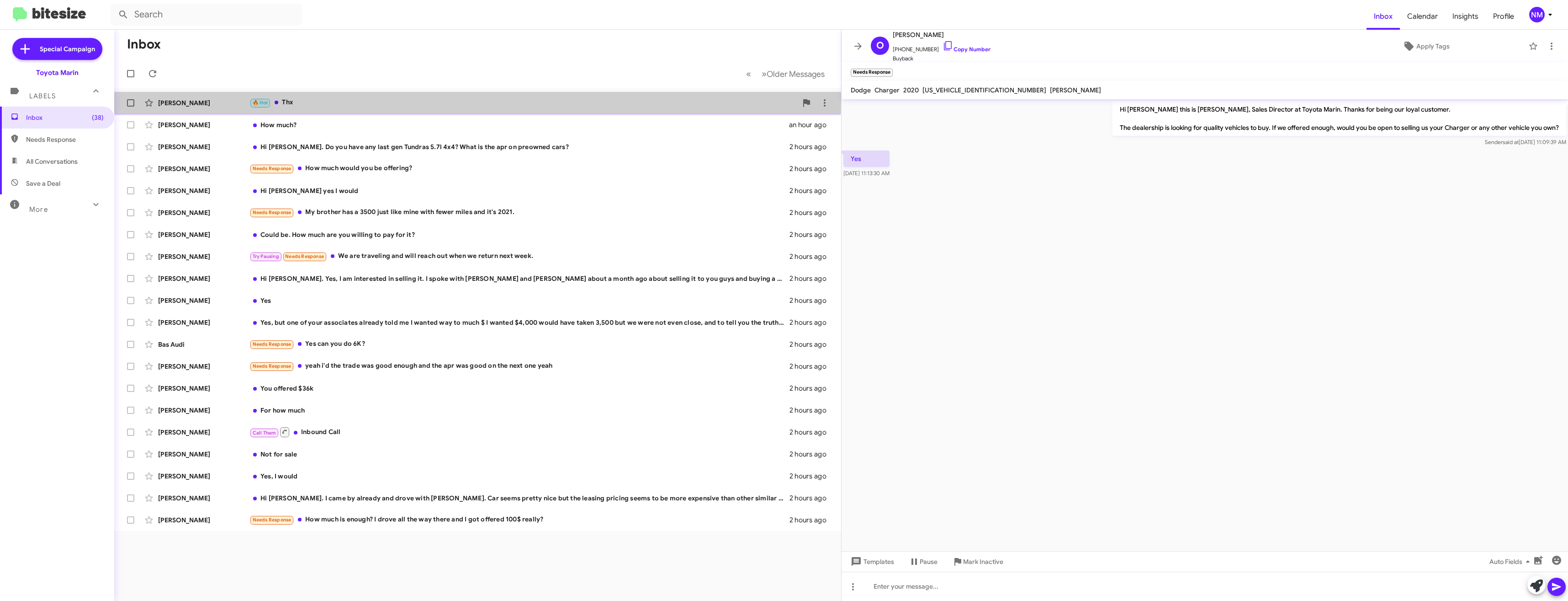
click at [297, 100] on div "🔥 Hot Thx" at bounding box center [523, 102] width 548 height 11
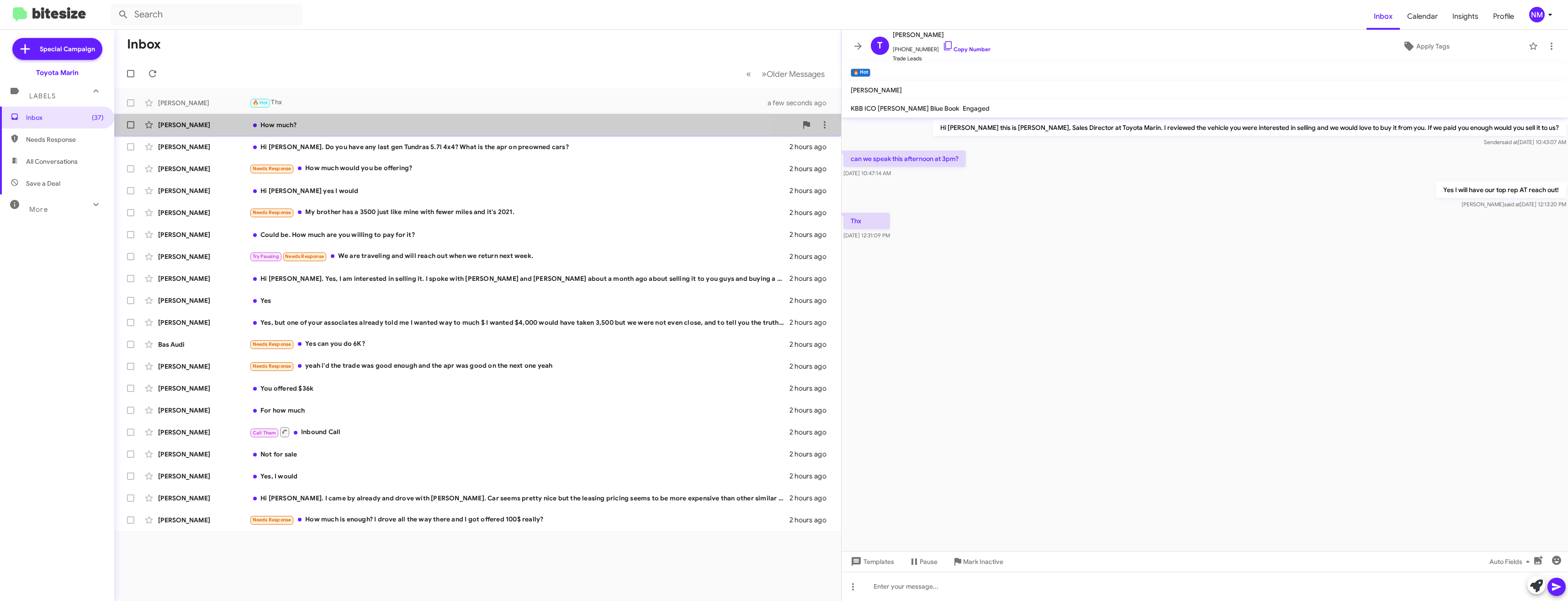
click at [284, 131] on div "Vincent Pacchetti How much? an hour ago" at bounding box center [478, 125] width 712 height 18
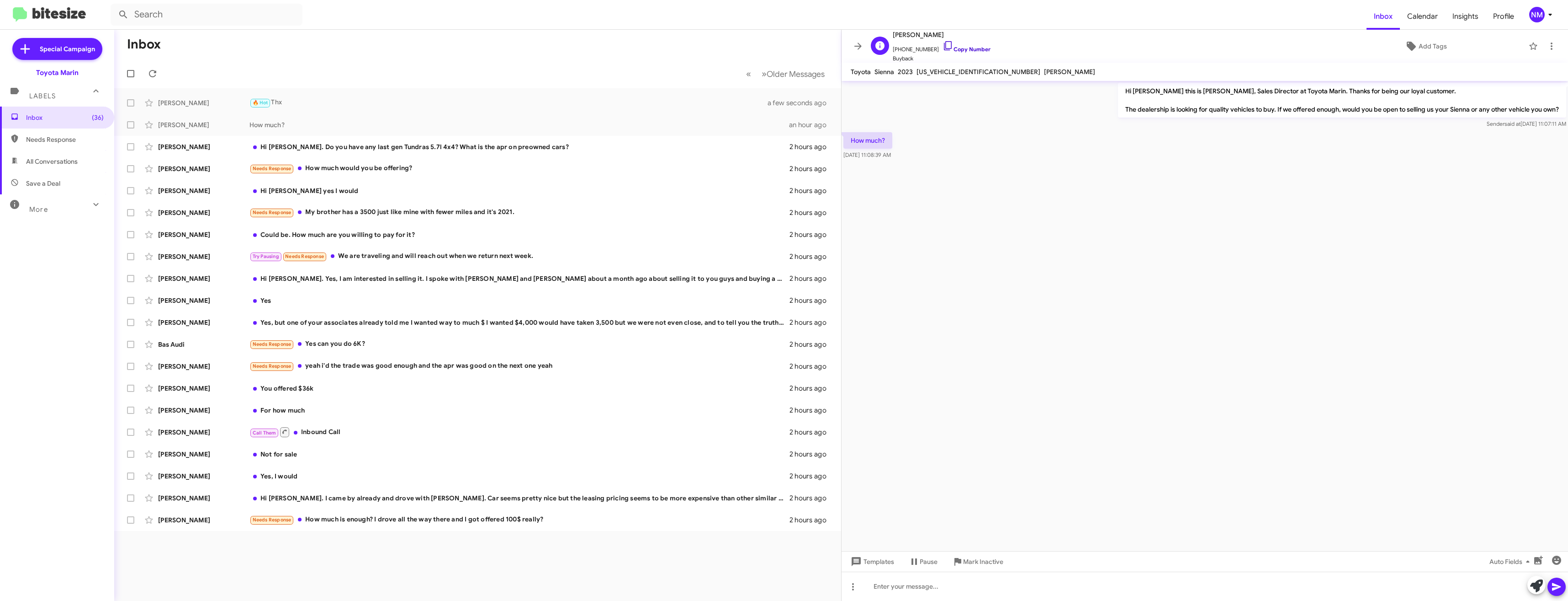
click at [943, 46] on icon at bounding box center [948, 46] width 11 height 11
click at [332, 148] on div "Hi [PERSON_NAME]. Do you have any last gen Tundras 5.7l 4x4? What is the apr on…" at bounding box center [523, 146] width 548 height 9
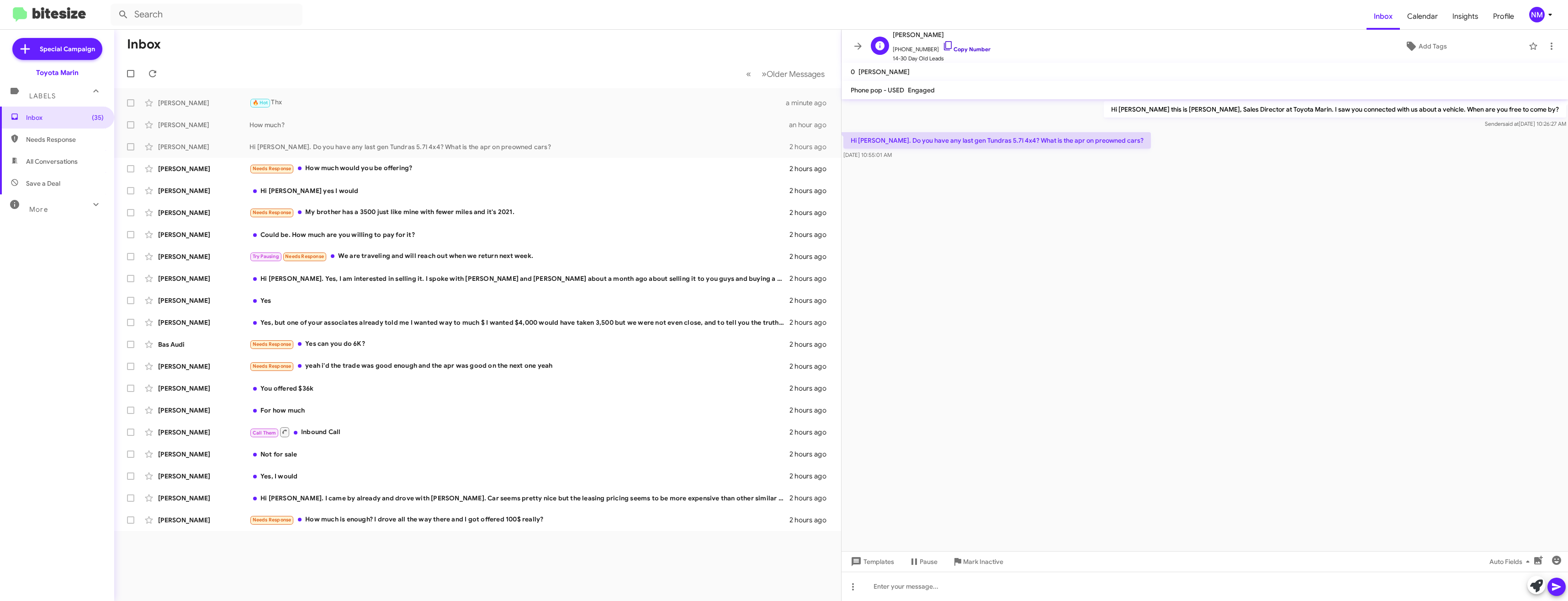
click at [943, 46] on icon at bounding box center [948, 46] width 11 height 11
click at [909, 576] on div at bounding box center [1204, 585] width 726 height 29
click at [1564, 587] on button at bounding box center [1556, 586] width 18 height 18
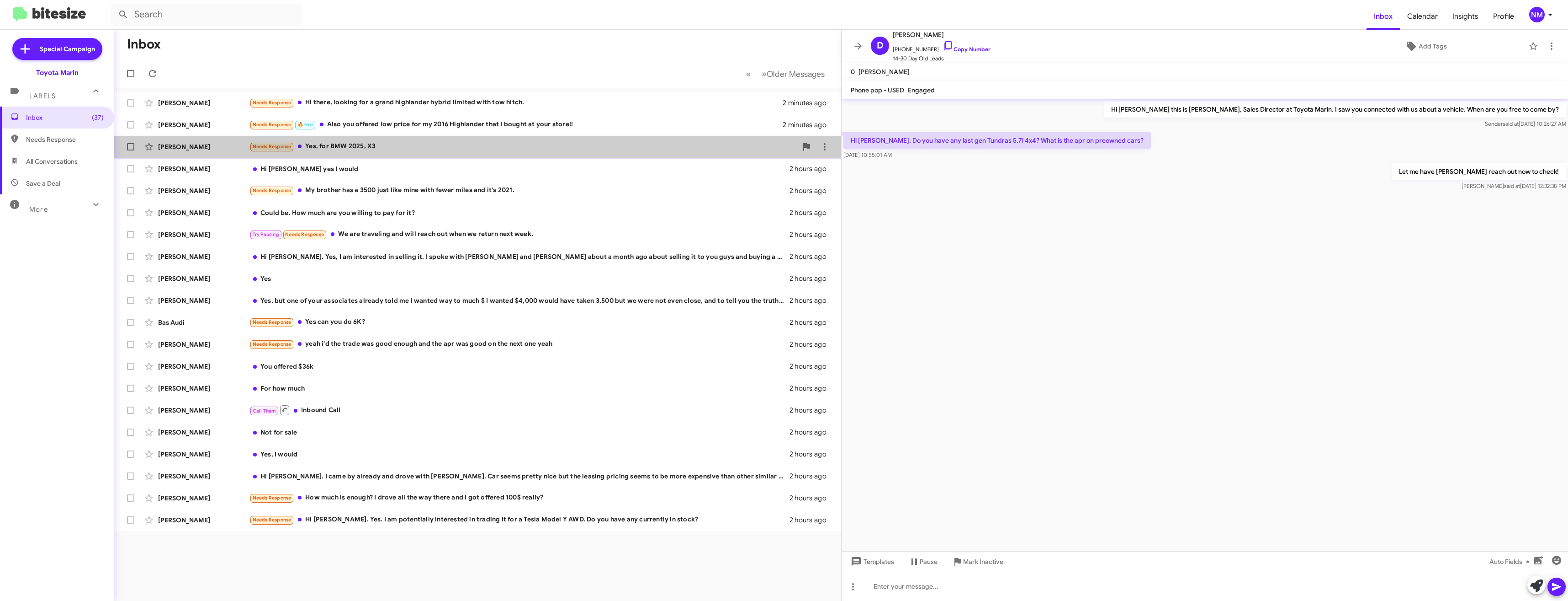
click at [356, 141] on div "Needs Response Yes, for BMW 2025, X3" at bounding box center [523, 146] width 548 height 11
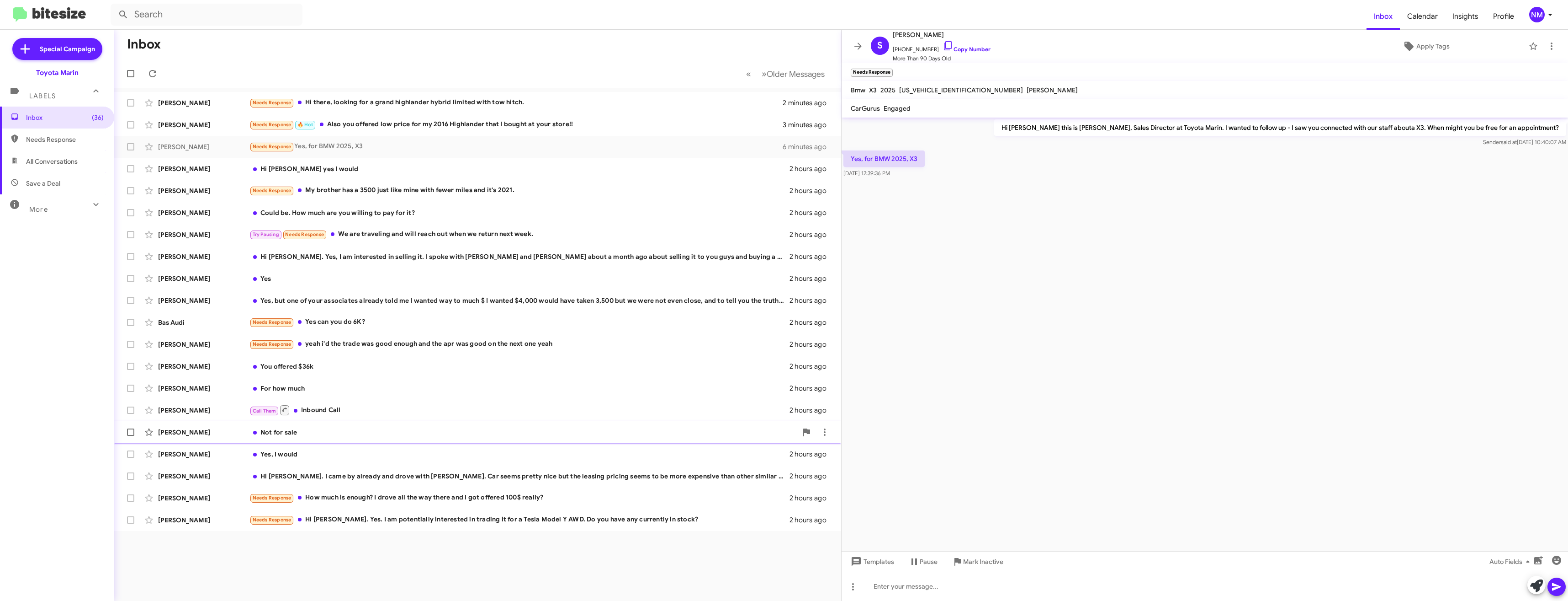
click at [353, 427] on div "Ed Bergquist Not for sale 2 hours ago" at bounding box center [478, 432] width 712 height 18
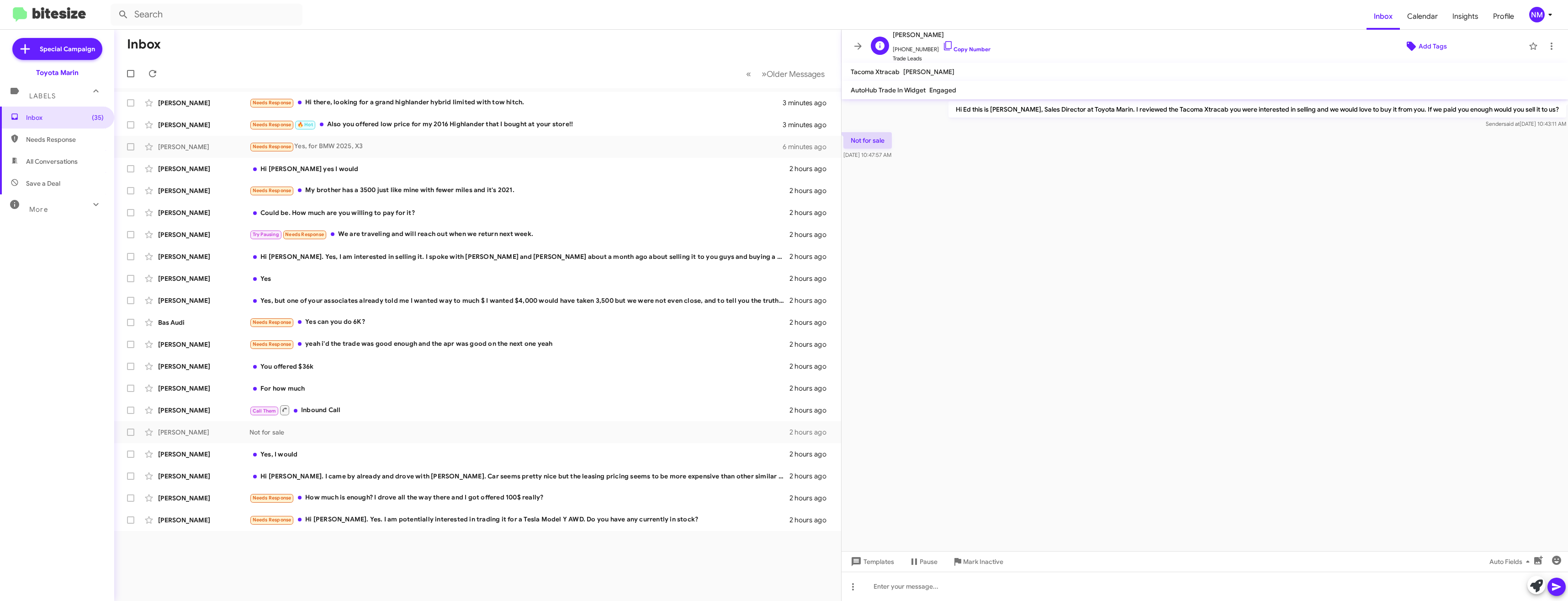
click at [1422, 39] on span "Add Tags" at bounding box center [1432, 46] width 28 height 17
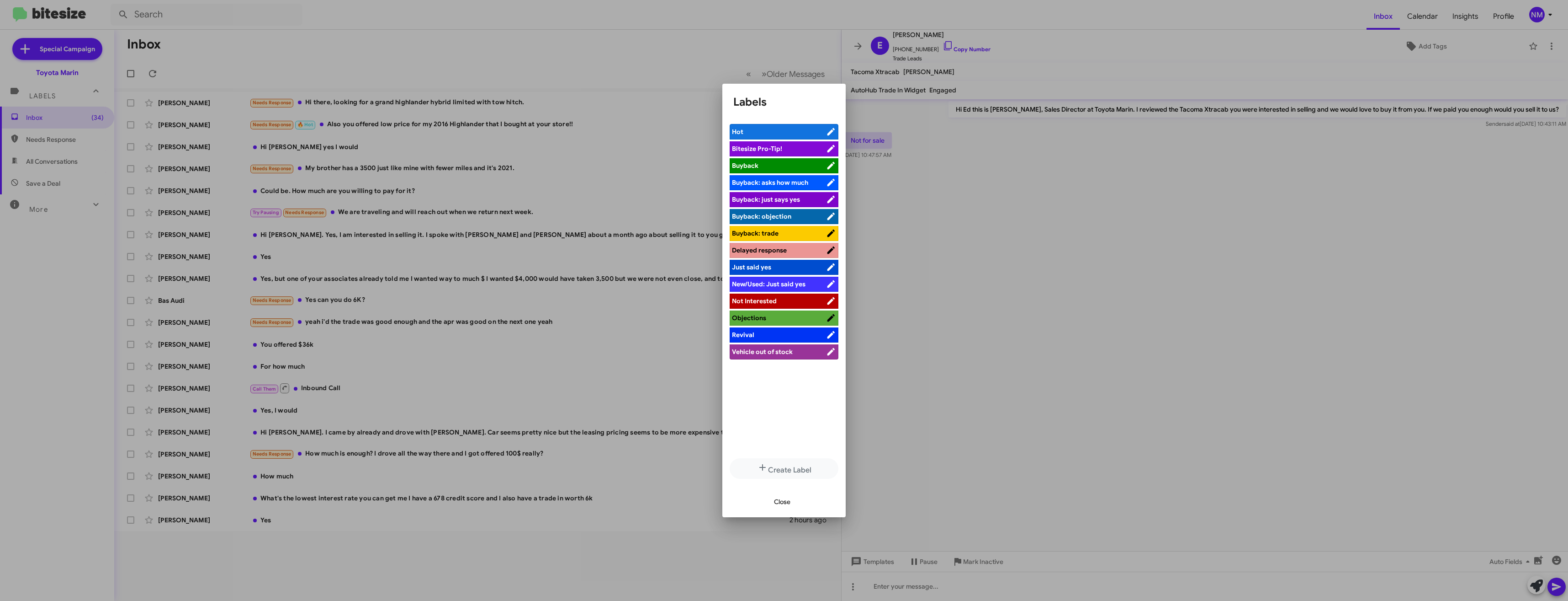
click at [759, 304] on span "Not Interested" at bounding box center [754, 301] width 45 height 8
click at [1081, 378] on div at bounding box center [784, 300] width 1568 height 601
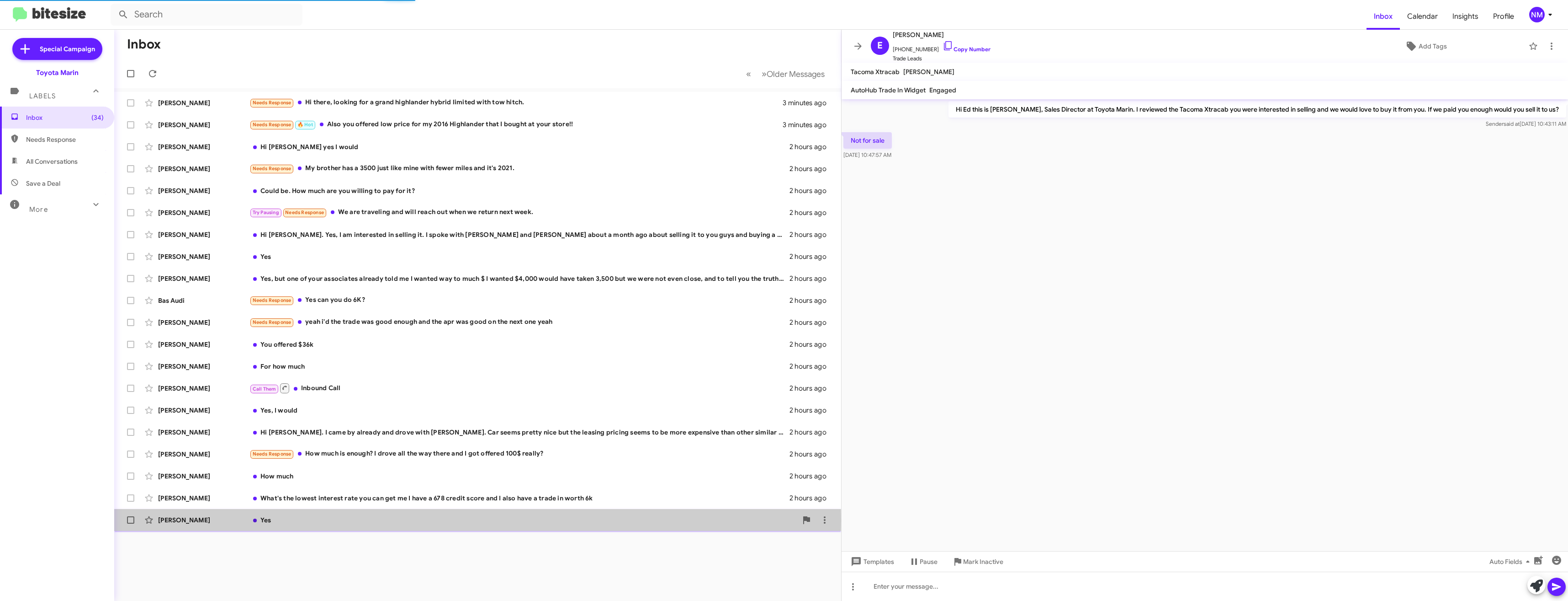
click at [313, 521] on div "Yes" at bounding box center [523, 519] width 548 height 9
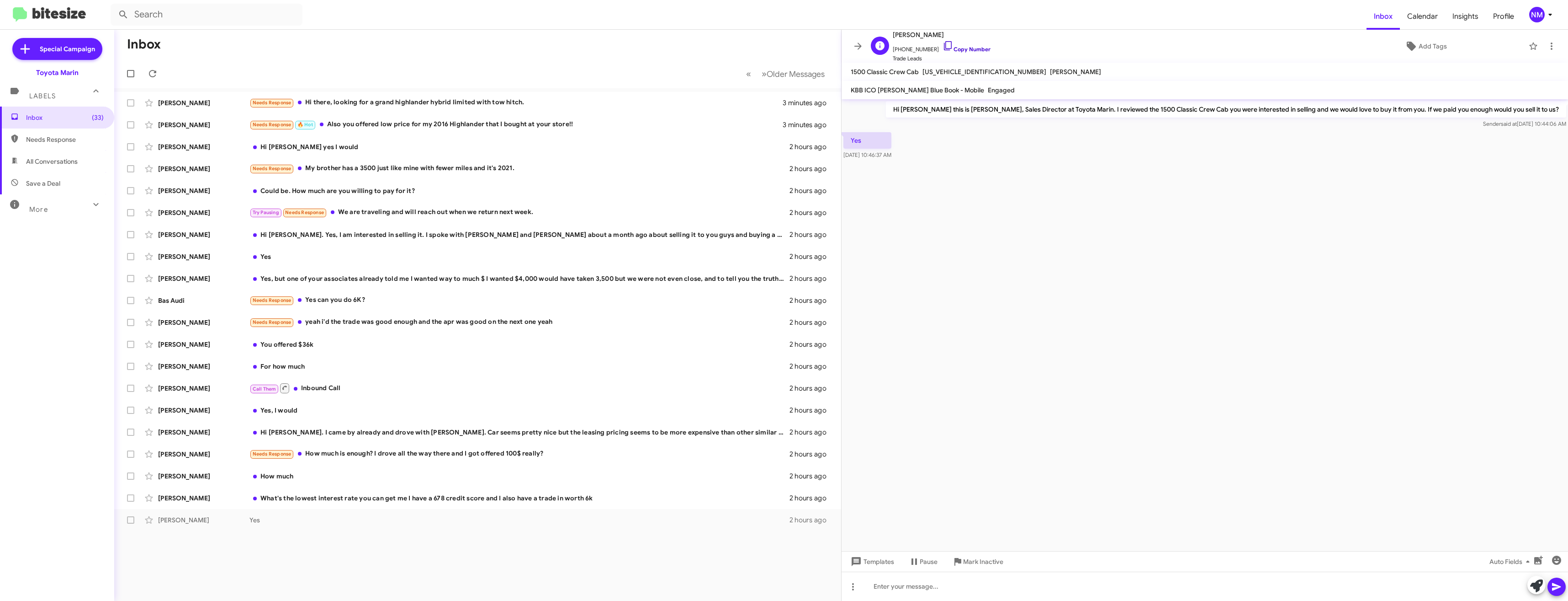
click at [961, 46] on link "Copy Number" at bounding box center [967, 49] width 48 height 7
click at [958, 45] on span "+17077678825 Copy Number" at bounding box center [942, 47] width 98 height 14
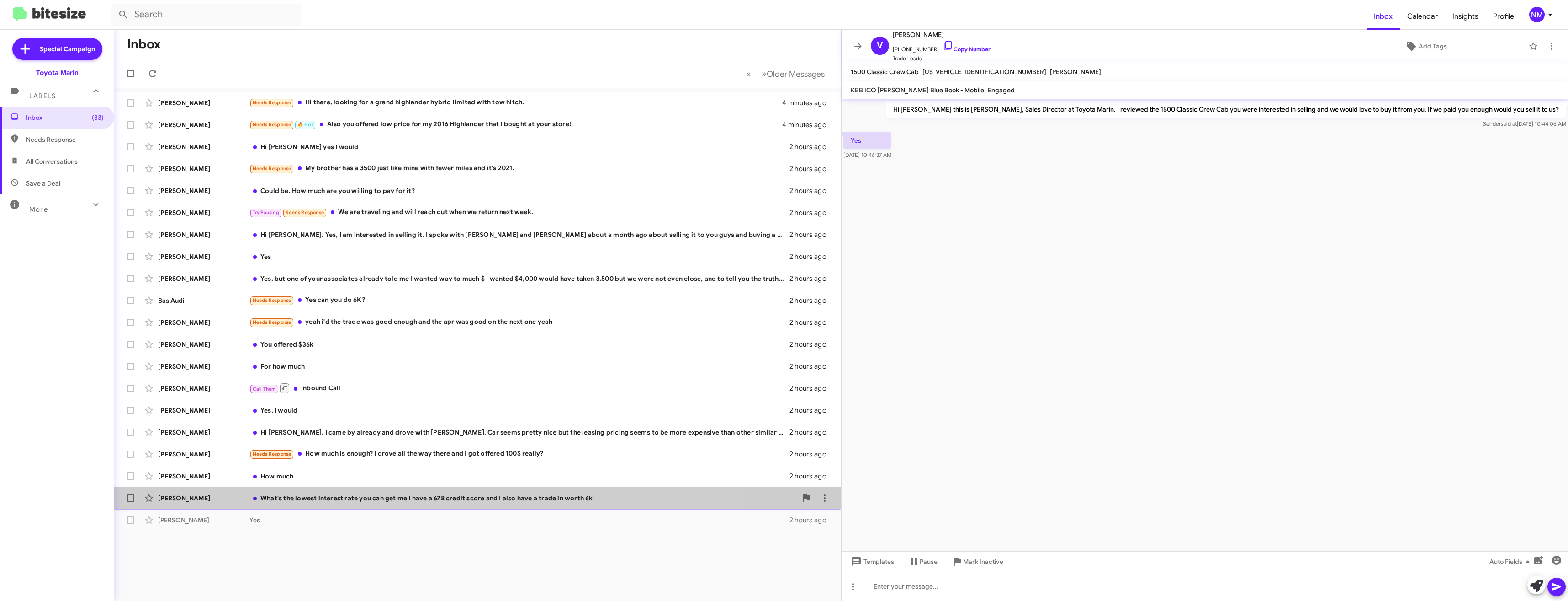
click at [330, 498] on div "What's the lowest interest rate you can get me I have a 678 credit score and I …" at bounding box center [523, 497] width 548 height 9
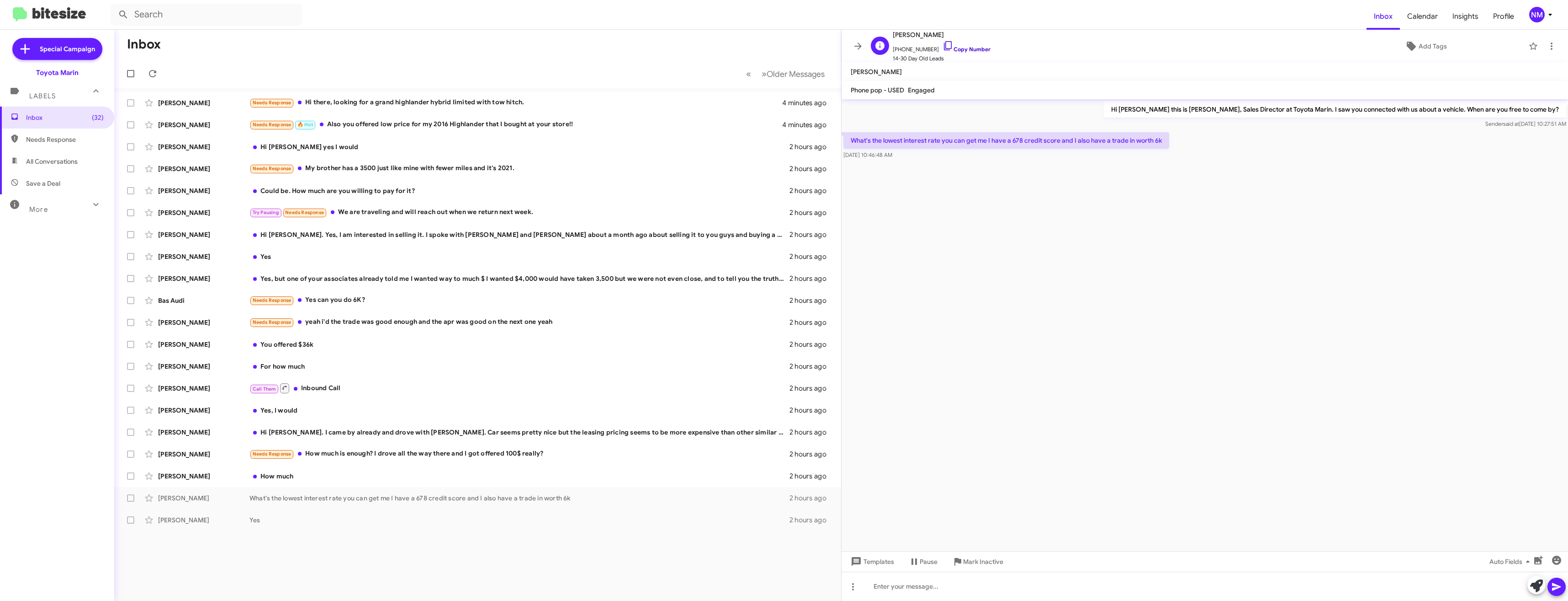
click at [943, 44] on icon at bounding box center [948, 46] width 11 height 11
click at [903, 585] on div at bounding box center [1204, 585] width 726 height 29
click at [447, 450] on div "Needs Response How much is enough? I drove all the way there and I got offered …" at bounding box center [523, 453] width 548 height 11
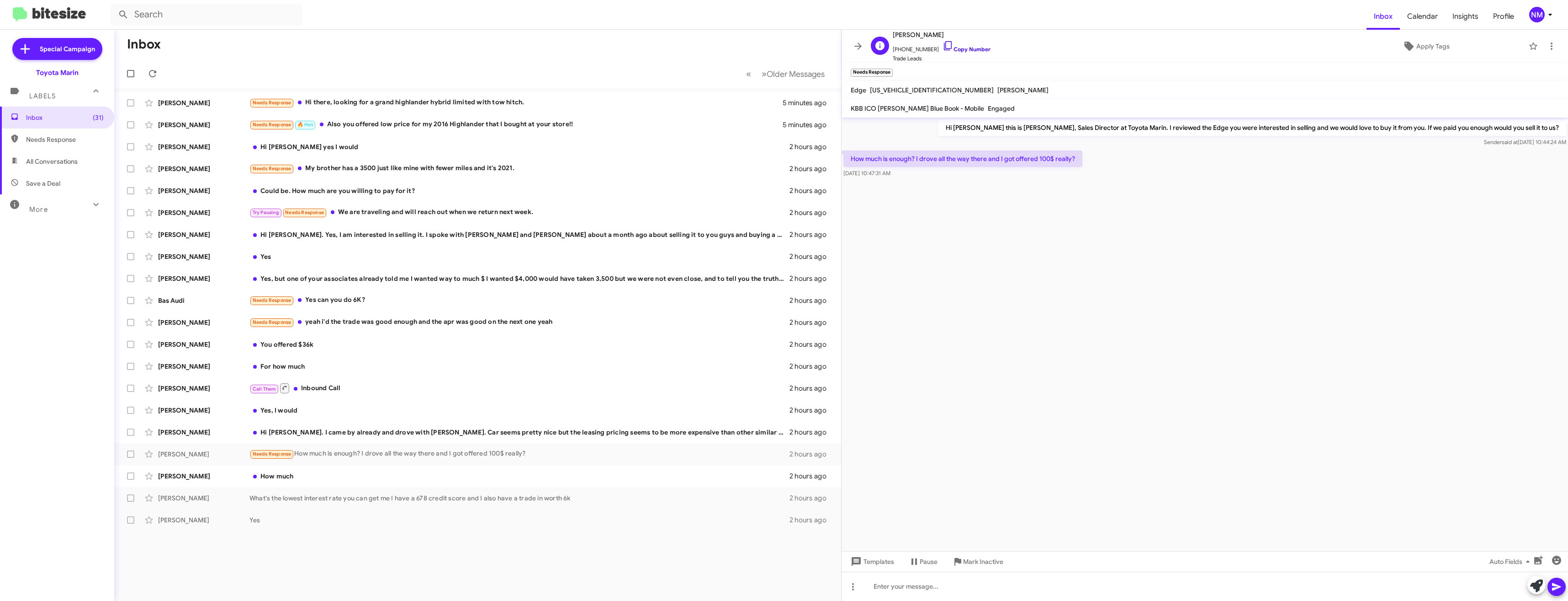
click at [943, 46] on icon at bounding box center [948, 46] width 11 height 11
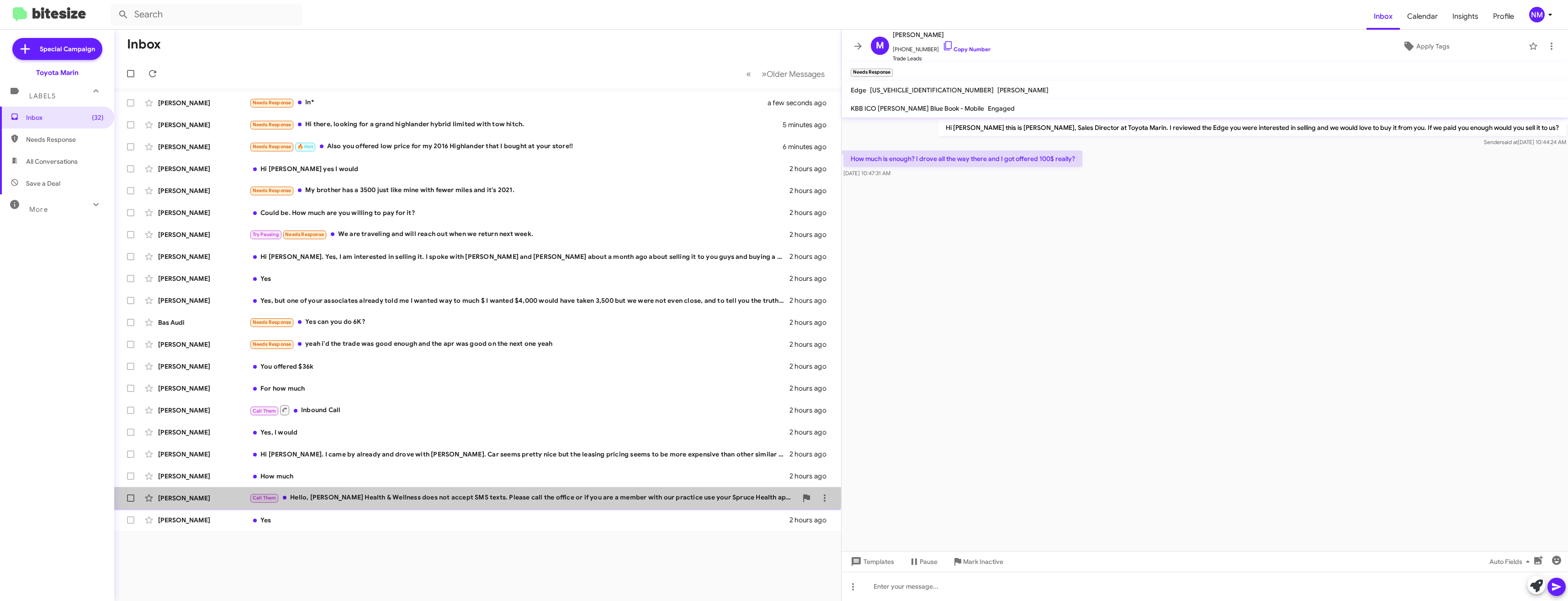
click at [426, 497] on div "Call Them Hello, Artís Health & Wellness does not accept SMS texts. Please call…" at bounding box center [523, 497] width 548 height 11
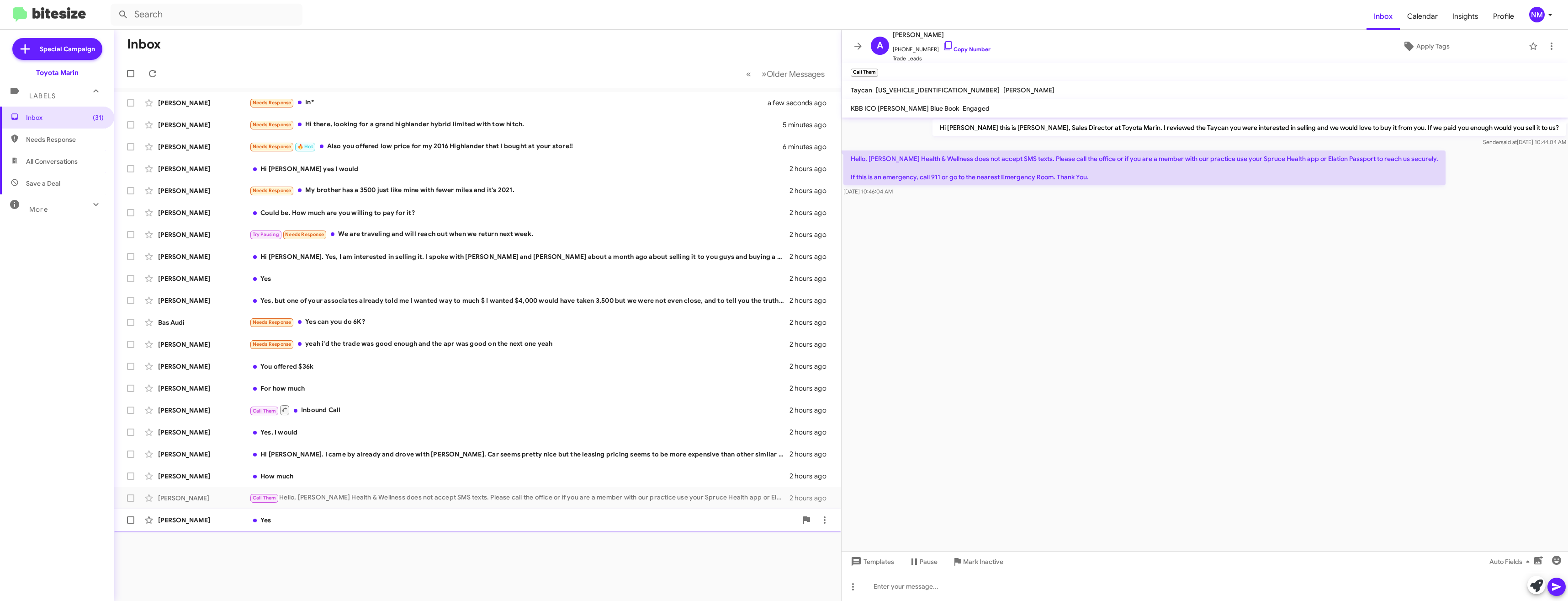
click at [446, 521] on div "Yes" at bounding box center [523, 519] width 548 height 9
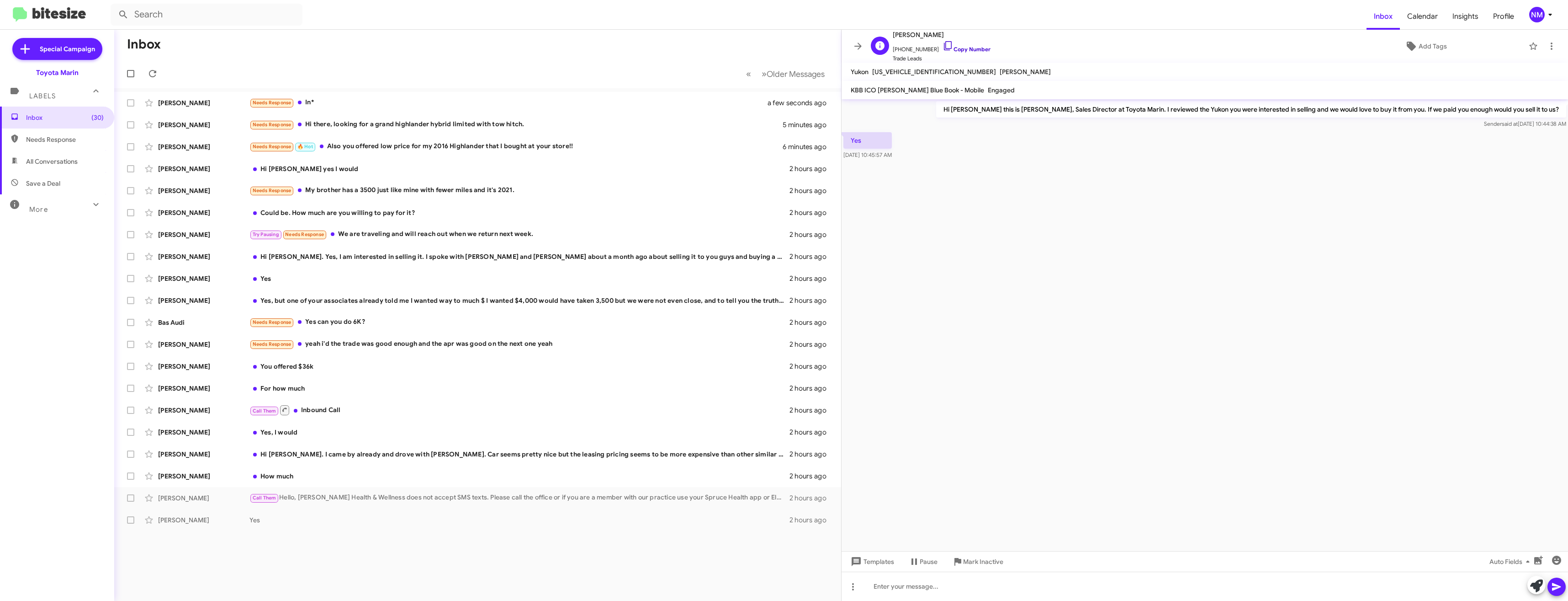
click at [945, 51] on link "Copy Number" at bounding box center [967, 49] width 48 height 7
click at [387, 477] on div "How much" at bounding box center [523, 476] width 548 height 9
drag, startPoint x: 959, startPoint y: 51, endPoint x: 963, endPoint y: 90, distance: 39.2
click at [959, 51] on link "Copy Number" at bounding box center [967, 49] width 48 height 7
click at [319, 460] on div "Scott Murphy Hi Nathan. I came by already and drove with alex. Car seems pretty…" at bounding box center [478, 454] width 712 height 18
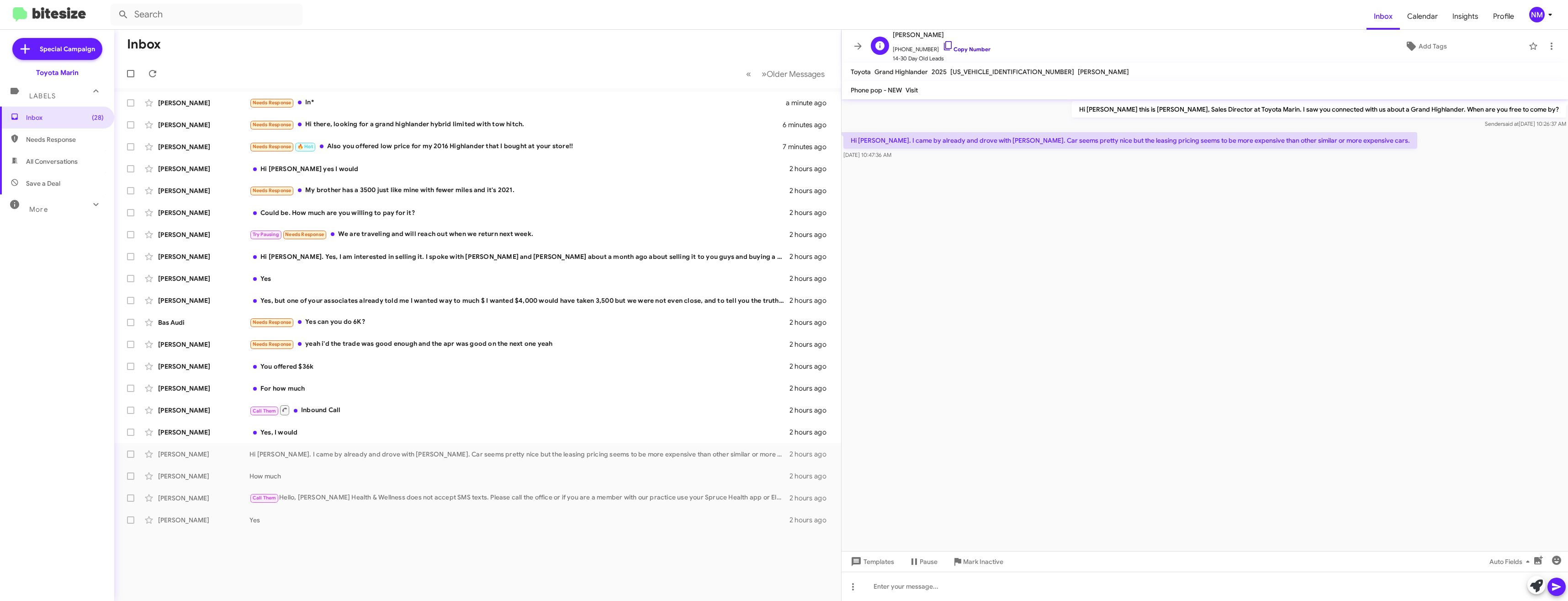
click at [975, 49] on link "Copy Number" at bounding box center [967, 49] width 48 height 7
click at [925, 585] on div at bounding box center [1204, 585] width 726 height 29
click at [1559, 583] on icon at bounding box center [1556, 586] width 11 height 11
click at [266, 429] on div "Yes, I would" at bounding box center [523, 432] width 548 height 9
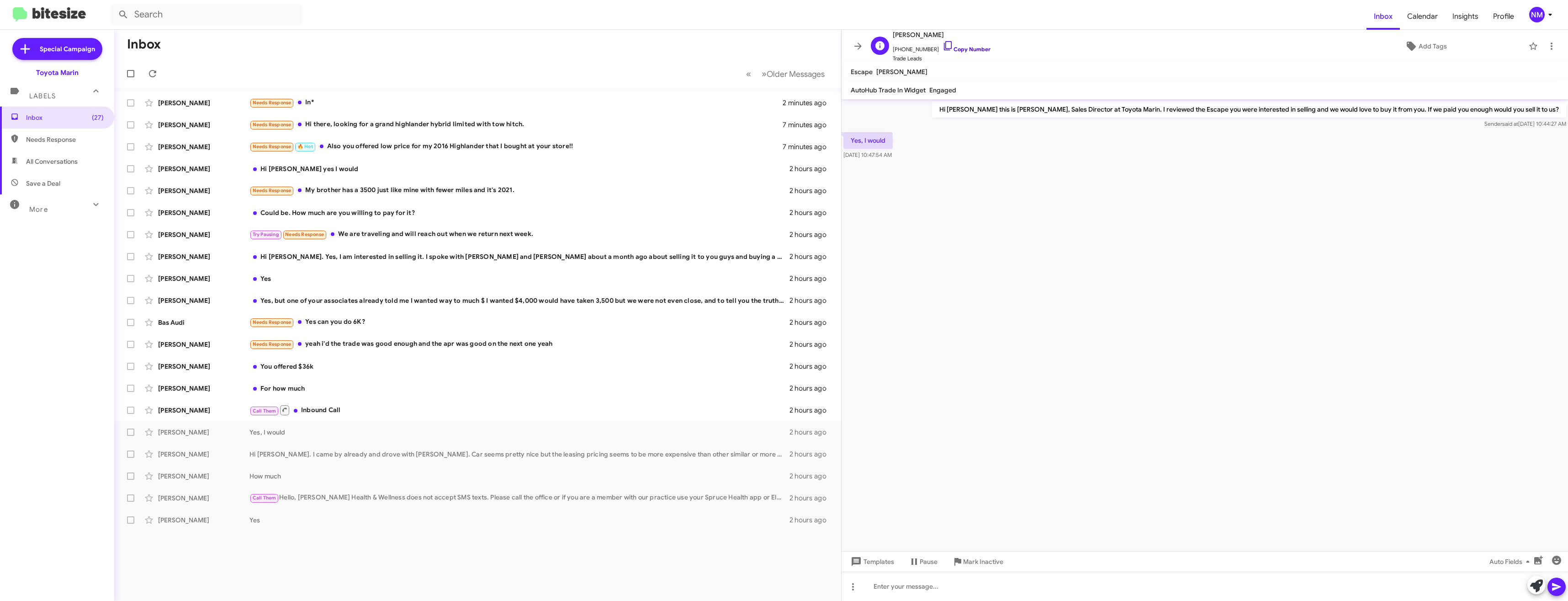
click at [965, 51] on link "Copy Number" at bounding box center [967, 49] width 48 height 7
click at [366, 105] on div "Needs Response In*" at bounding box center [523, 102] width 548 height 11
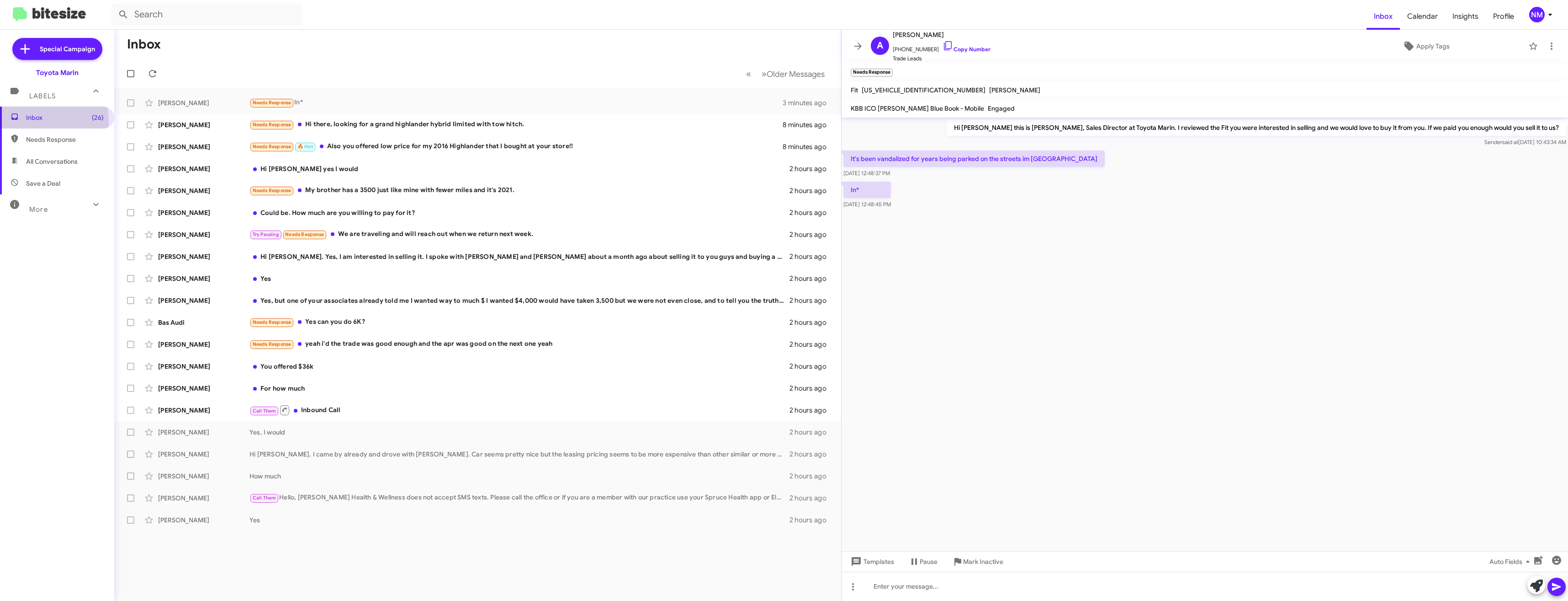
drag, startPoint x: 31, startPoint y: 121, endPoint x: 36, endPoint y: 136, distance: 15.8
click at [31, 121] on span "Inbox (26)" at bounding box center [65, 117] width 78 height 9
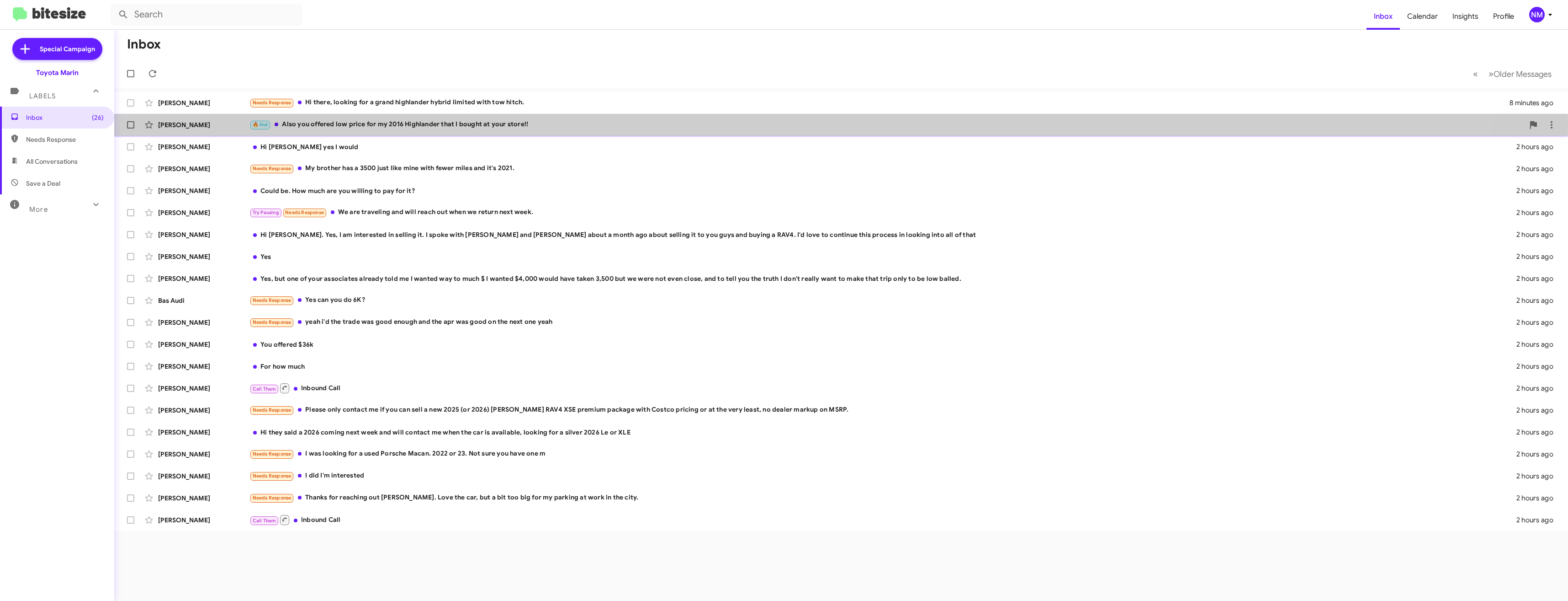
click at [370, 127] on div "🔥 Hot Also you offered low price for my 2016 Highlander that I bought at your s…" at bounding box center [886, 124] width 1275 height 11
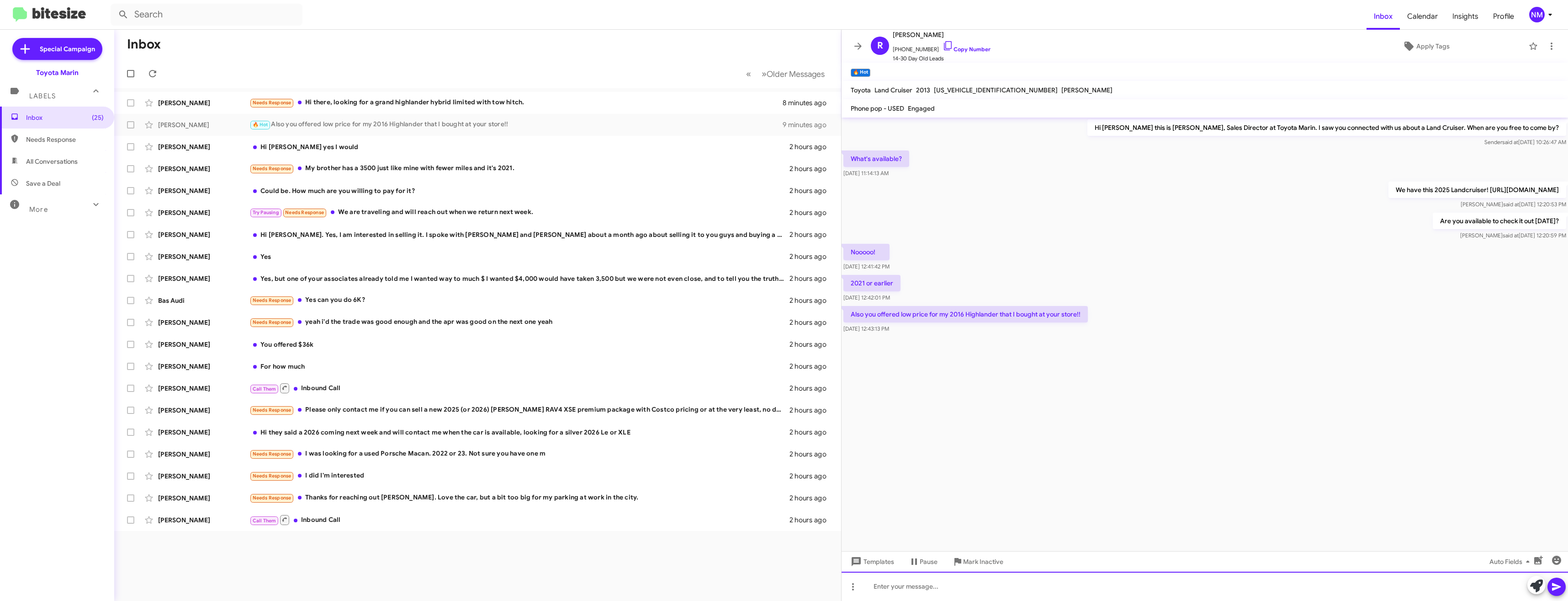
click at [958, 587] on div at bounding box center [1204, 585] width 726 height 29
click at [529, 502] on div "Needs Response Thanks for reaching out Nathan. Love the car, but a bit too big …" at bounding box center [523, 497] width 548 height 11
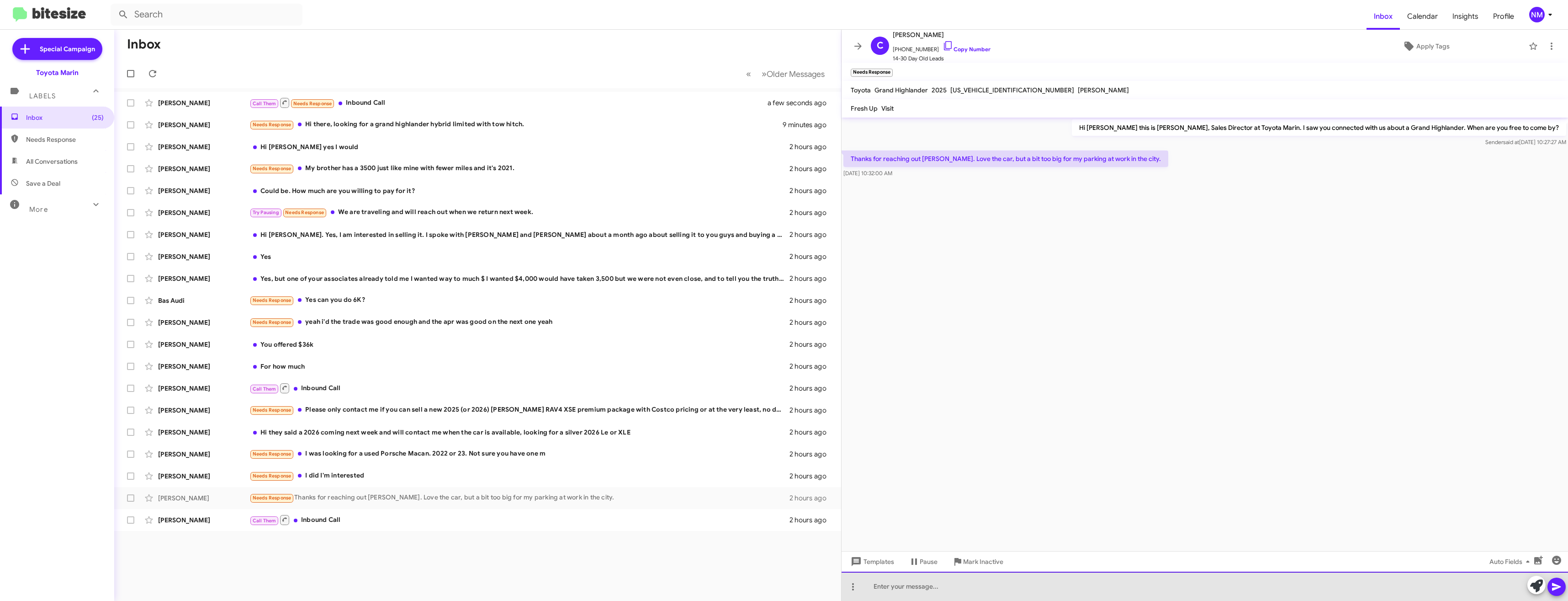
click at [933, 581] on div at bounding box center [1204, 585] width 726 height 29
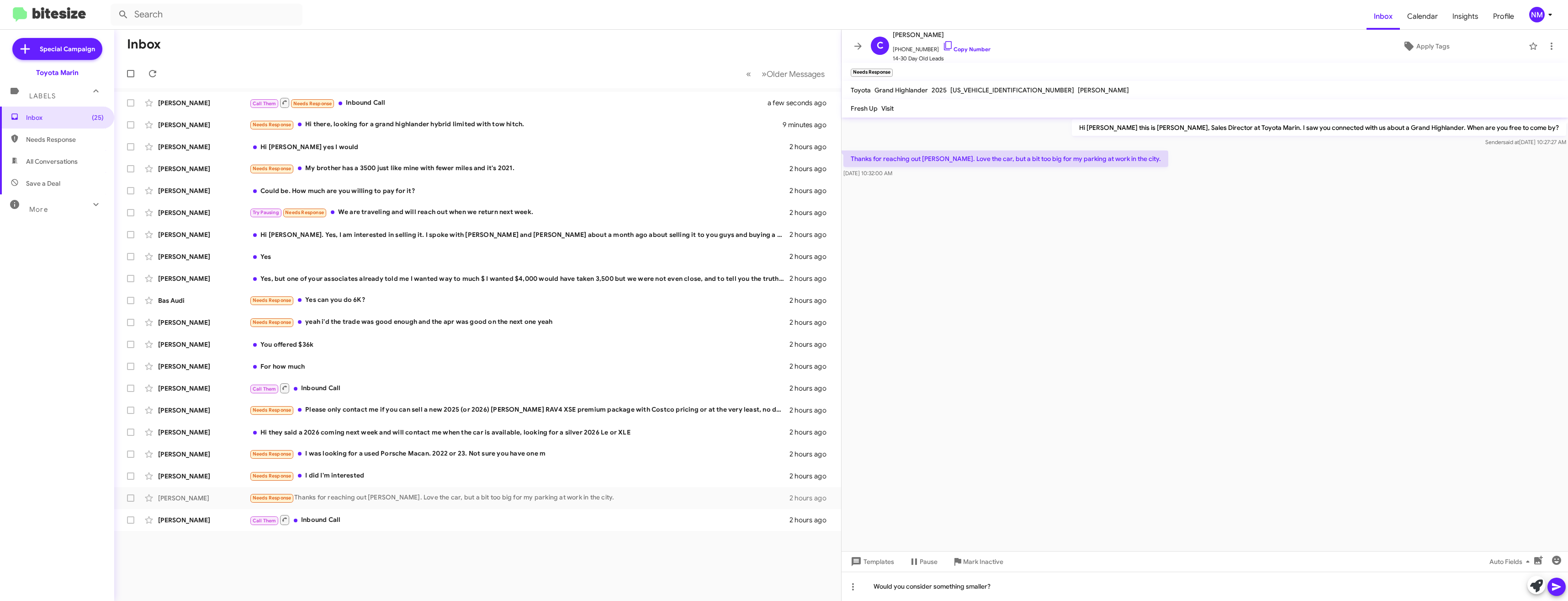
click at [1553, 591] on icon at bounding box center [1556, 586] width 11 height 11
